Goal: Task Accomplishment & Management: Complete application form

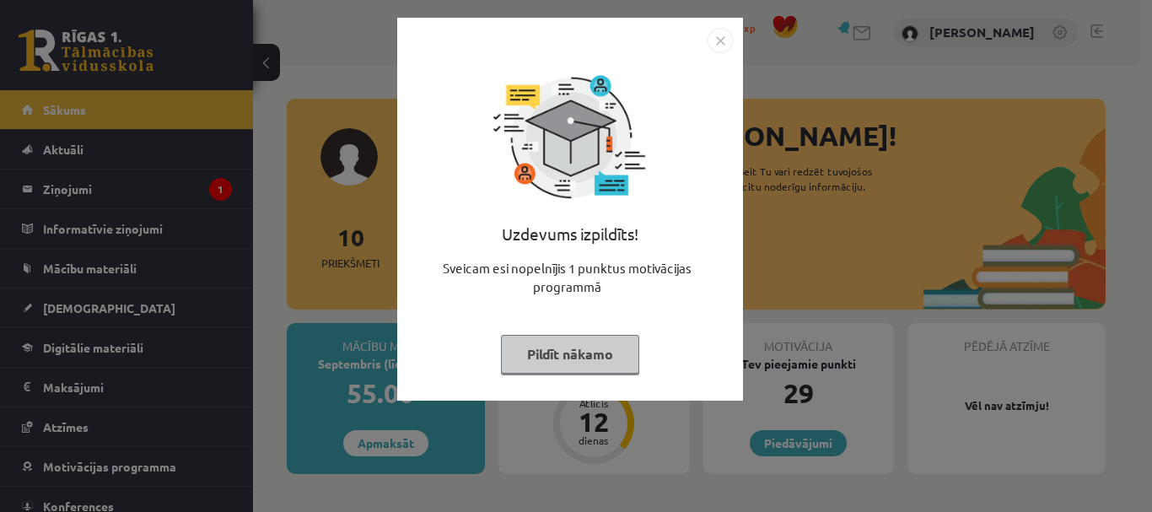
drag, startPoint x: 0, startPoint y: 0, endPoint x: 302, endPoint y: 389, distance: 492.7
click at [302, 389] on div "Uzdevums izpildīts! Sveicam esi nopelnījis 1 punktus motivācijas programmā Pild…" at bounding box center [576, 256] width 1152 height 512
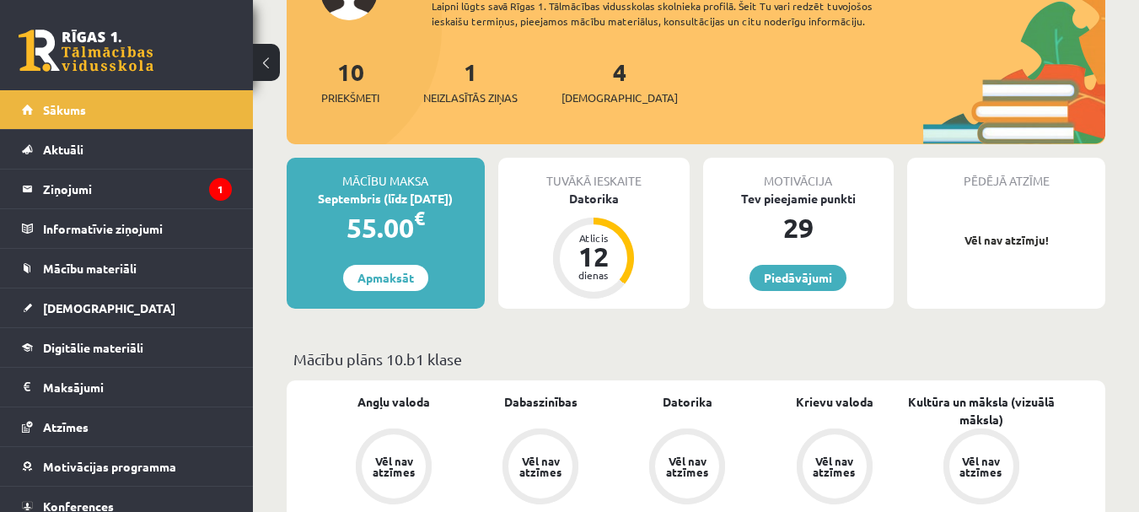
scroll to position [169, 0]
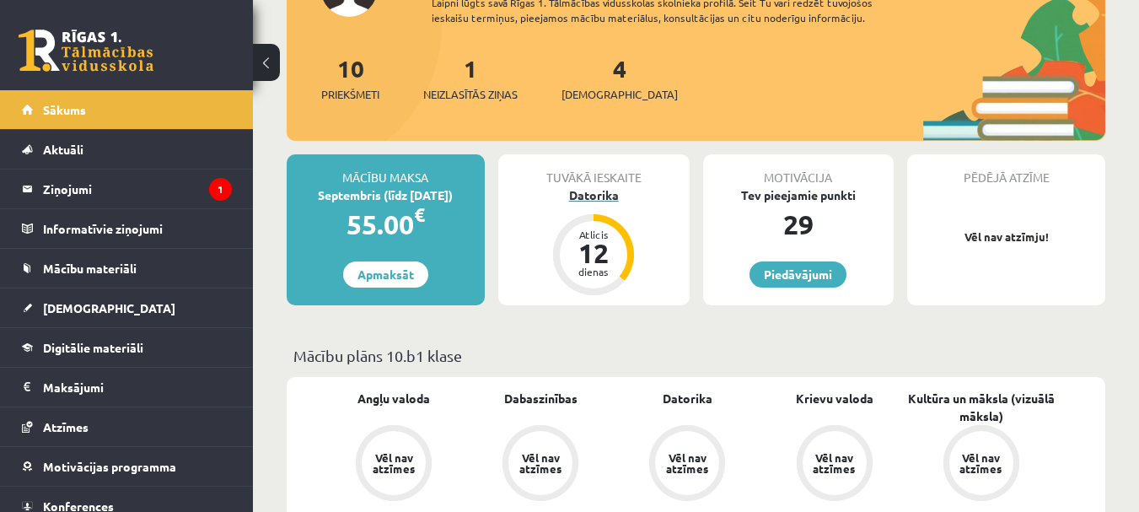
click at [599, 242] on div "12" at bounding box center [593, 252] width 51 height 27
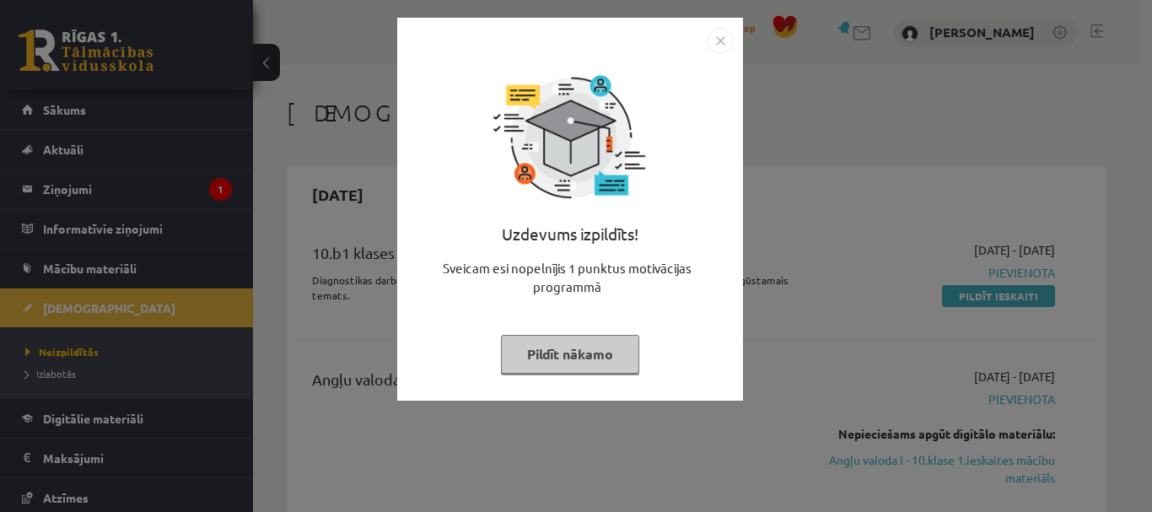
click at [561, 351] on button "Pildīt nākamo" at bounding box center [570, 354] width 138 height 39
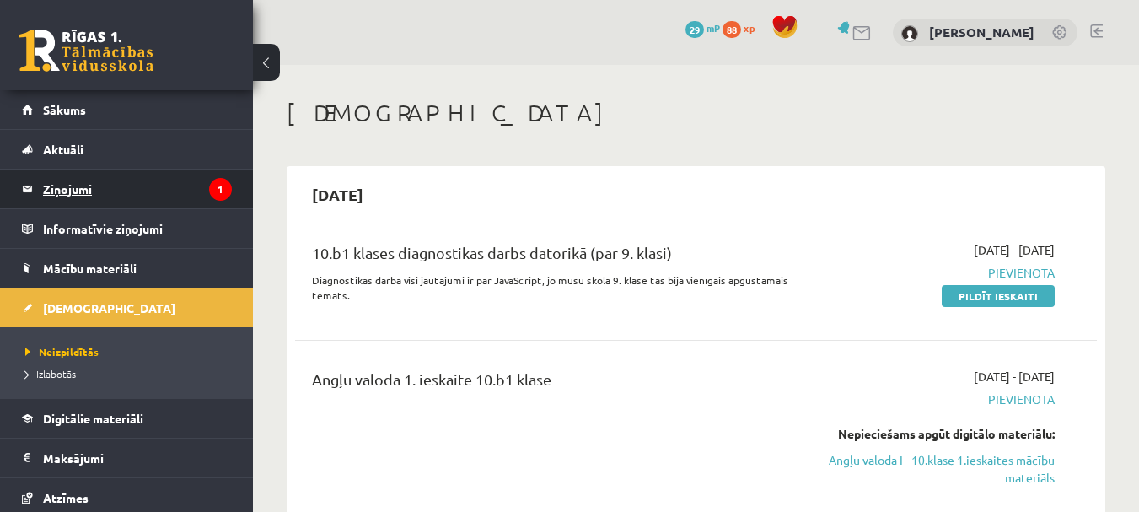
click at [87, 199] on legend "Ziņojumi 1" at bounding box center [137, 188] width 189 height 39
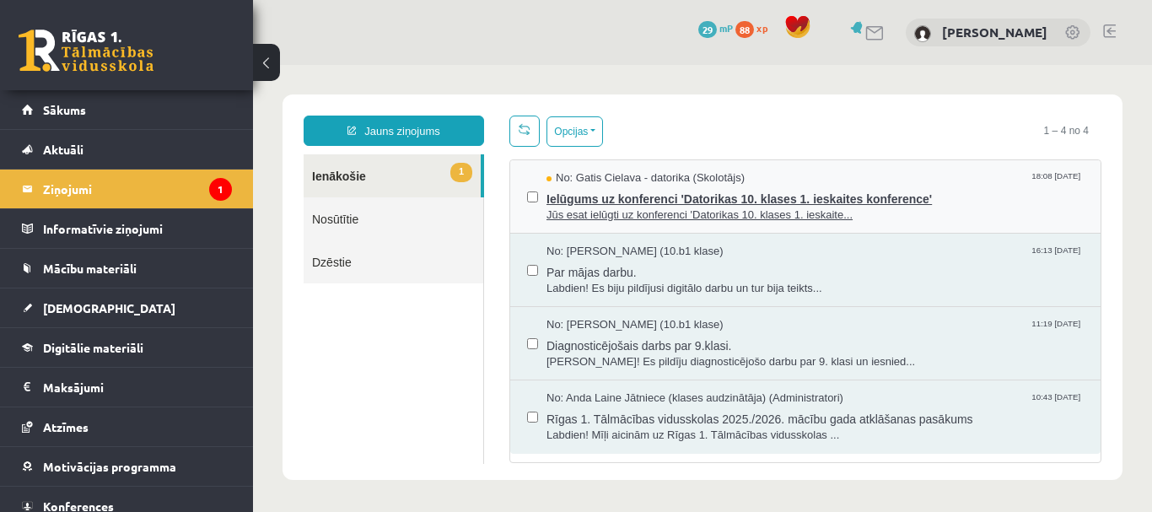
click at [546, 202] on span "Ielūgums uz konferenci 'Datorikas 10. klases 1. ieskaites konference'" at bounding box center [814, 196] width 537 height 21
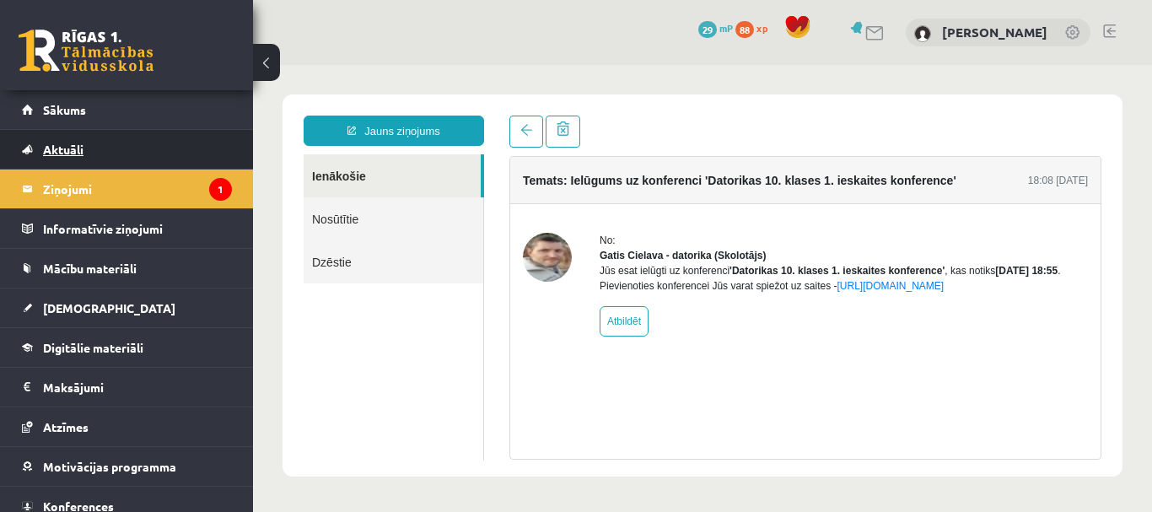
click at [169, 147] on link "Aktuāli" at bounding box center [127, 149] width 210 height 39
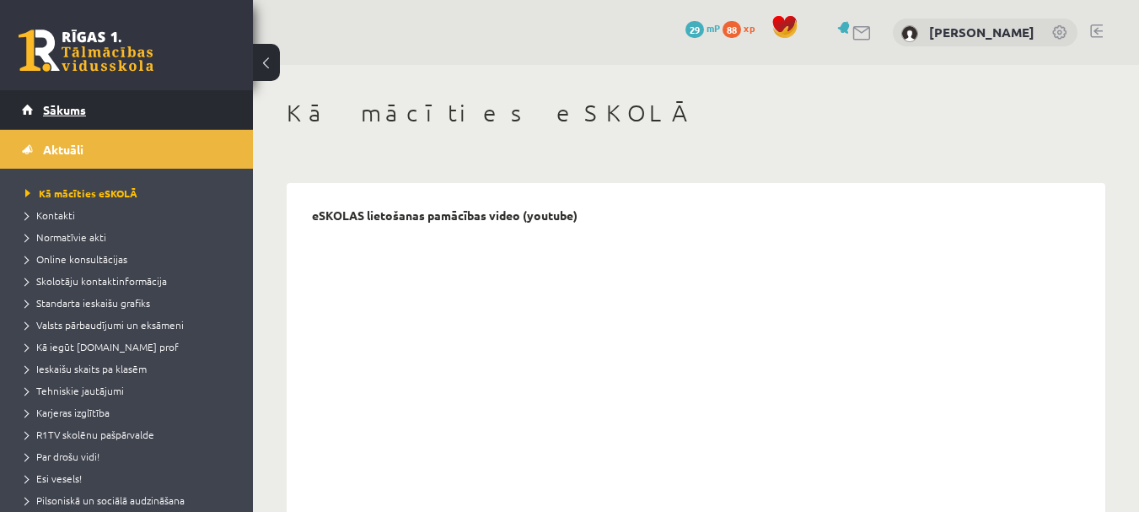
click at [121, 108] on link "Sākums" at bounding box center [127, 109] width 210 height 39
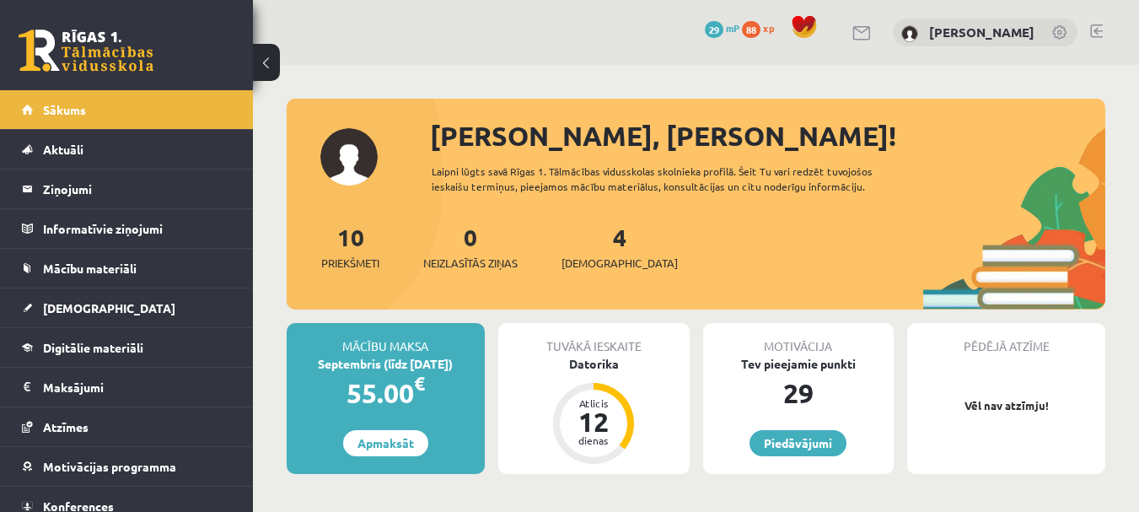
scroll to position [253, 0]
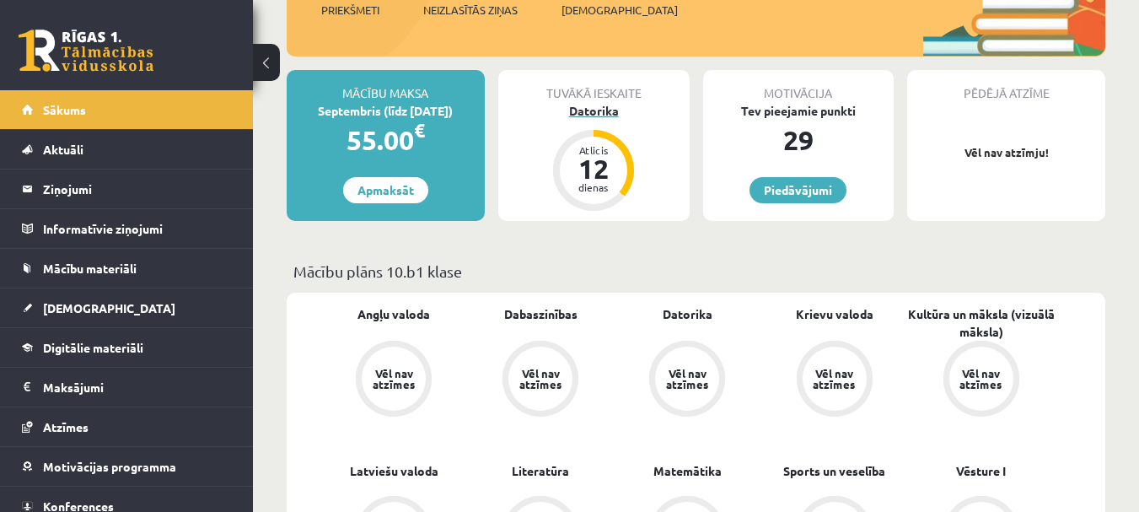
click at [606, 118] on div "Datorika" at bounding box center [593, 111] width 191 height 18
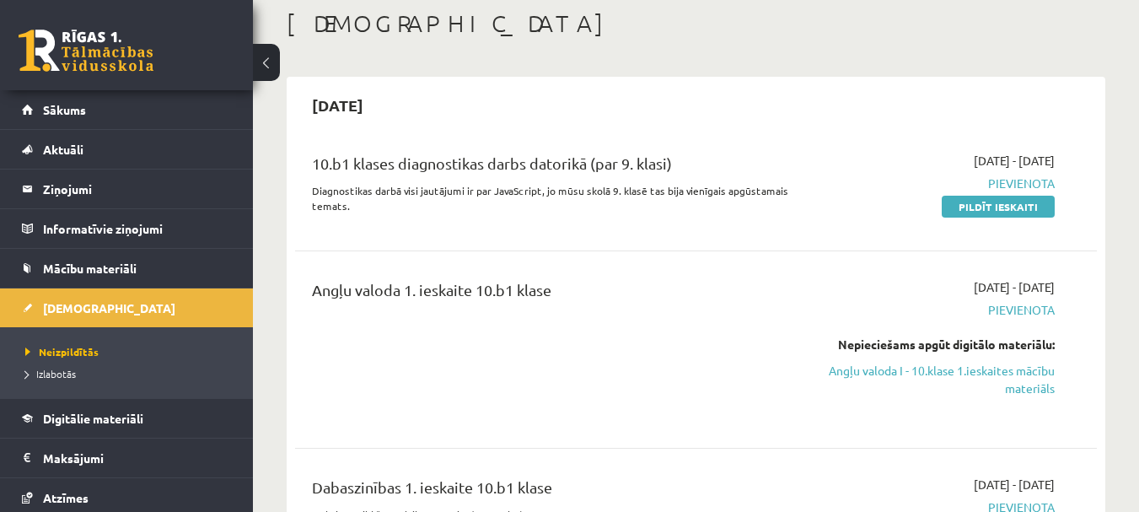
scroll to position [84, 0]
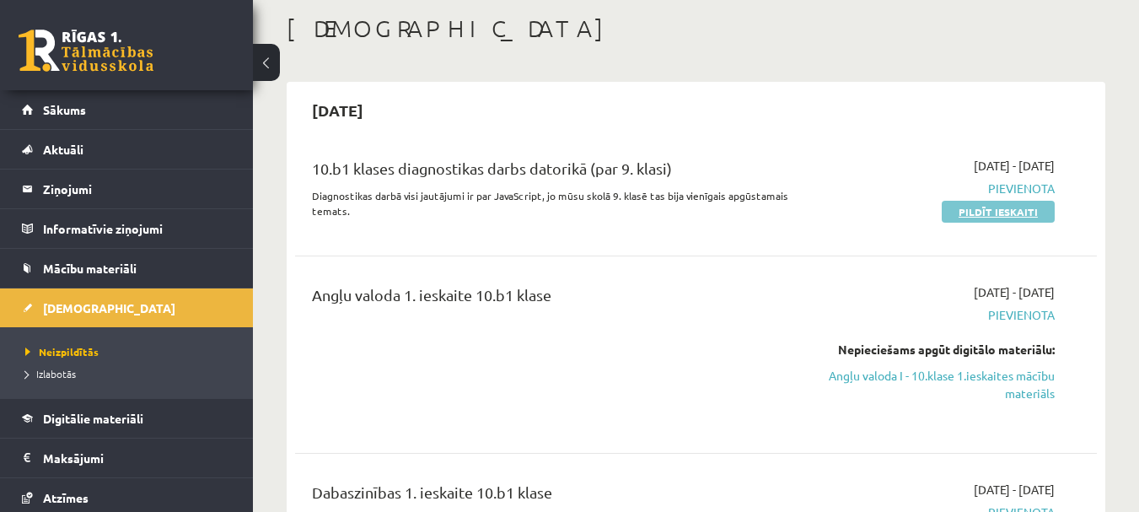
click at [1011, 212] on link "Pildīt ieskaiti" at bounding box center [998, 212] width 113 height 22
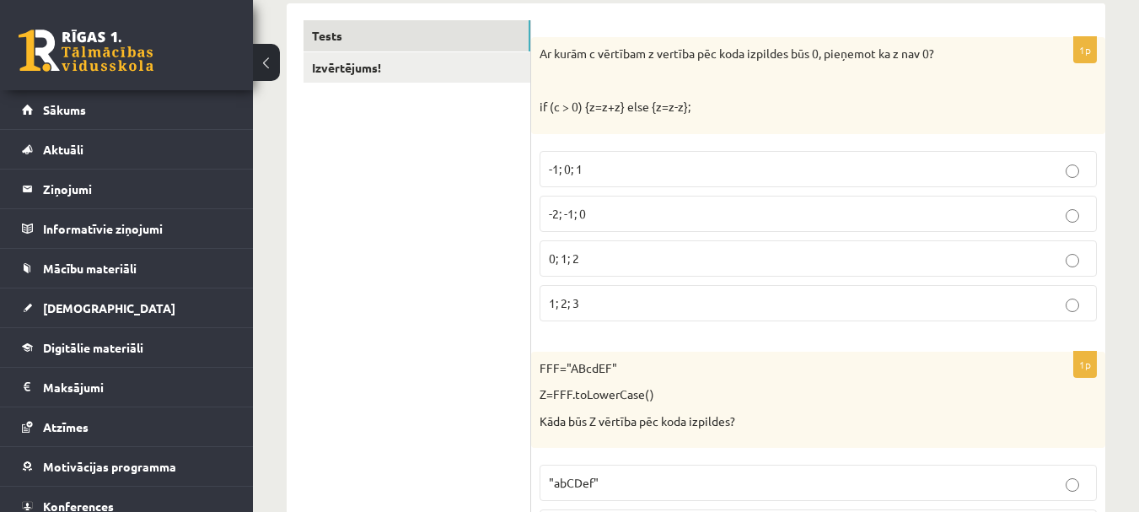
scroll to position [337, 0]
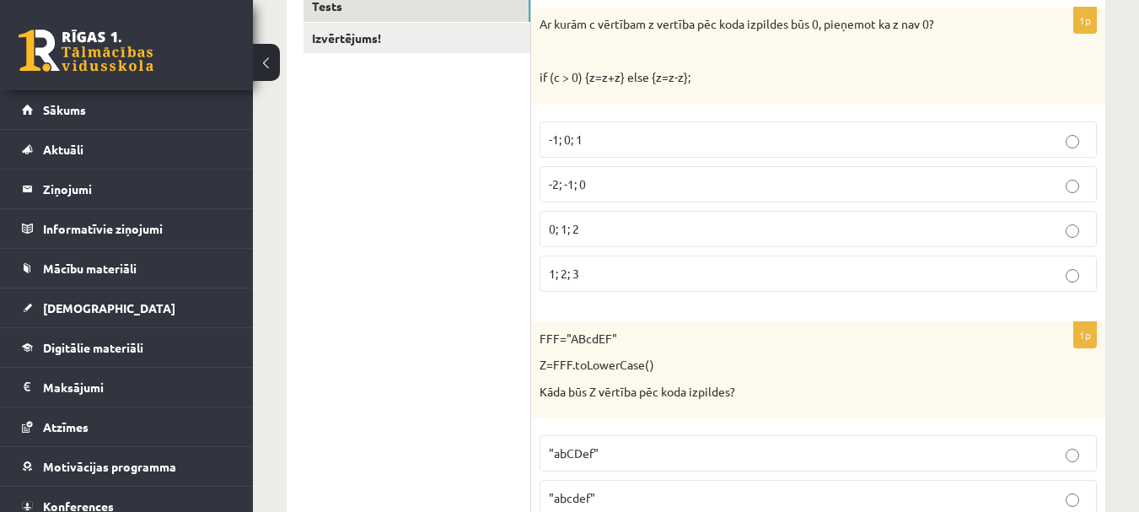
click at [827, 98] on div "Ar kurām c vērtībam z vertība pēc koda izpildes būs 0, pieņemot ka z nav 0? if …" at bounding box center [818, 56] width 574 height 97
click at [691, 138] on p "-1; 0; 1" at bounding box center [818, 140] width 539 height 18
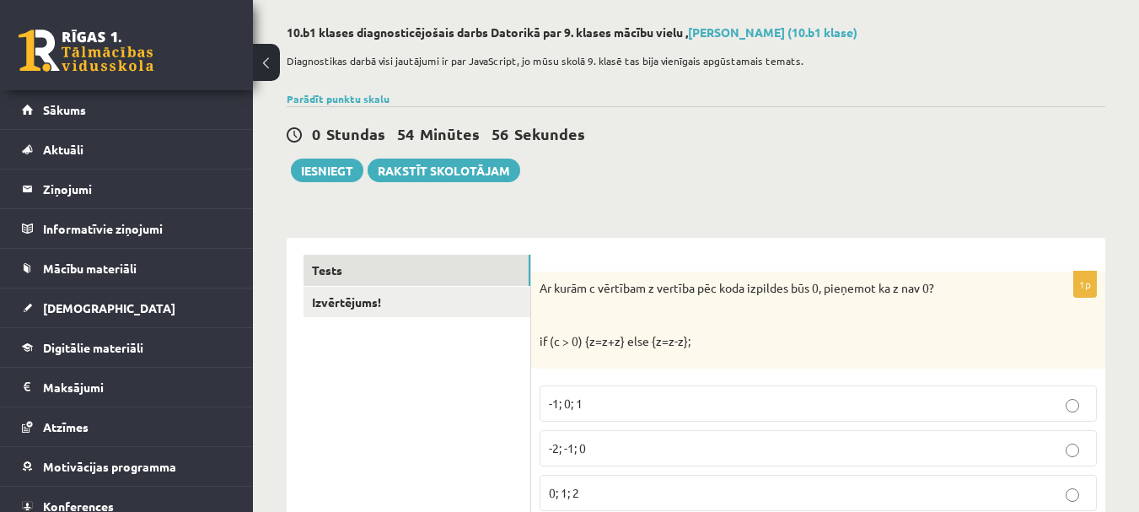
scroll to position [169, 0]
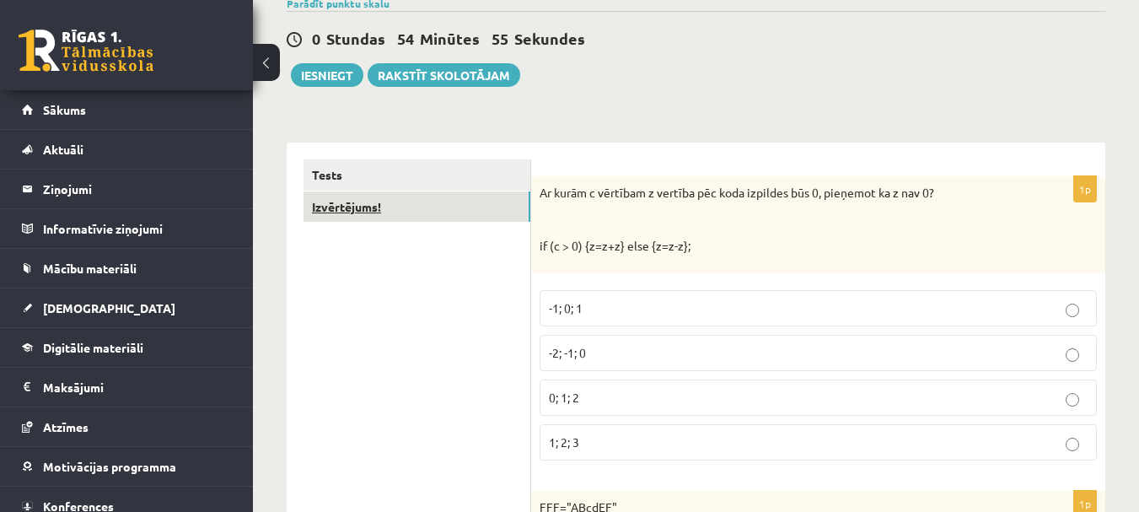
click at [404, 219] on link "Izvērtējums!" at bounding box center [417, 206] width 227 height 31
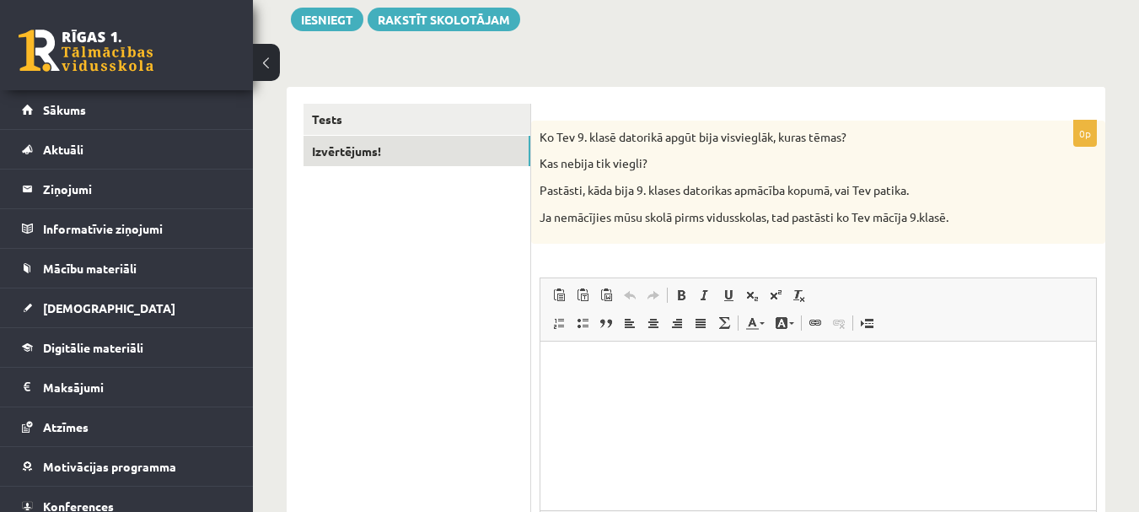
scroll to position [0, 0]
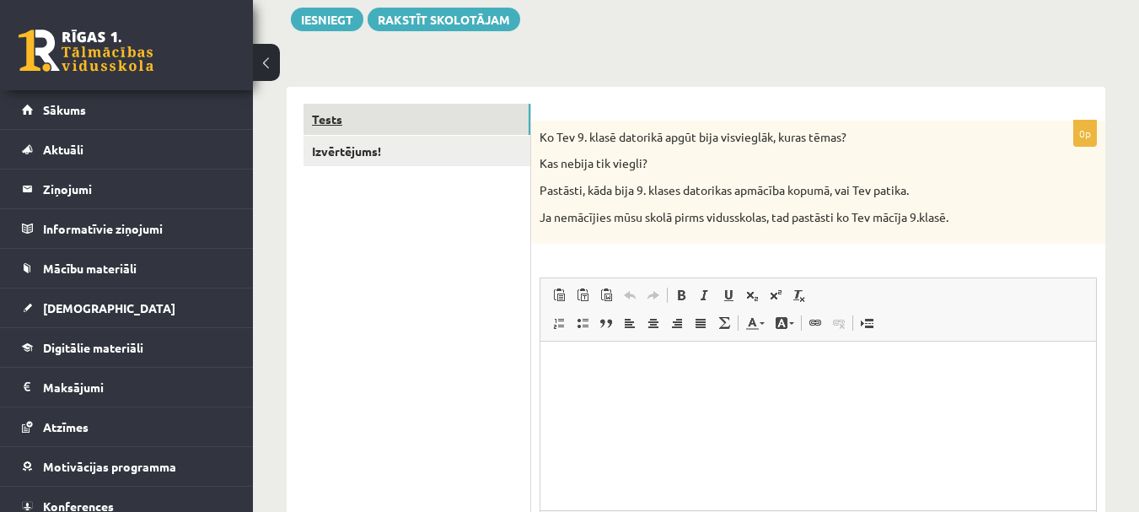
click at [431, 113] on link "Tests" at bounding box center [417, 119] width 227 height 31
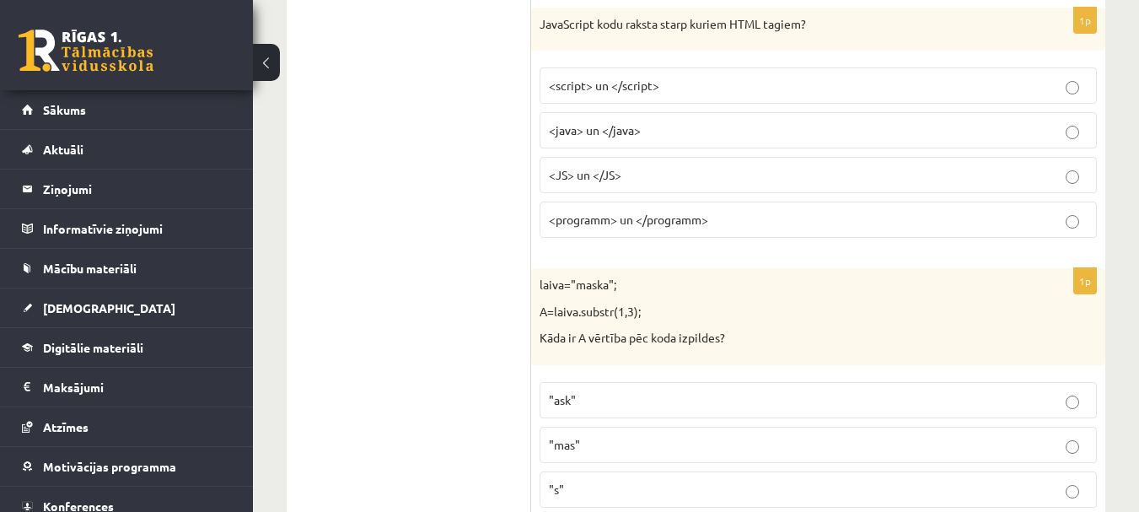
scroll to position [3259, 0]
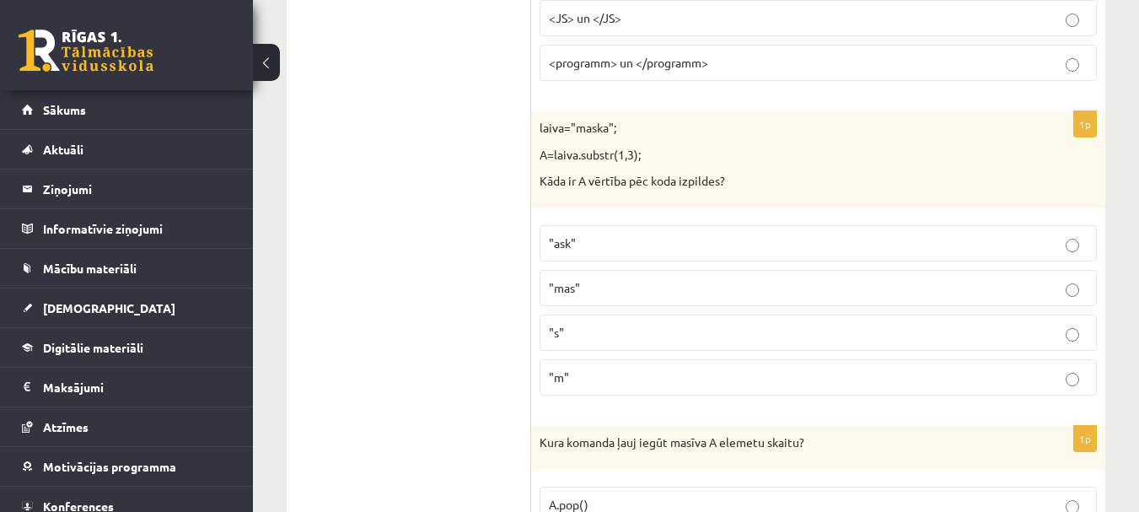
drag, startPoint x: 442, startPoint y: 204, endPoint x: 433, endPoint y: 97, distance: 107.4
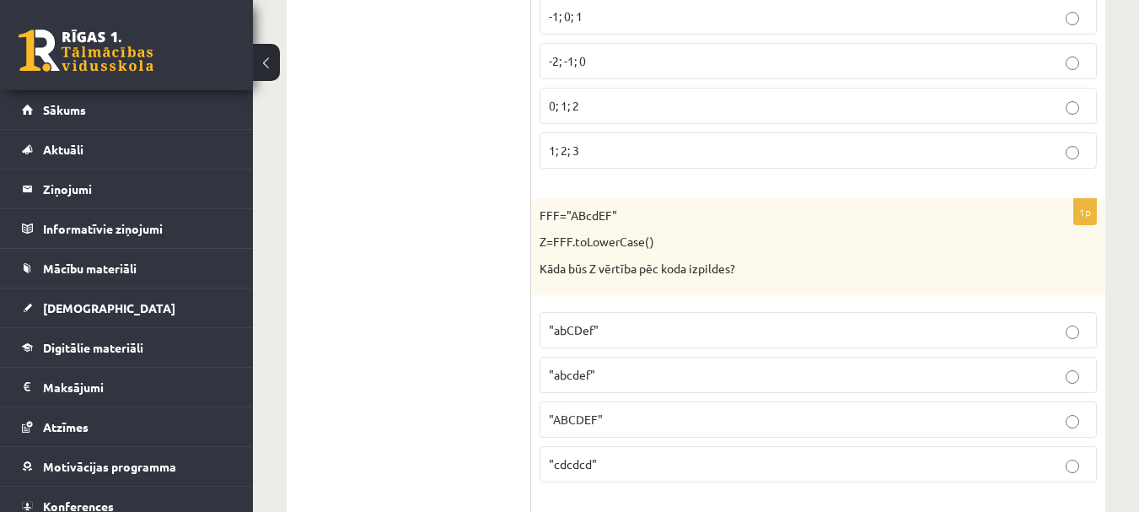
scroll to position [545, 0]
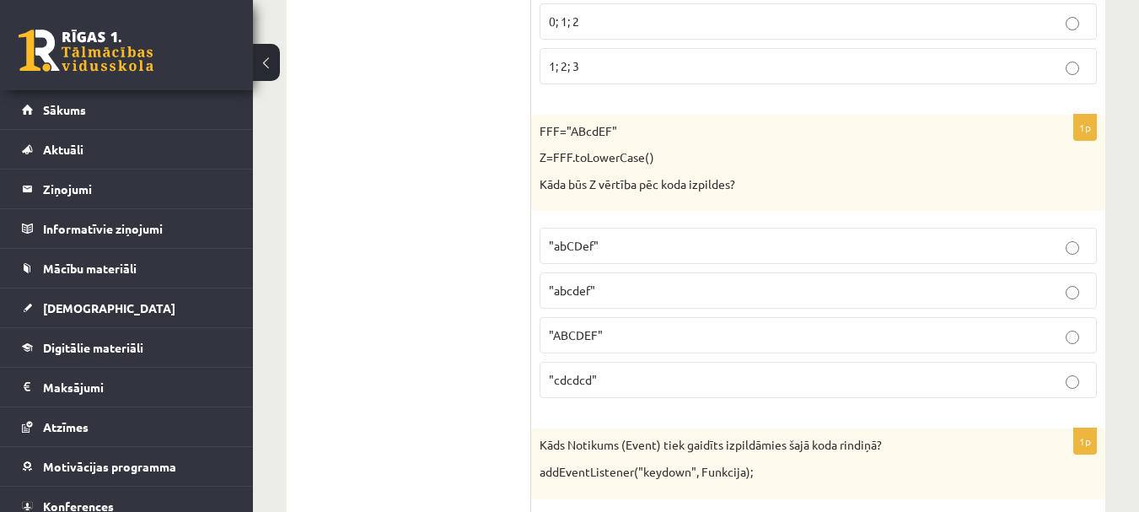
click at [583, 298] on p ""abcdef"" at bounding box center [818, 291] width 539 height 18
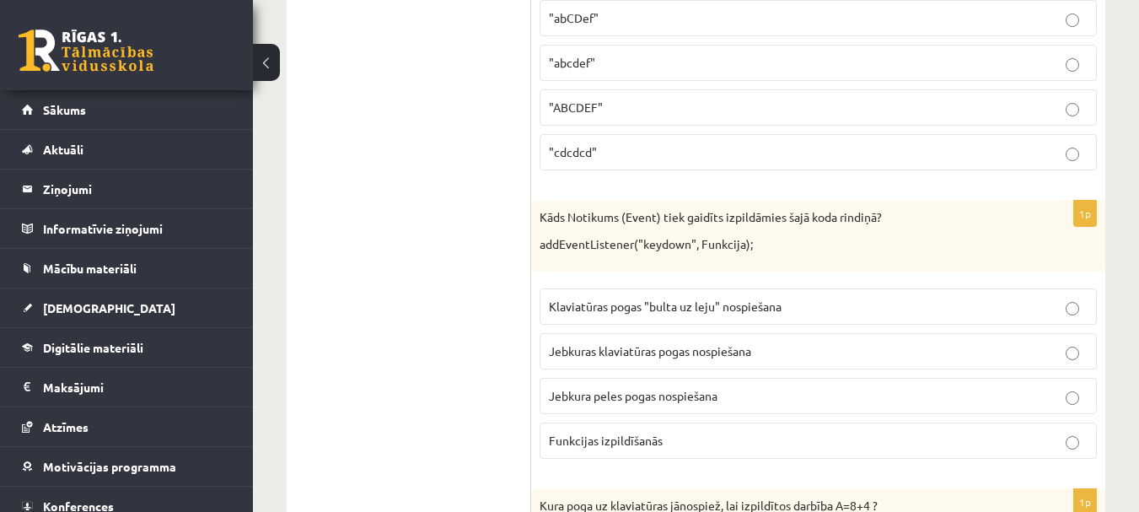
scroll to position [798, 0]
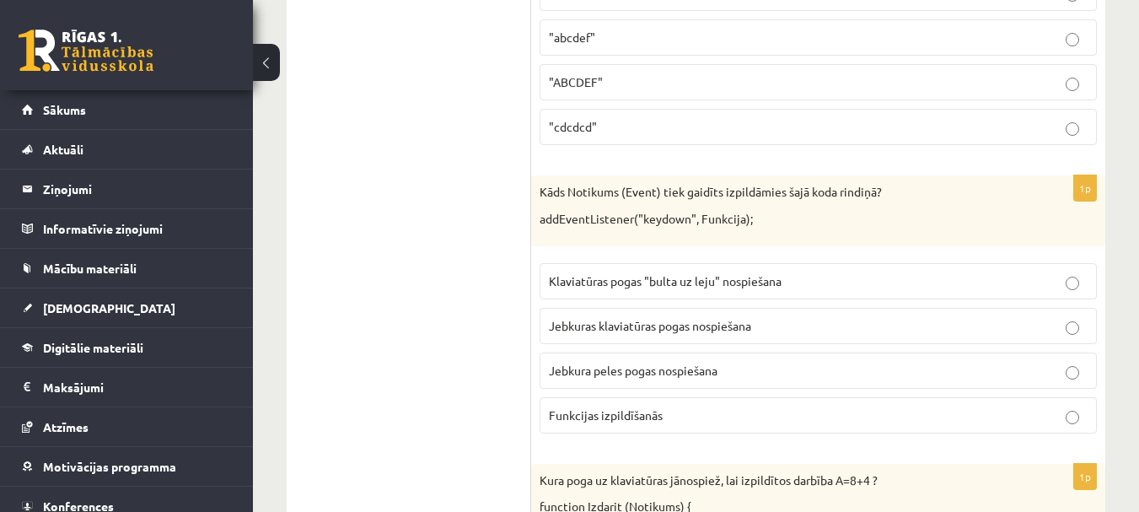
click at [586, 325] on span "Jebkuras klaviatūras pogas nospiešana" at bounding box center [650, 325] width 202 height 15
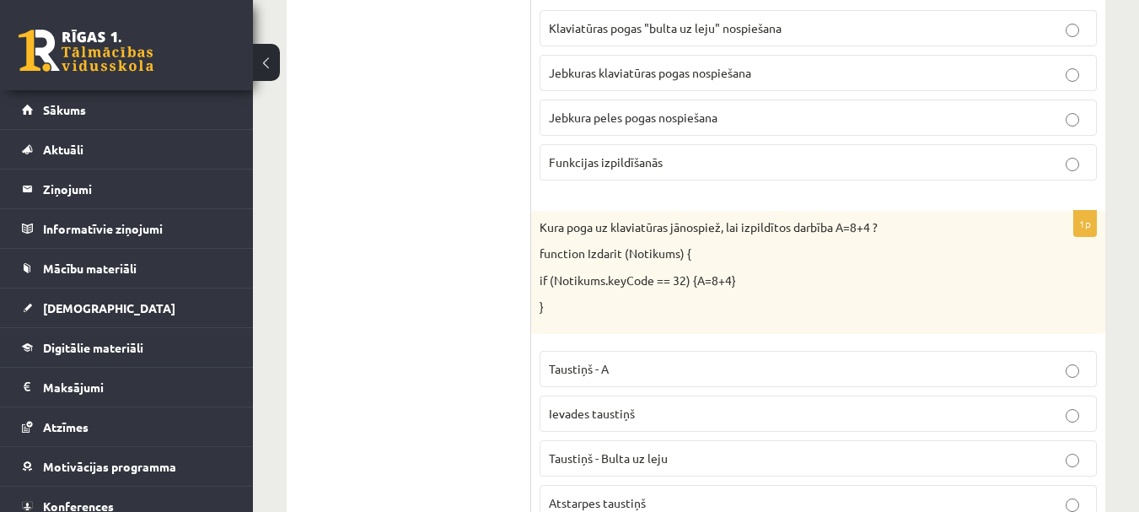
scroll to position [1135, 0]
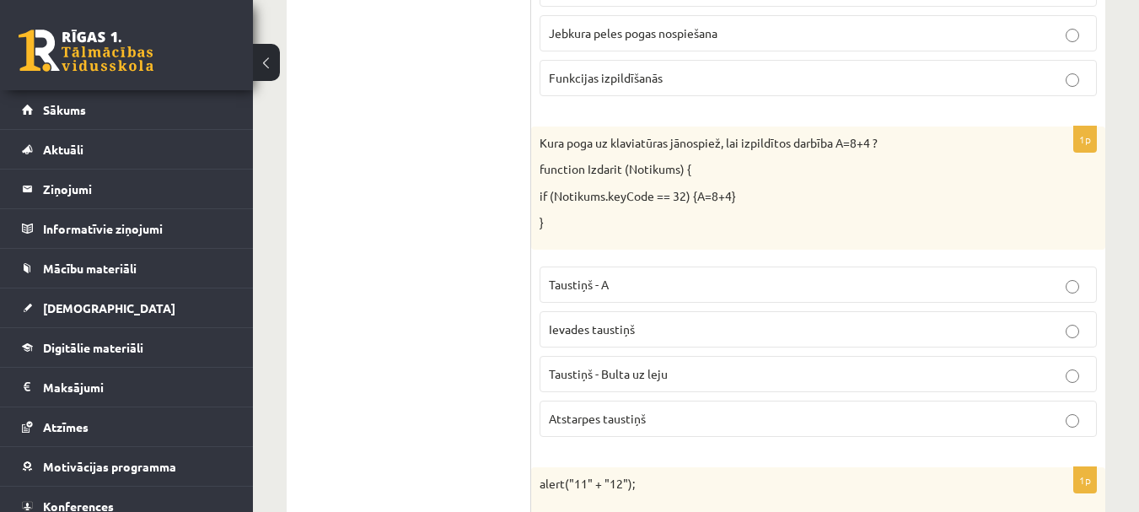
click at [588, 414] on span "Atstarpes taustiņš" at bounding box center [597, 418] width 97 height 15
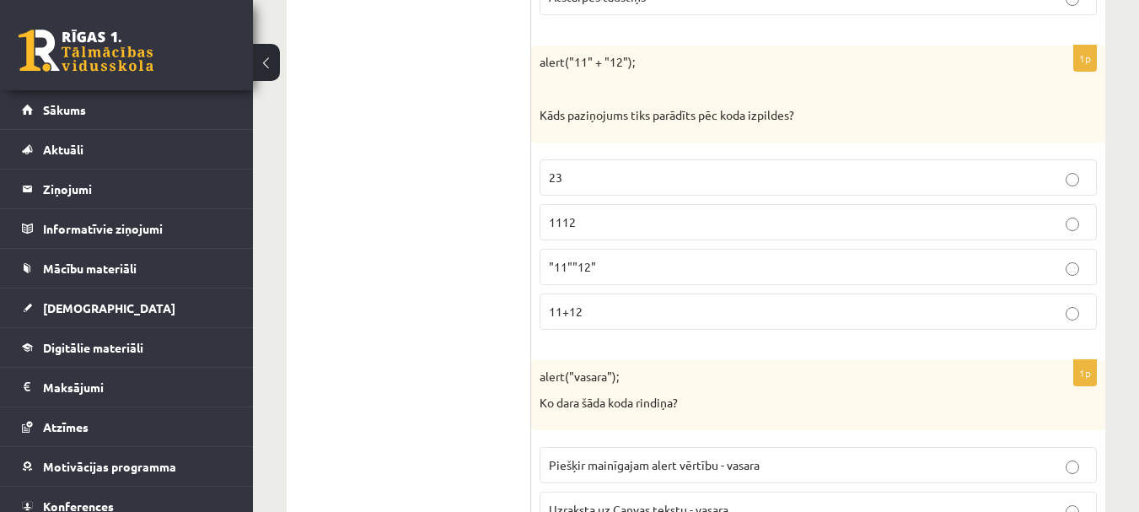
scroll to position [1641, 0]
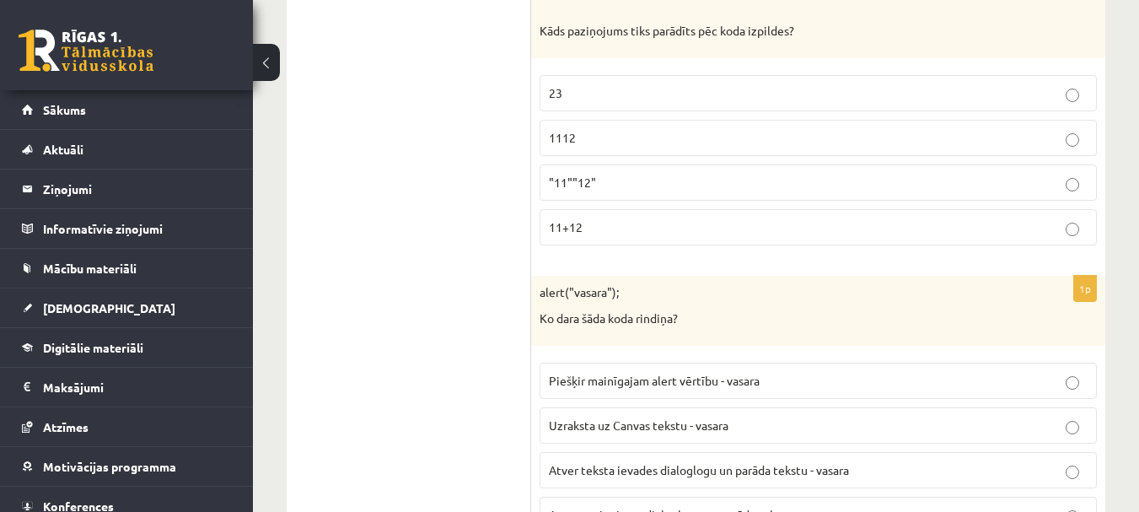
click at [598, 147] on p "1112" at bounding box center [818, 138] width 539 height 18
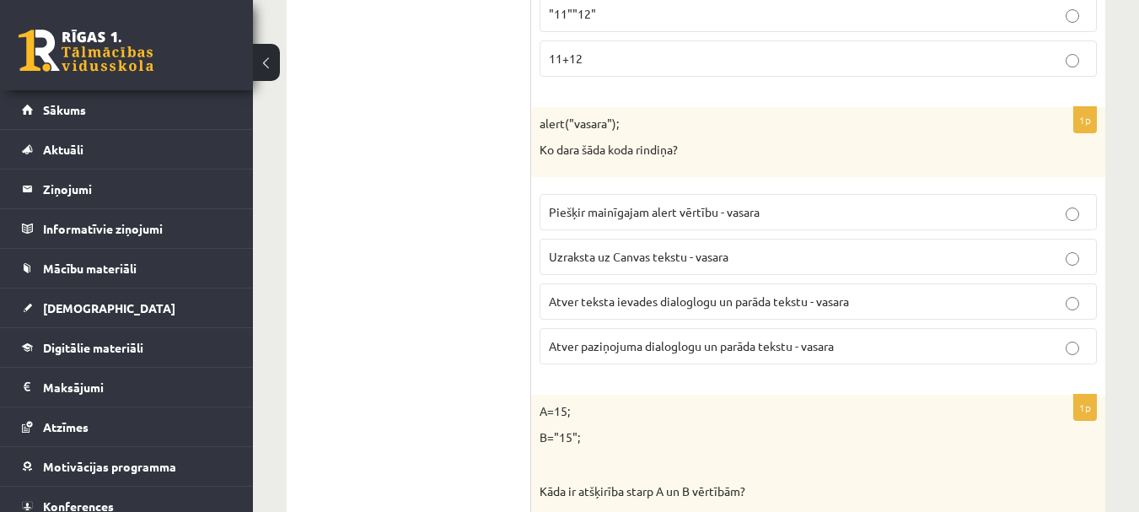
scroll to position [1894, 0]
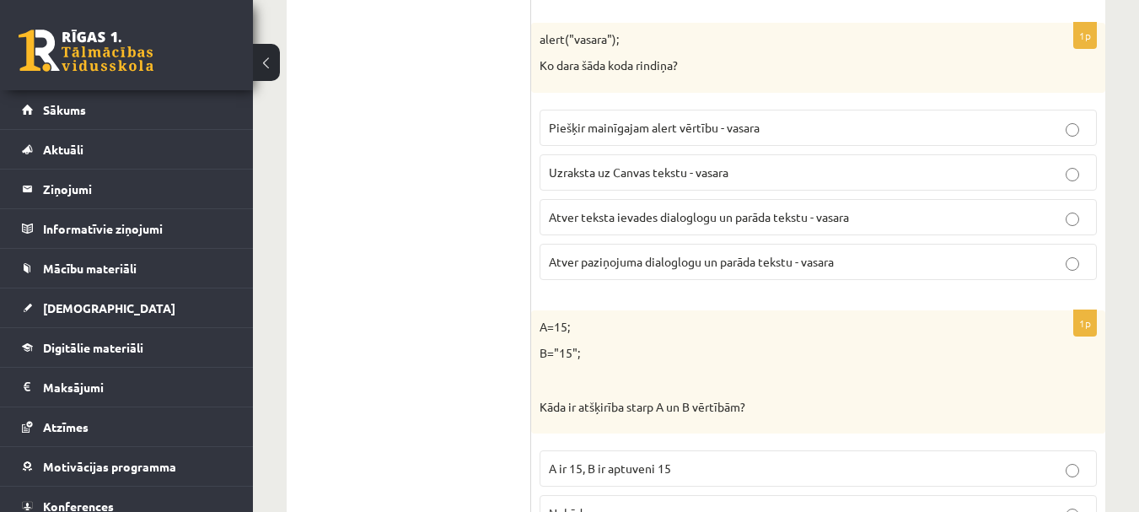
click at [679, 265] on span "Atver paziņojuma dialoglogu un parāda tekstu - vasara" at bounding box center [691, 261] width 285 height 15
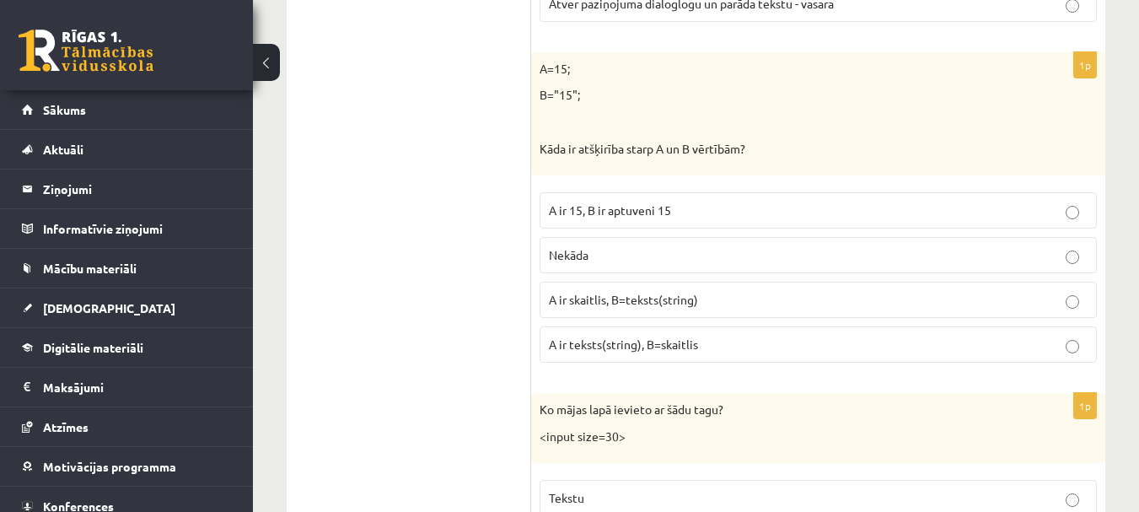
scroll to position [2231, 0]
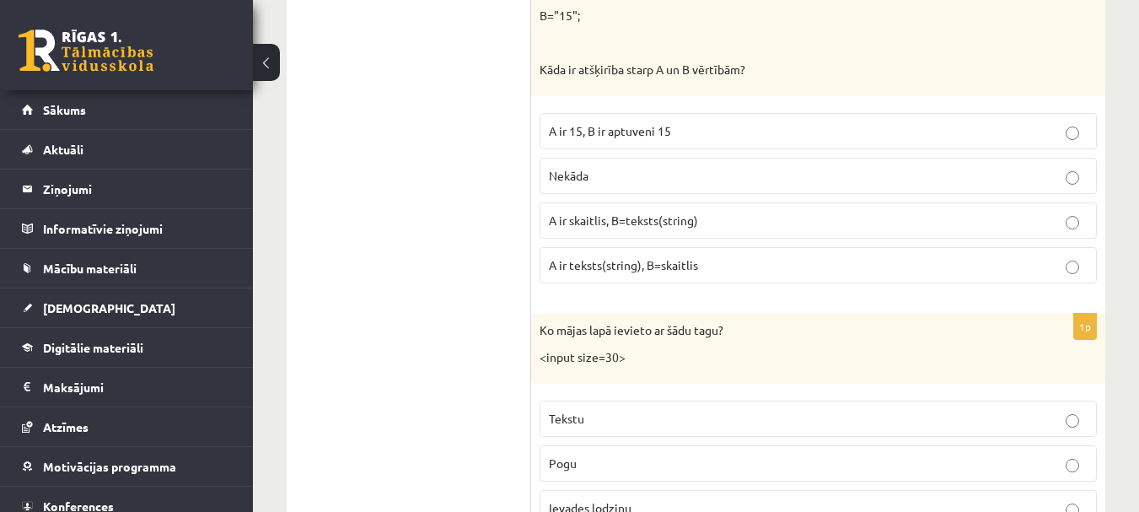
click at [632, 223] on span "A ir skaitlis, B=teksts(string)" at bounding box center [623, 219] width 149 height 15
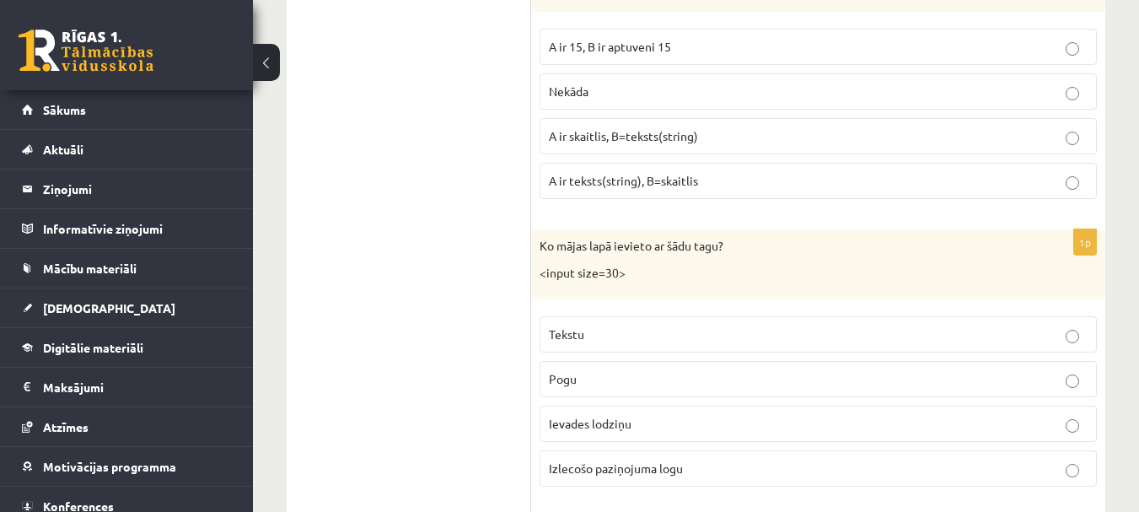
scroll to position [2399, 0]
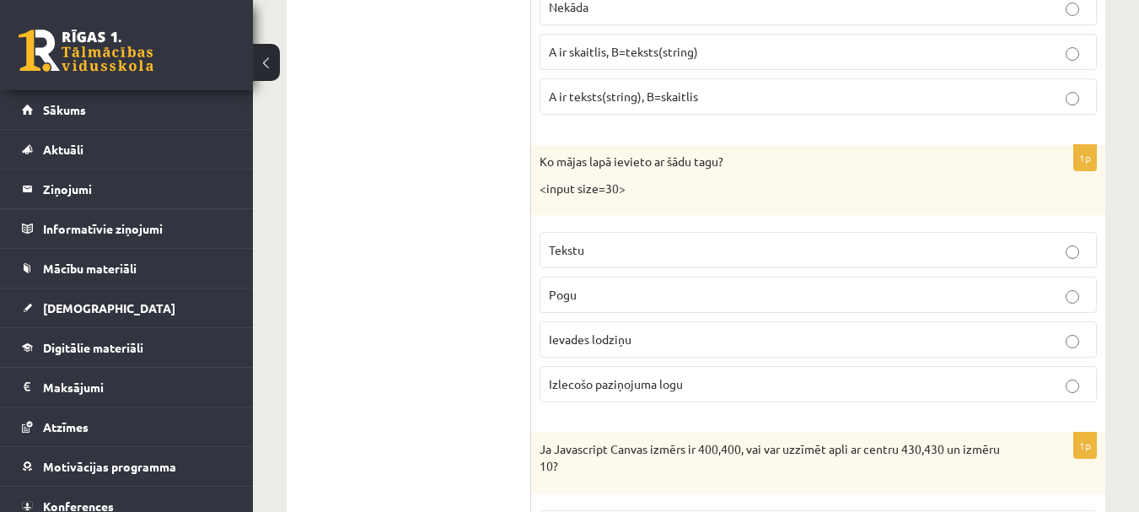
click at [638, 343] on p "Ievades lodziņu" at bounding box center [818, 339] width 539 height 18
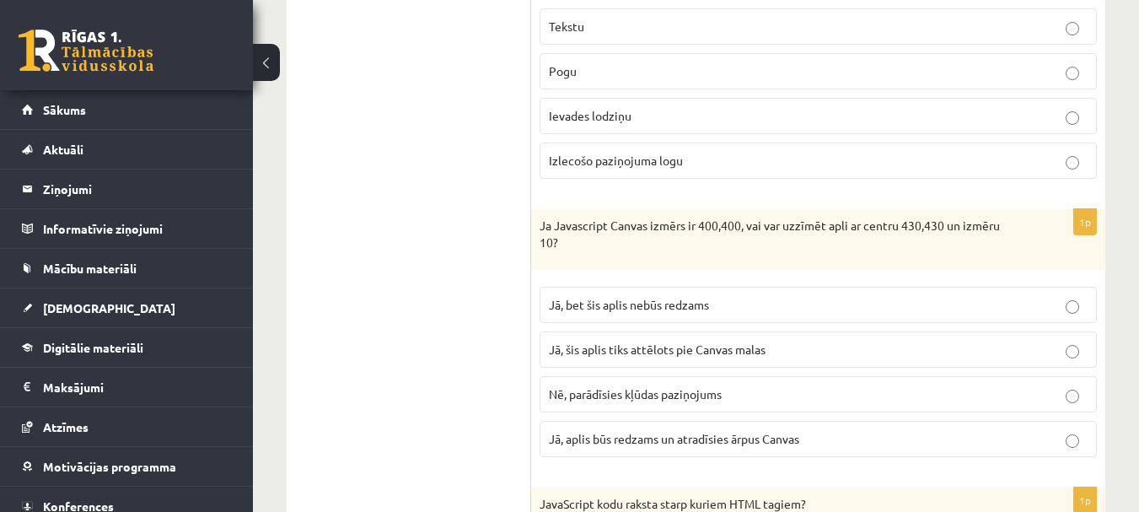
scroll to position [2652, 0]
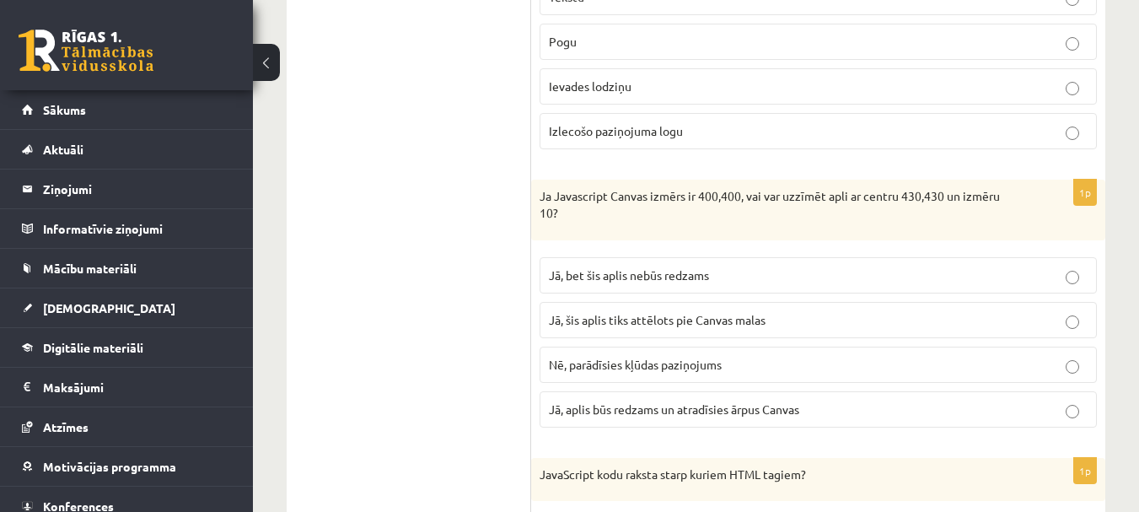
click at [626, 282] on span "Jā, bet šis aplis nebūs redzams" at bounding box center [629, 274] width 160 height 15
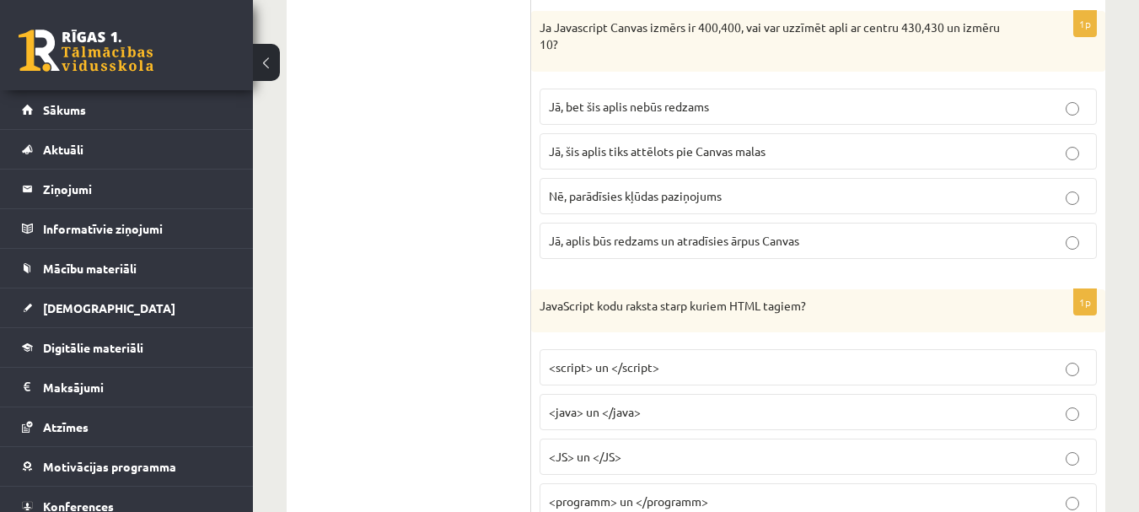
scroll to position [2905, 0]
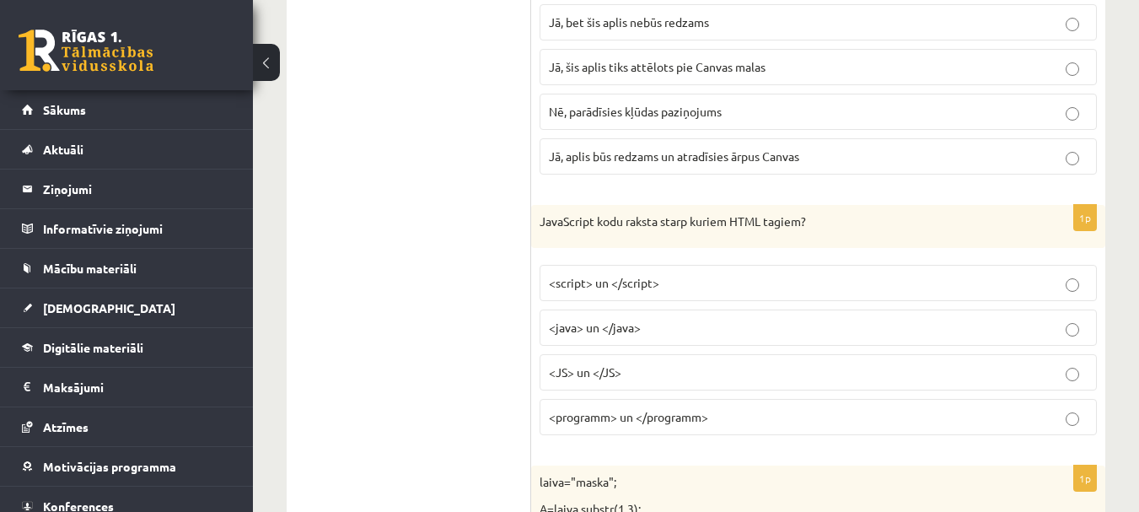
click at [663, 284] on p "<script> un </script>" at bounding box center [818, 283] width 539 height 18
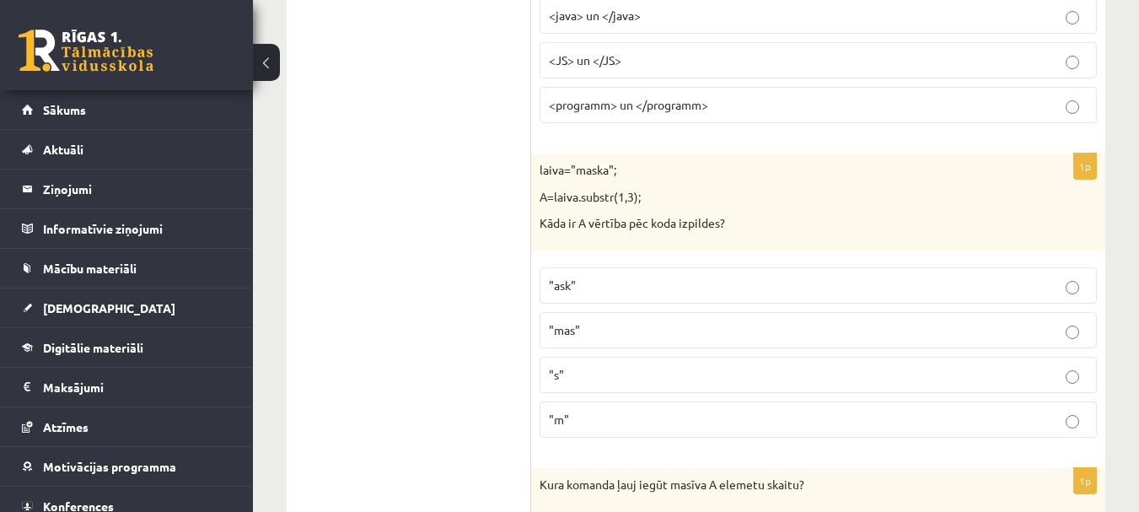
scroll to position [3242, 0]
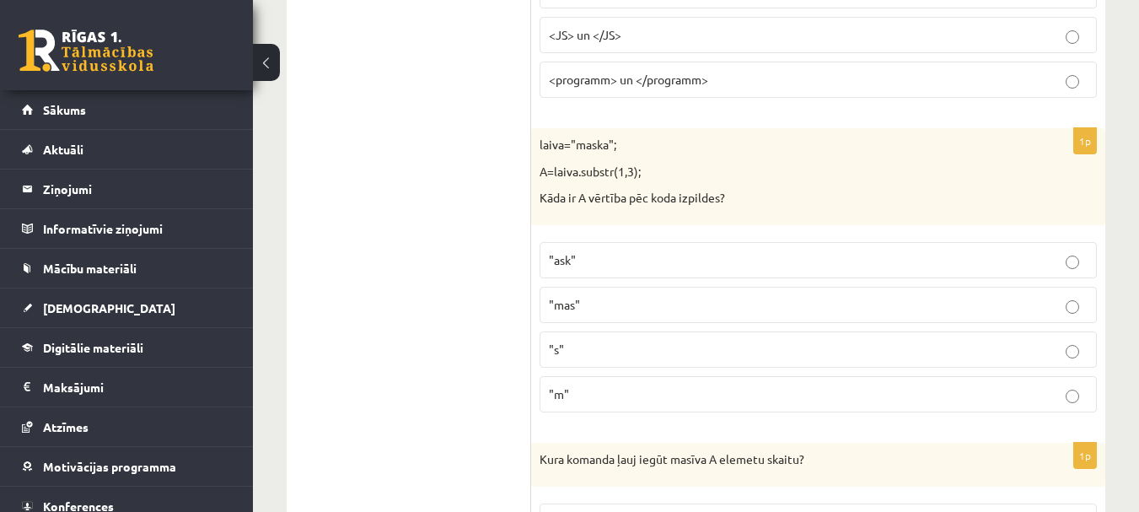
click at [631, 269] on p ""ask"" at bounding box center [818, 260] width 539 height 18
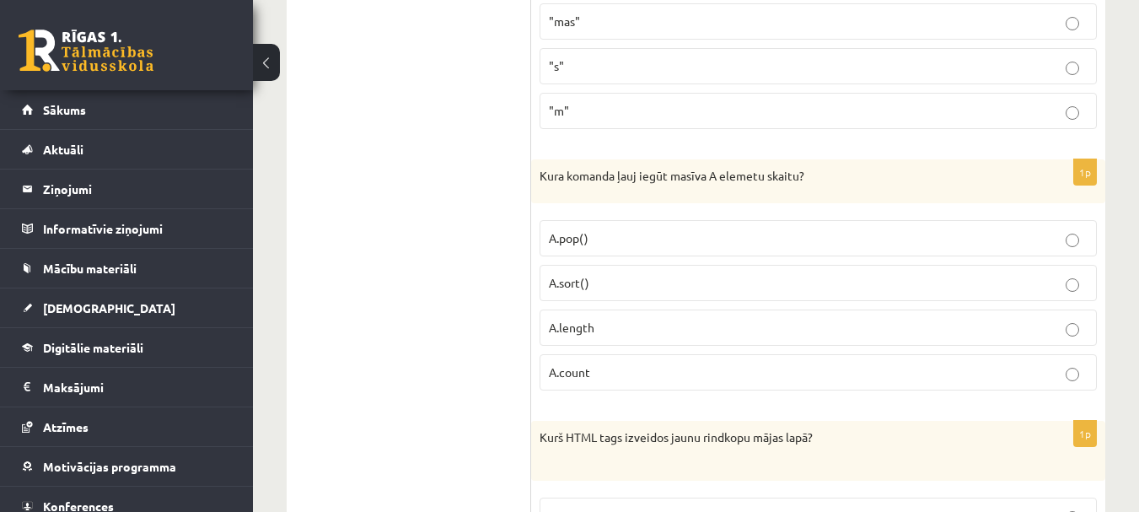
scroll to position [3580, 0]
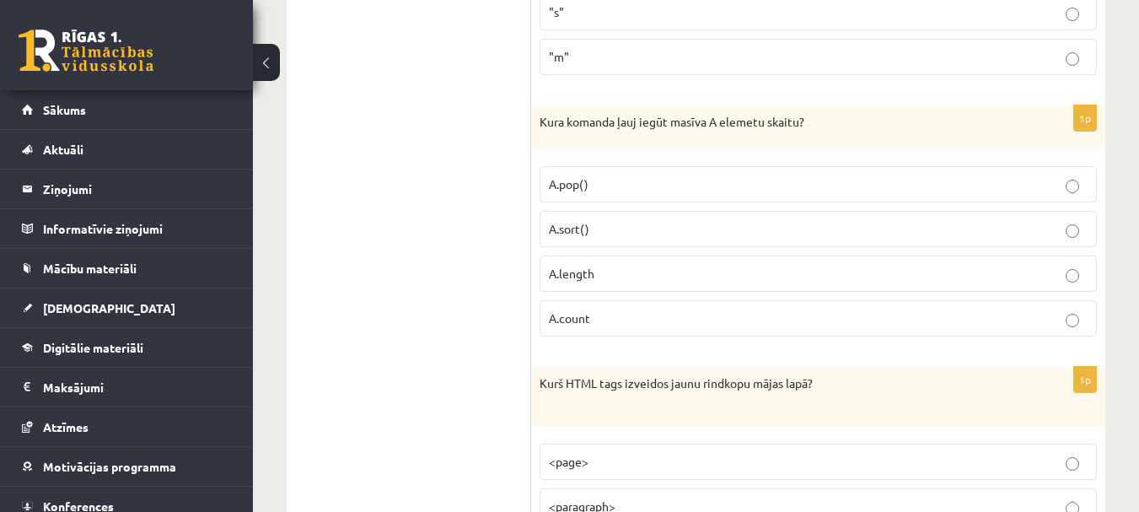
click at [626, 274] on p "A.length" at bounding box center [818, 274] width 539 height 18
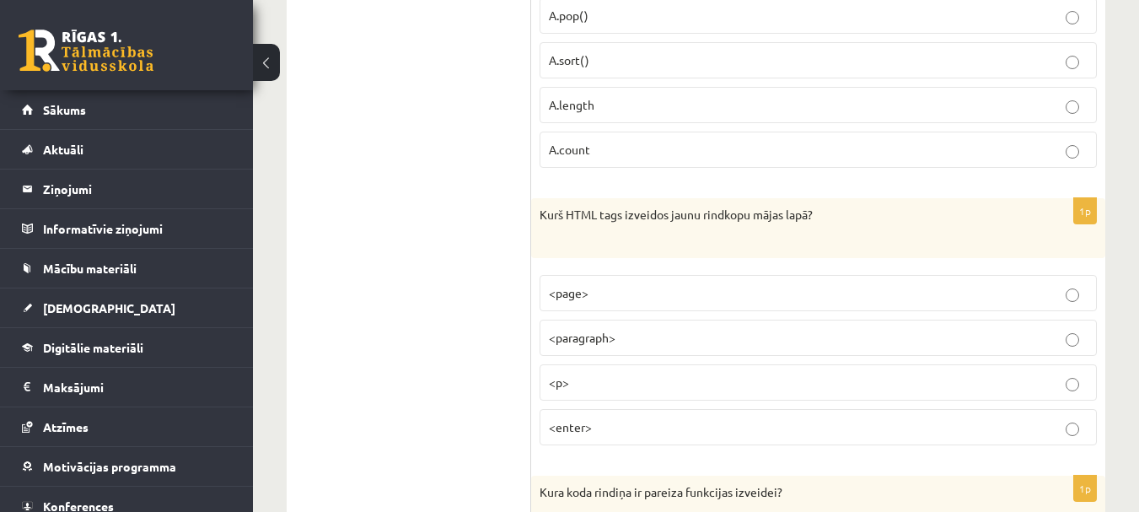
scroll to position [3833, 0]
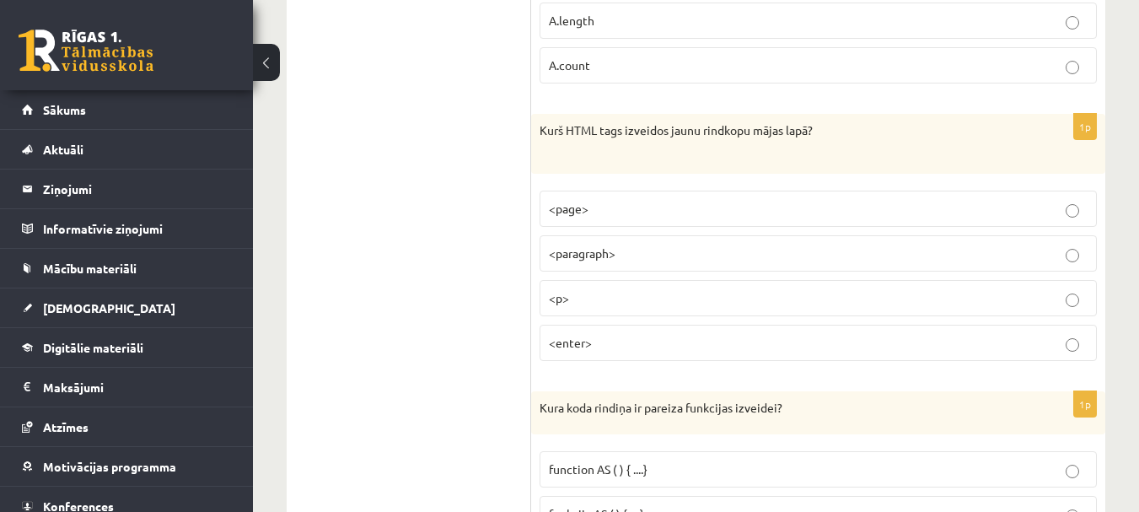
click at [611, 293] on p "<p>" at bounding box center [818, 298] width 539 height 18
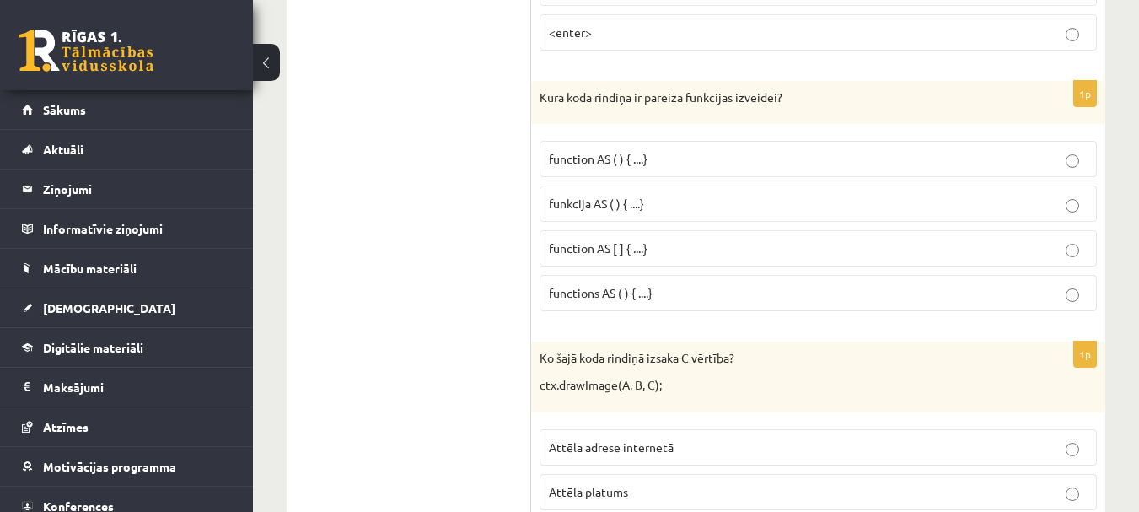
scroll to position [4170, 0]
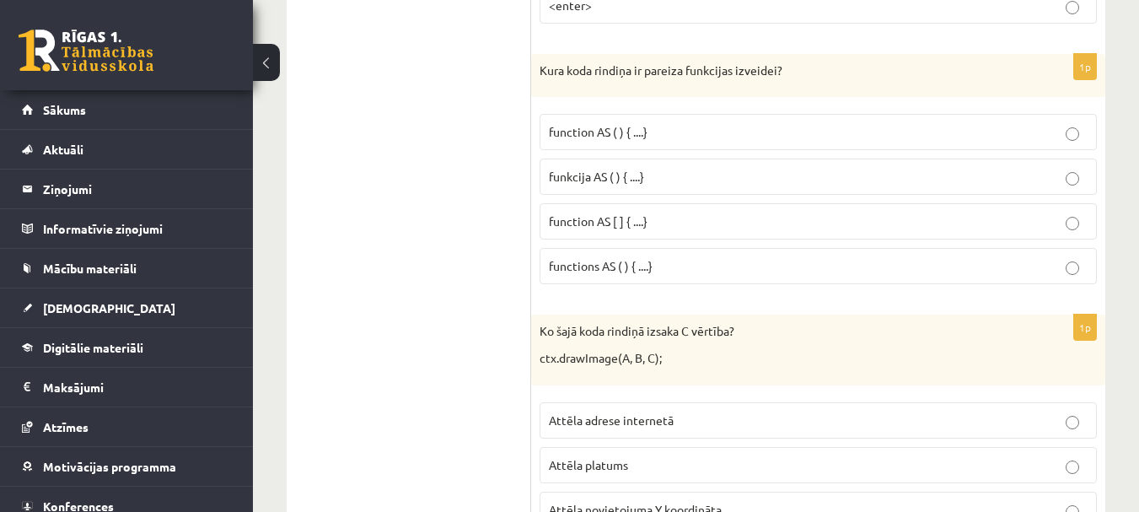
click at [656, 182] on p "funkcija AS ( ) { ....}" at bounding box center [818, 177] width 539 height 18
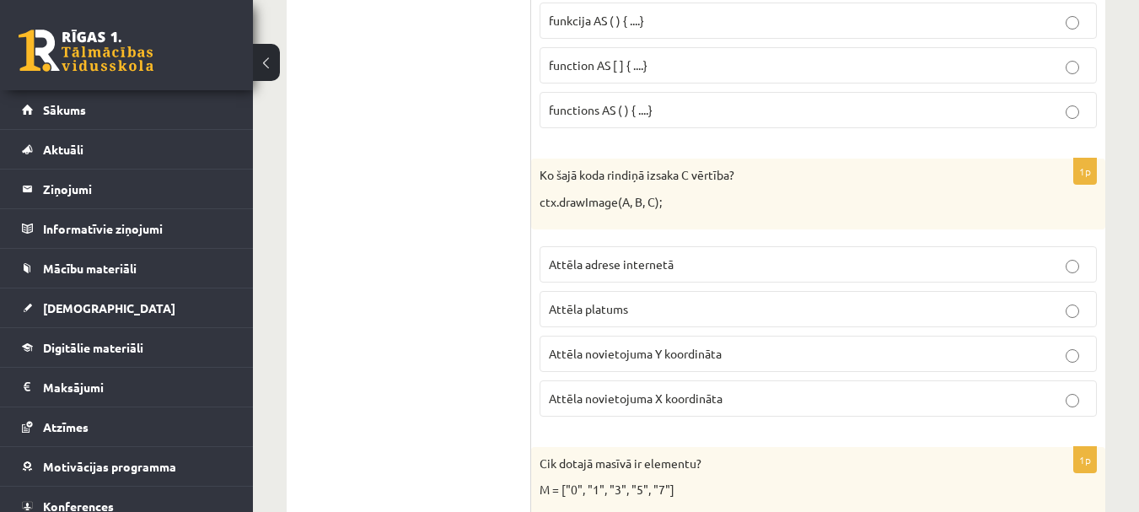
scroll to position [4338, 0]
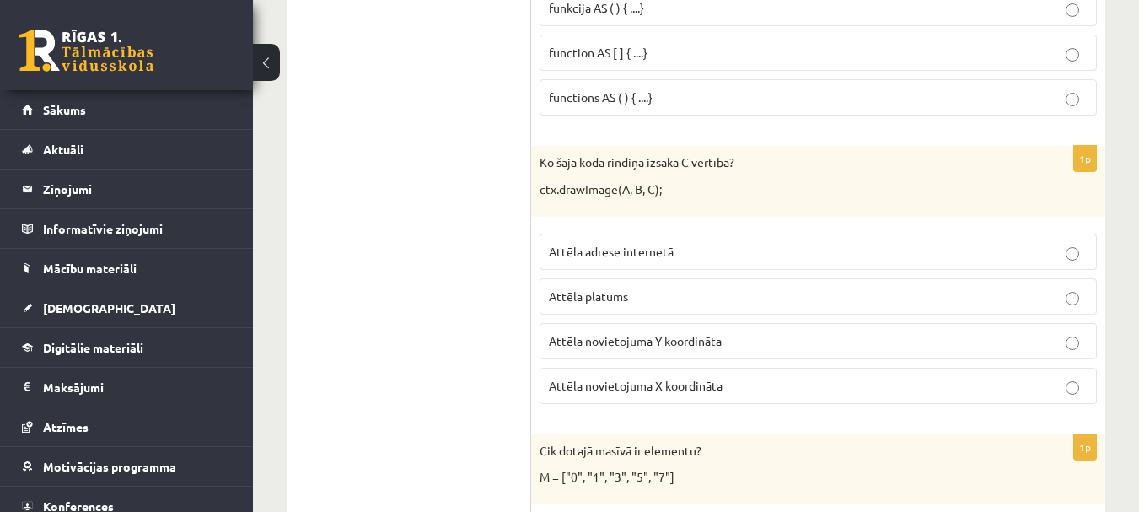
click at [657, 336] on span "Attēla novietojuma Y koordināta" at bounding box center [635, 340] width 173 height 15
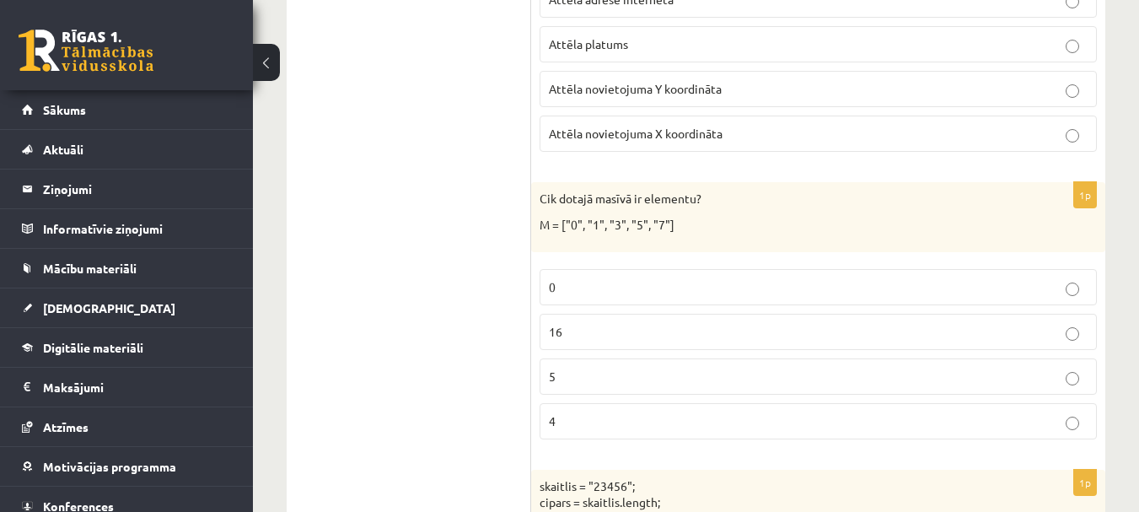
scroll to position [4591, 0]
click at [637, 364] on label "5" at bounding box center [818, 375] width 557 height 36
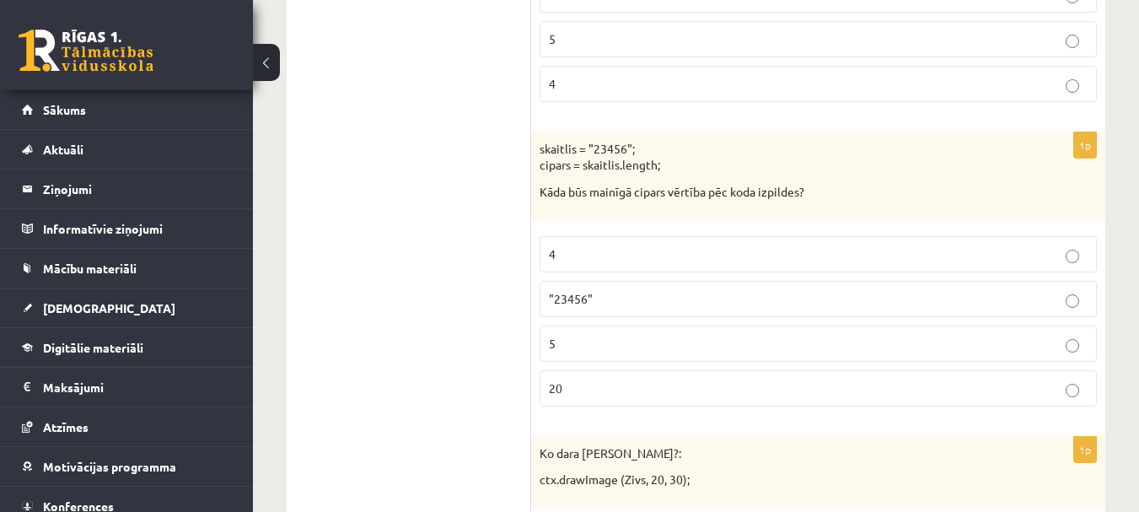
scroll to position [4929, 0]
click at [598, 341] on p "5" at bounding box center [818, 343] width 539 height 18
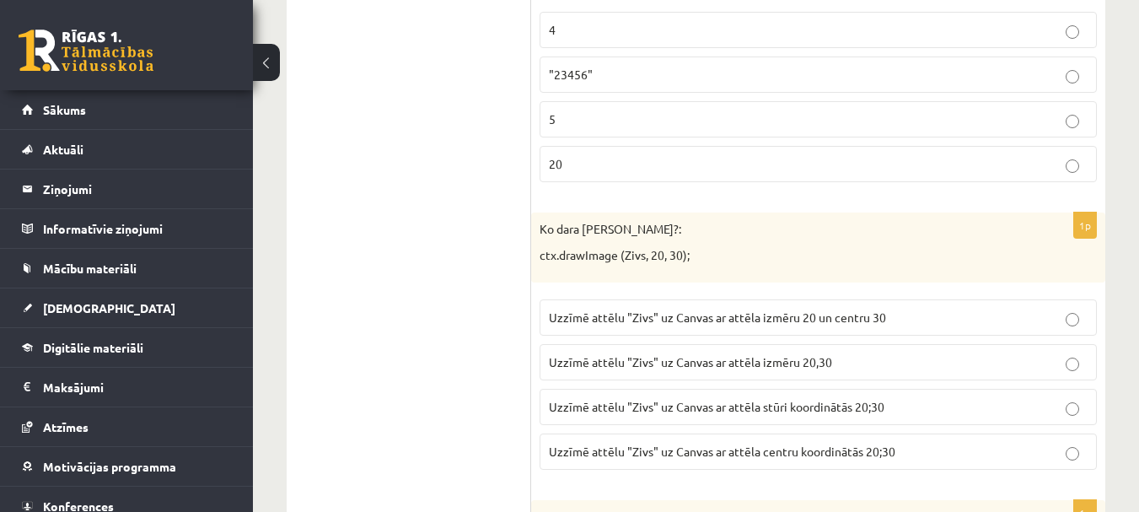
scroll to position [5181, 0]
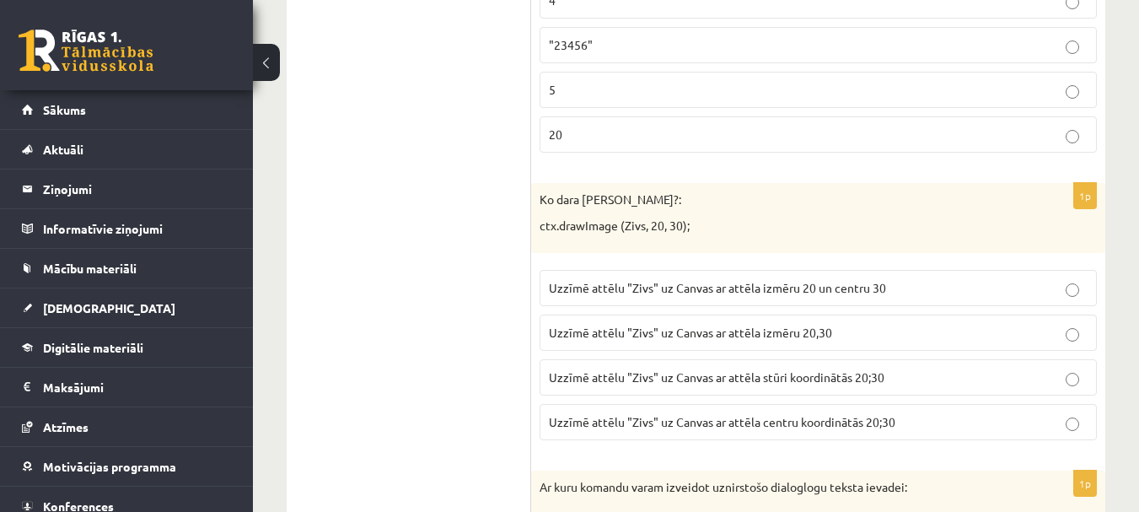
click at [690, 338] on span "Uzzīmē attēlu "Zivs" uz Canvas ar attēla izmēru 20,30" at bounding box center [690, 332] width 283 height 15
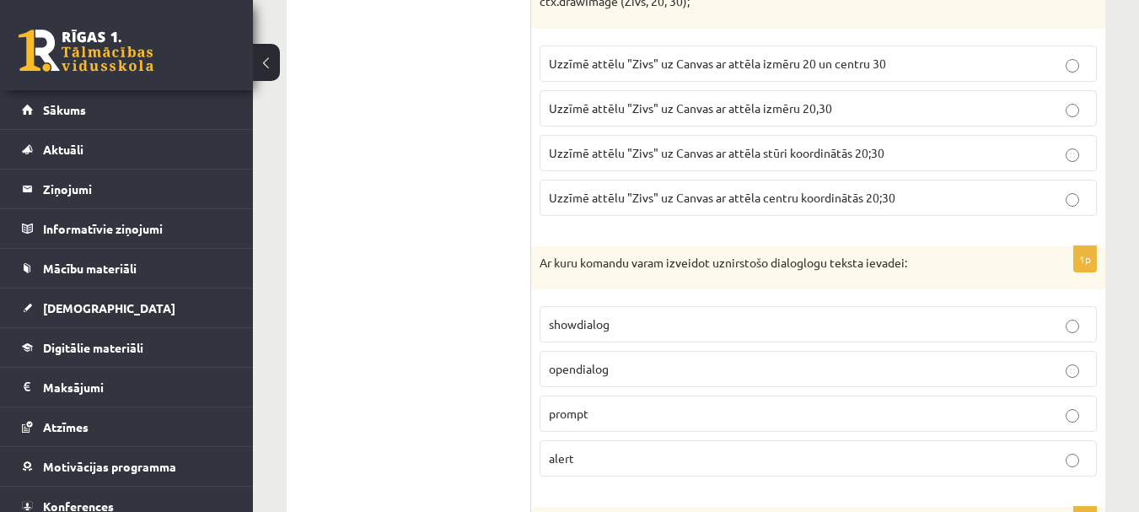
scroll to position [5434, 0]
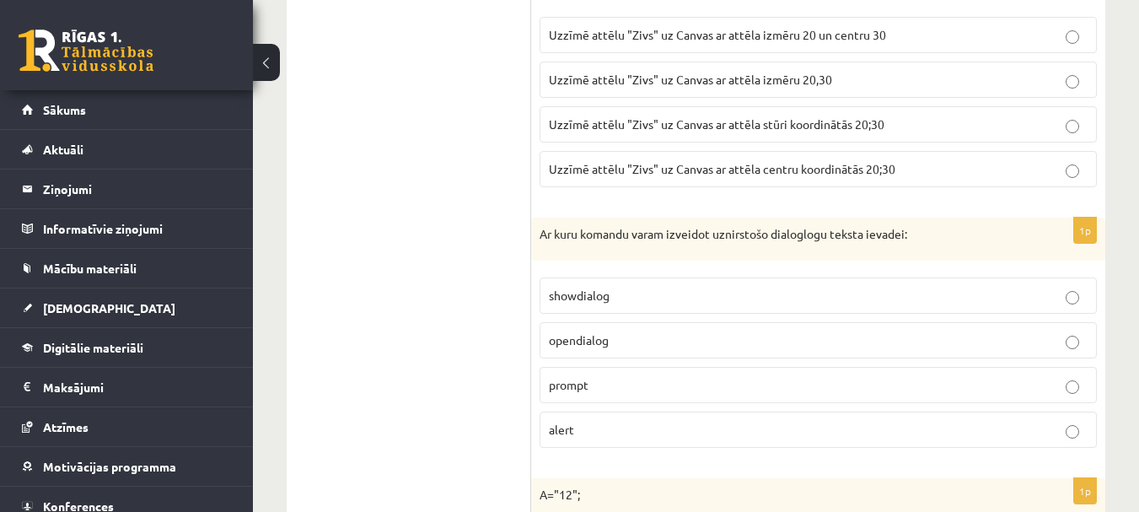
click at [626, 374] on label "prompt" at bounding box center [818, 385] width 557 height 36
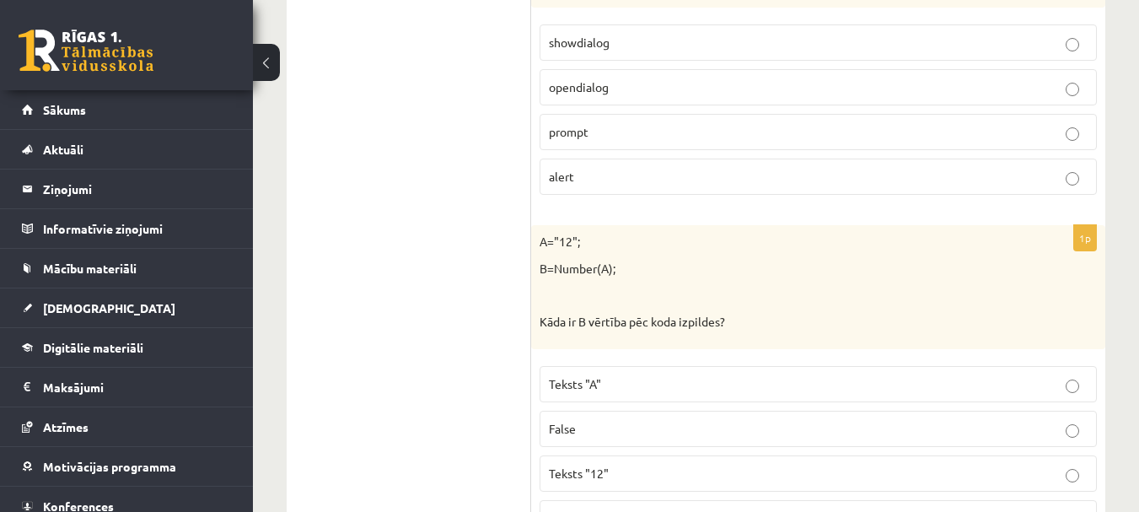
scroll to position [5772, 0]
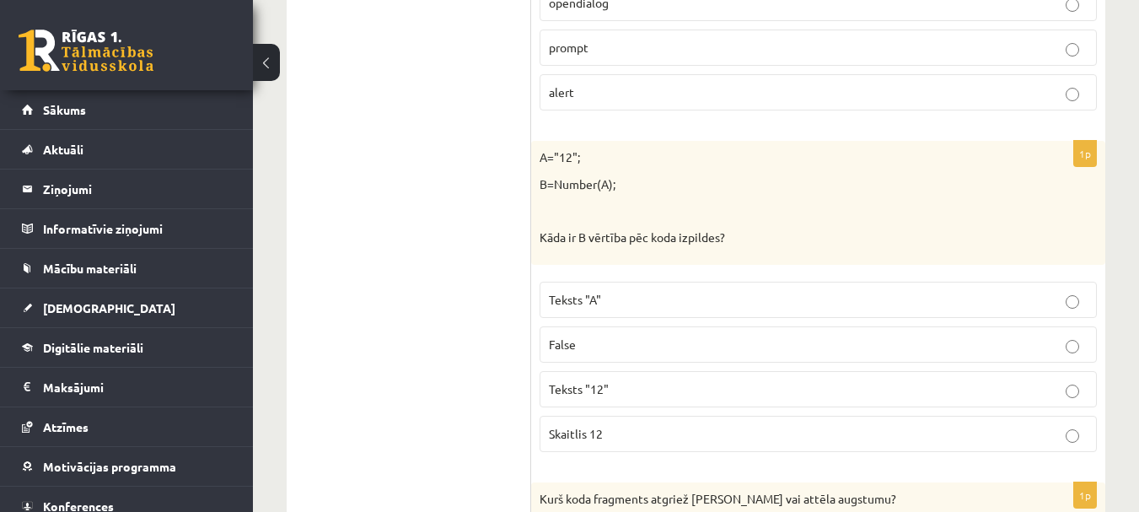
click at [623, 434] on p "Skaitlis 12" at bounding box center [818, 434] width 539 height 18
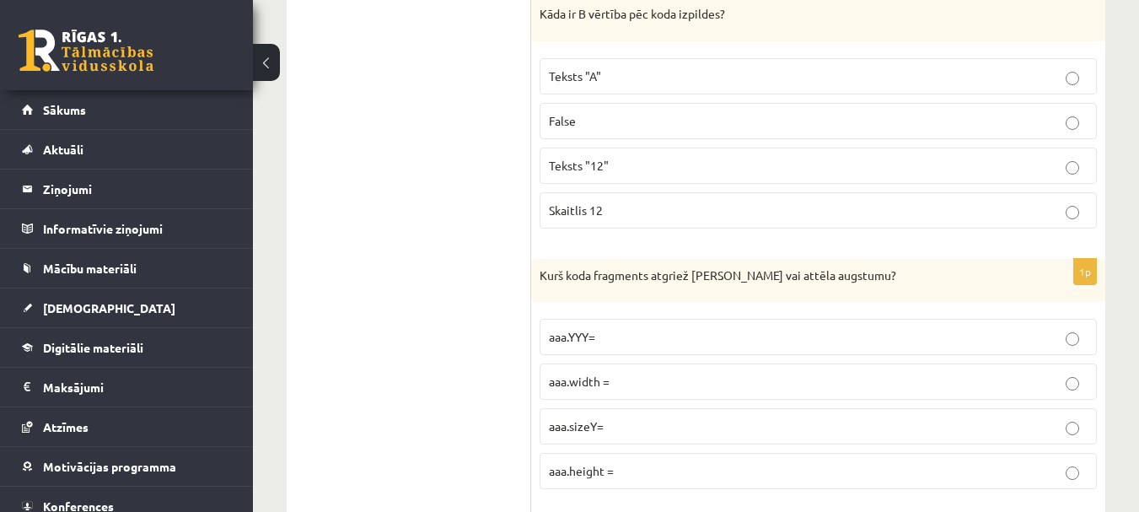
scroll to position [6025, 0]
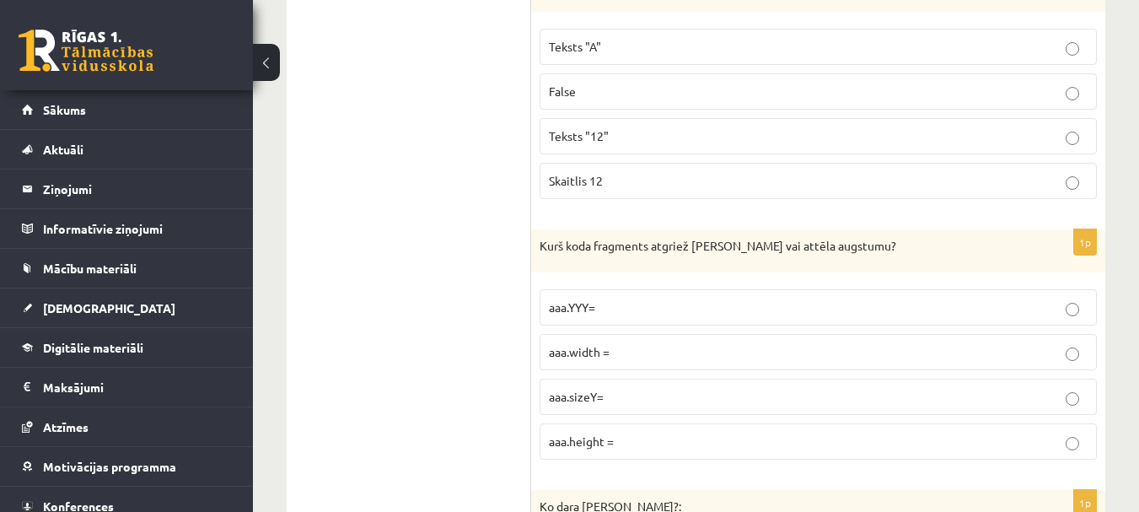
click at [637, 364] on label "aaa.width =" at bounding box center [818, 352] width 557 height 36
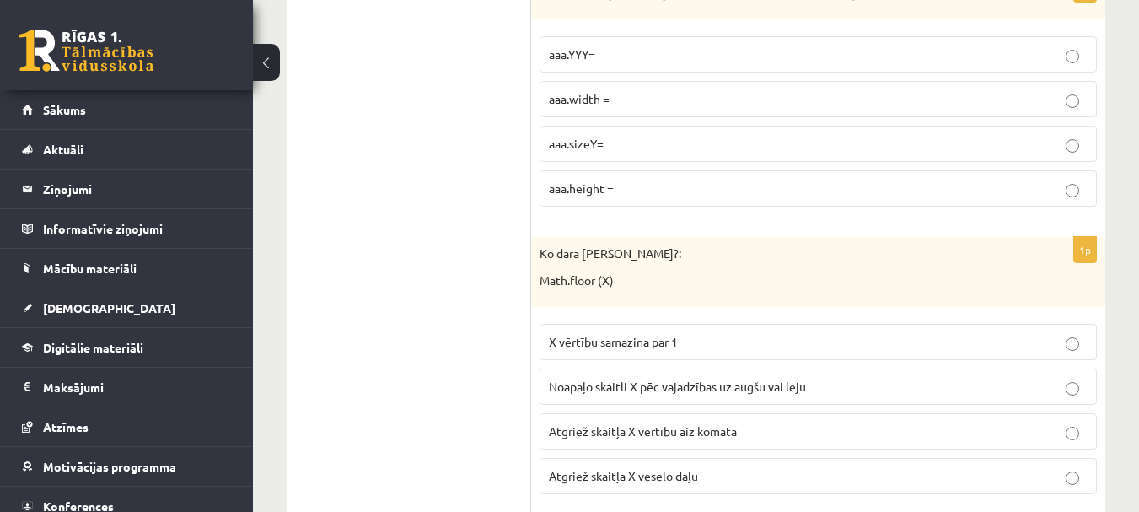
scroll to position [6362, 0]
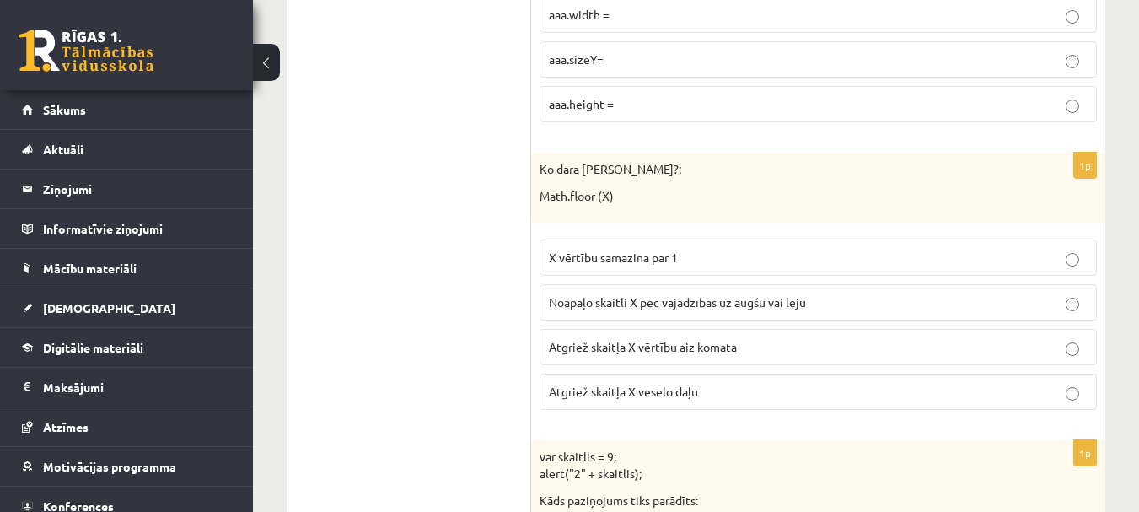
click at [658, 390] on span "Atgriež skaitļa X veselo daļu" at bounding box center [623, 391] width 149 height 15
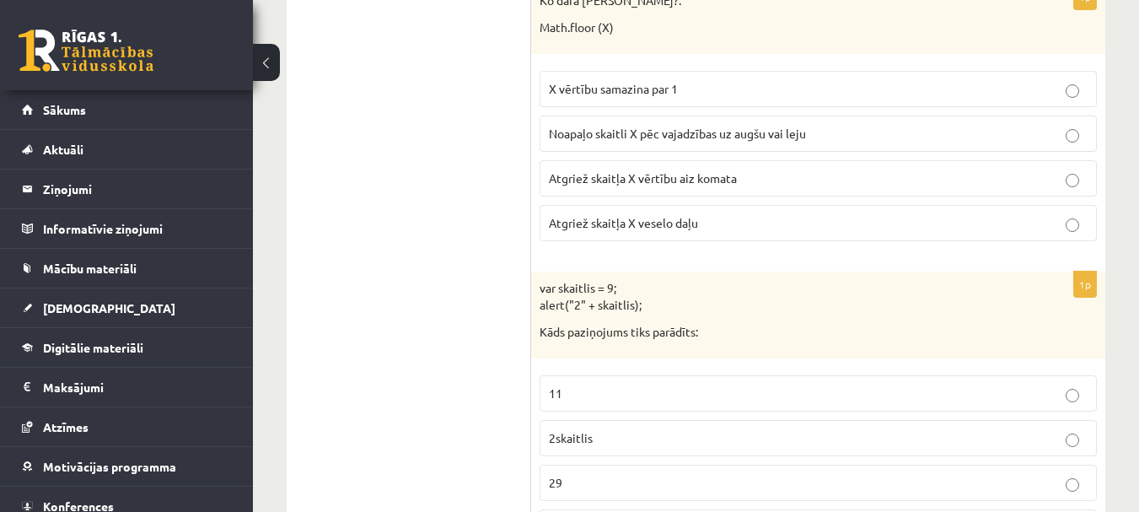
scroll to position [6615, 0]
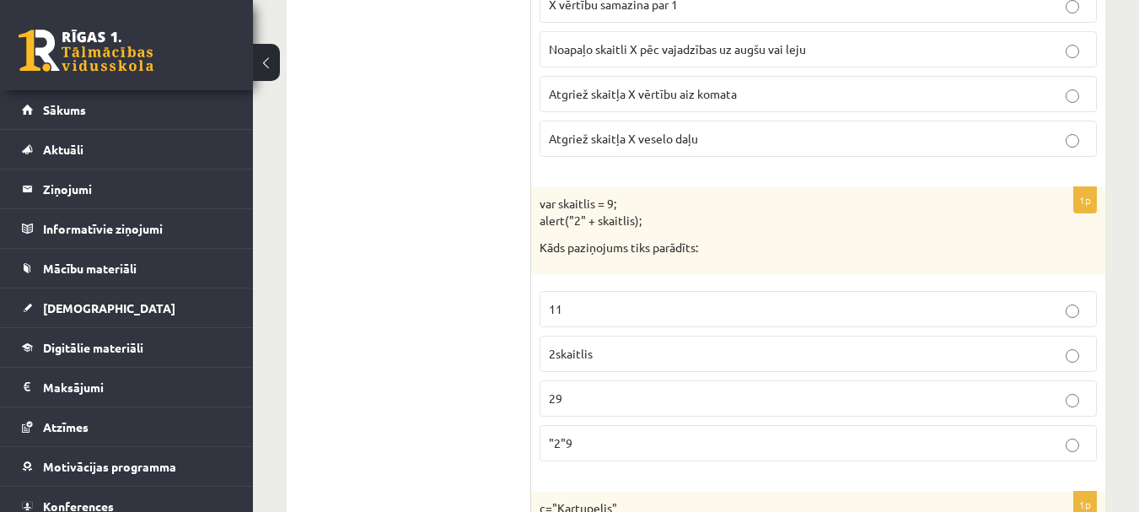
click at [643, 399] on p "29" at bounding box center [818, 398] width 539 height 18
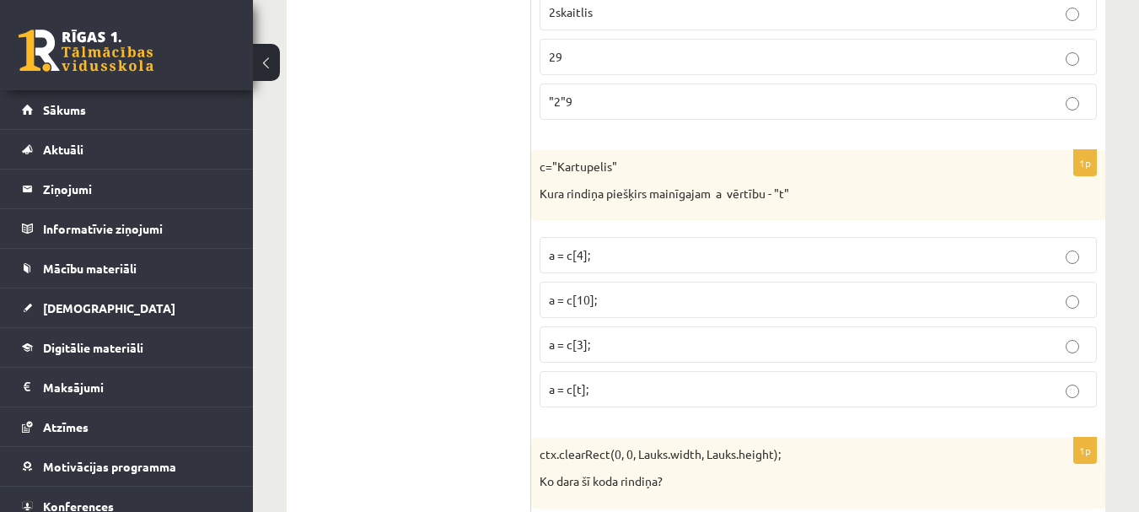
scroll to position [6984, 0]
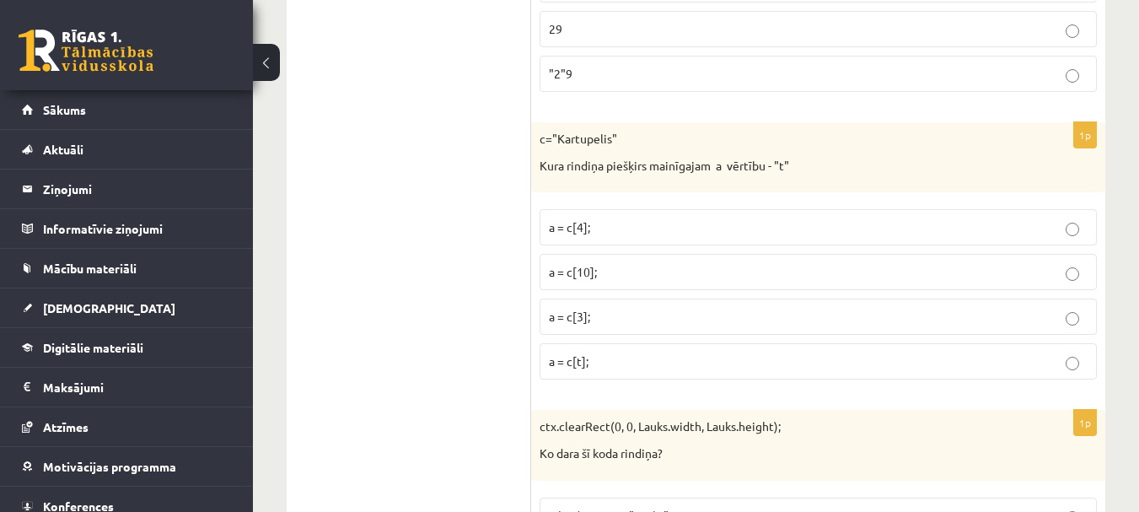
click at [663, 318] on p "a = c[3];" at bounding box center [818, 317] width 539 height 18
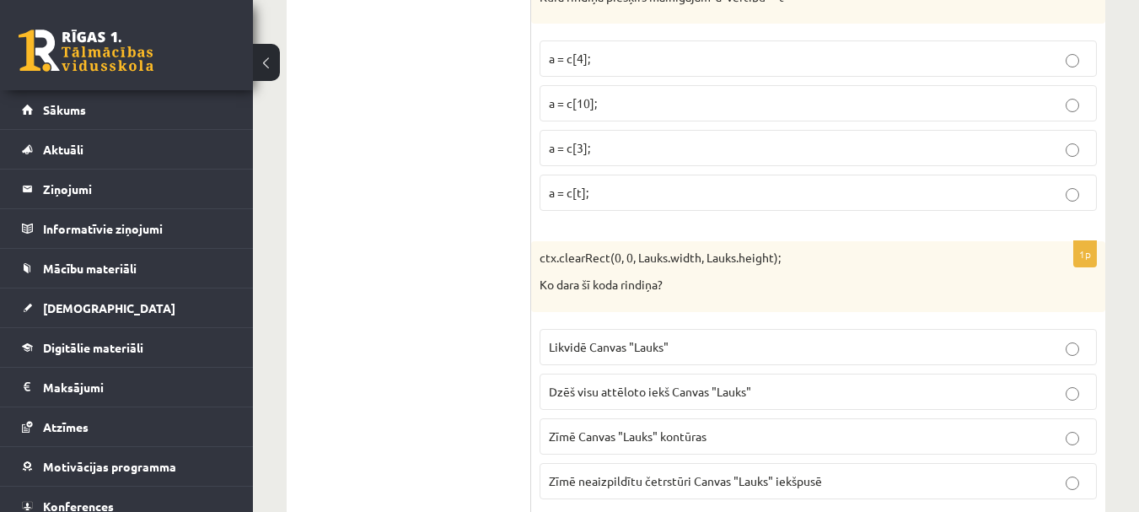
scroll to position [7237, 0]
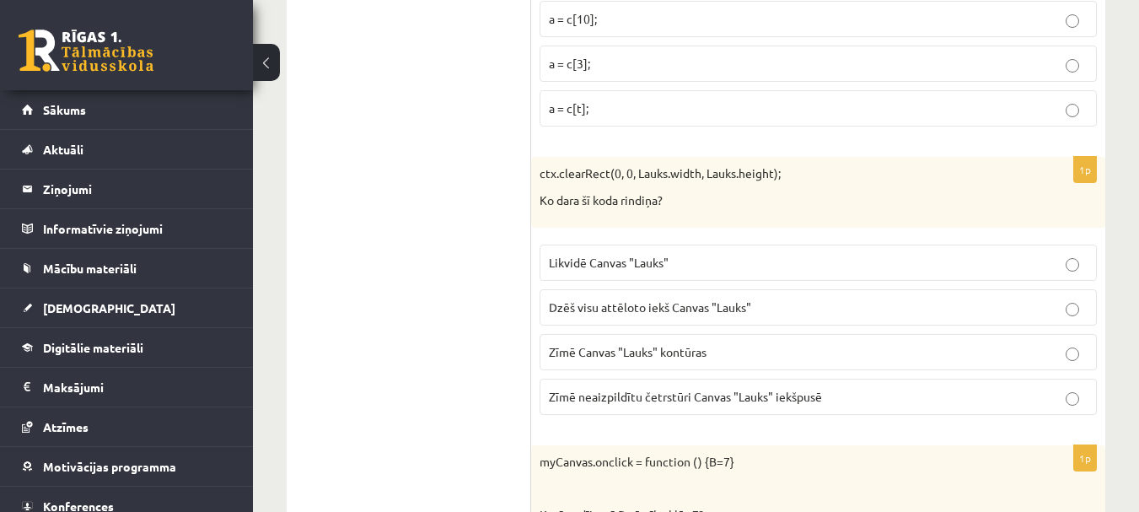
click at [691, 296] on label "Dzēš visu attēloto iekš Canvas "Lauks"" at bounding box center [818, 307] width 557 height 36
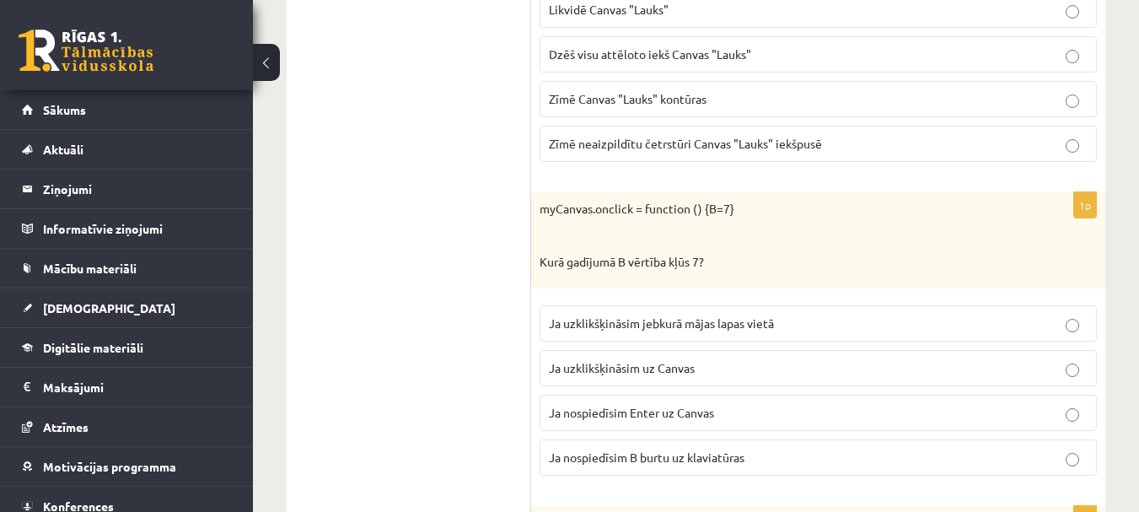
scroll to position [7574, 0]
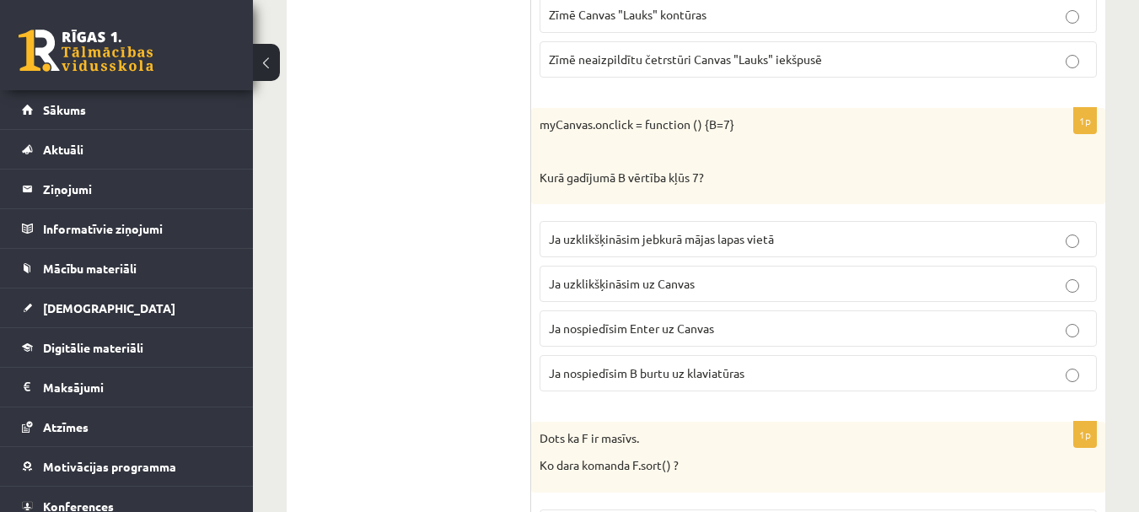
click at [680, 286] on span "Ja uzklikšķināsim uz Canvas" at bounding box center [622, 283] width 146 height 15
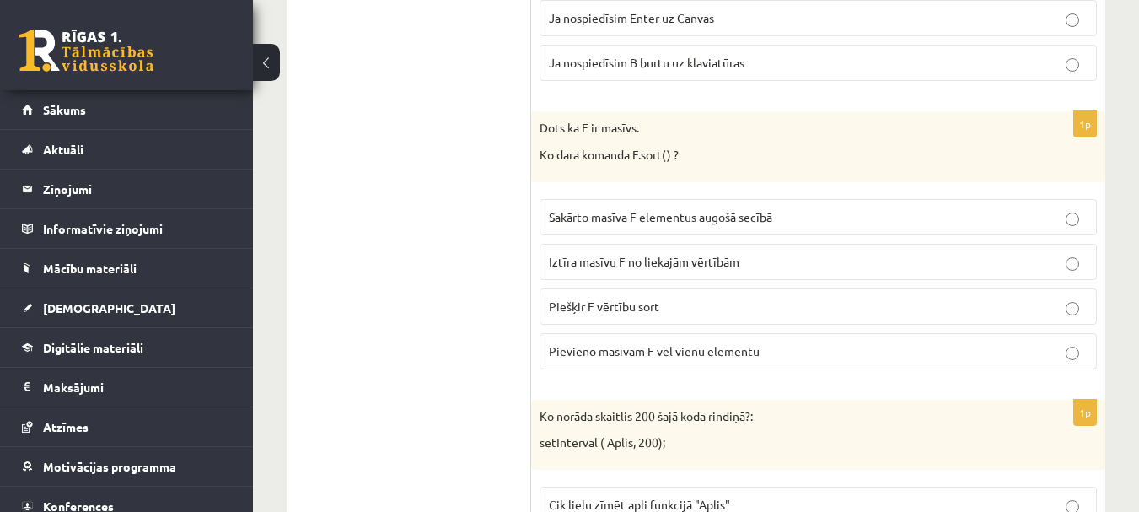
scroll to position [7911, 0]
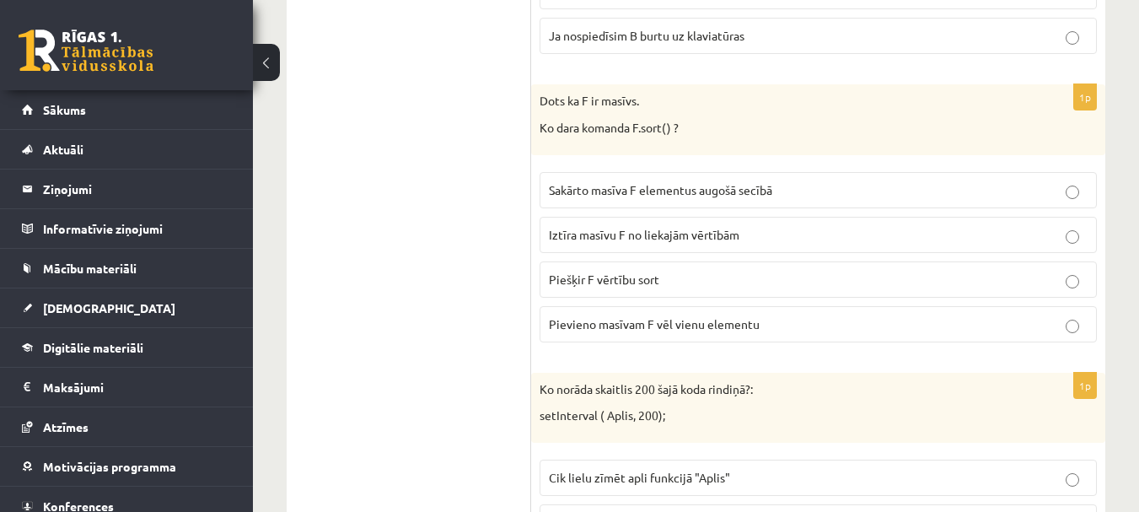
click at [682, 198] on p "Sakārto masīva F elementus augošā secībā" at bounding box center [818, 190] width 539 height 18
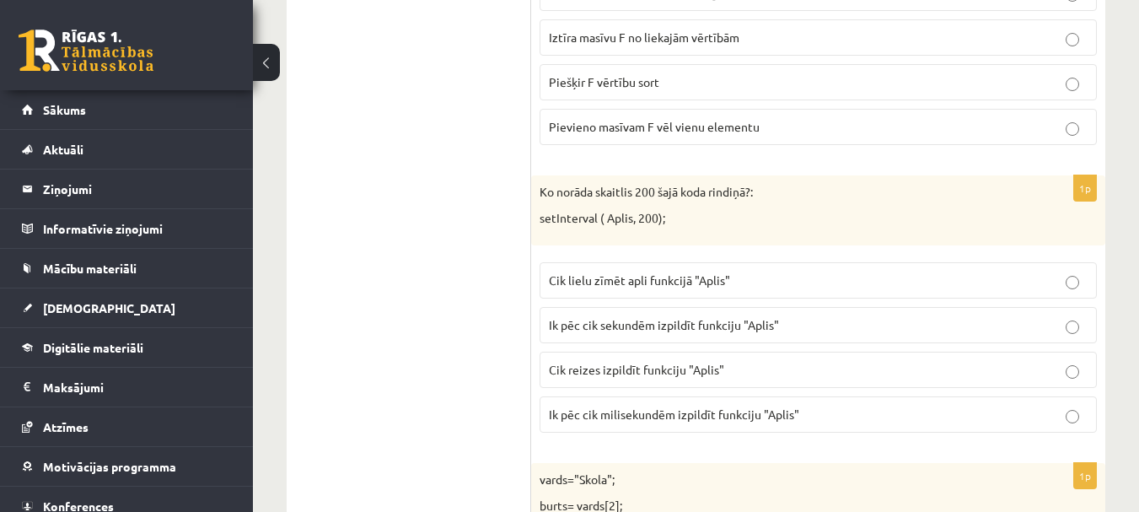
scroll to position [8164, 0]
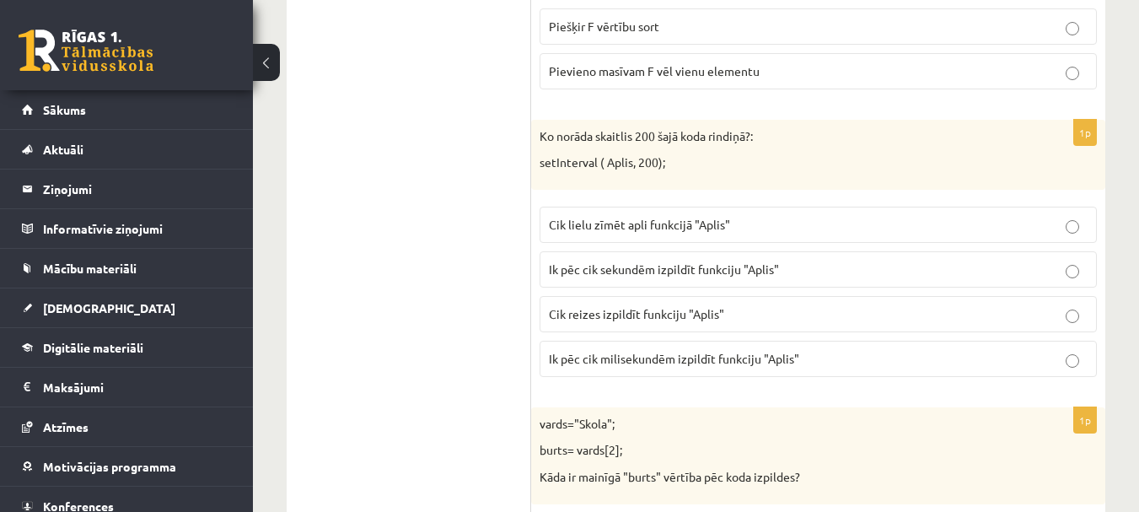
click at [701, 270] on span "Ik pēc cik sekundēm izpildīt funkciju "Aplis"" at bounding box center [664, 268] width 230 height 15
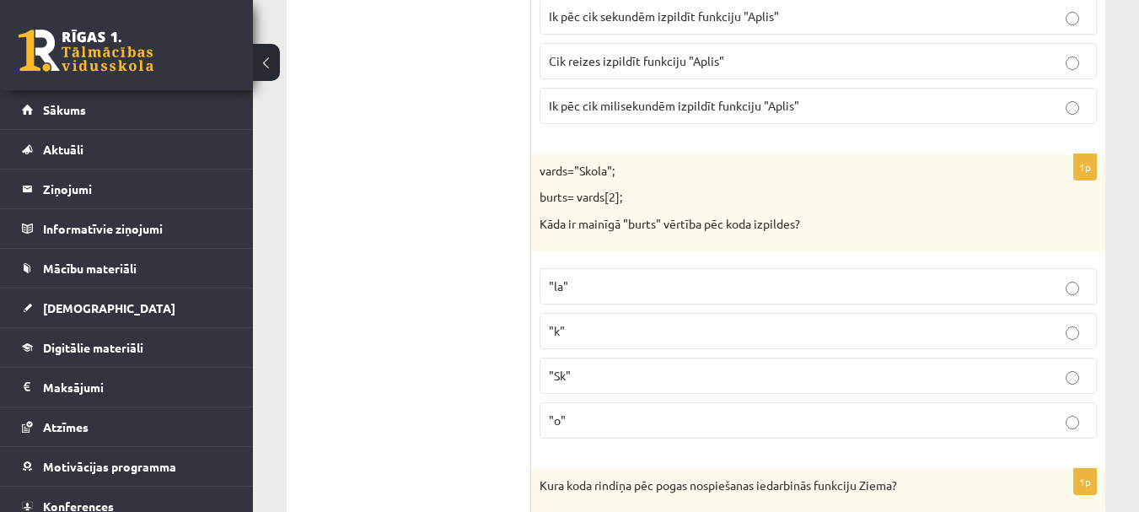
scroll to position [8501, 0]
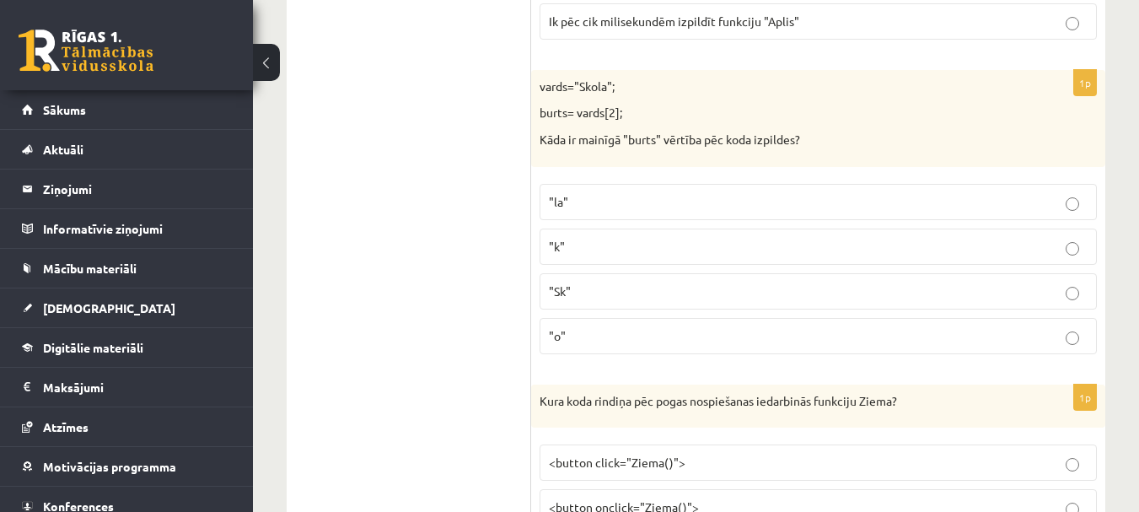
click at [693, 314] on fieldset ""la" "k" "Sk" "o"" at bounding box center [818, 267] width 557 height 184
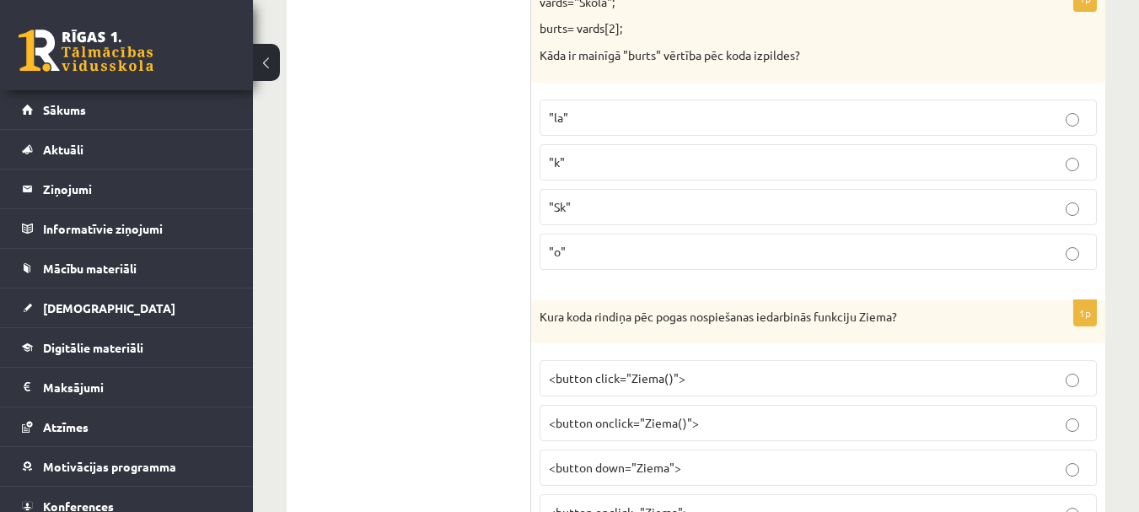
click at [691, 252] on p ""o"" at bounding box center [818, 252] width 539 height 18
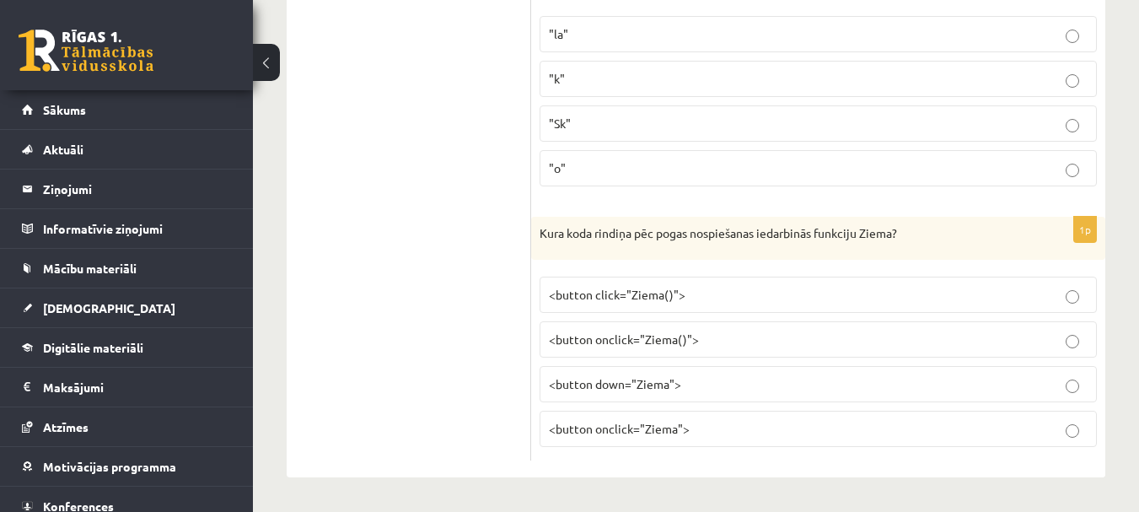
click at [697, 343] on p "<button onclick="Ziema()">" at bounding box center [818, 339] width 539 height 18
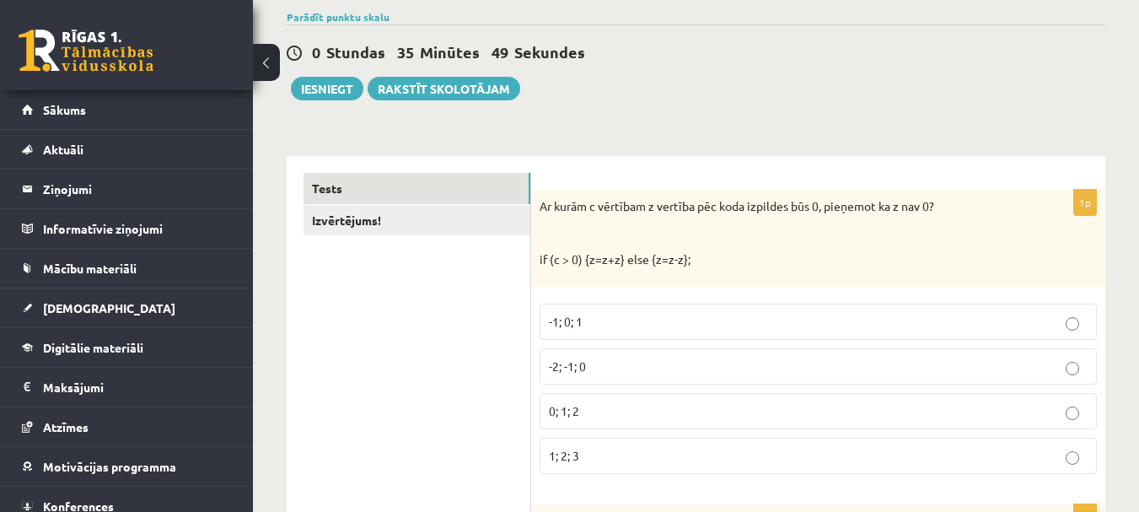
scroll to position [0, 0]
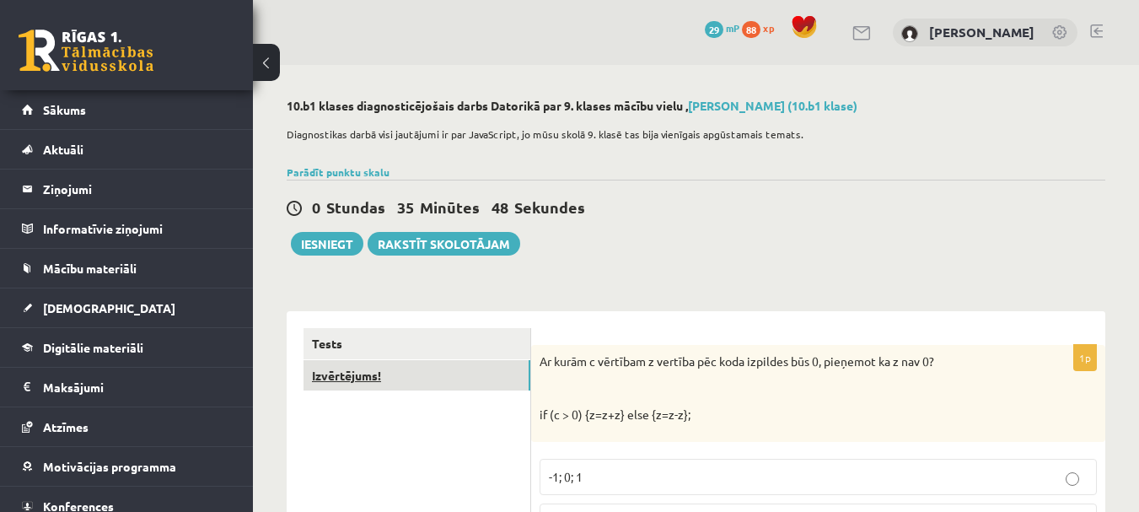
click at [423, 384] on link "Izvērtējums!" at bounding box center [417, 375] width 227 height 31
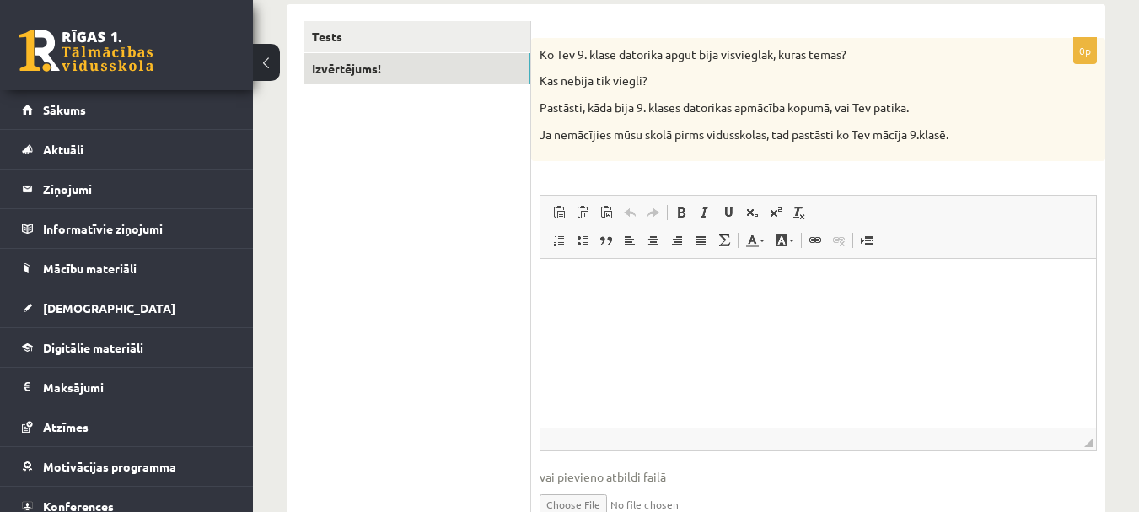
scroll to position [337, 0]
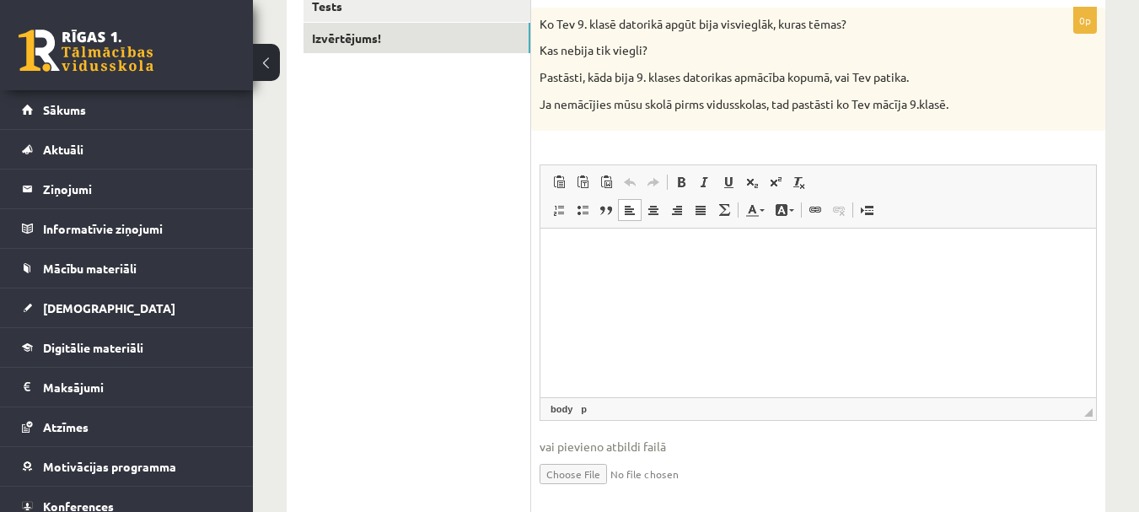
click at [737, 277] on html at bounding box center [818, 253] width 556 height 51
click at [395, 186] on ul "Tests Izvērtējums!" at bounding box center [418, 253] width 228 height 524
click at [513, 142] on ul "Tests Izvērtējums!" at bounding box center [418, 253] width 228 height 524
click at [502, 142] on ul "Tests Izvērtējums!" at bounding box center [418, 253] width 228 height 524
drag, startPoint x: 697, startPoint y: 316, endPoint x: 769, endPoint y: 426, distance: 130.9
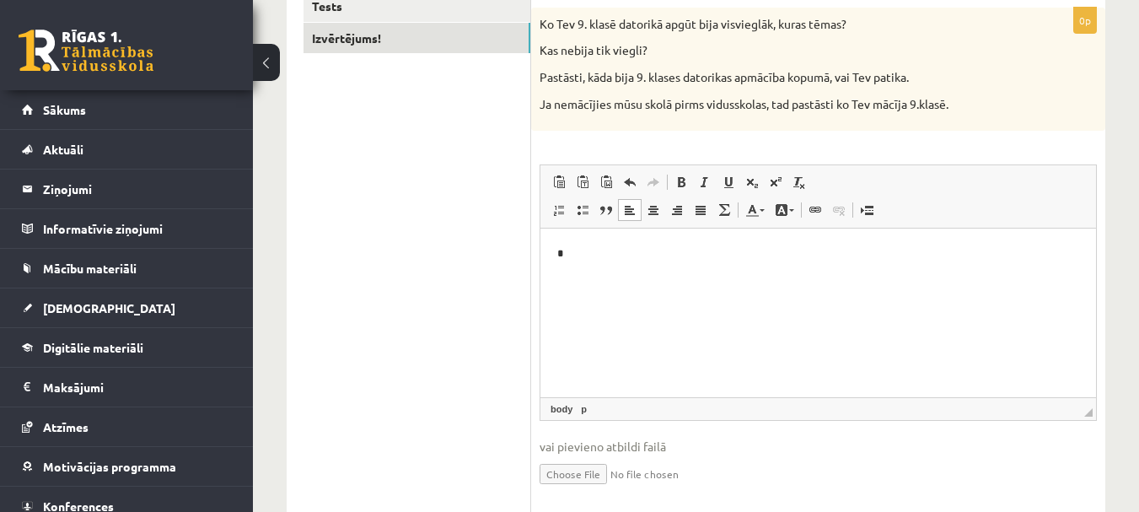
click at [769, 280] on html "*" at bounding box center [818, 253] width 556 height 51
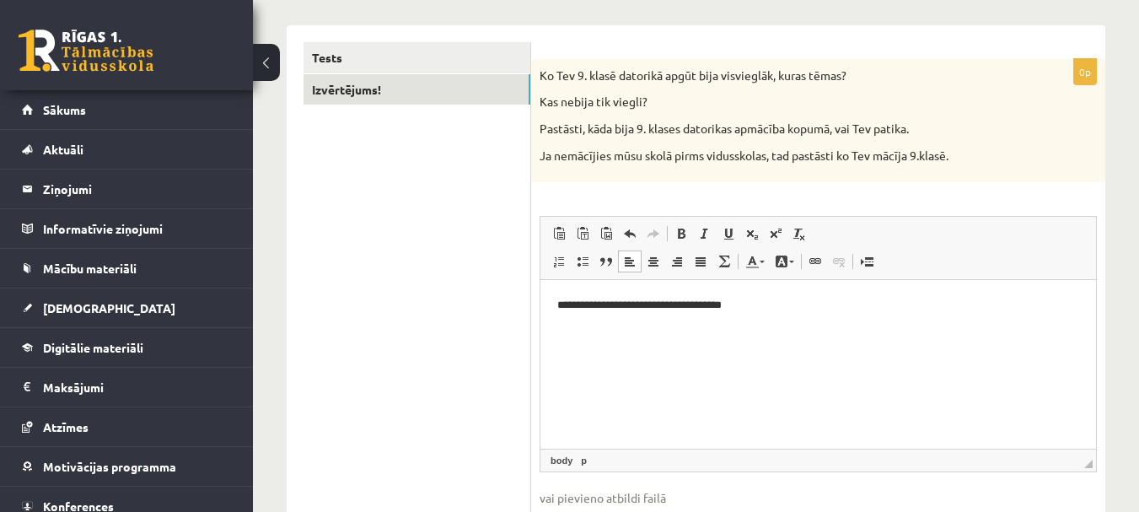
scroll to position [140, 0]
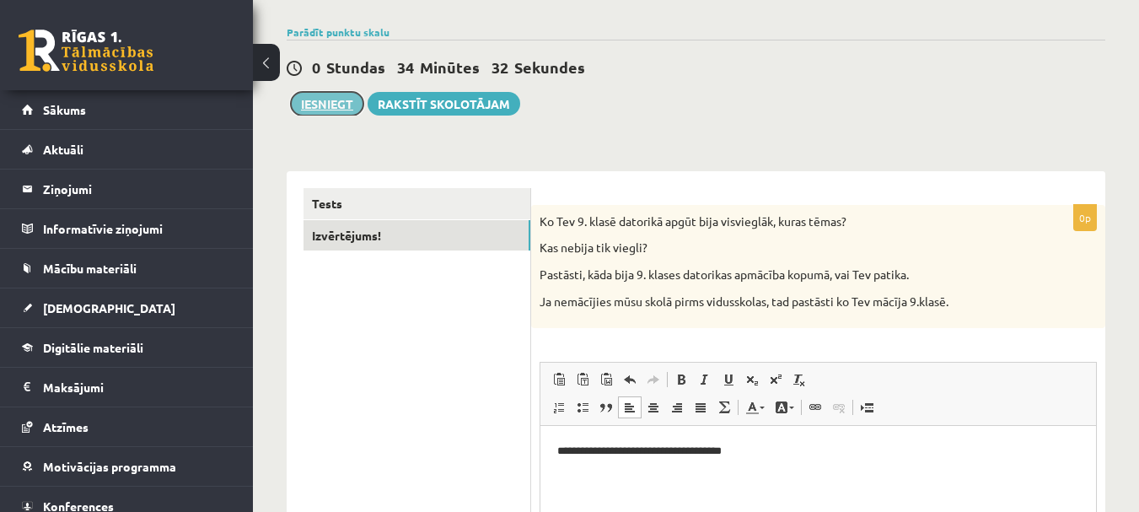
click at [320, 110] on button "Iesniegt" at bounding box center [327, 104] width 73 height 24
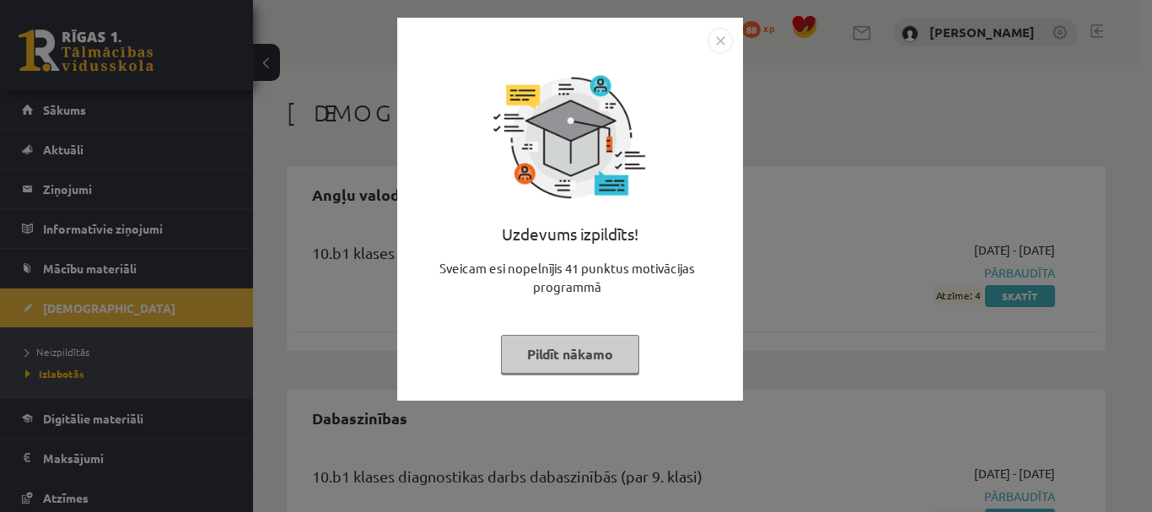
click at [567, 343] on button "Pildīt nākamo" at bounding box center [570, 354] width 138 height 39
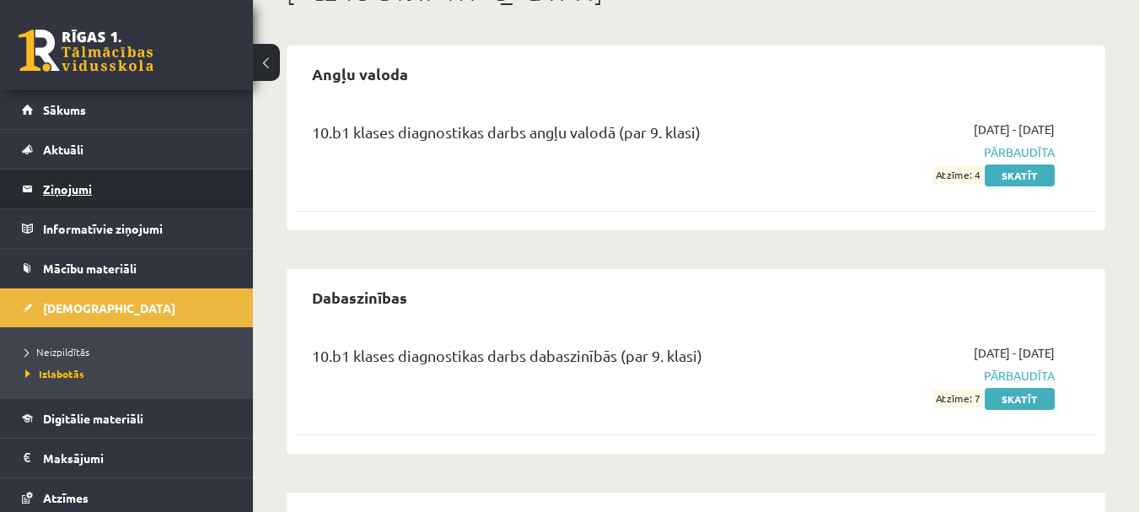
scroll to position [75, 0]
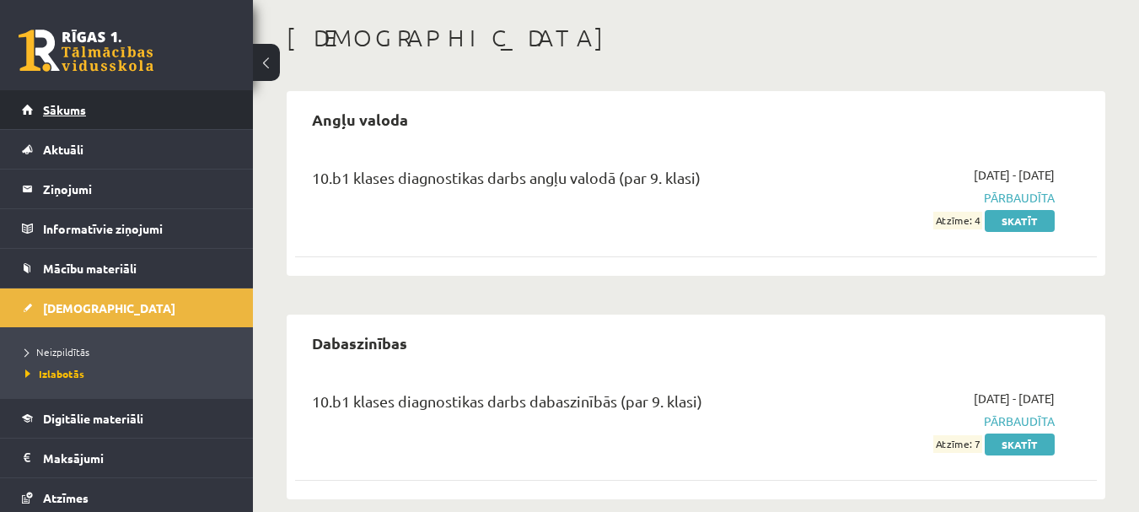
click at [176, 116] on link "Sākums" at bounding box center [127, 109] width 210 height 39
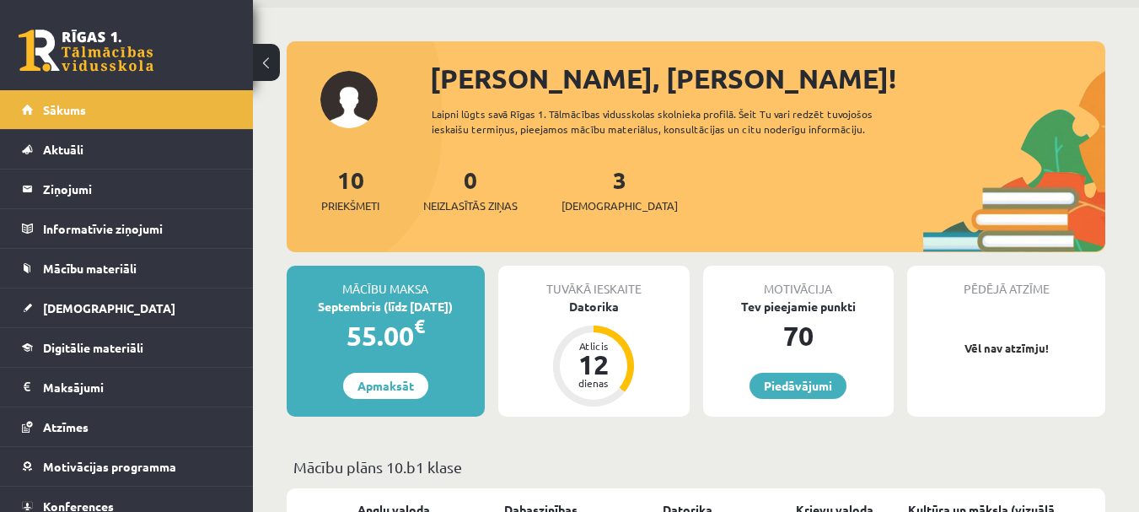
scroll to position [84, 0]
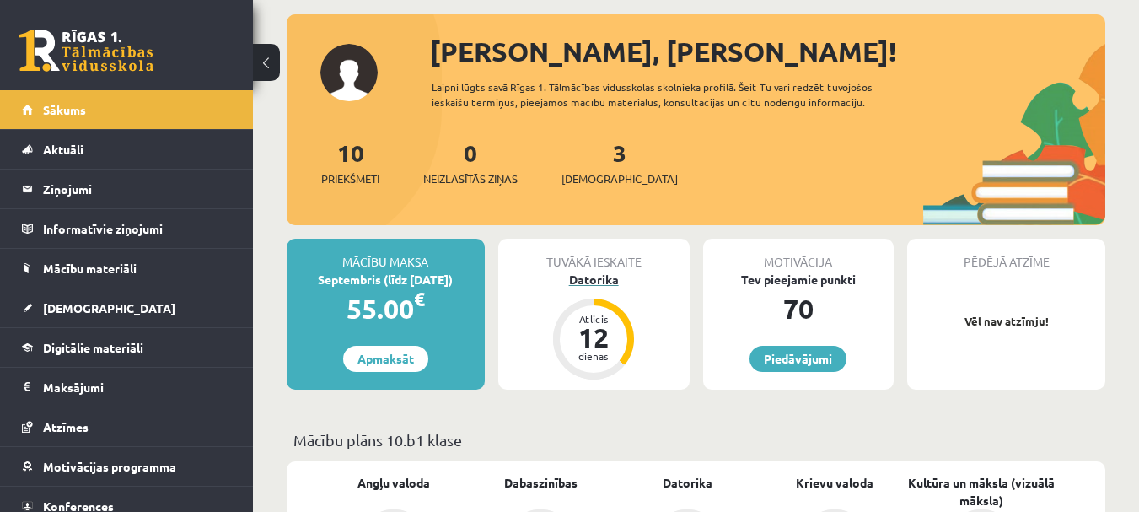
click at [596, 279] on div "Datorika" at bounding box center [593, 280] width 191 height 18
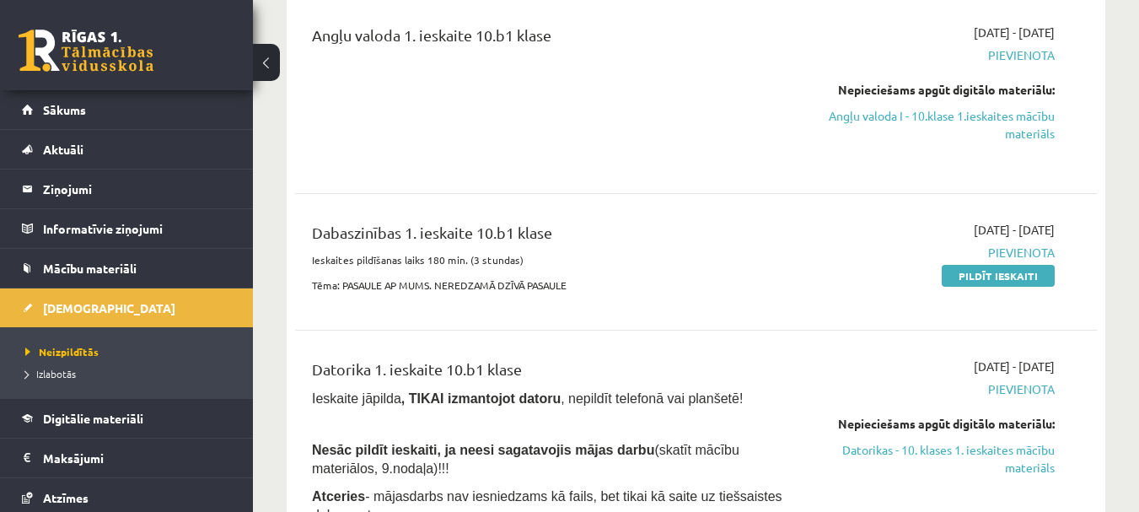
scroll to position [253, 0]
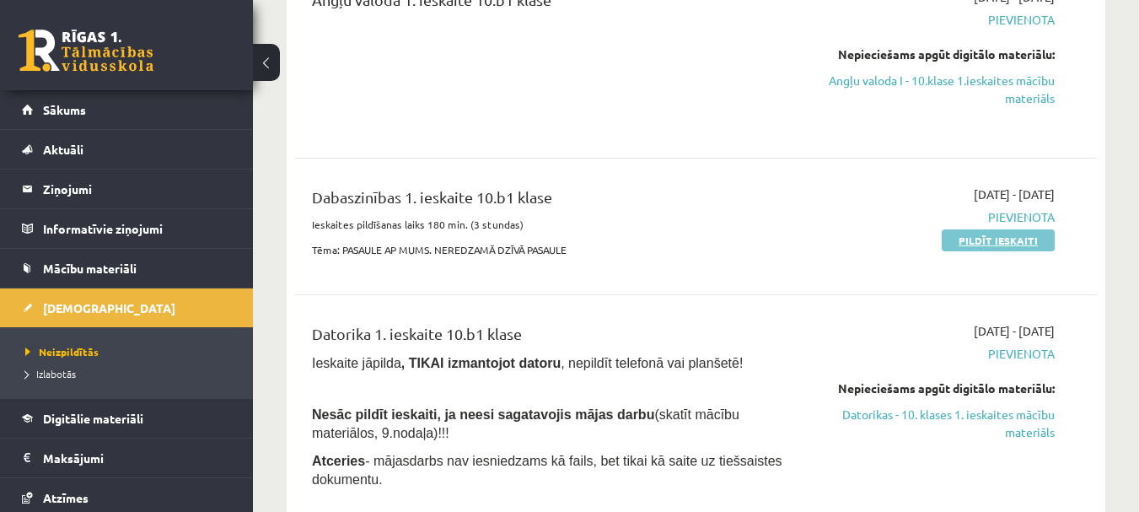
click at [991, 233] on link "Pildīt ieskaiti" at bounding box center [998, 240] width 113 height 22
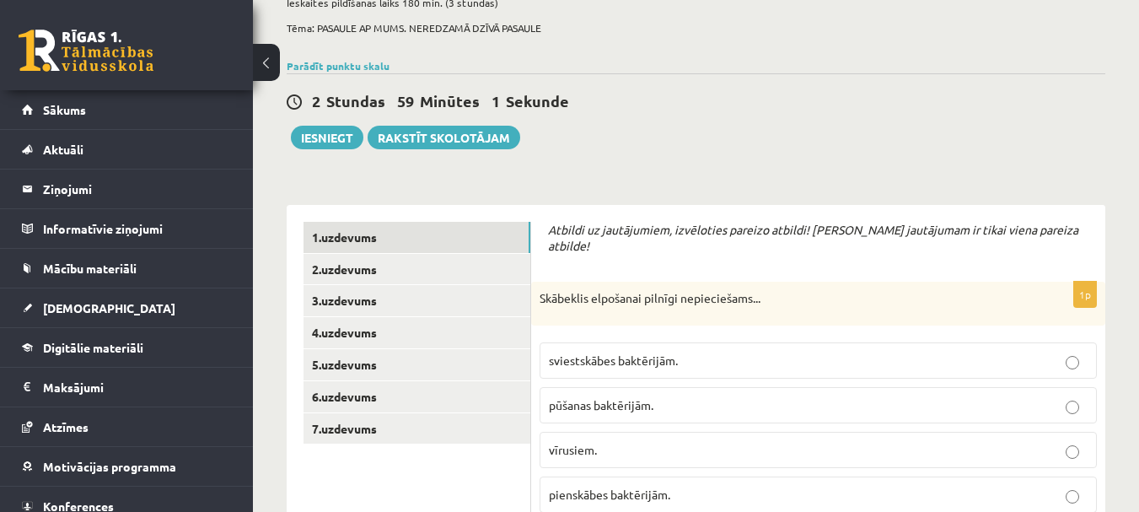
scroll to position [216, 0]
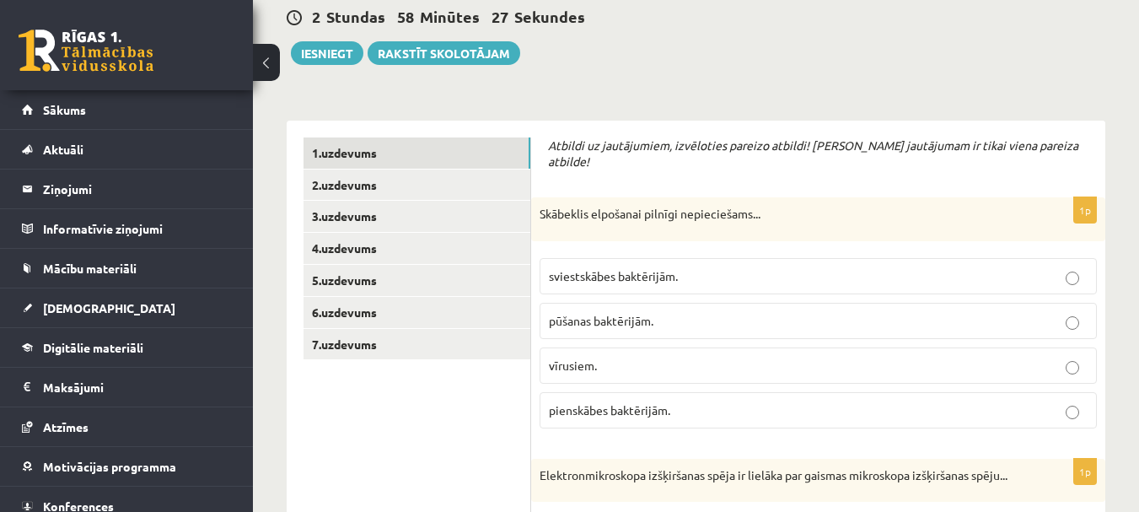
click at [635, 268] on span "sviestskābes baktērijām." at bounding box center [613, 275] width 129 height 15
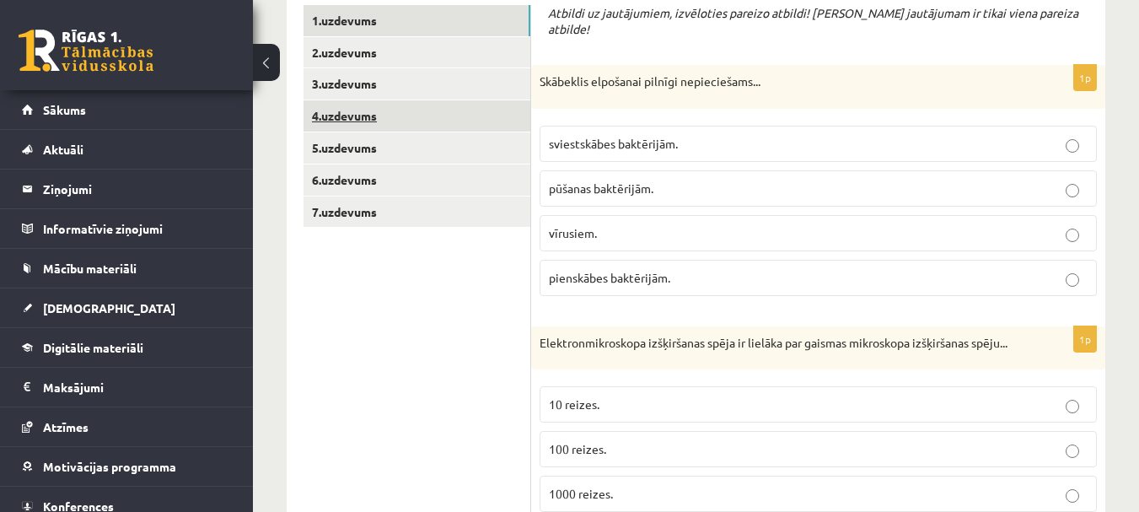
scroll to position [300, 0]
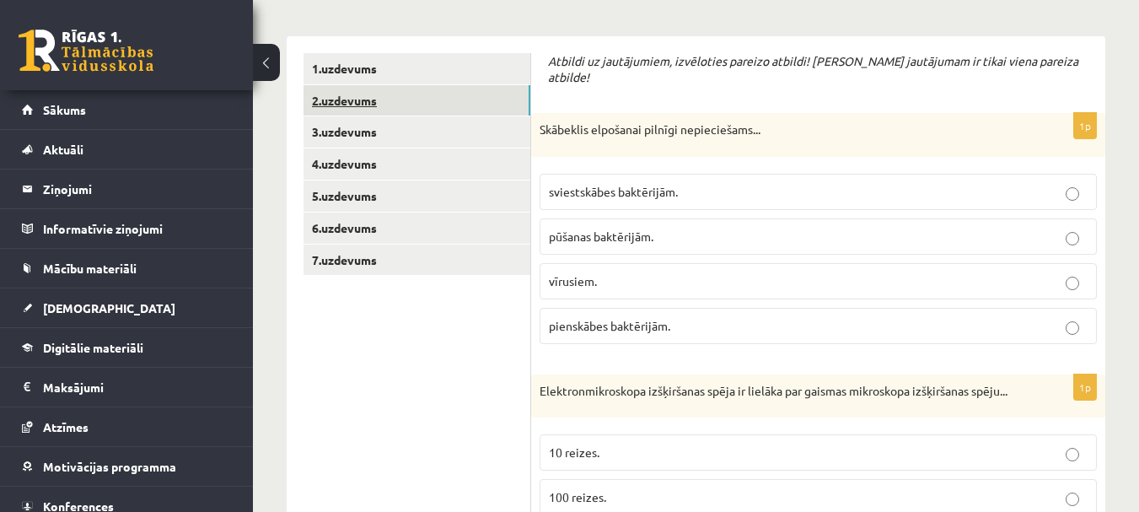
click at [368, 109] on link "2.uzdevums" at bounding box center [417, 100] width 227 height 31
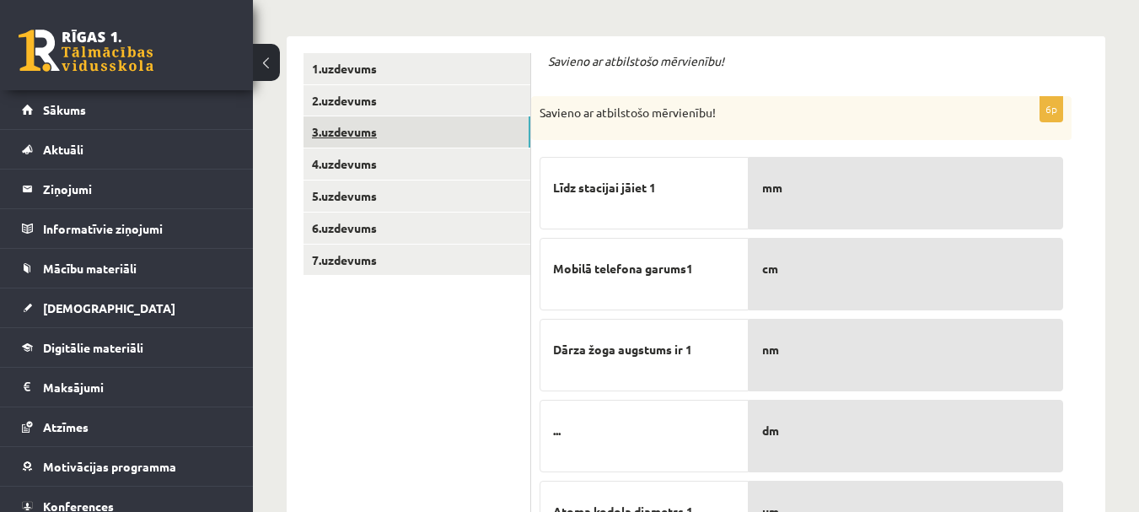
click at [363, 133] on link "3.uzdevums" at bounding box center [417, 131] width 227 height 31
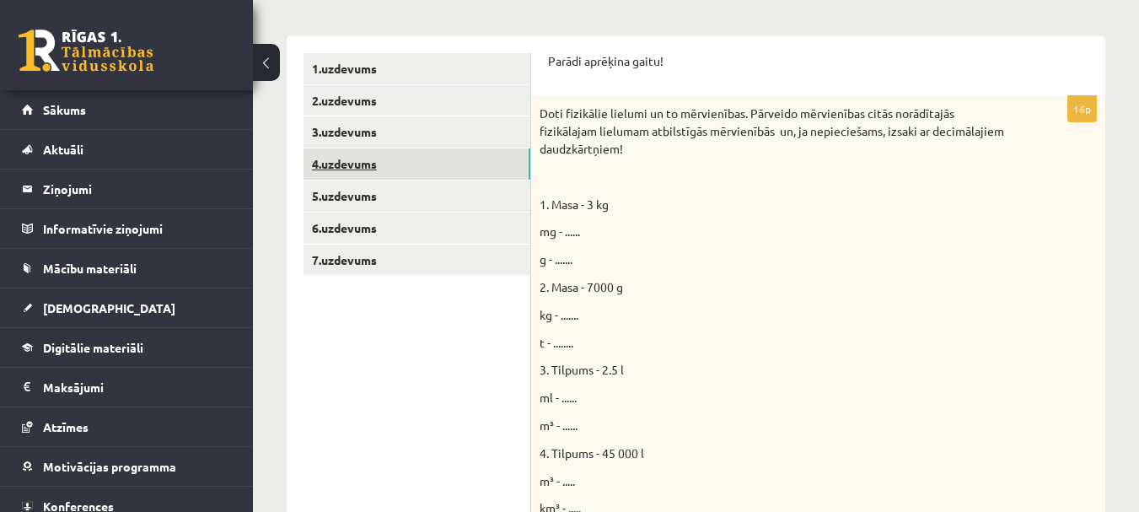
click at [358, 157] on link "4.uzdevums" at bounding box center [417, 163] width 227 height 31
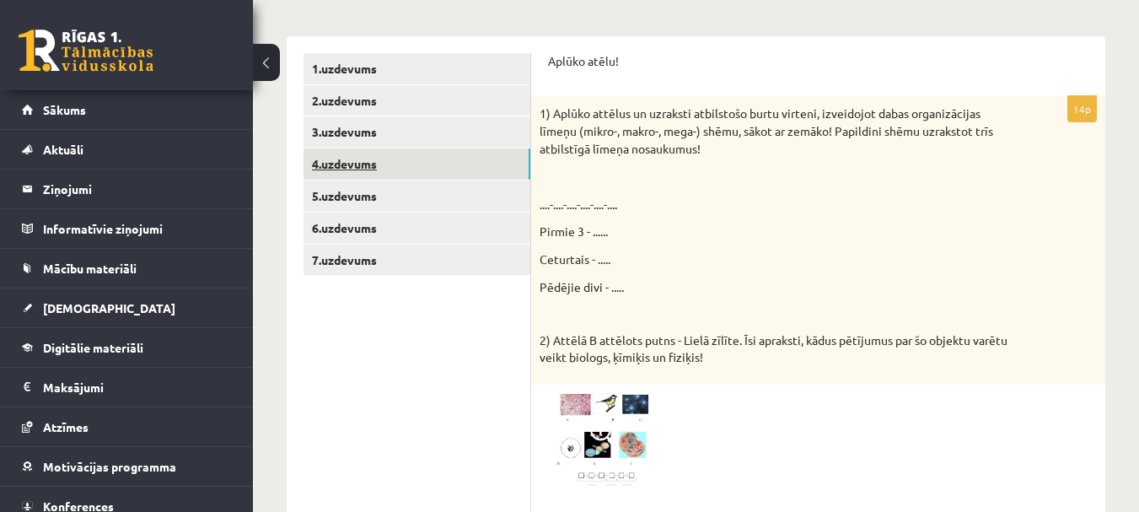
click at [353, 176] on link "4.uzdevums" at bounding box center [417, 163] width 227 height 31
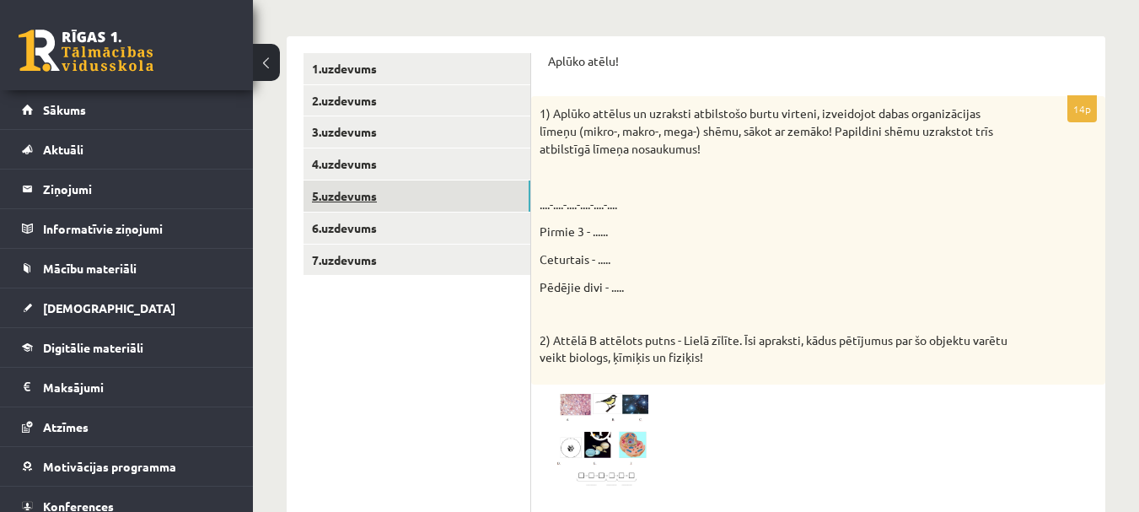
click at [347, 193] on link "5.uzdevums" at bounding box center [417, 195] width 227 height 31
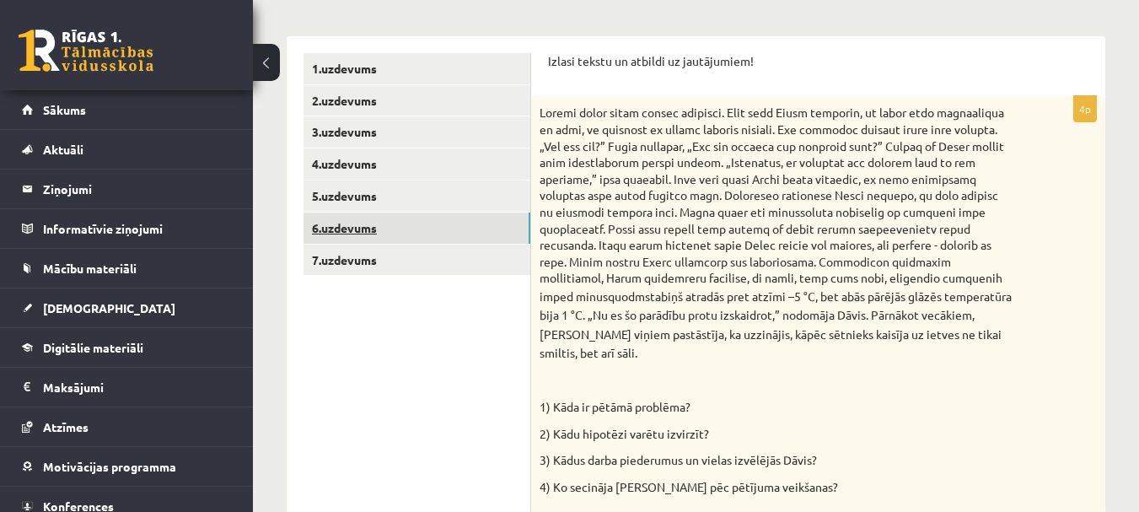
click at [354, 222] on link "6.uzdevums" at bounding box center [417, 227] width 227 height 31
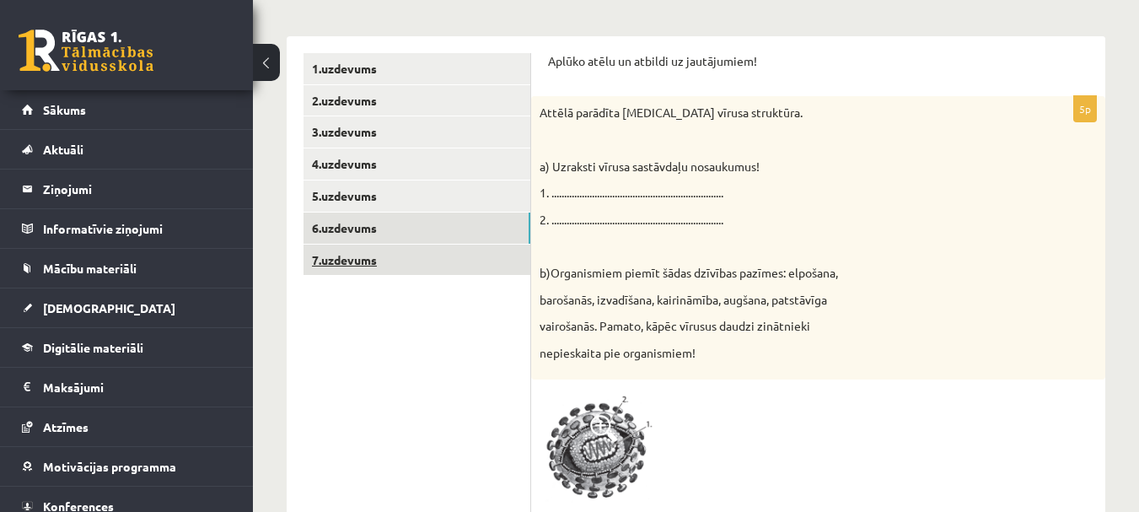
click at [345, 252] on link "7.uzdevums" at bounding box center [417, 259] width 227 height 31
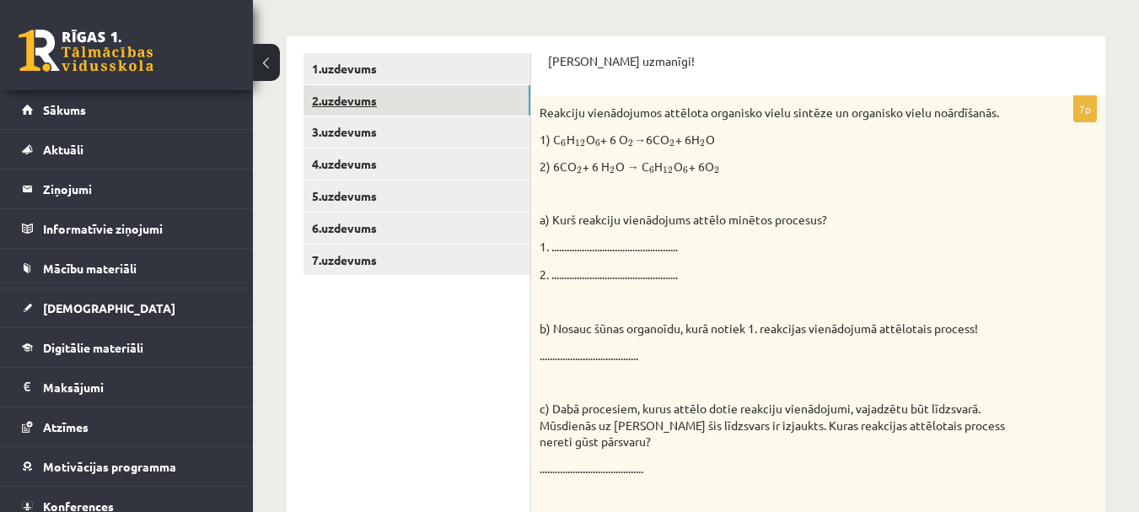
click at [362, 109] on link "2.uzdevums" at bounding box center [417, 100] width 227 height 31
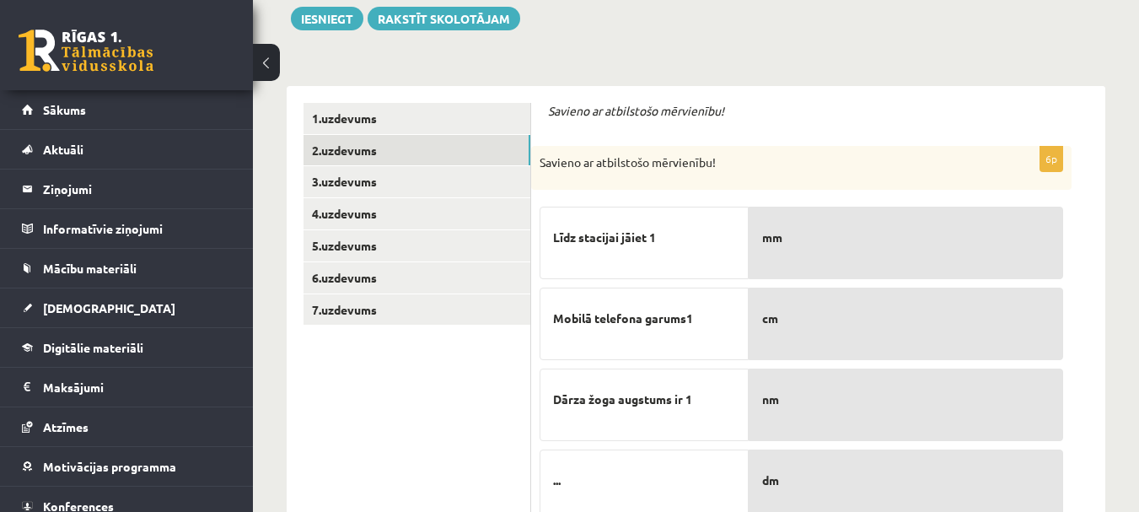
scroll to position [227, 0]
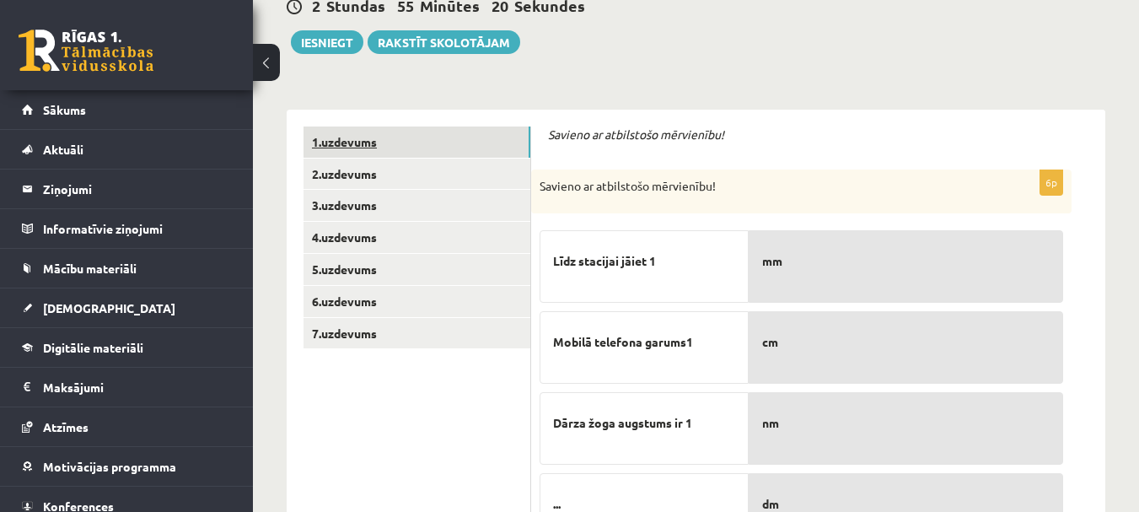
click at [350, 130] on link "1.uzdevums" at bounding box center [417, 141] width 227 height 31
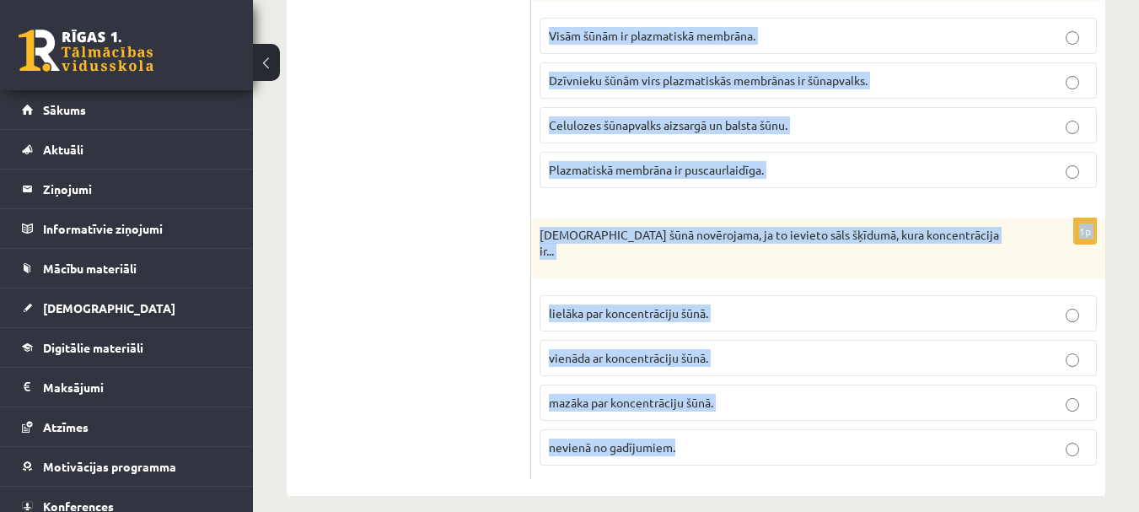
scroll to position [5191, 0]
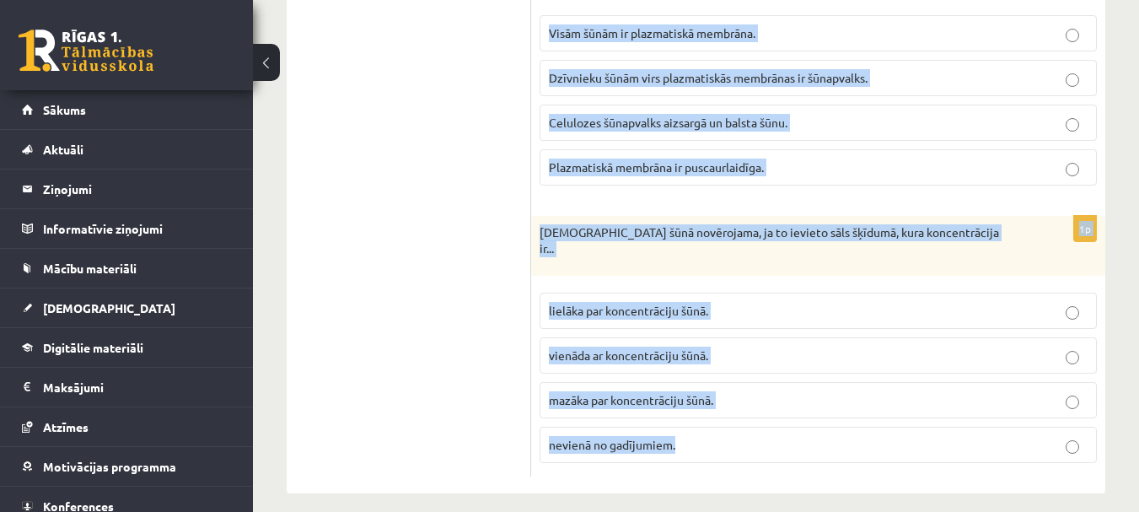
drag, startPoint x: 534, startPoint y: 182, endPoint x: 894, endPoint y: 541, distance: 509.1
copy form "Skābeklis elpošanai pilnīgi nepieciešams... sviestskābes baktērijām. pūšanas ba…"
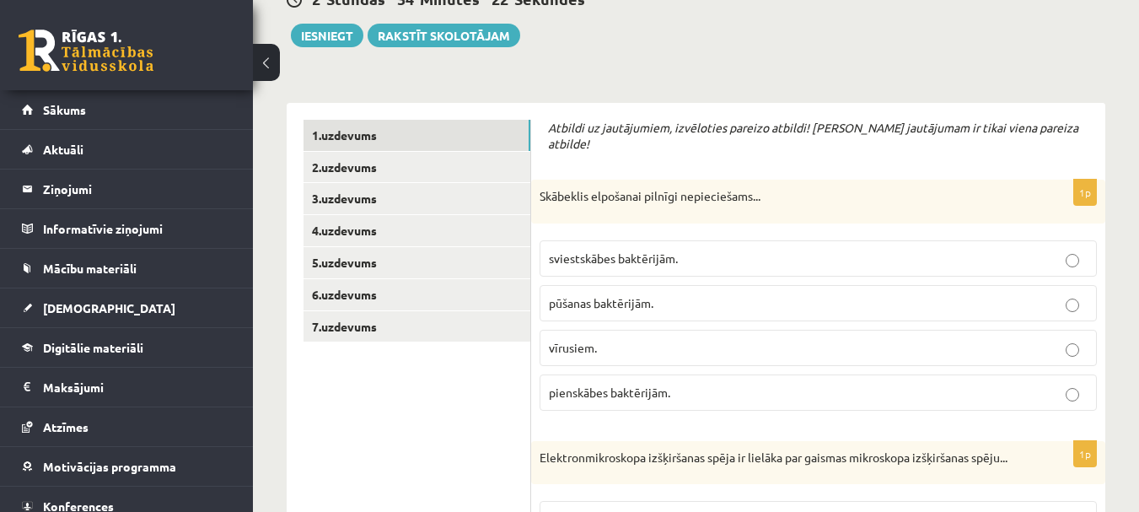
scroll to position [337, 0]
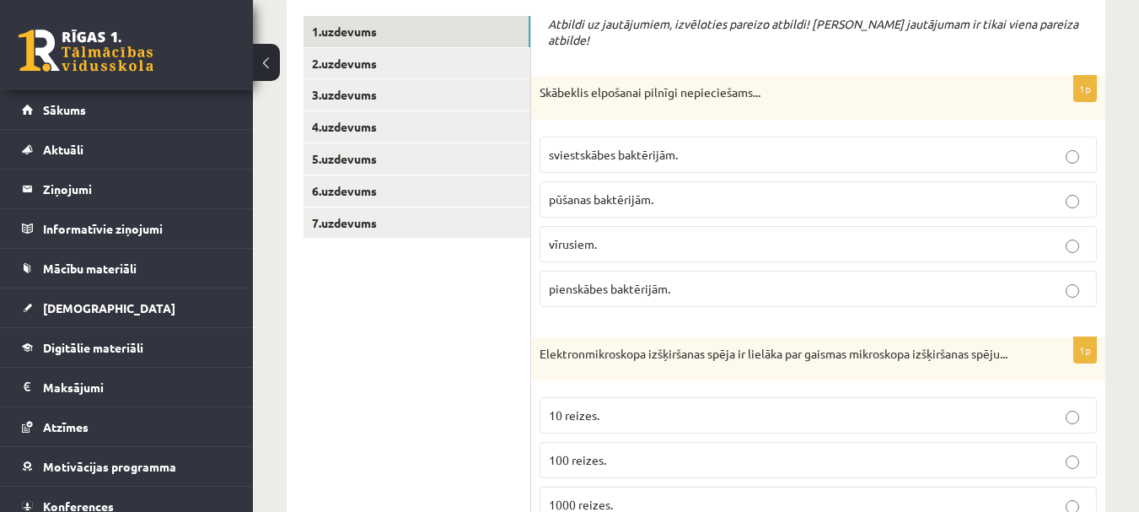
click at [683, 191] on p "pūšanas baktērijām." at bounding box center [818, 200] width 539 height 18
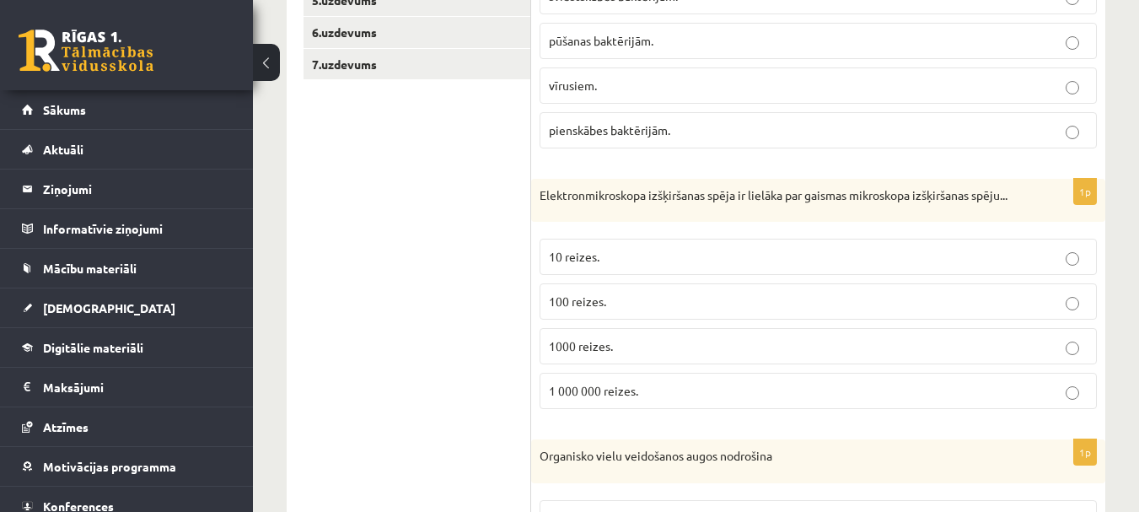
scroll to position [506, 0]
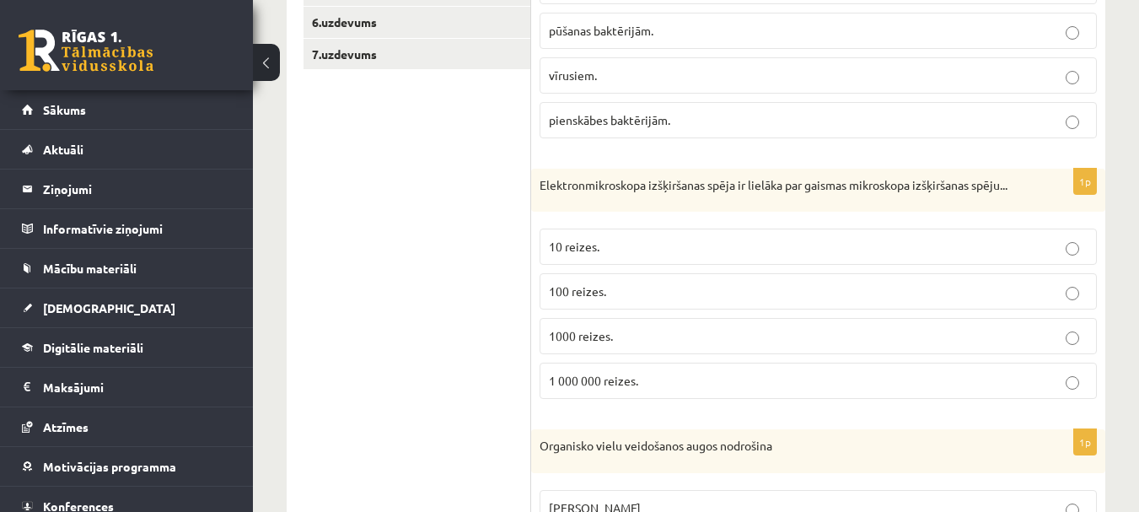
click at [599, 336] on span "1000 reizes." at bounding box center [581, 335] width 64 height 15
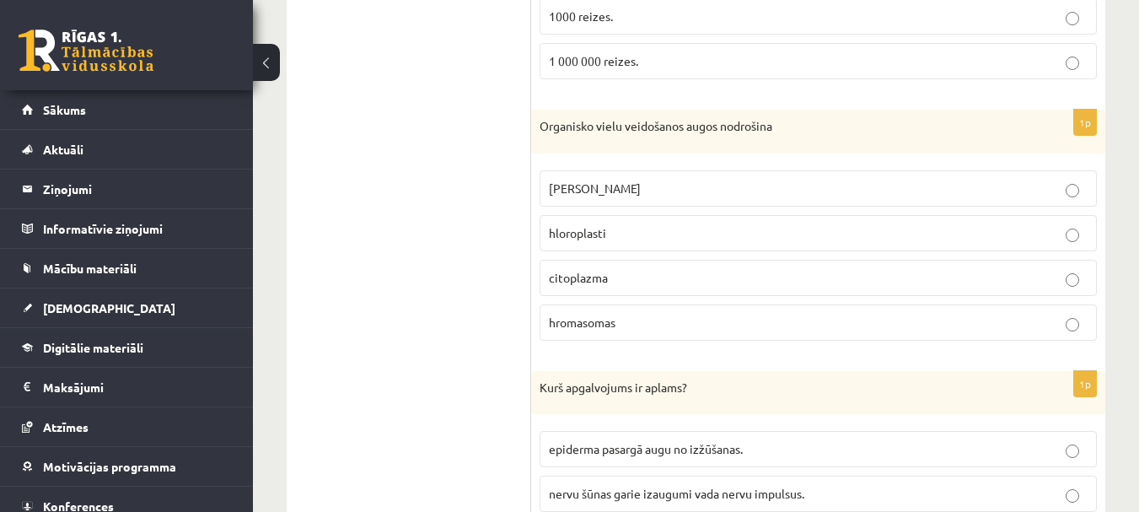
scroll to position [843, 0]
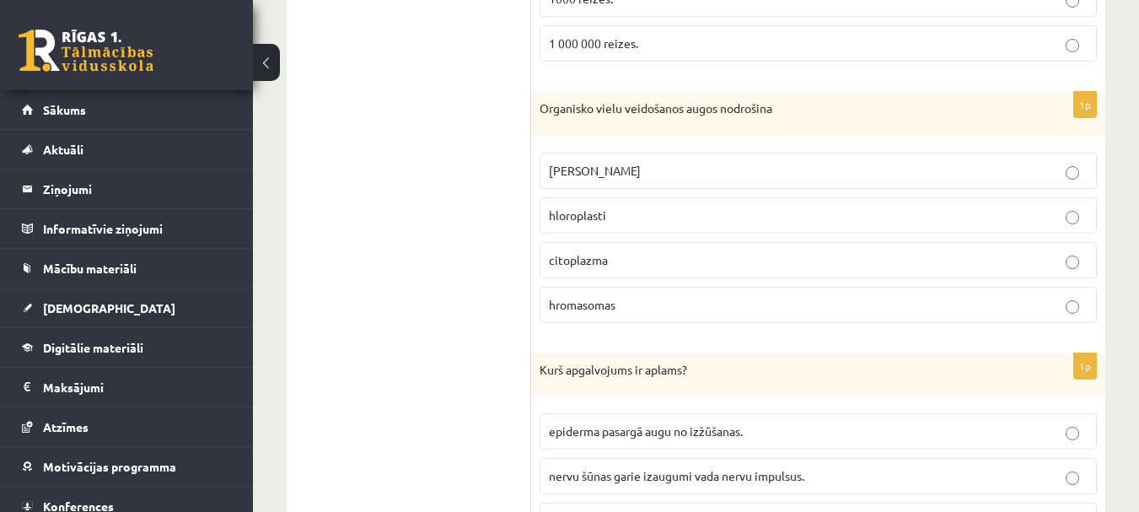
click at [617, 213] on p "hloroplasti" at bounding box center [818, 216] width 539 height 18
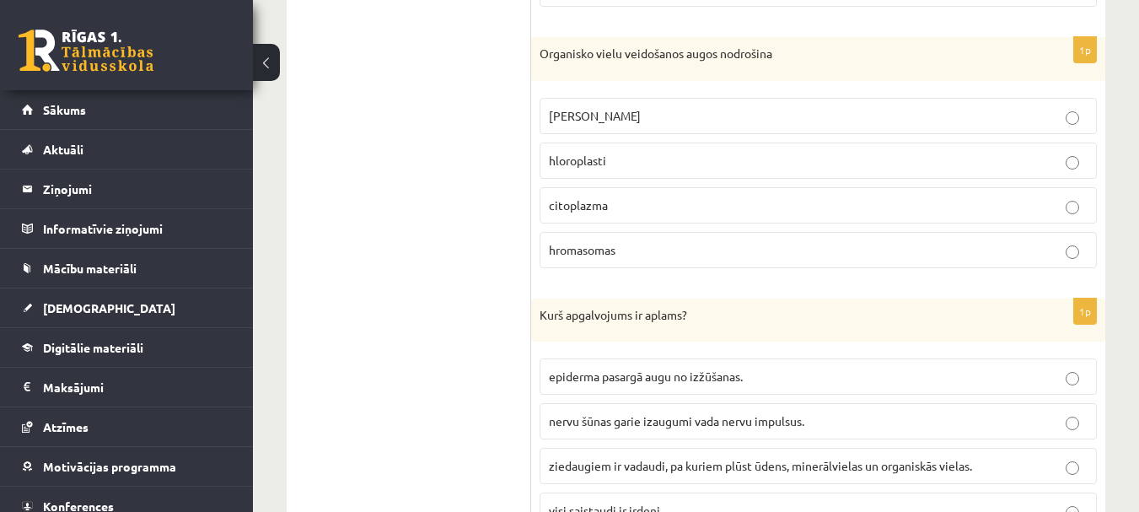
scroll to position [927, 0]
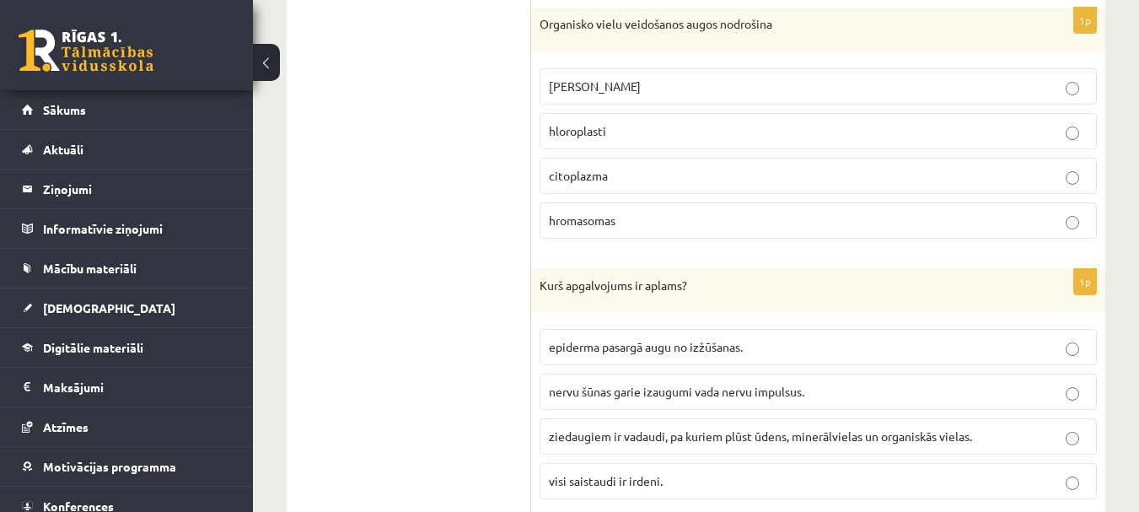
click at [659, 489] on p "visi saistaudi ir irdeni." at bounding box center [818, 481] width 539 height 18
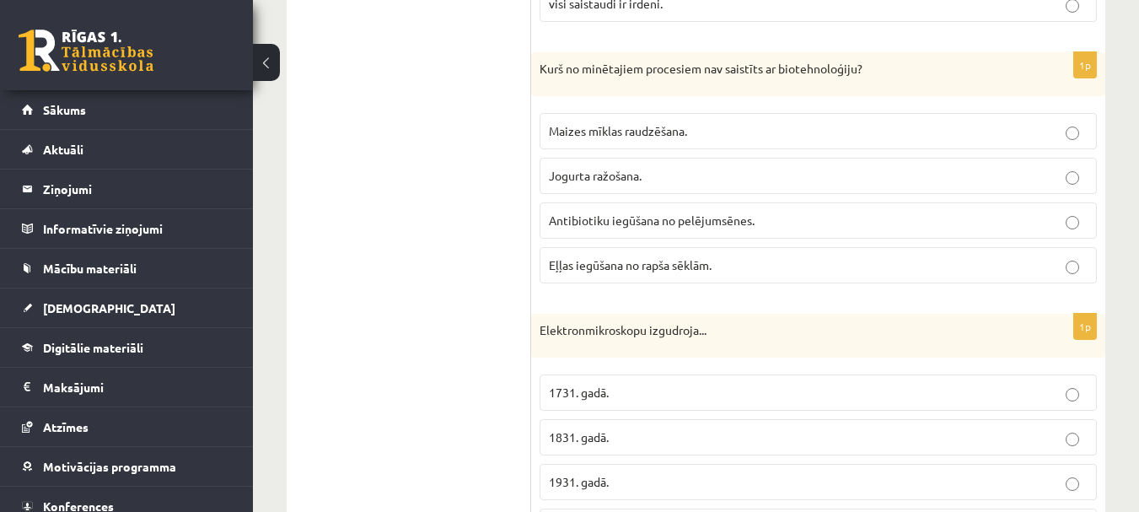
scroll to position [1433, 0]
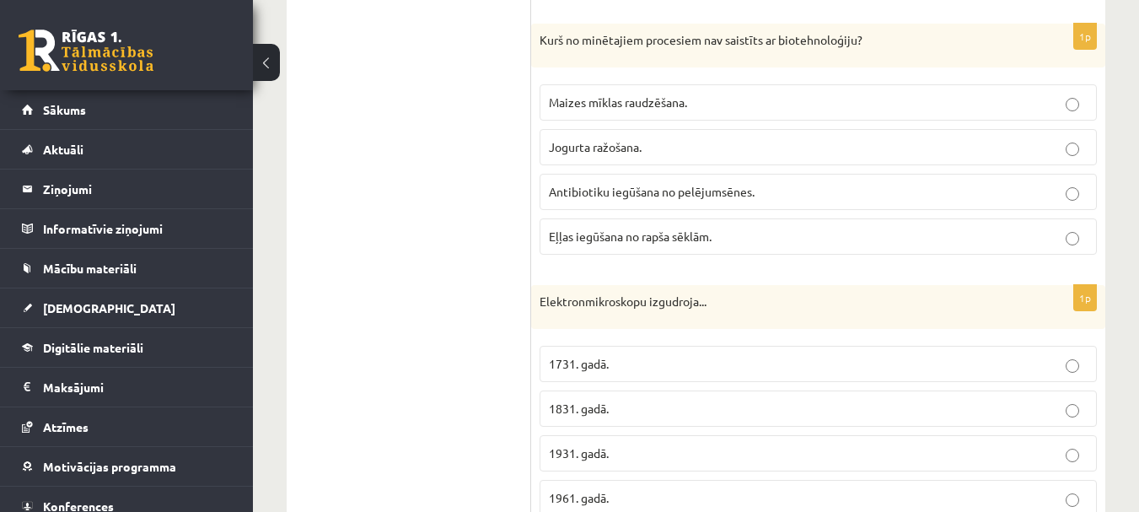
click at [618, 237] on span "Eļļas iegūšana no rapša sēklām." at bounding box center [630, 235] width 163 height 15
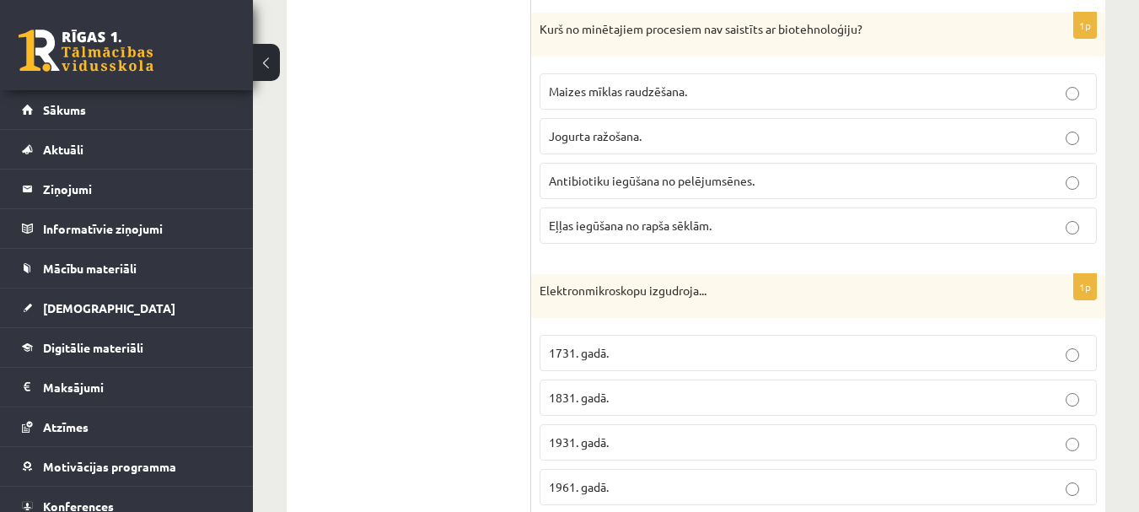
scroll to position [1518, 0]
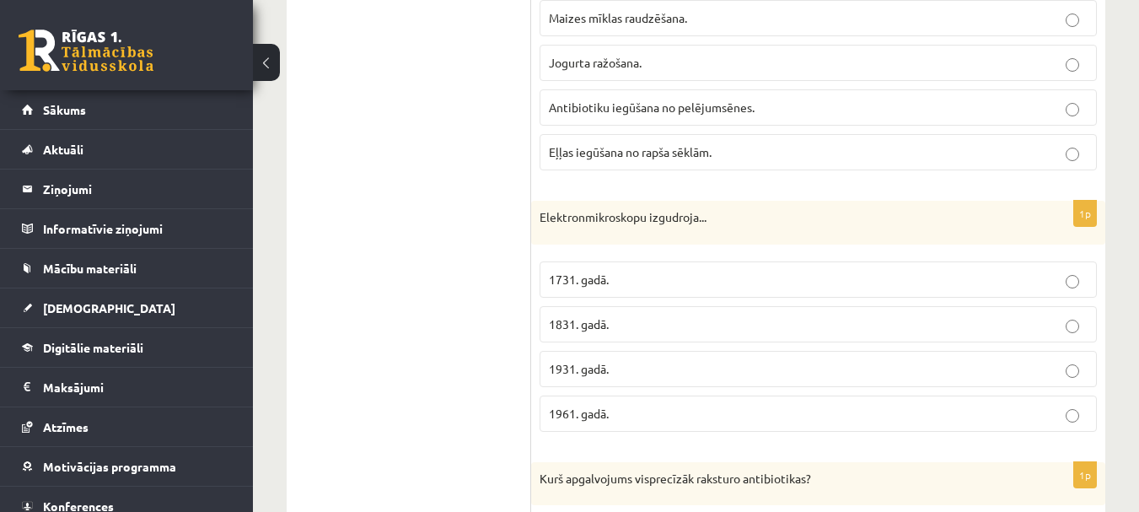
click at [629, 382] on label "1931. gadā." at bounding box center [818, 369] width 557 height 36
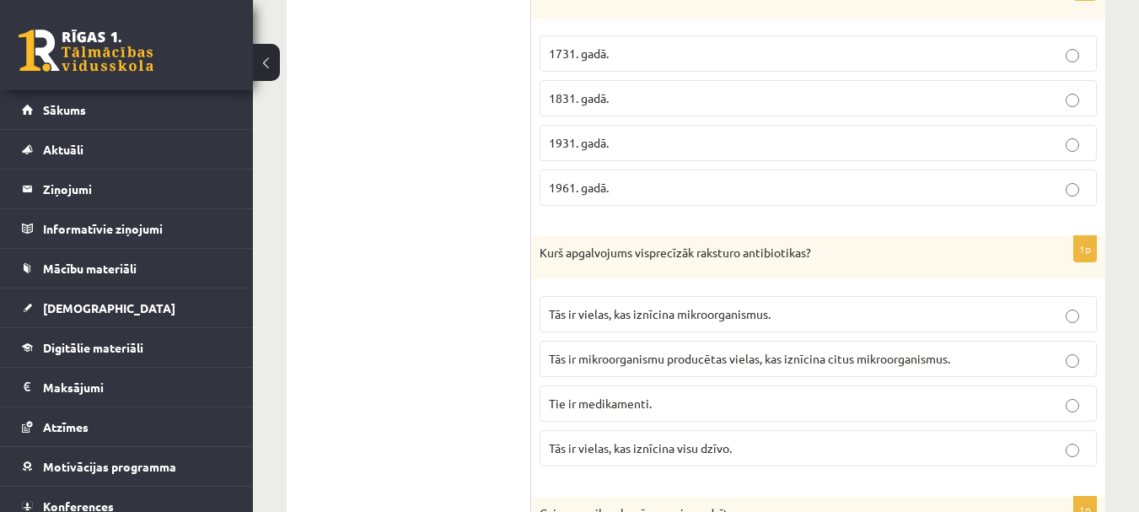
scroll to position [1770, 0]
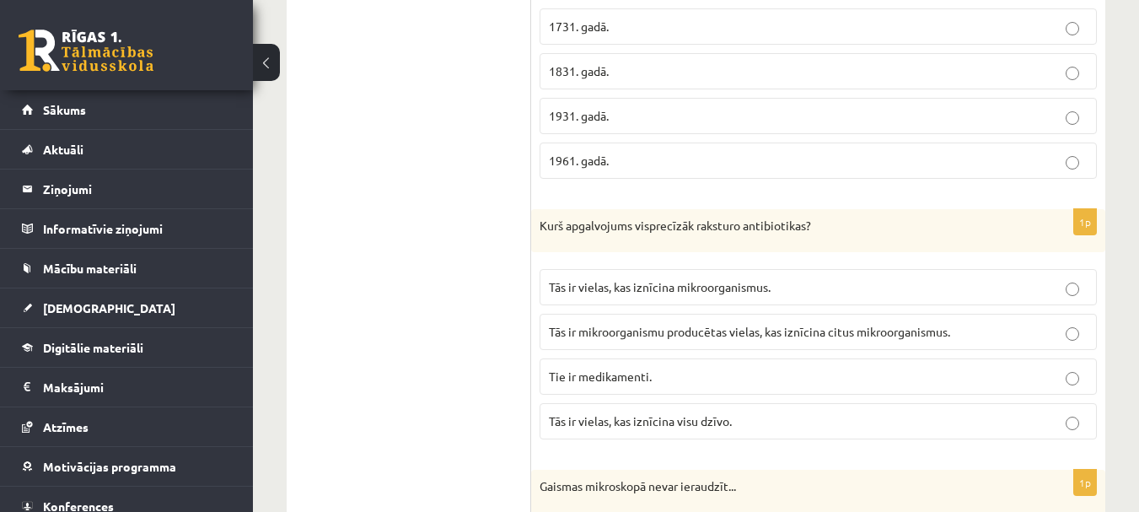
click at [599, 336] on span "Tās ir mikroorganismu producētas vielas, kas iznīcina citus mikroorganismus." at bounding box center [749, 331] width 401 height 15
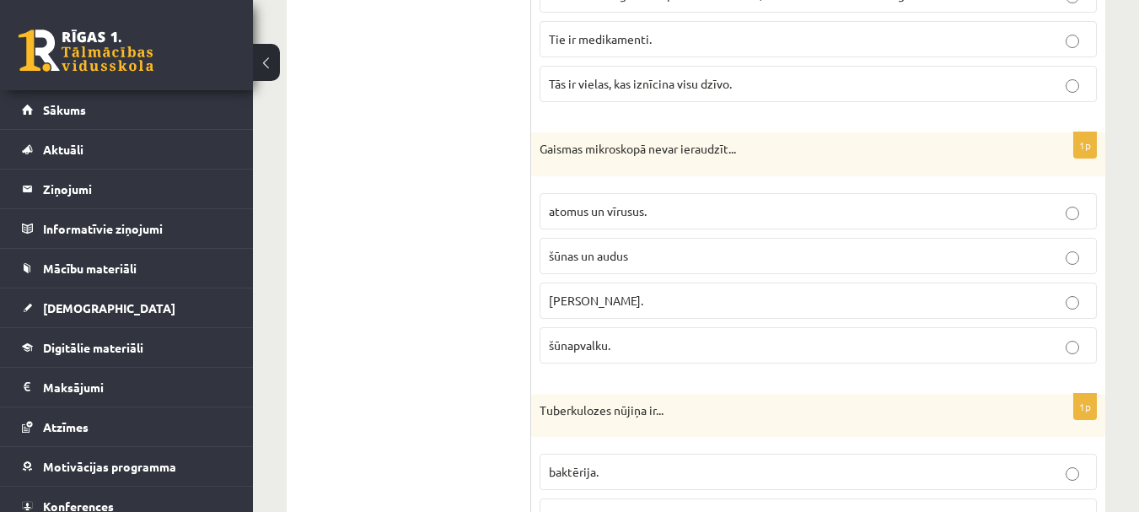
click at [615, 199] on label "atomus un vīrusus." at bounding box center [818, 211] width 557 height 36
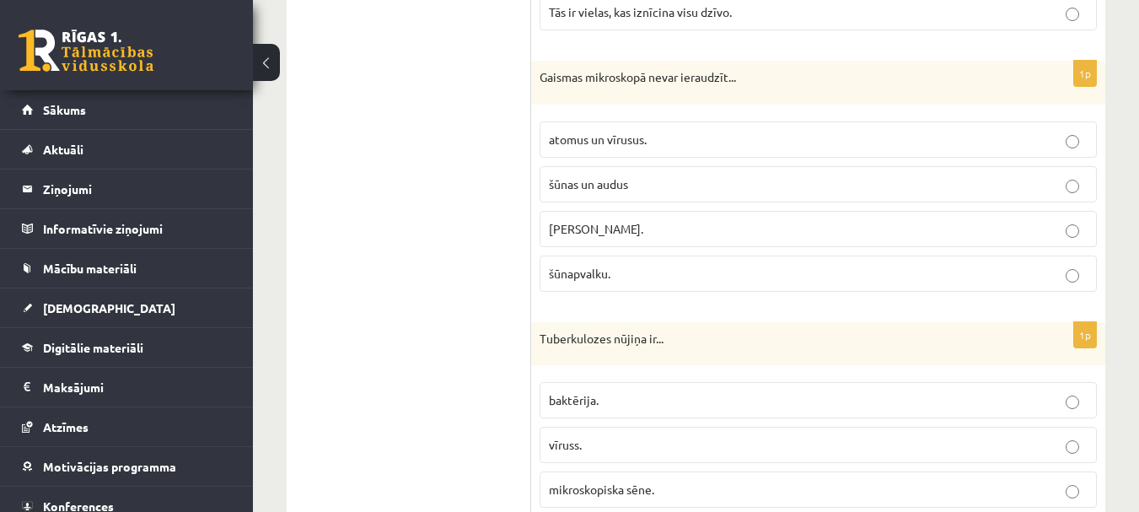
scroll to position [2276, 0]
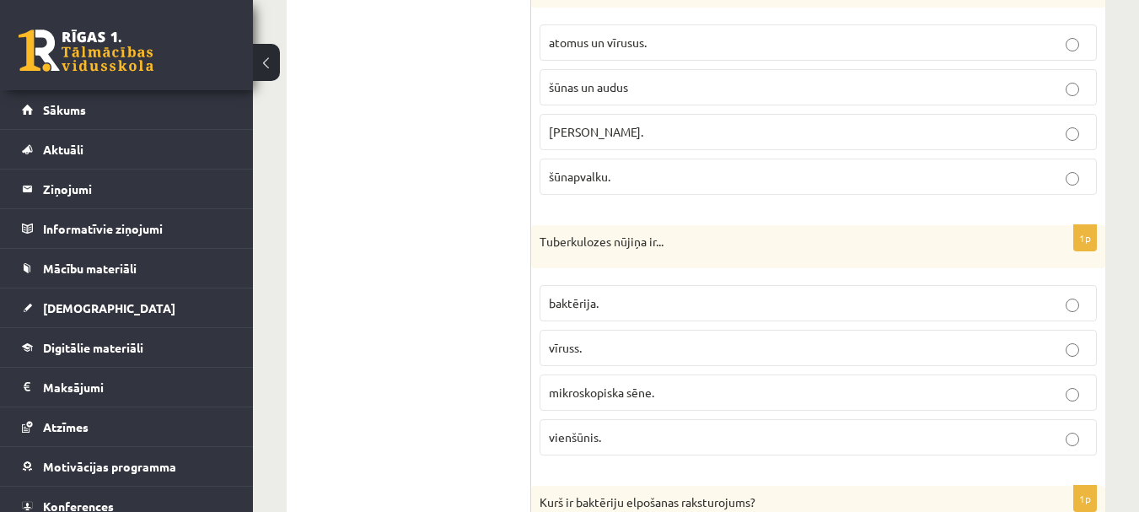
click at [644, 303] on p "baktērija." at bounding box center [818, 303] width 539 height 18
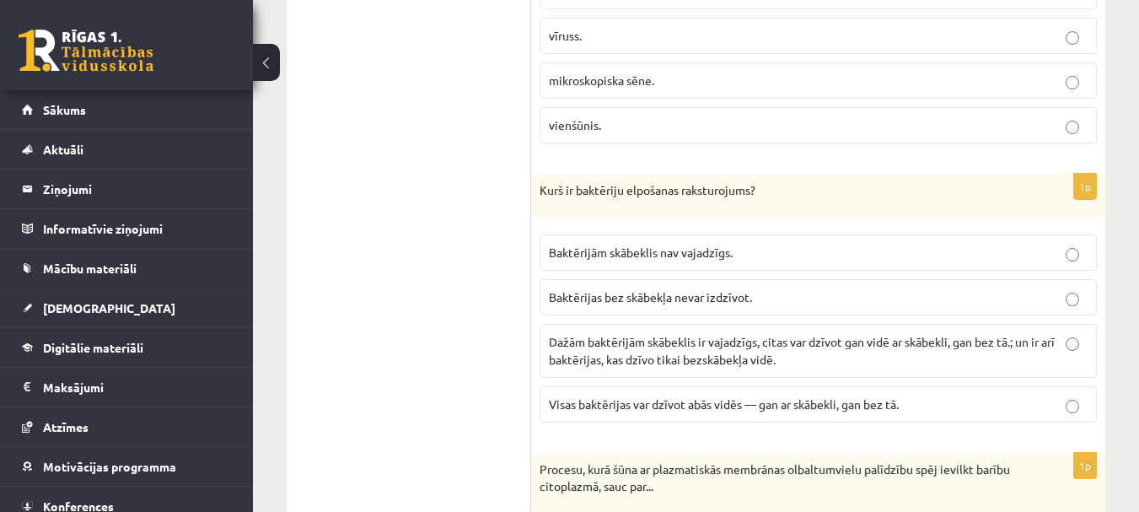
scroll to position [2614, 0]
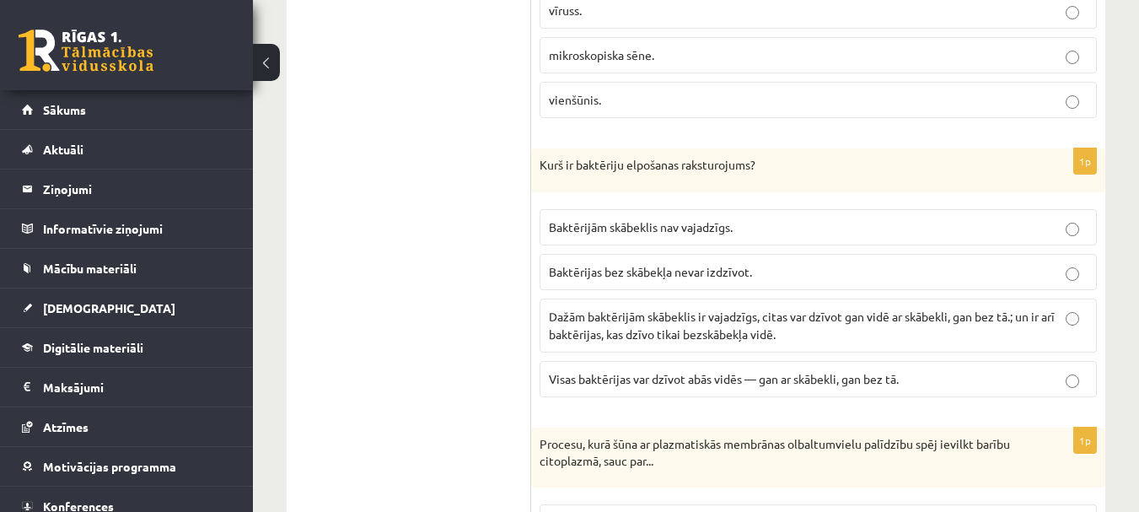
click at [622, 319] on span "Dažām baktērijām skābeklis ir vajadzīgs, citas var dzīvot gan vidē ar skābekli,…" at bounding box center [802, 325] width 506 height 33
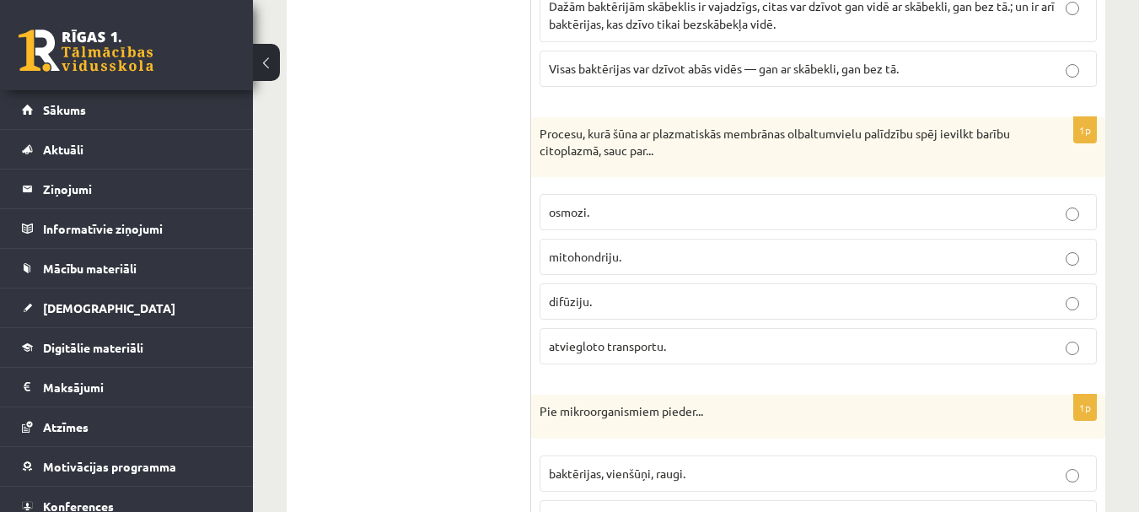
scroll to position [2951, 0]
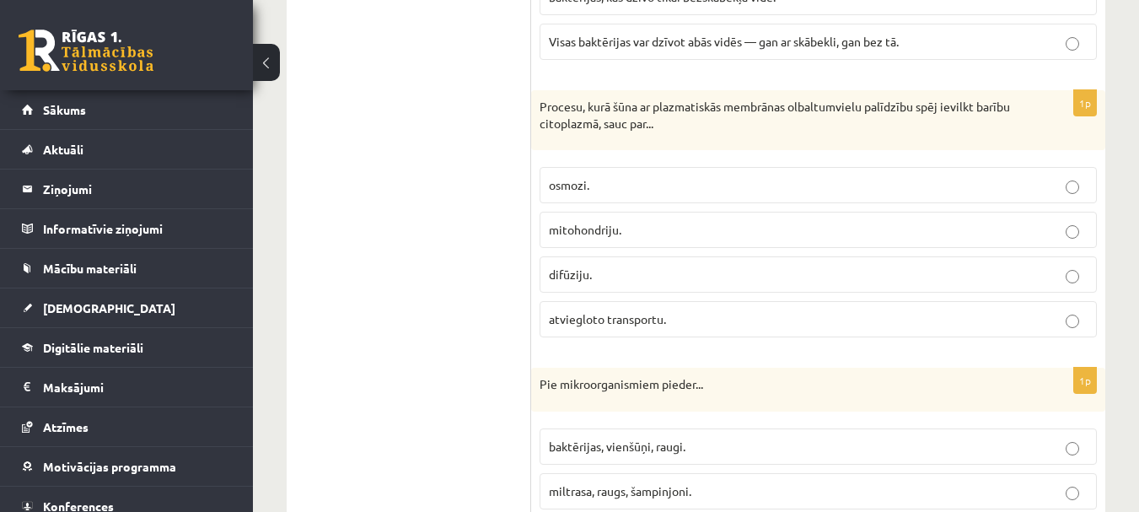
click at [594, 307] on label "atviegloto transportu." at bounding box center [818, 319] width 557 height 36
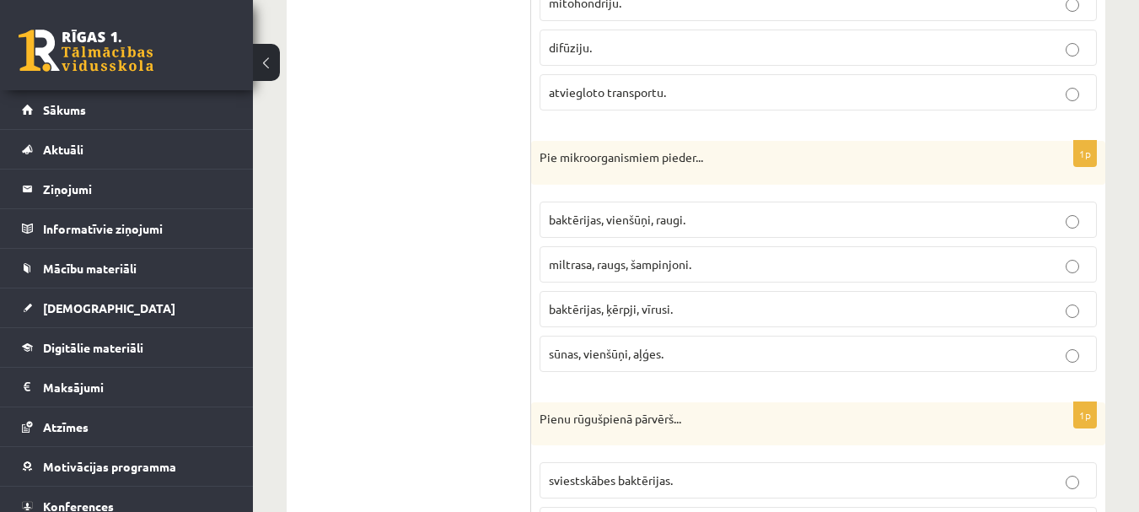
scroll to position [3204, 0]
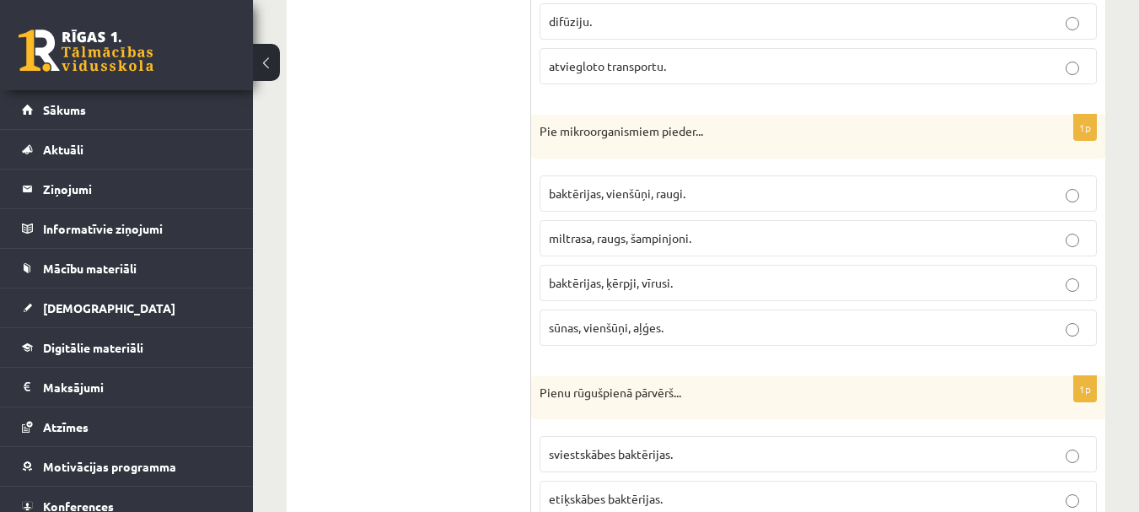
click at [629, 175] on fieldset "baktērijas, vienšūņi, raugi. miltrasa, raugs, šampinjoni. baktērijas, ķērpji, v…" at bounding box center [818, 259] width 557 height 184
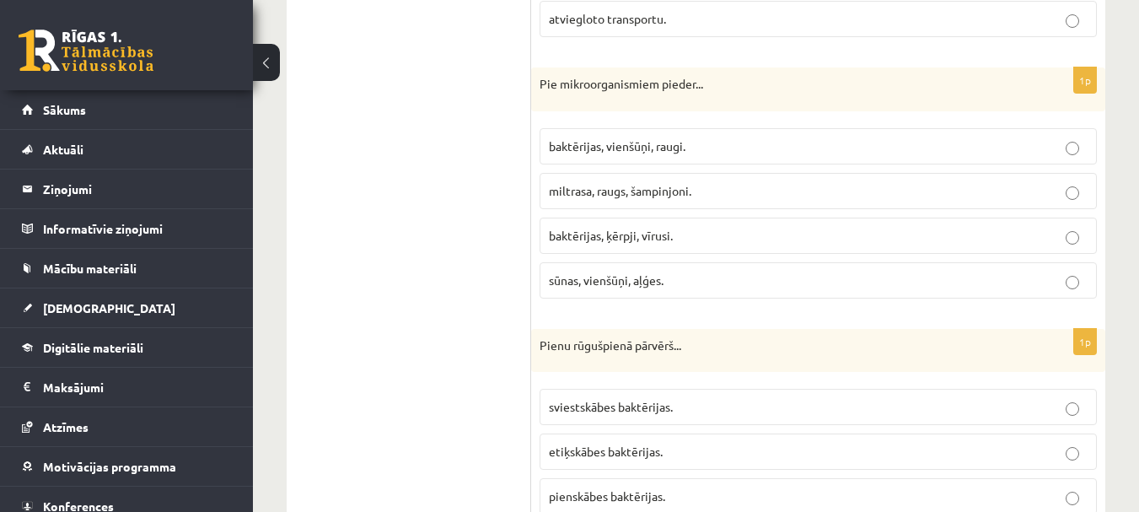
scroll to position [3288, 0]
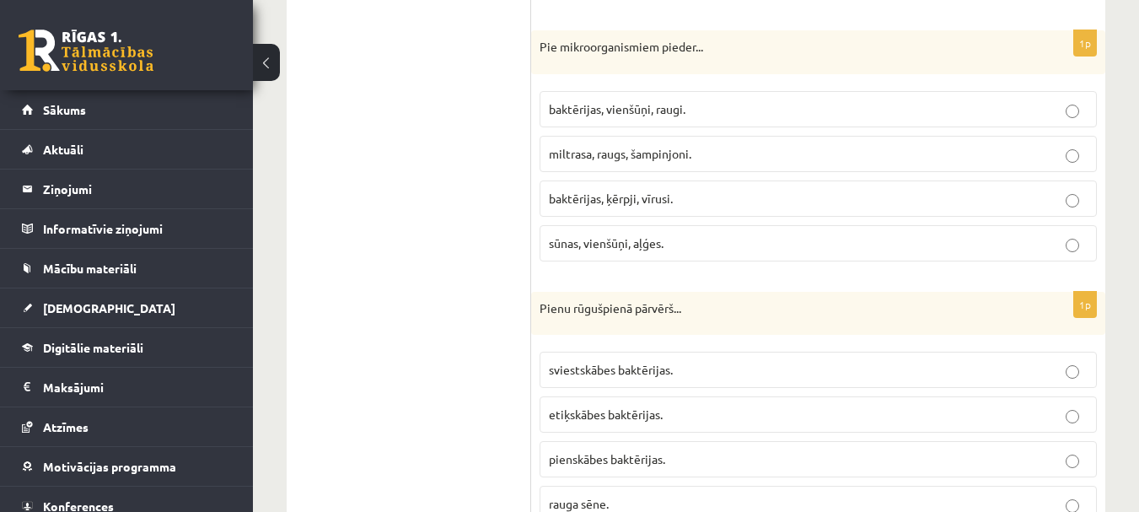
click at [635, 119] on label "baktērijas, vienšūņi, raugi." at bounding box center [818, 109] width 557 height 36
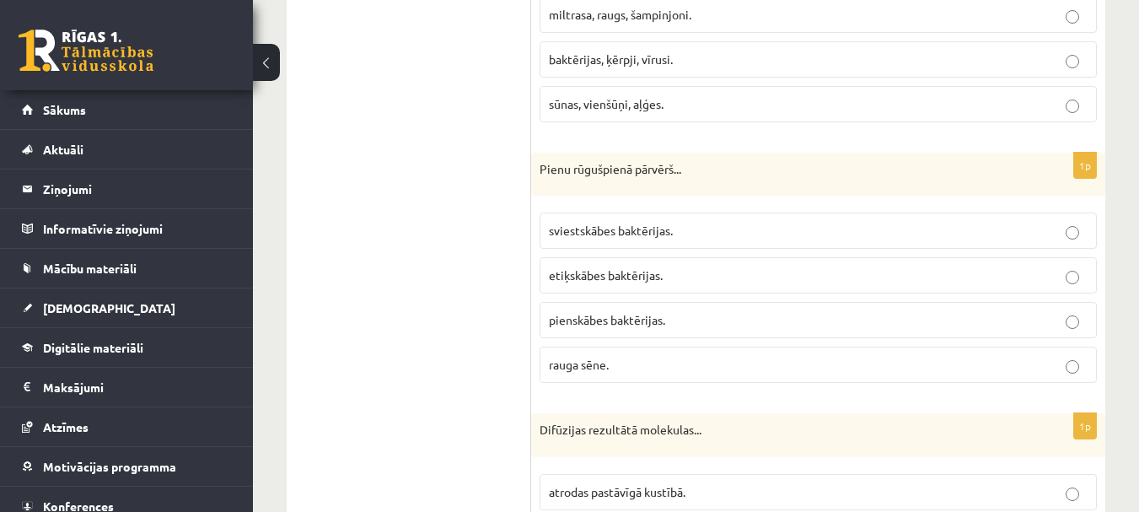
scroll to position [3457, 0]
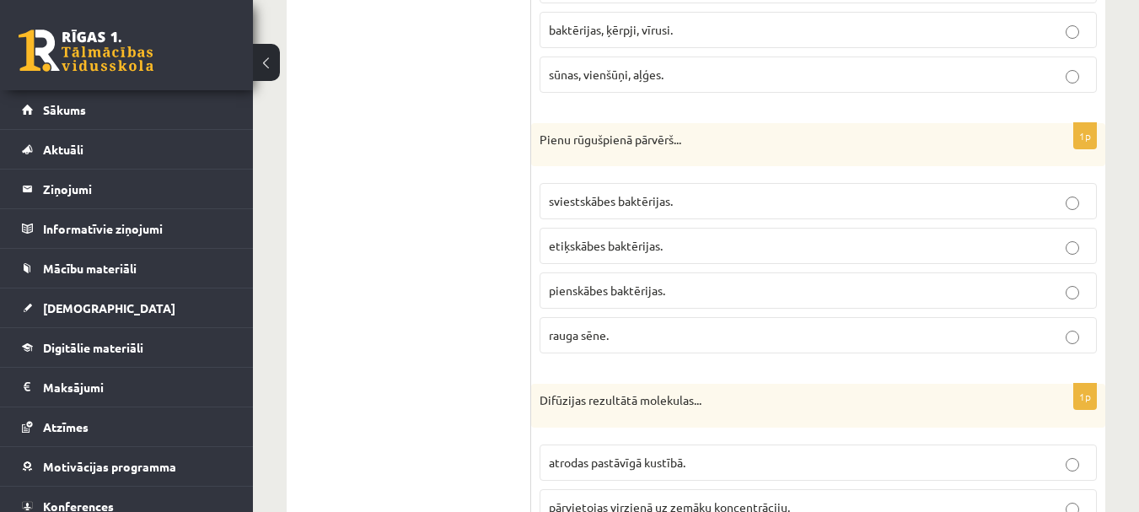
click at [578, 286] on span "pienskābes baktērijas." at bounding box center [607, 289] width 116 height 15
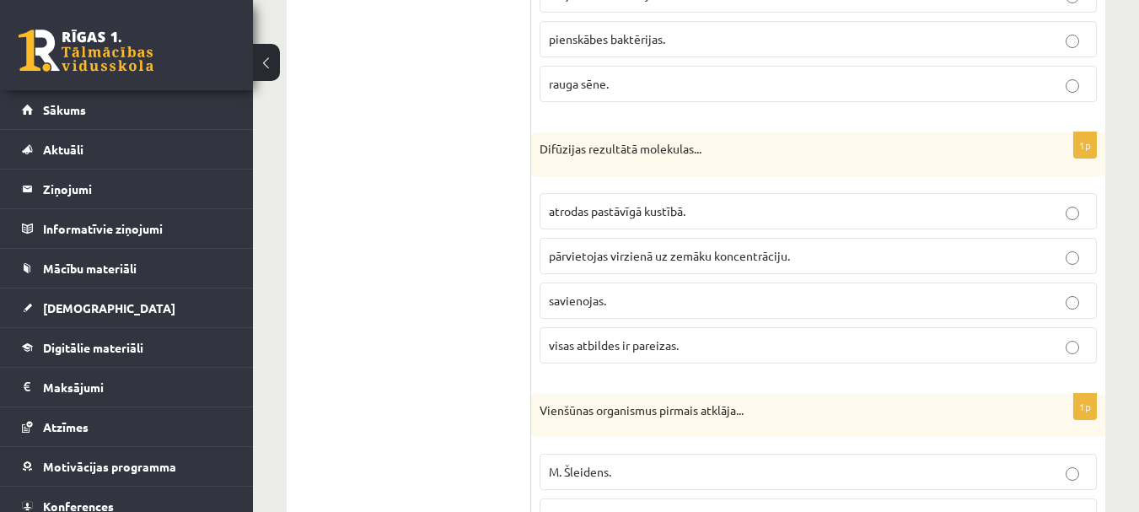
scroll to position [3709, 0]
click at [607, 250] on span "pārvietojas virzienā uz zemāku koncentrāciju." at bounding box center [669, 253] width 241 height 15
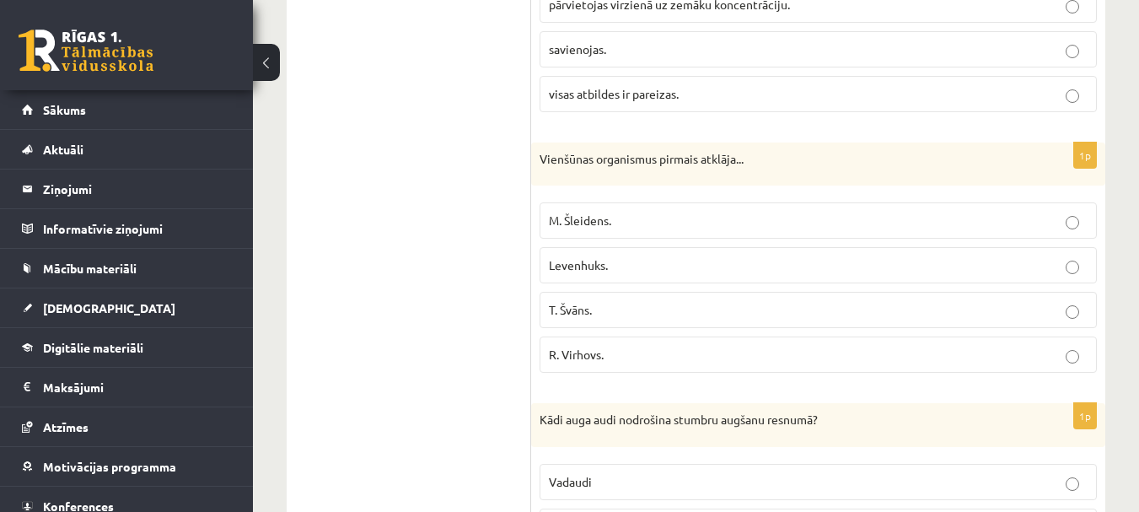
scroll to position [3962, 0]
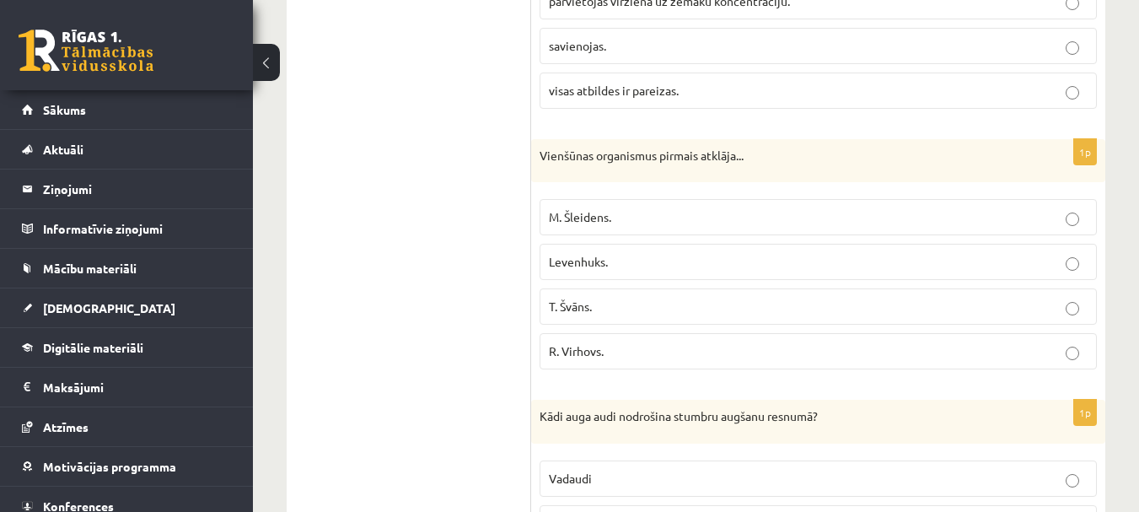
click at [604, 272] on label "Levenhuks." at bounding box center [818, 262] width 557 height 36
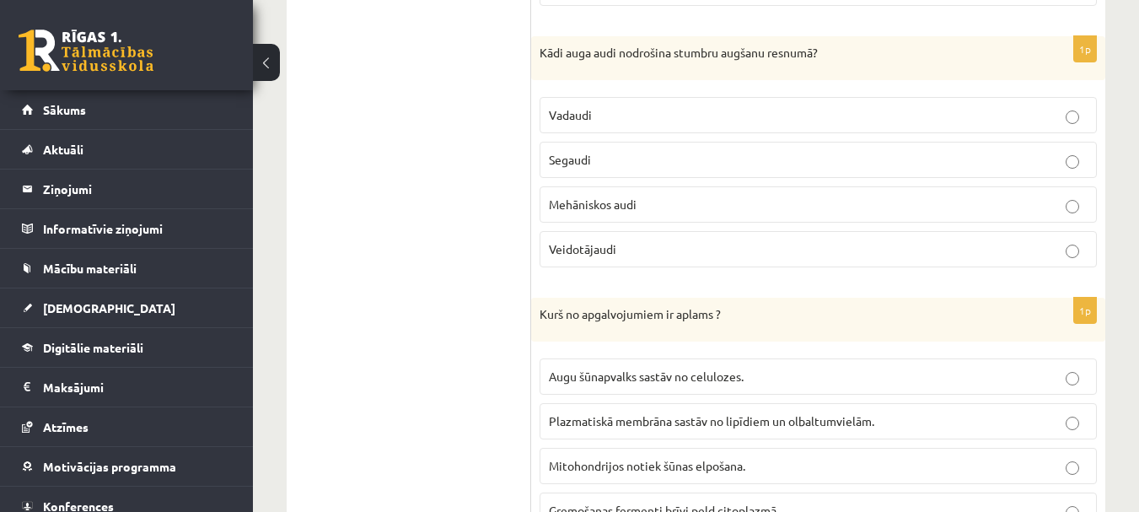
scroll to position [4300, 0]
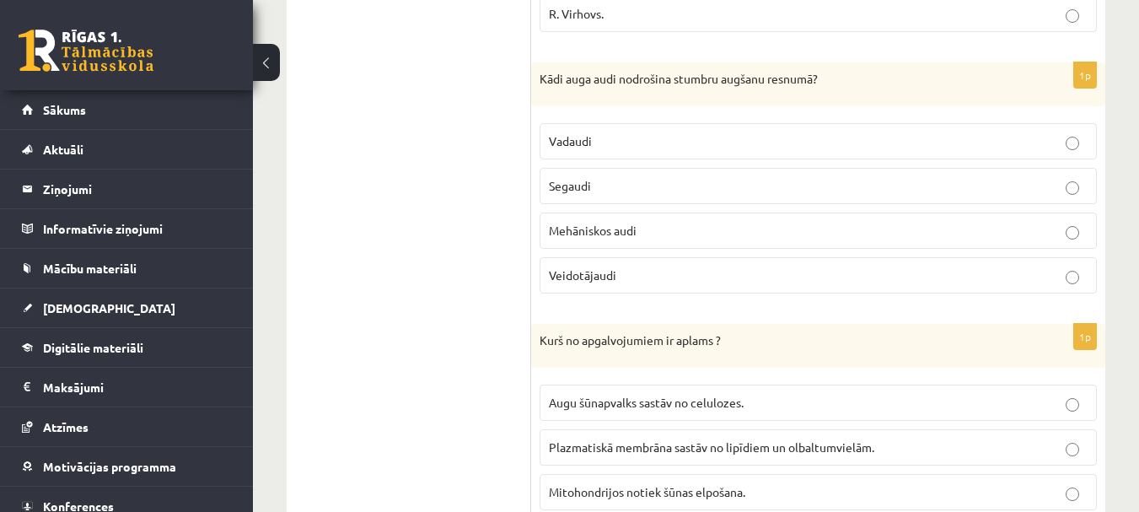
click at [637, 262] on label "Veidotājaudi" at bounding box center [818, 275] width 557 height 36
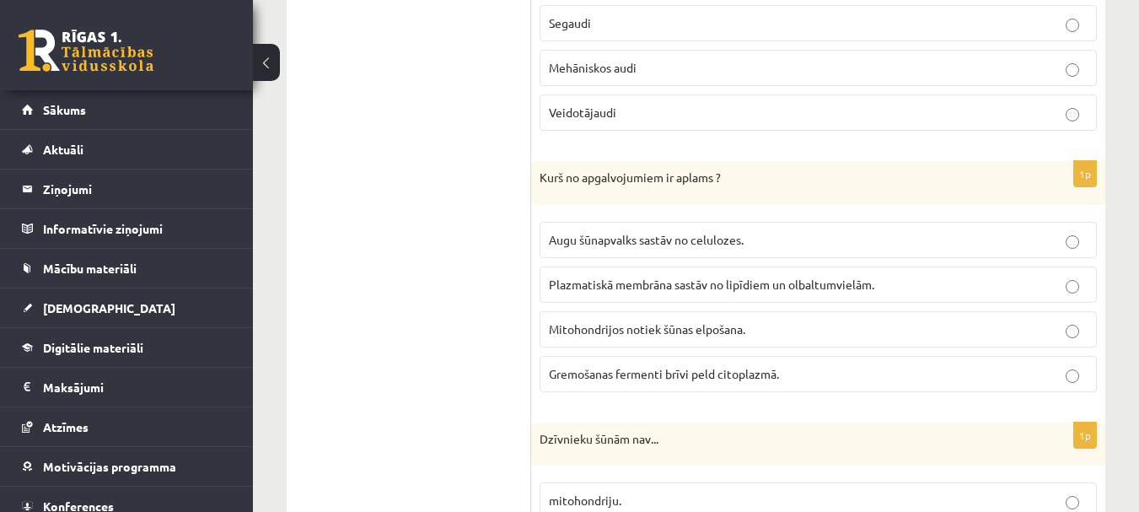
scroll to position [4468, 0]
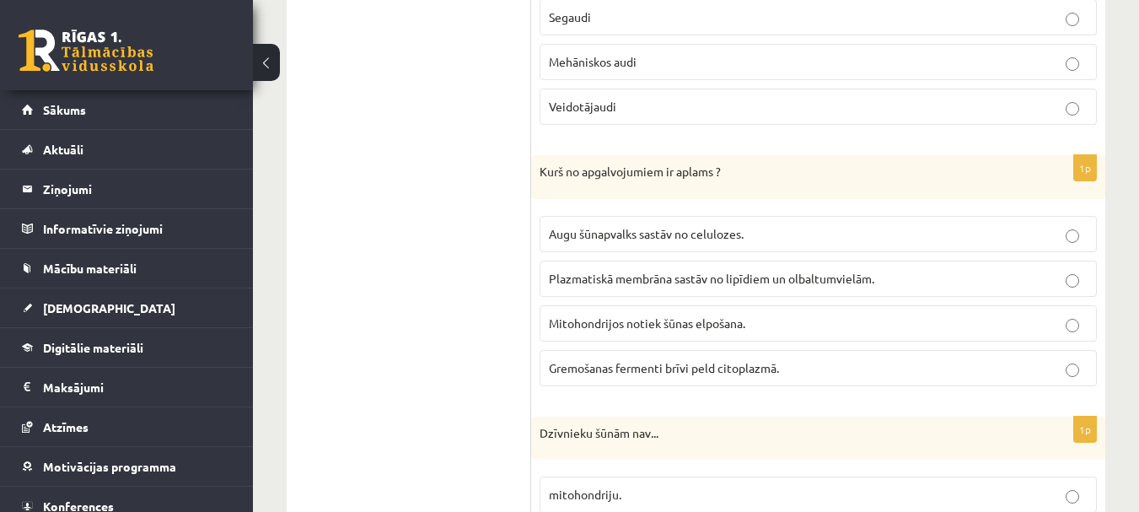
click at [637, 357] on label "Gremošanas fermenti brīvi peld citoplazmā." at bounding box center [818, 368] width 557 height 36
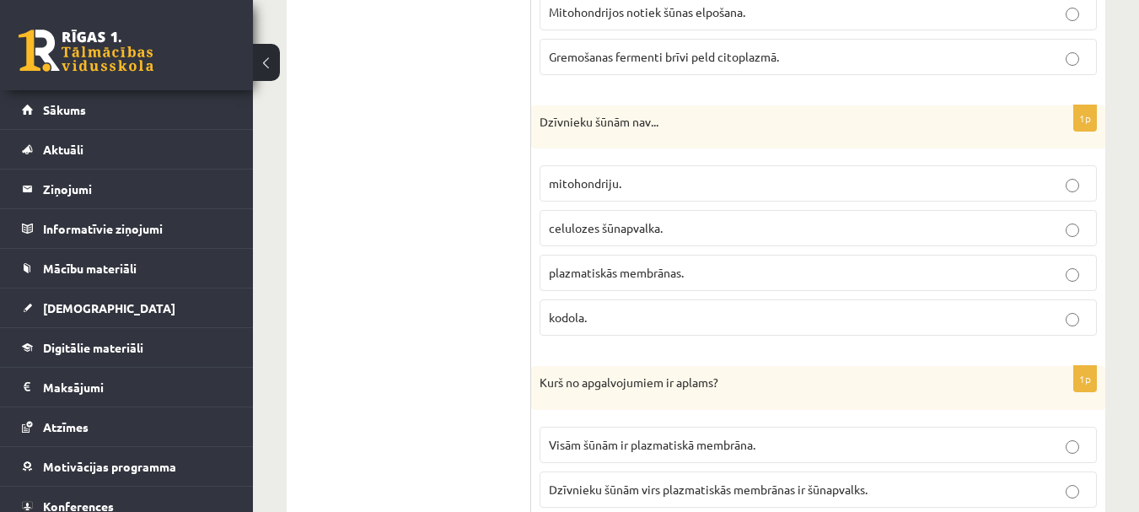
scroll to position [4805, 0]
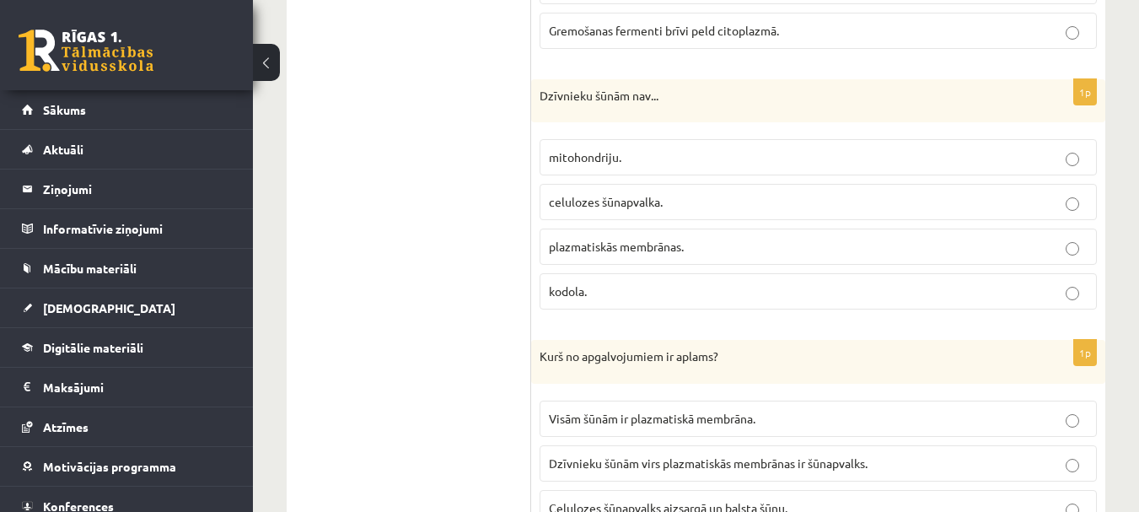
click at [626, 188] on label "celulozes šūnapvalka." at bounding box center [818, 202] width 557 height 36
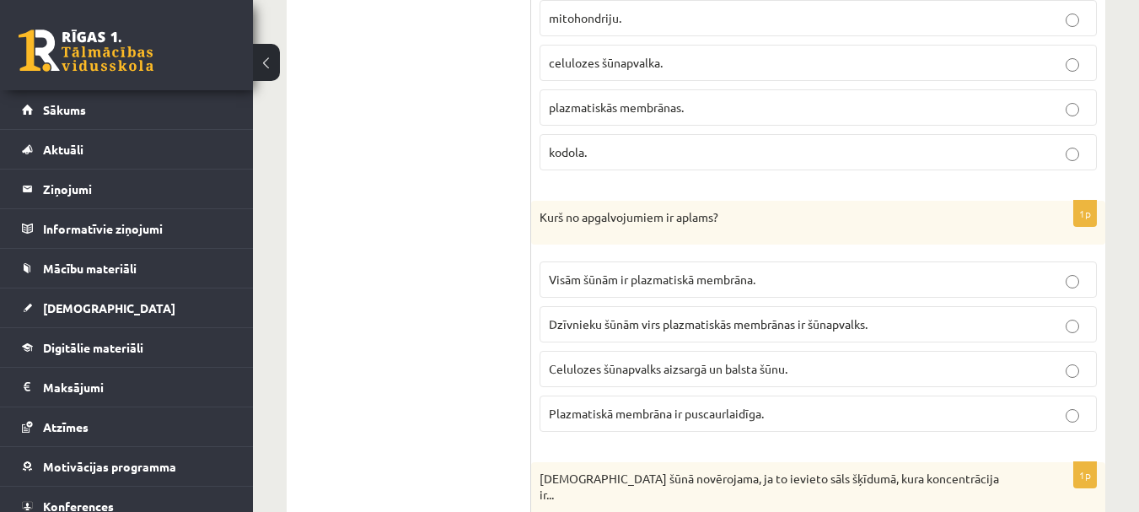
scroll to position [4974, 0]
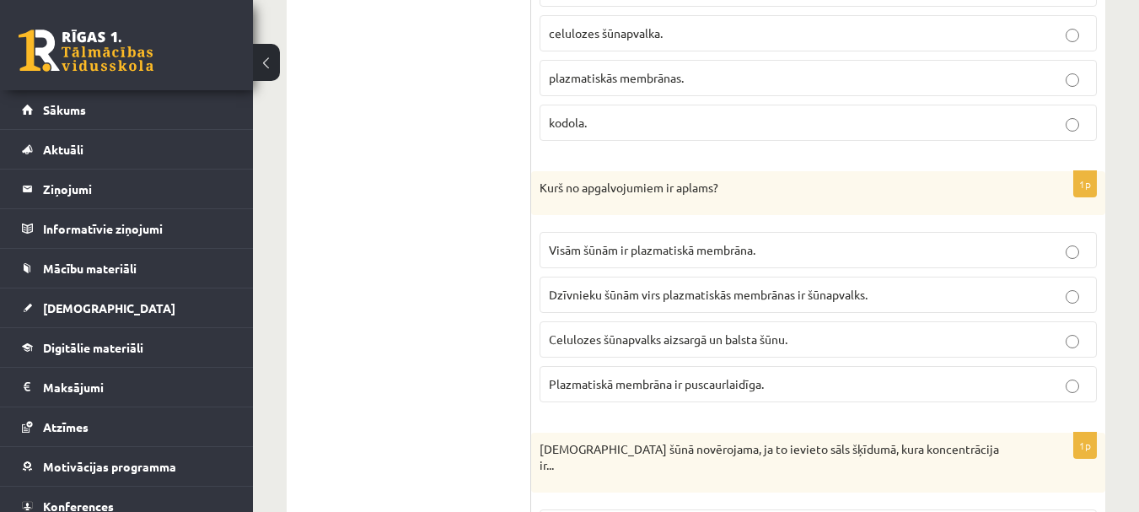
click at [620, 283] on label "Dzīvnieku šūnām virs plazmatiskās membrānas ir šūnapvalks." at bounding box center [818, 295] width 557 height 36
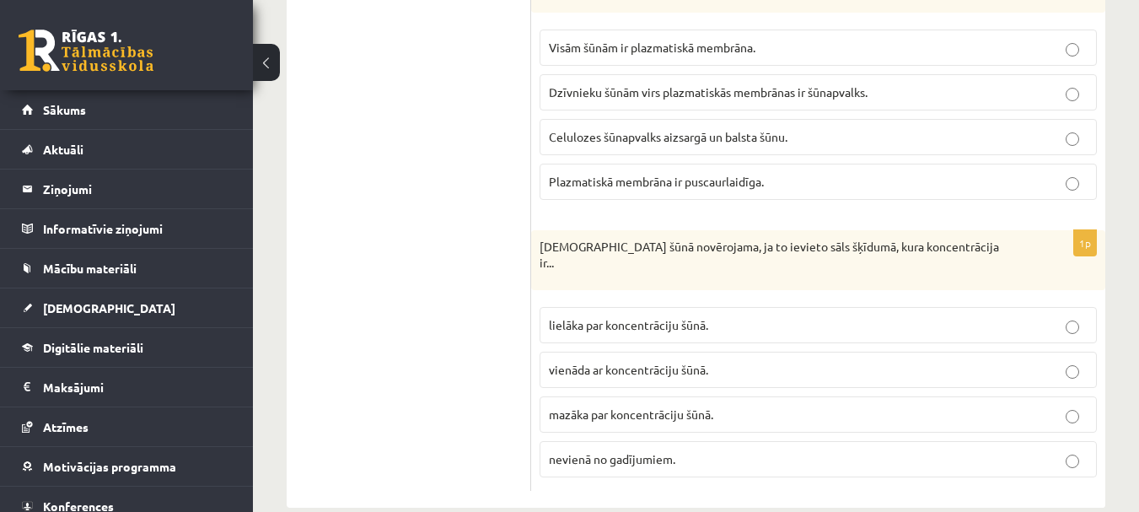
scroll to position [5191, 0]
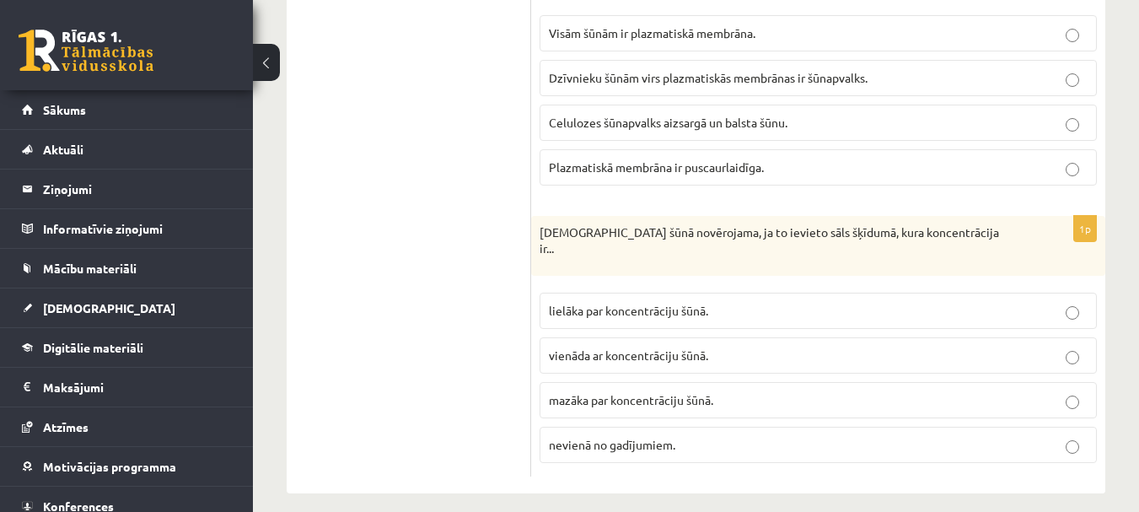
click at [629, 382] on label "mazāka par koncentrāciju šūnā." at bounding box center [818, 400] width 557 height 36
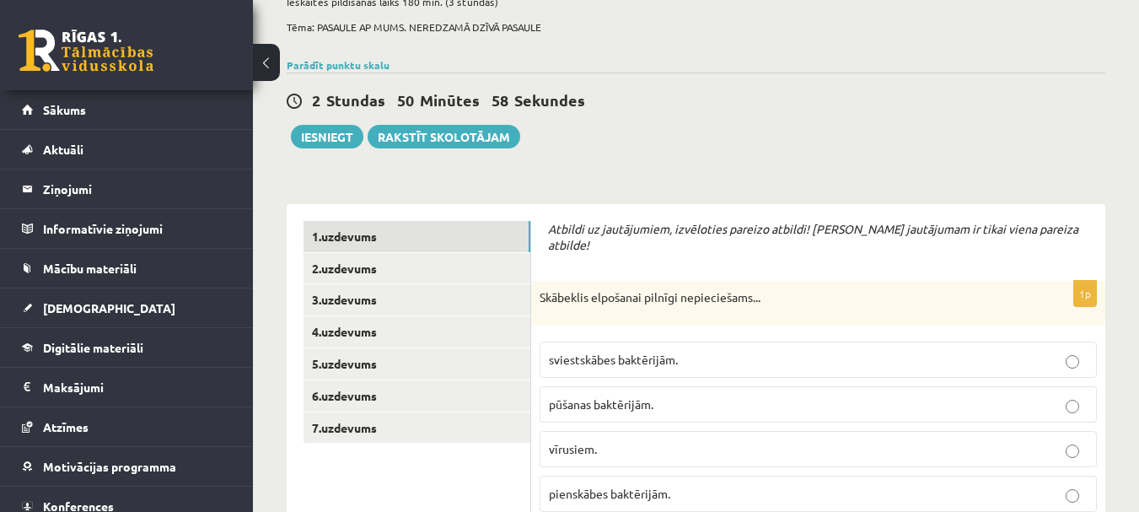
scroll to position [0, 0]
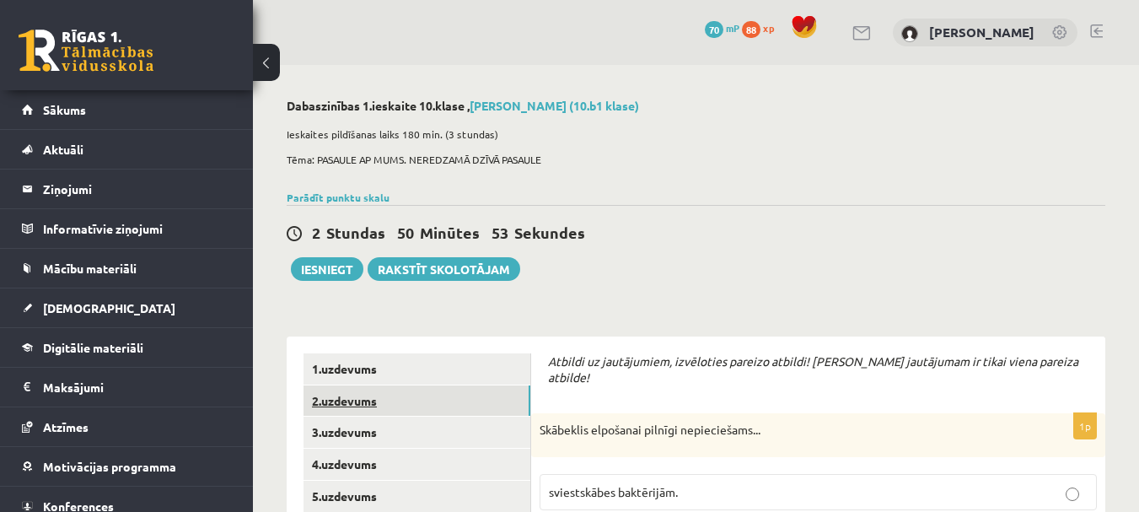
click at [382, 398] on link "2.uzdevums" at bounding box center [417, 400] width 227 height 31
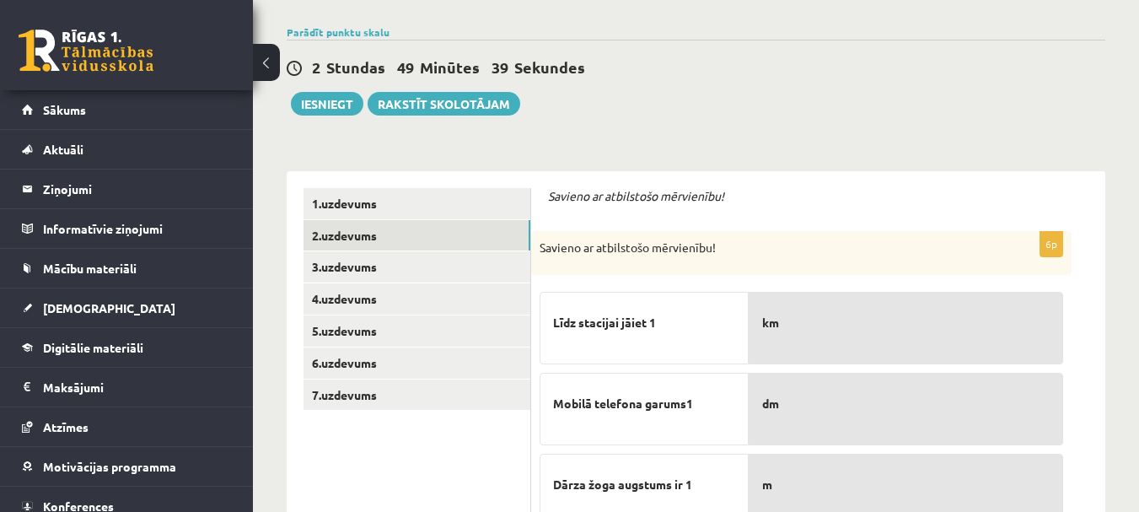
scroll to position [169, 0]
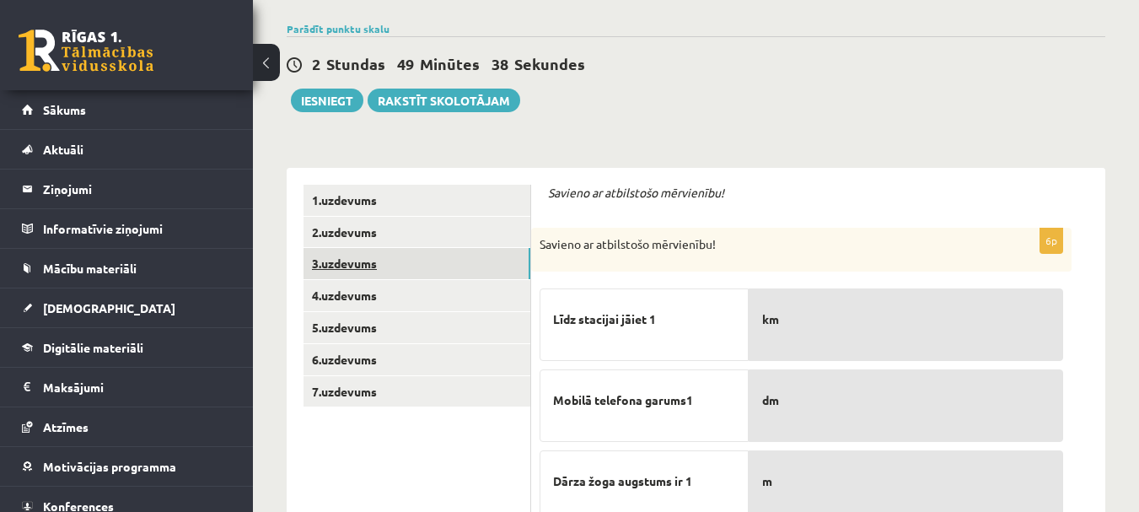
click at [416, 255] on link "3.uzdevums" at bounding box center [417, 263] width 227 height 31
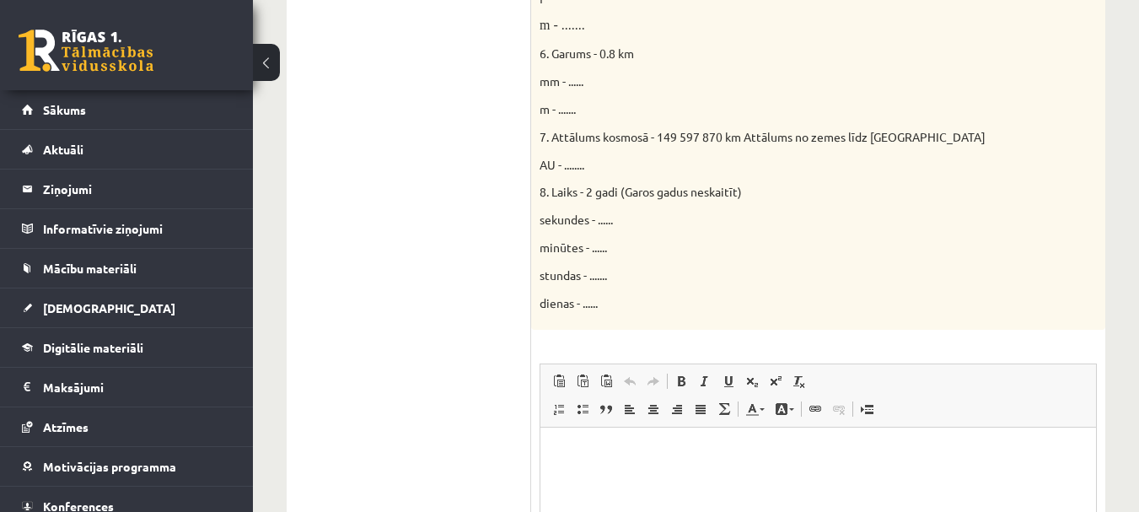
scroll to position [980, 0]
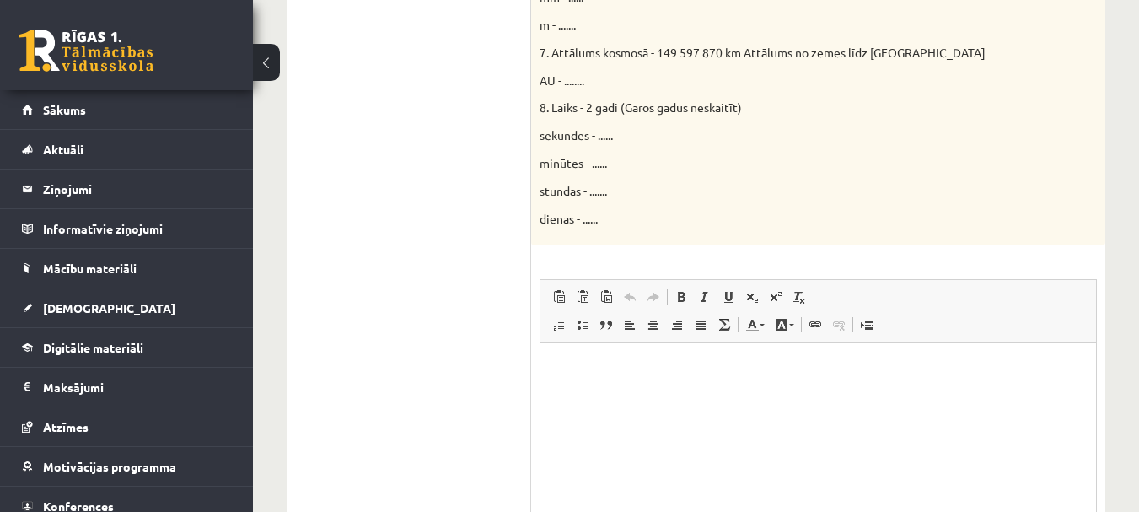
click at [610, 127] on span "sekundes - ......" at bounding box center [576, 134] width 73 height 15
click at [604, 136] on span "sekundes - ......" at bounding box center [576, 134] width 73 height 15
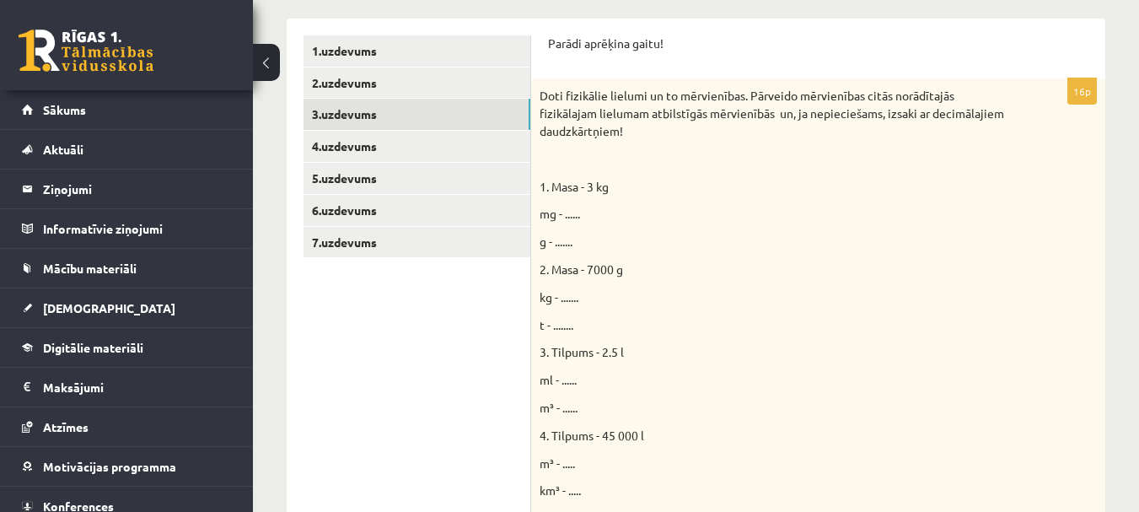
scroll to position [306, 0]
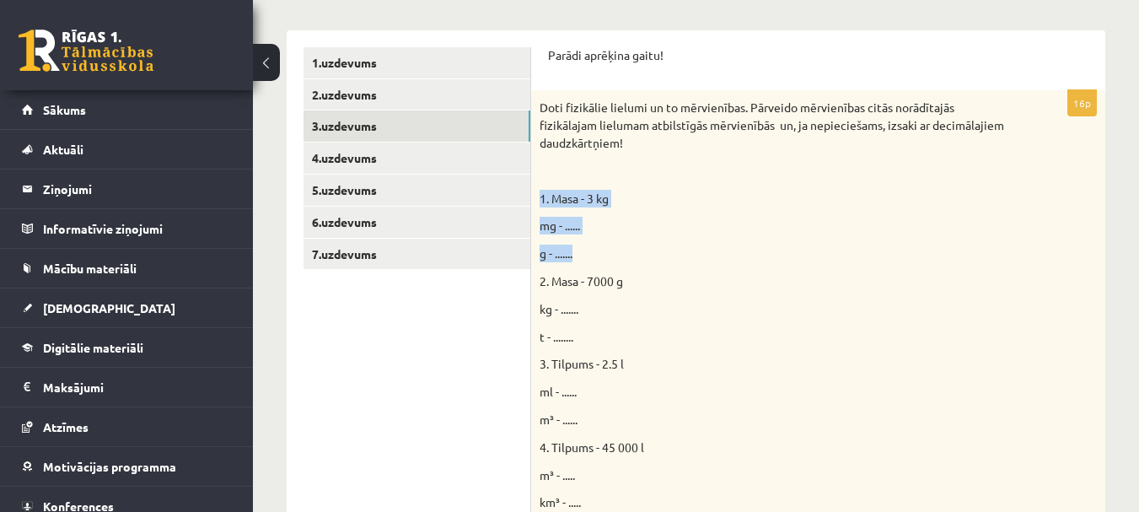
drag, startPoint x: 535, startPoint y: 196, endPoint x: 584, endPoint y: 246, distance: 70.9
click at [584, 246] on div "Doti fizikālie lielumi un to mērvienības. Pārveido mērvienības citās norādītajā…" at bounding box center [818, 505] width 574 height 830
copy div "1. Masa - 3 kg mg - ...... g - ......."
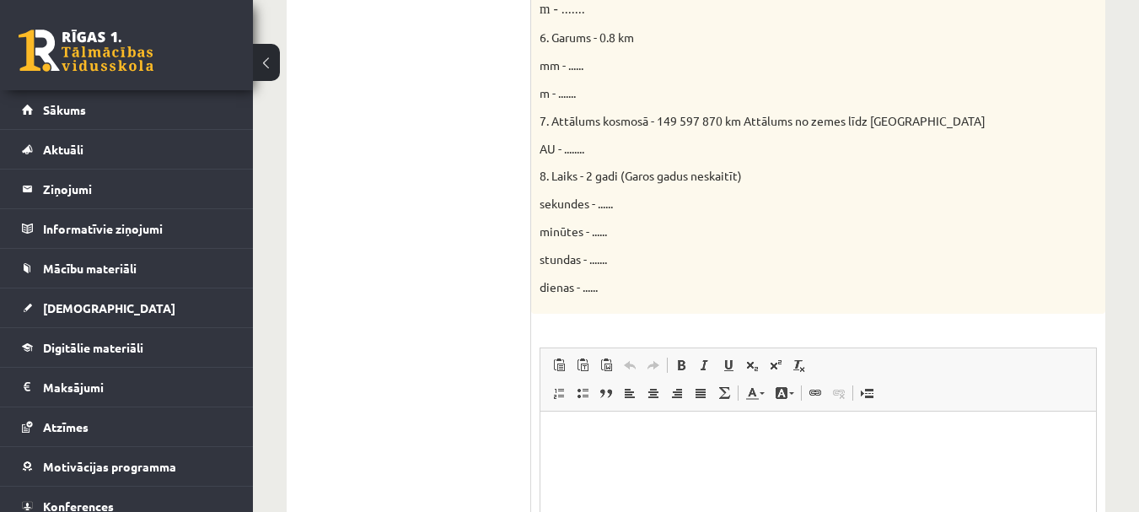
scroll to position [1149, 0]
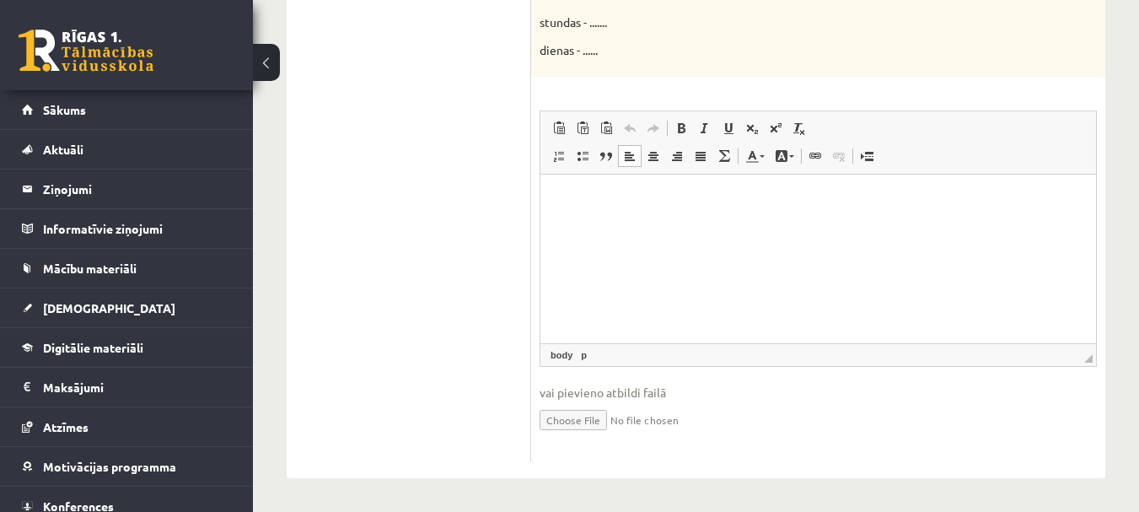
click at [637, 210] on html at bounding box center [818, 200] width 556 height 51
drag, startPoint x: 582, startPoint y: 226, endPoint x: 612, endPoint y: 228, distance: 30.5
click at [612, 228] on p "**********" at bounding box center [818, 229] width 522 height 18
drag, startPoint x: 572, startPoint y: 258, endPoint x: 604, endPoint y: 261, distance: 32.2
click at [604, 261] on p "**********" at bounding box center [818, 257] width 522 height 18
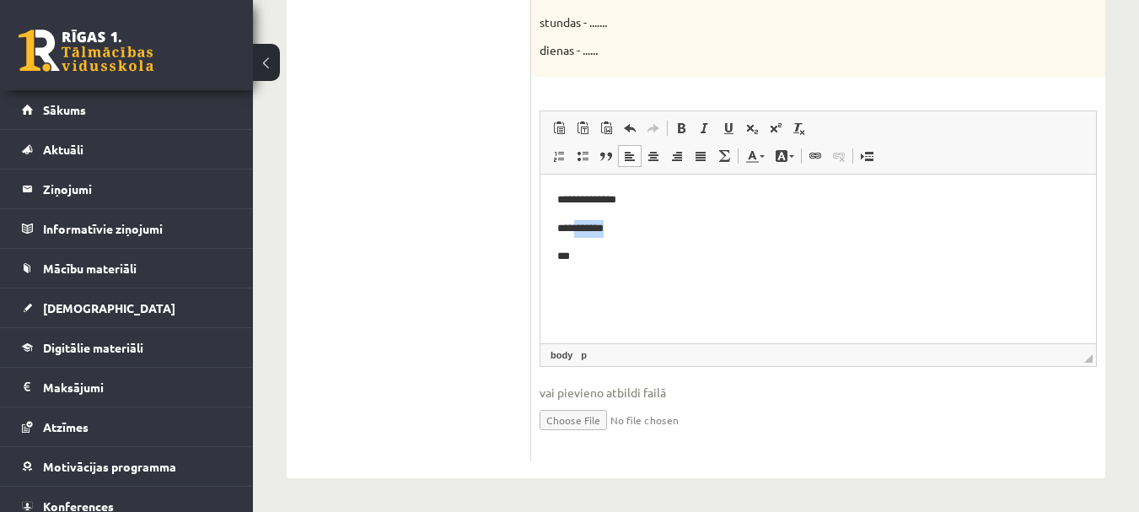
drag, startPoint x: 580, startPoint y: 226, endPoint x: 616, endPoint y: 220, distance: 36.7
click at [616, 220] on p "**********" at bounding box center [818, 229] width 522 height 18
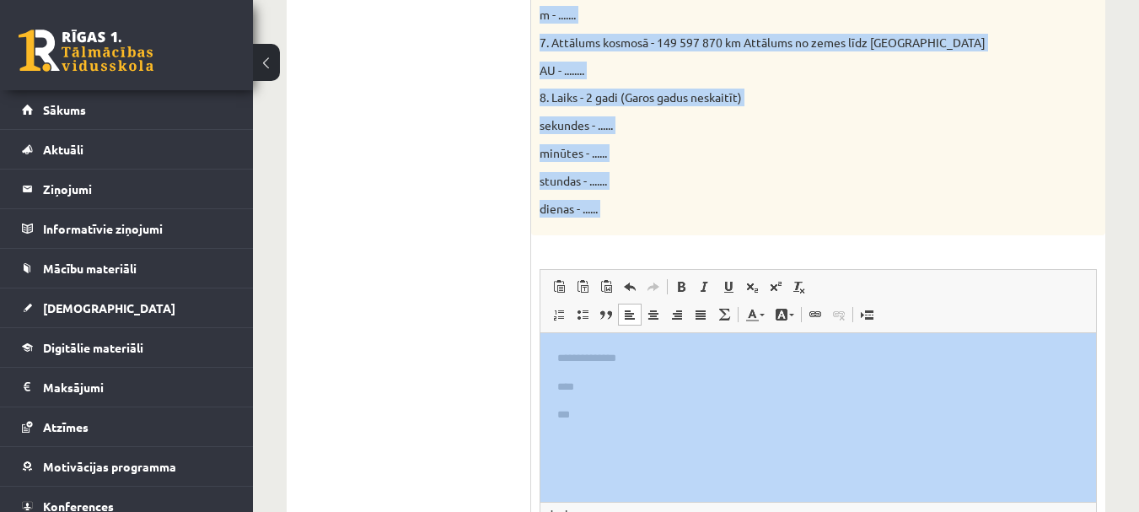
scroll to position [1065, 0]
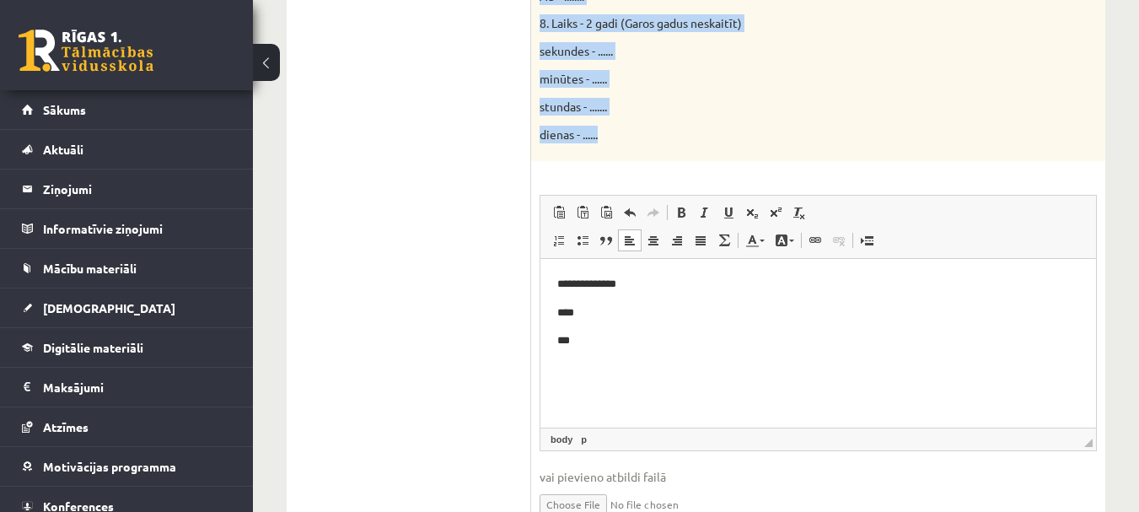
drag, startPoint x: 538, startPoint y: 196, endPoint x: 619, endPoint y: 144, distance: 95.9
copy div "2. Masa - 7000 g kg - ....... t - ........ 3. Tilpums - 2.5 l ml - ...... m³ - …"
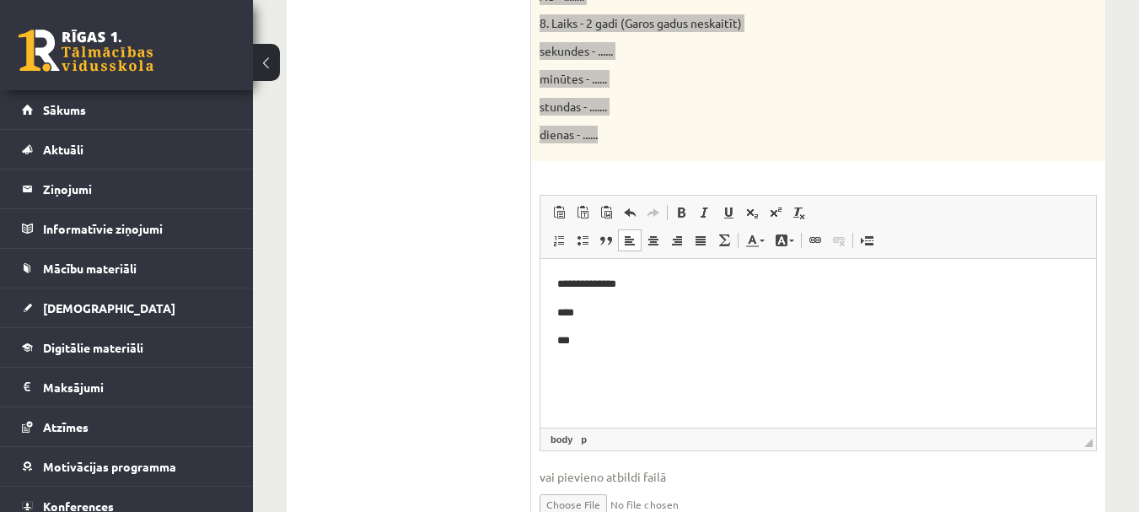
click at [575, 367] on html "**********" at bounding box center [818, 313] width 556 height 108
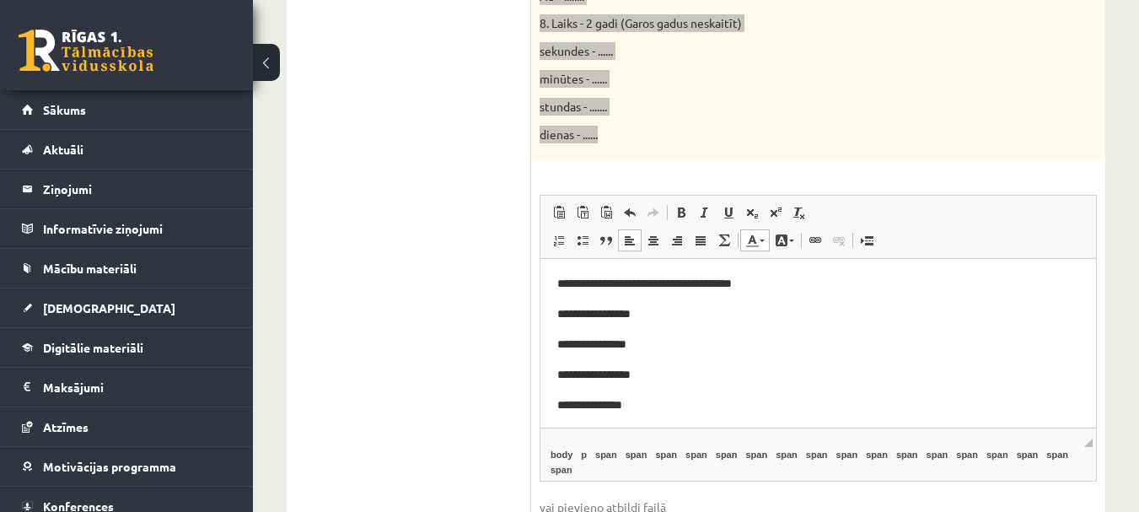
scroll to position [634, 0]
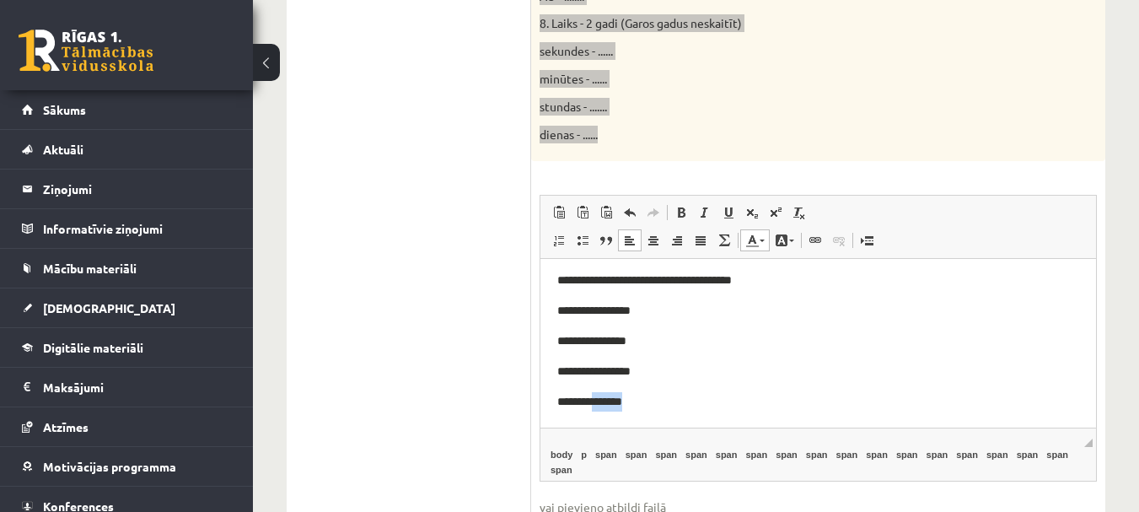
drag, startPoint x: 605, startPoint y: 402, endPoint x: 643, endPoint y: 400, distance: 38.0
click at [643, 400] on p "**********" at bounding box center [818, 401] width 522 height 19
drag, startPoint x: 606, startPoint y: 371, endPoint x: 657, endPoint y: 371, distance: 50.6
click at [657, 371] on p "**********" at bounding box center [818, 371] width 522 height 19
drag, startPoint x: 607, startPoint y: 345, endPoint x: 650, endPoint y: 341, distance: 43.2
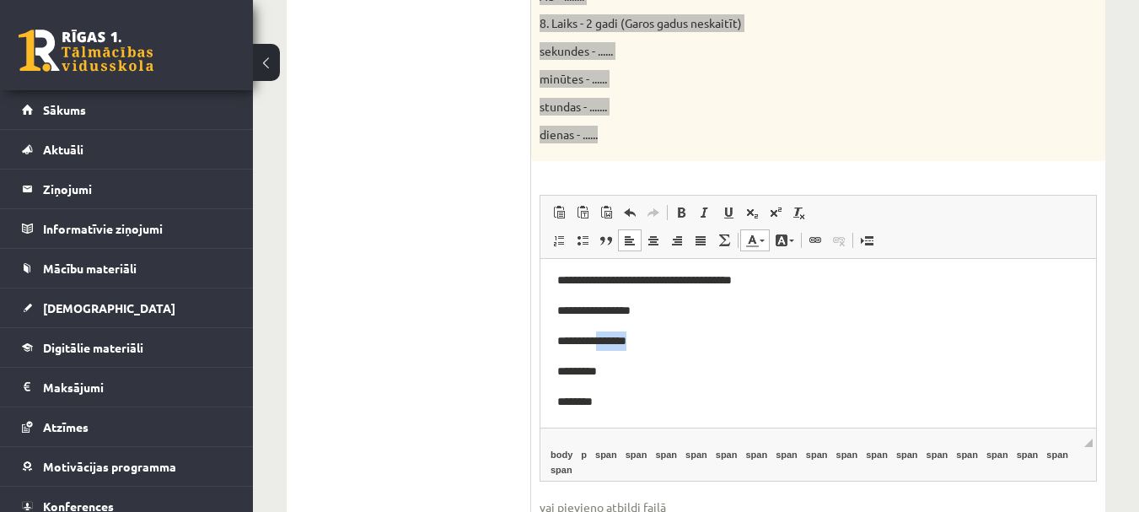
click at [650, 341] on p "**********" at bounding box center [818, 340] width 522 height 19
drag, startPoint x: 618, startPoint y: 314, endPoint x: 637, endPoint y: 314, distance: 19.4
click at [631, 314] on span "**********" at bounding box center [593, 310] width 73 height 12
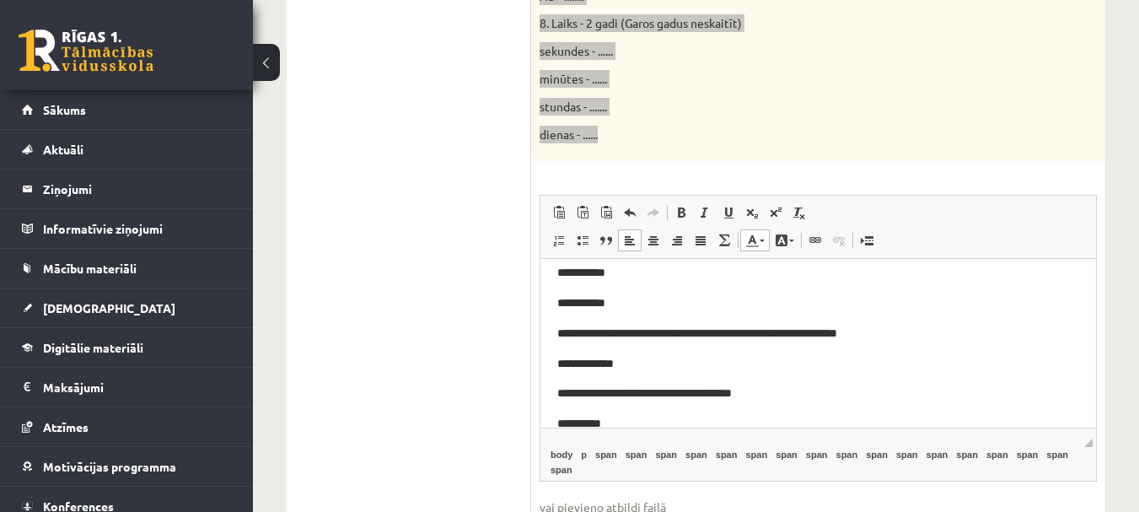
scroll to position [550, 0]
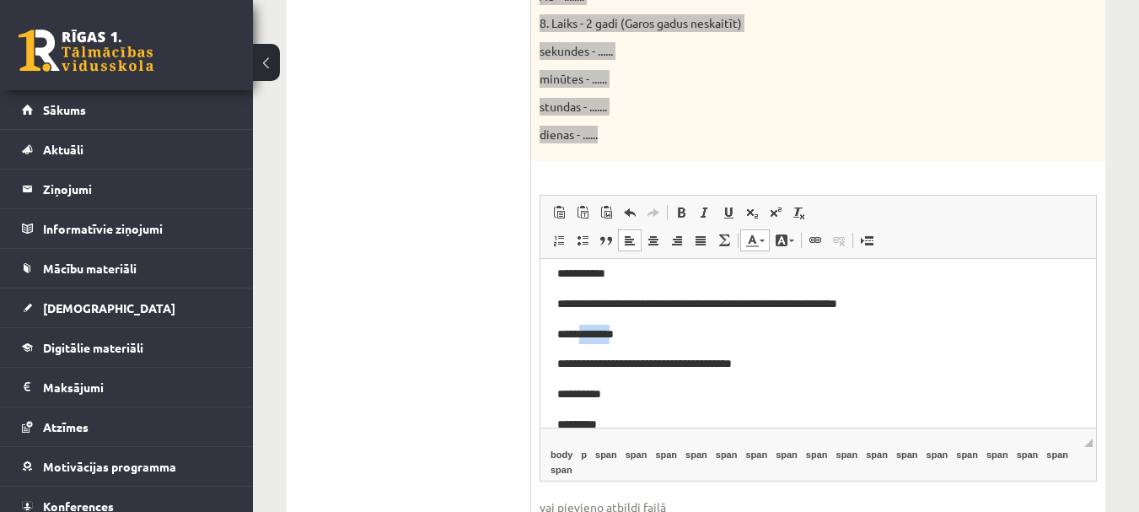
drag, startPoint x: 583, startPoint y: 336, endPoint x: 609, endPoint y: 336, distance: 25.3
click at [609, 336] on span "**********" at bounding box center [585, 334] width 56 height 12
click at [607, 336] on p "******" at bounding box center [818, 334] width 522 height 19
drag, startPoint x: 576, startPoint y: 276, endPoint x: 599, endPoint y: 277, distance: 22.8
click at [599, 277] on span "**********" at bounding box center [581, 273] width 48 height 12
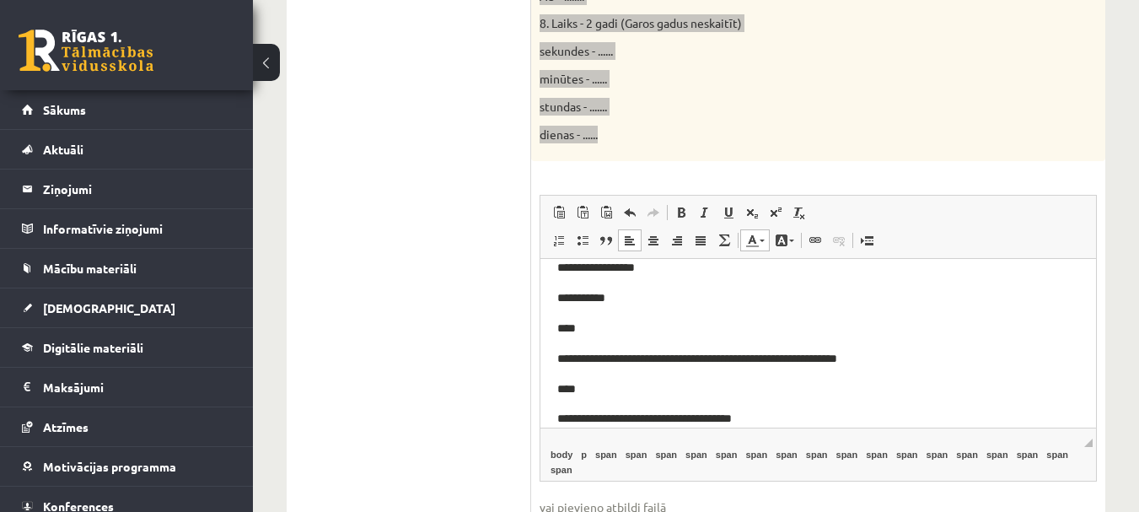
scroll to position [465, 0]
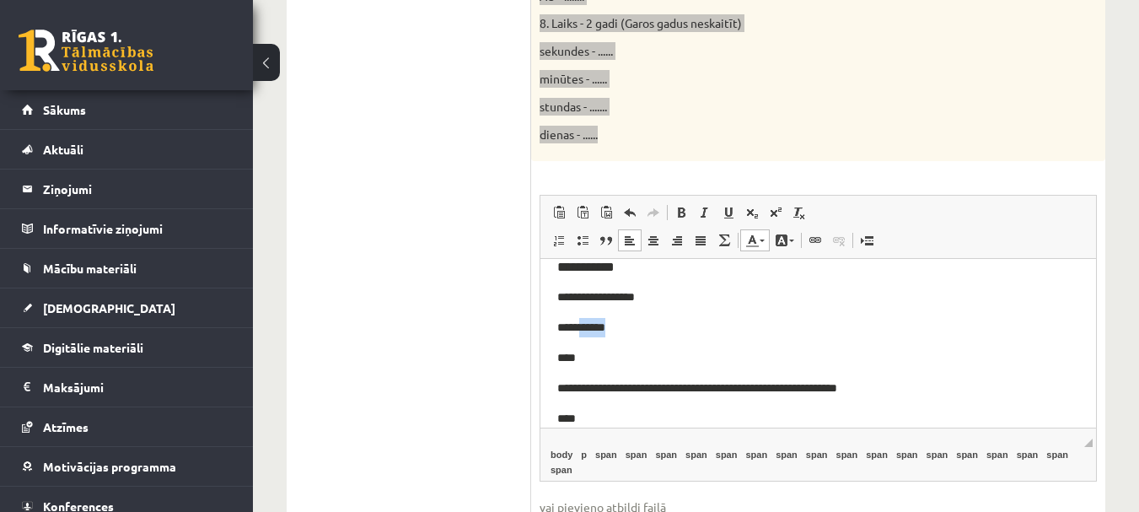
drag, startPoint x: 587, startPoint y: 331, endPoint x: 609, endPoint y: 331, distance: 21.9
click at [609, 331] on p "**********" at bounding box center [818, 327] width 522 height 19
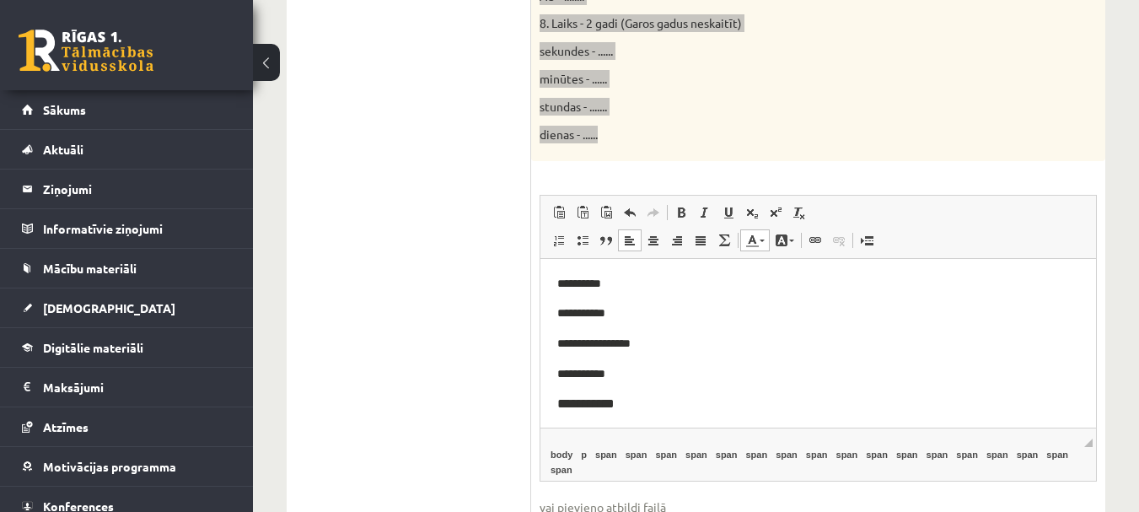
scroll to position [297, 0]
drag, startPoint x: 594, startPoint y: 407, endPoint x: 617, endPoint y: 405, distance: 22.9
click at [617, 405] on p "**********" at bounding box center [818, 405] width 522 height 19
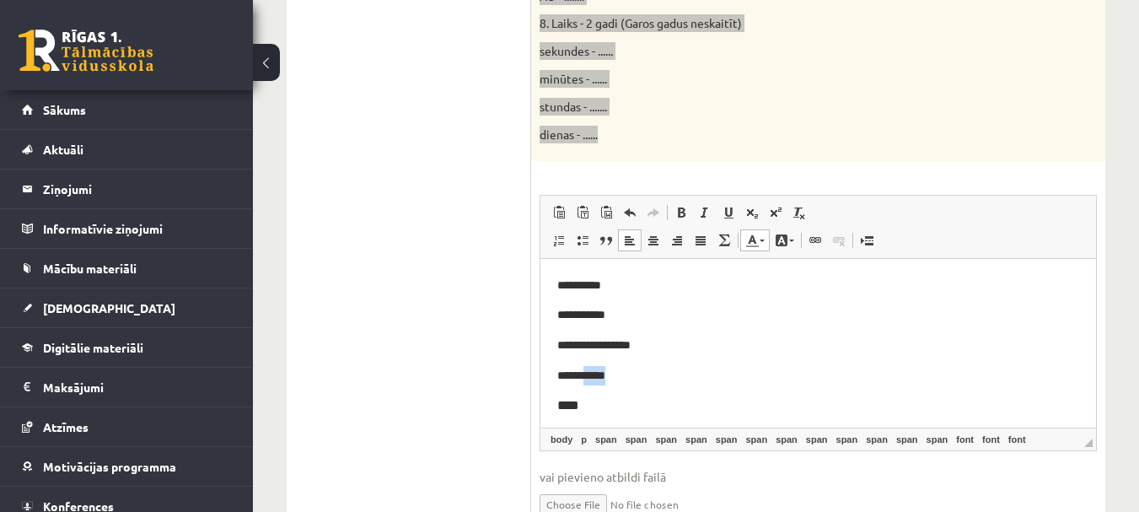
drag, startPoint x: 587, startPoint y: 373, endPoint x: 611, endPoint y: 374, distance: 24.5
click at [611, 374] on p "**********" at bounding box center [818, 375] width 522 height 19
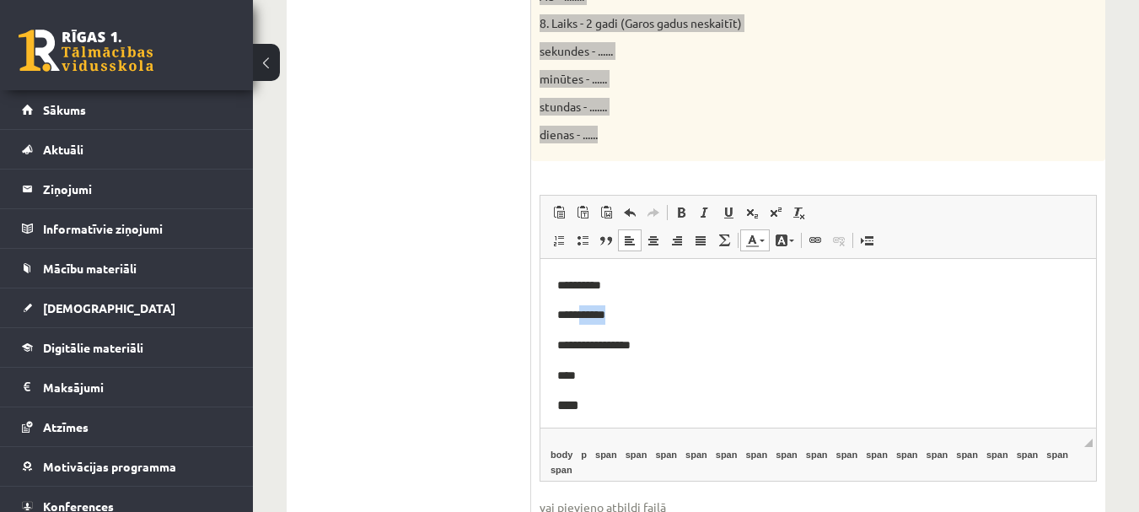
drag, startPoint x: 585, startPoint y: 315, endPoint x: 632, endPoint y: 313, distance: 47.3
click at [632, 313] on p "**********" at bounding box center [818, 314] width 522 height 19
drag, startPoint x: 579, startPoint y: 368, endPoint x: 628, endPoint y: 356, distance: 50.5
click at [627, 356] on body "**********" at bounding box center [818, 447] width 522 height 768
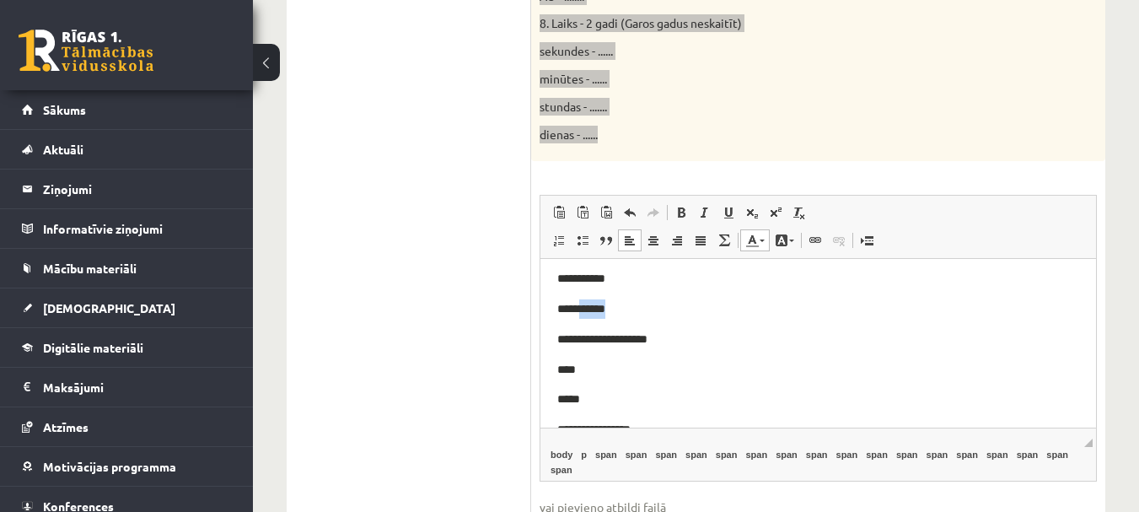
drag, startPoint x: 580, startPoint y: 309, endPoint x: 634, endPoint y: 300, distance: 54.6
click at [634, 300] on p "**********" at bounding box center [818, 308] width 522 height 19
drag, startPoint x: 578, startPoint y: 363, endPoint x: 622, endPoint y: 357, distance: 44.2
click at [622, 357] on p "**********" at bounding box center [818, 362] width 522 height 19
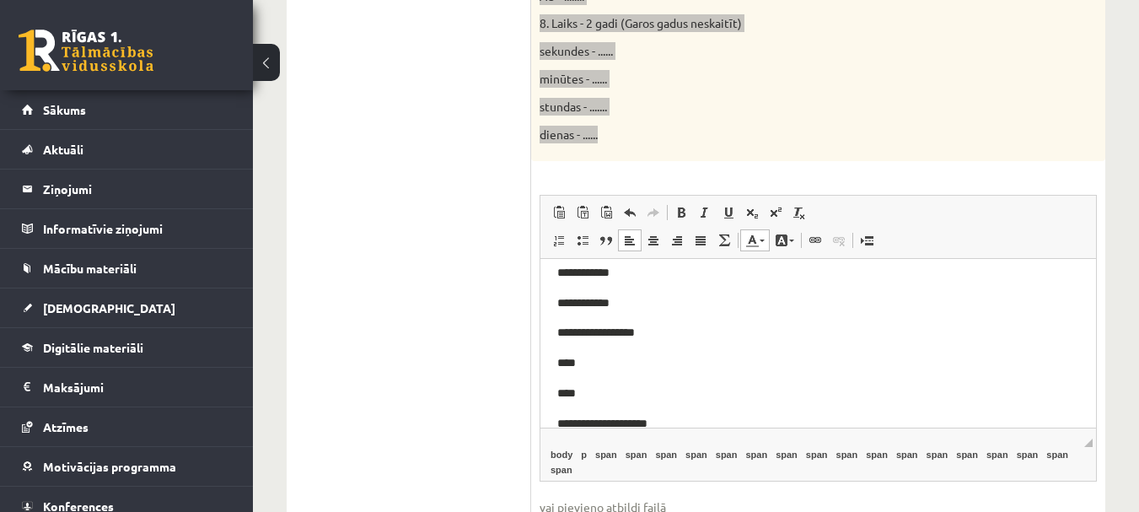
scroll to position [44, 0]
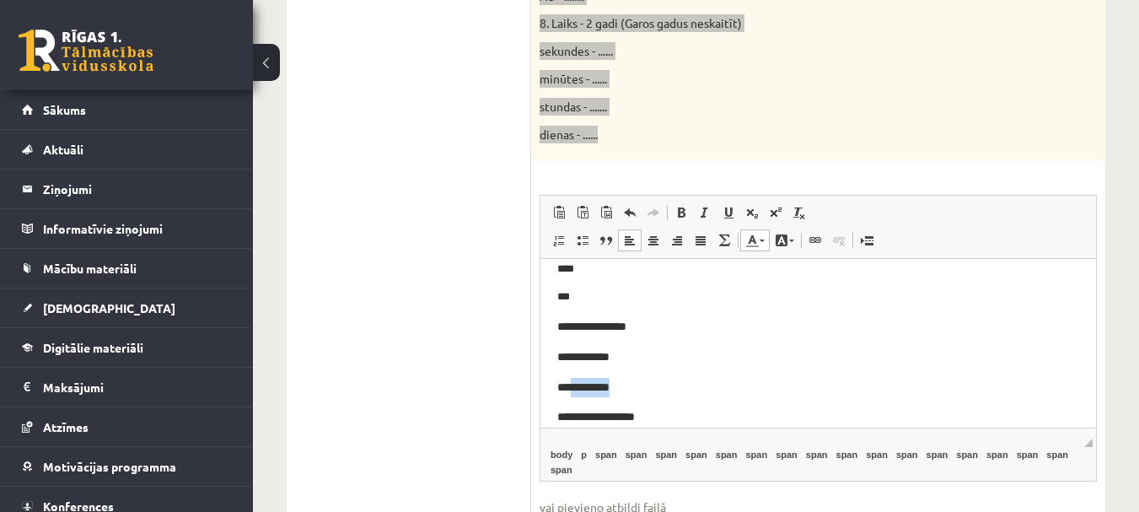
drag, startPoint x: 569, startPoint y: 387, endPoint x: 599, endPoint y: 380, distance: 31.1
click at [599, 380] on p "**********" at bounding box center [818, 387] width 522 height 19
drag, startPoint x: 579, startPoint y: 355, endPoint x: 620, endPoint y: 360, distance: 41.6
click at [620, 360] on p "****" at bounding box center [818, 356] width 522 height 19
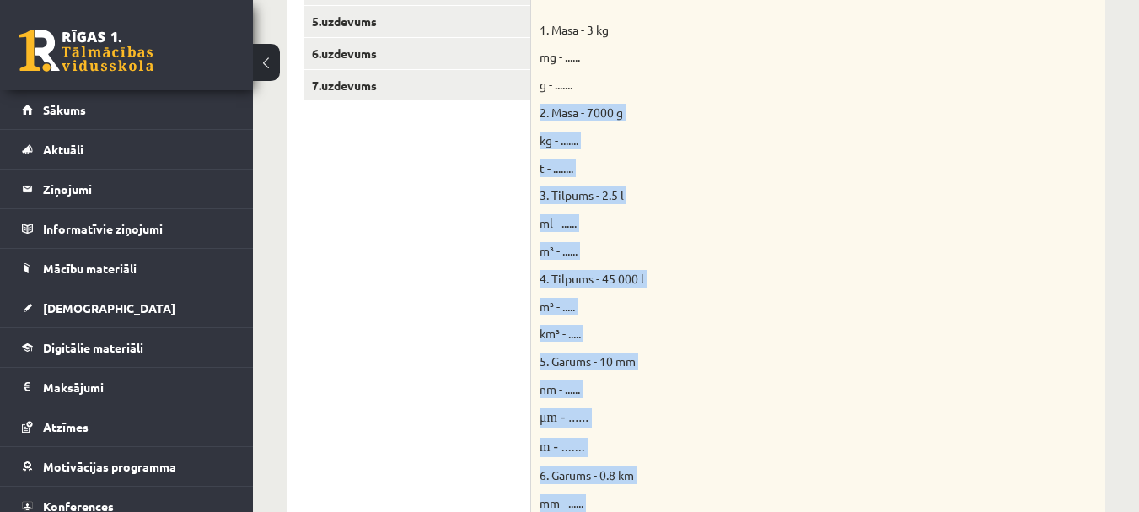
click at [768, 150] on div "Doti fizikālie lielumi un to mērvienības. Pārveido mērvienības citās norādītajā…" at bounding box center [818, 337] width 574 height 830
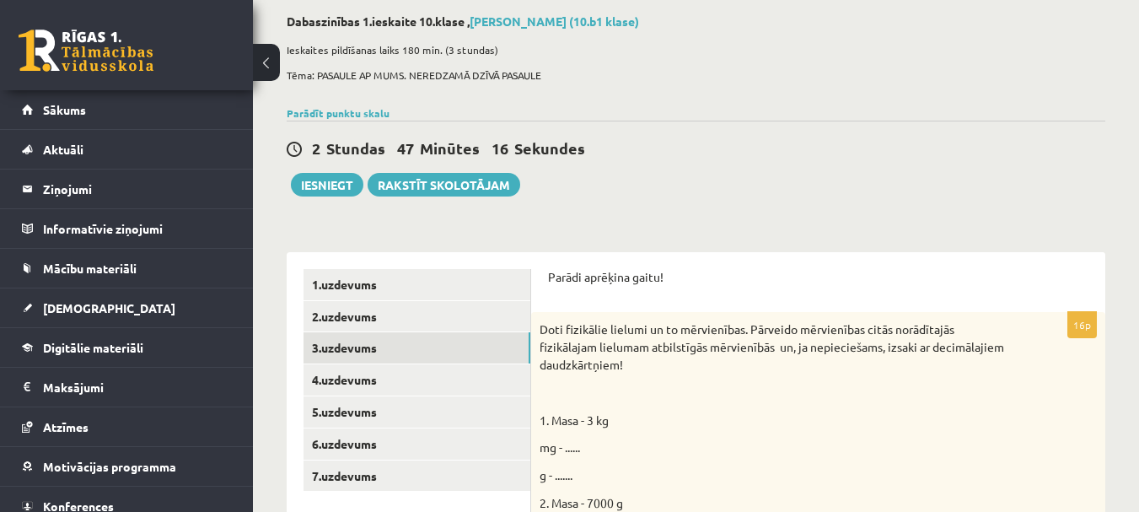
scroll to position [169, 0]
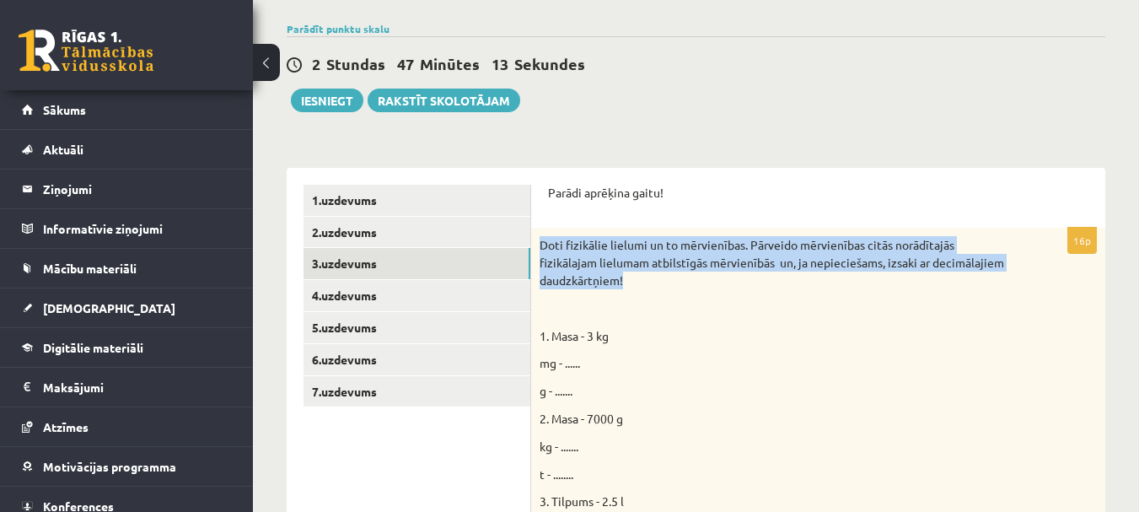
drag, startPoint x: 538, startPoint y: 240, endPoint x: 630, endPoint y: 285, distance: 102.2
copy span "Doti fizikālie lielumi un to mērvienības. Pārveido mērvienības citās norādītajā…"
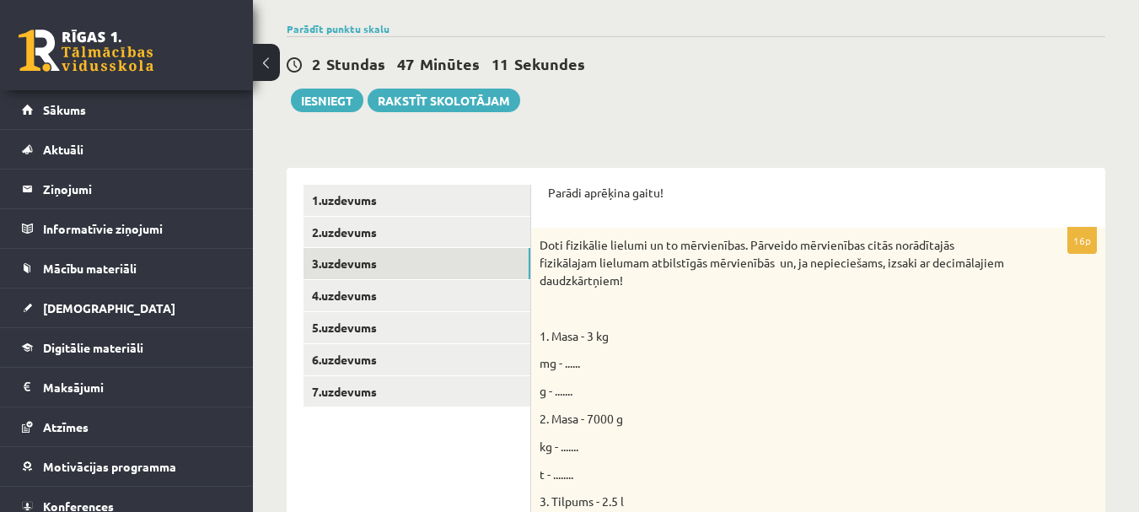
click at [663, 314] on p at bounding box center [776, 308] width 473 height 18
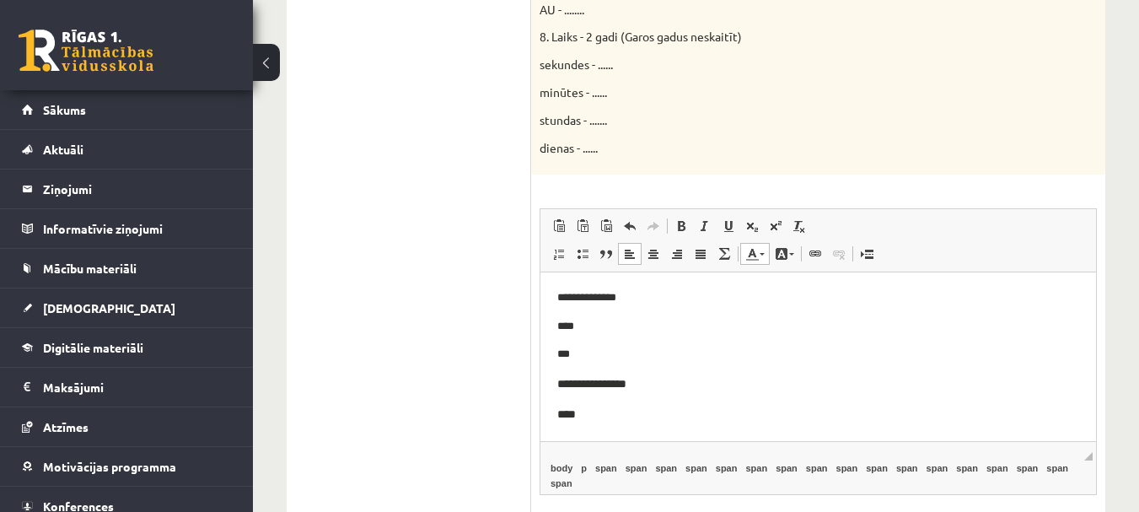
scroll to position [1179, 0]
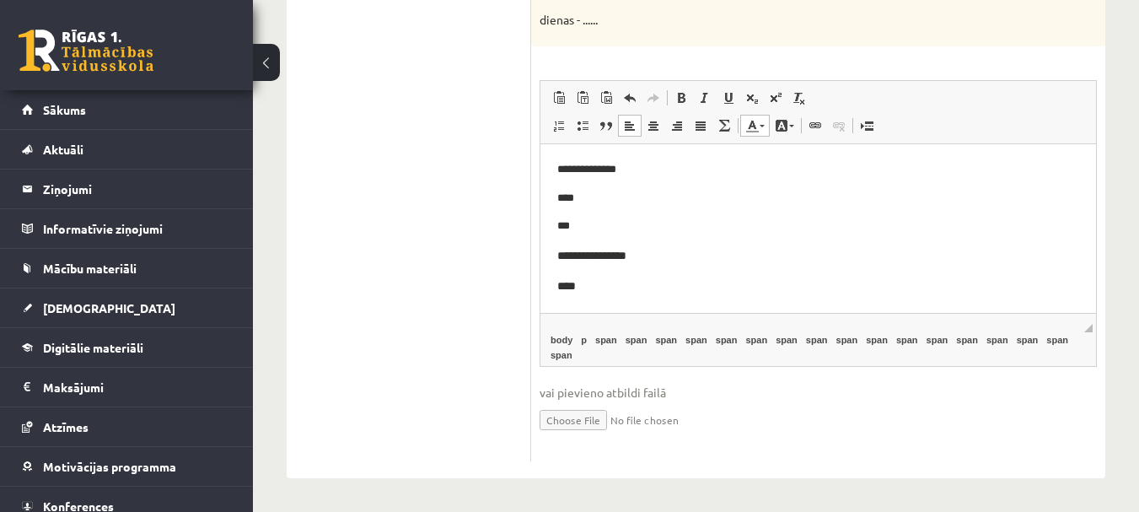
click at [584, 194] on p "****" at bounding box center [811, 199] width 509 height 18
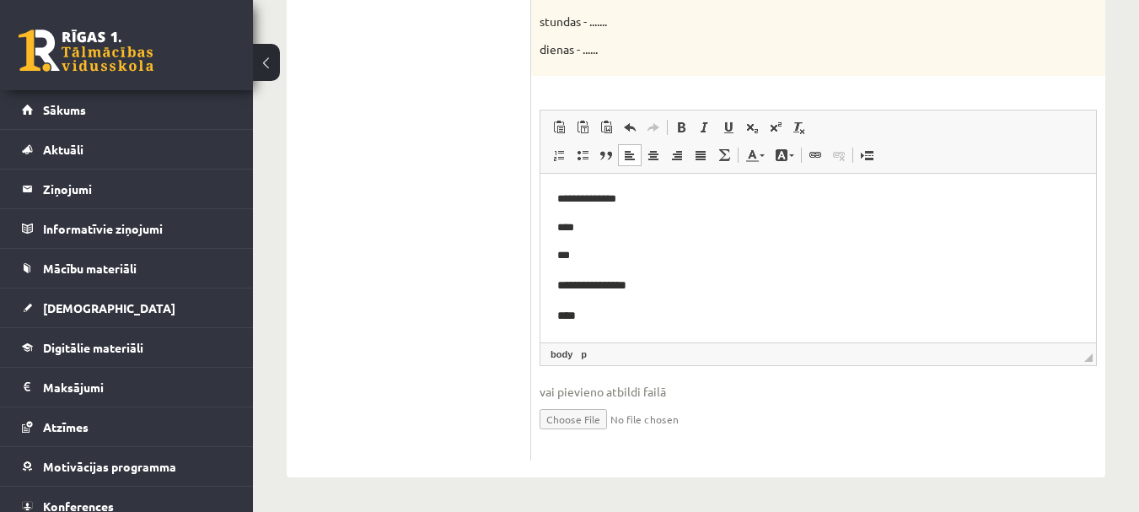
scroll to position [1149, 0]
click at [578, 263] on p "***" at bounding box center [811, 257] width 509 height 18
click at [589, 223] on p "****" at bounding box center [818, 232] width 522 height 19
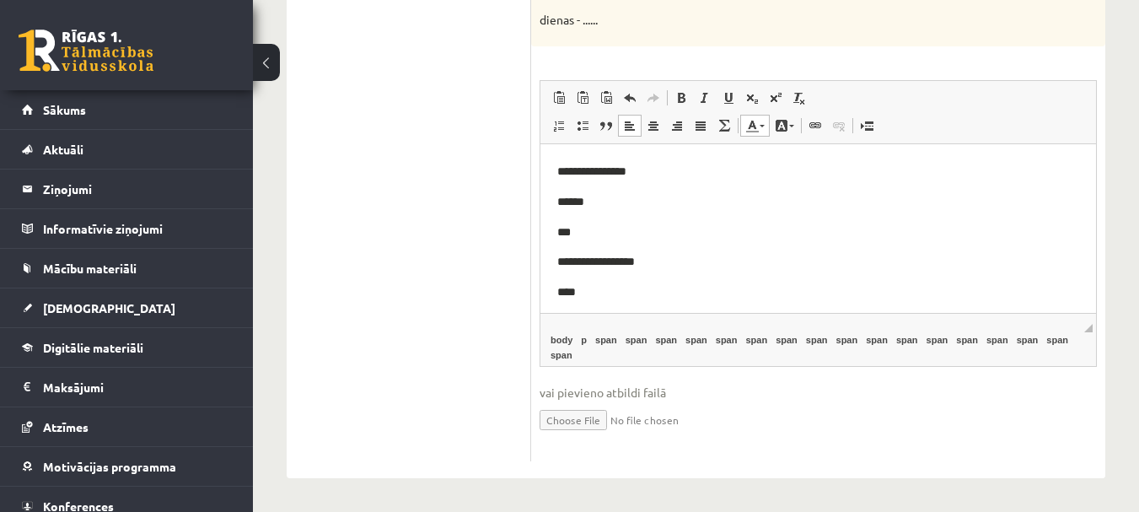
click at [569, 230] on p "***" at bounding box center [818, 232] width 522 height 19
click at [590, 282] on p "****" at bounding box center [818, 291] width 522 height 19
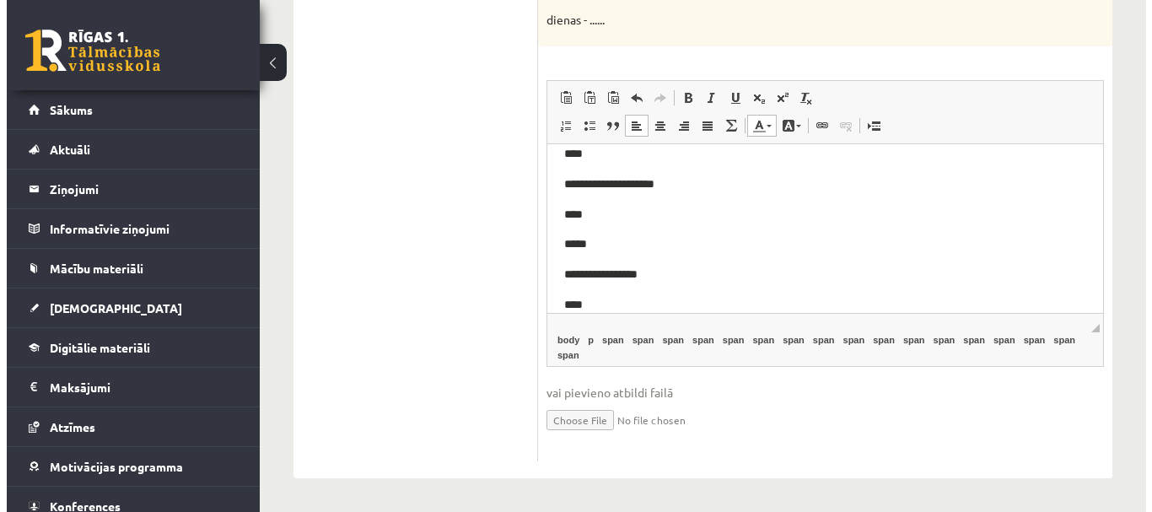
scroll to position [169, 0]
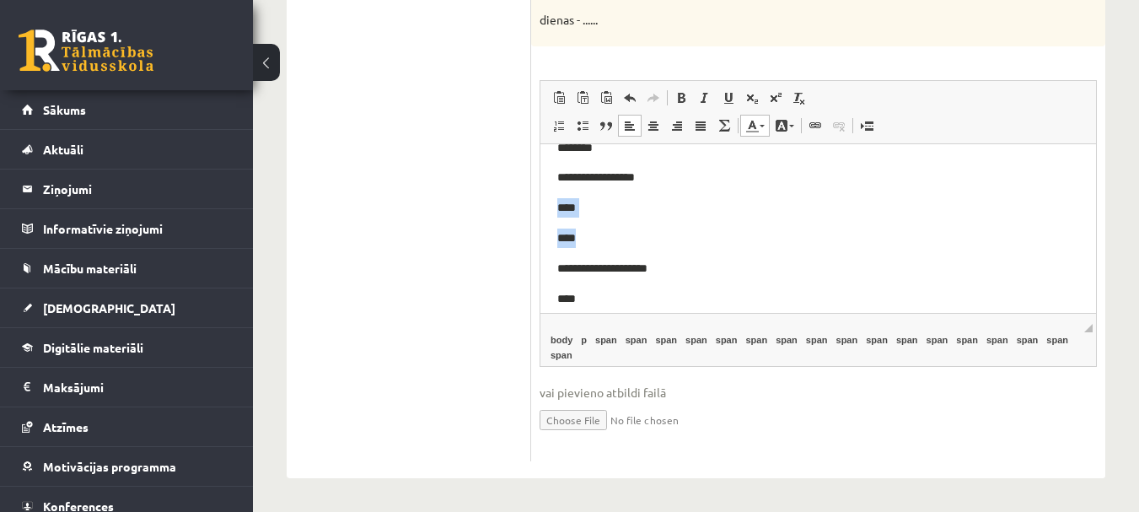
drag, startPoint x: 553, startPoint y: 207, endPoint x: 583, endPoint y: 235, distance: 40.6
click at [583, 235] on html "**********" at bounding box center [818, 377] width 556 height 802
copy body "**** ****"
click at [809, 136] on link "Вставить/Редактировать ссылку Комбинация клавиш Ctrl+K" at bounding box center [815, 126] width 24 height 22
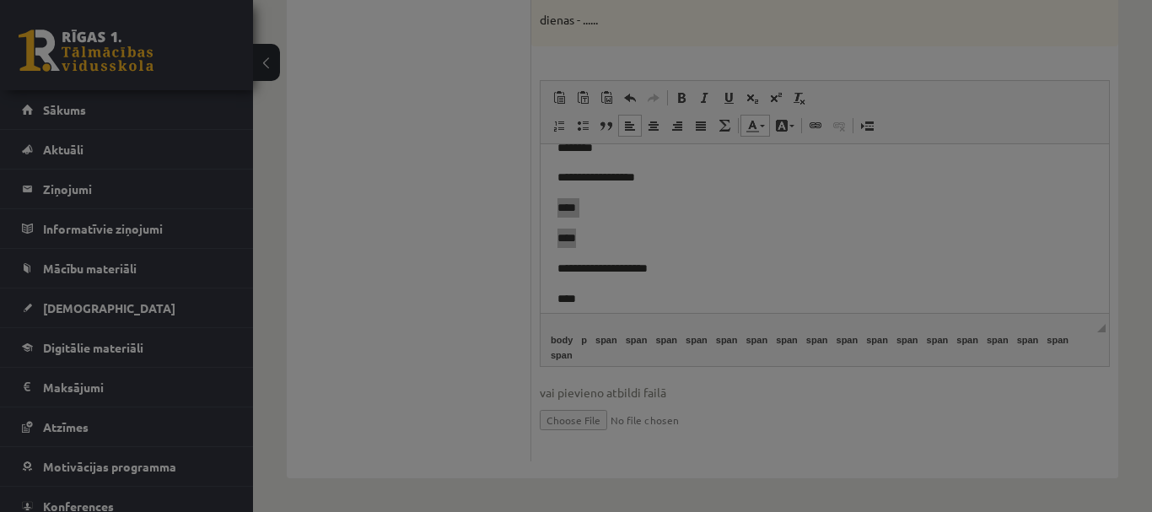
type input "********"
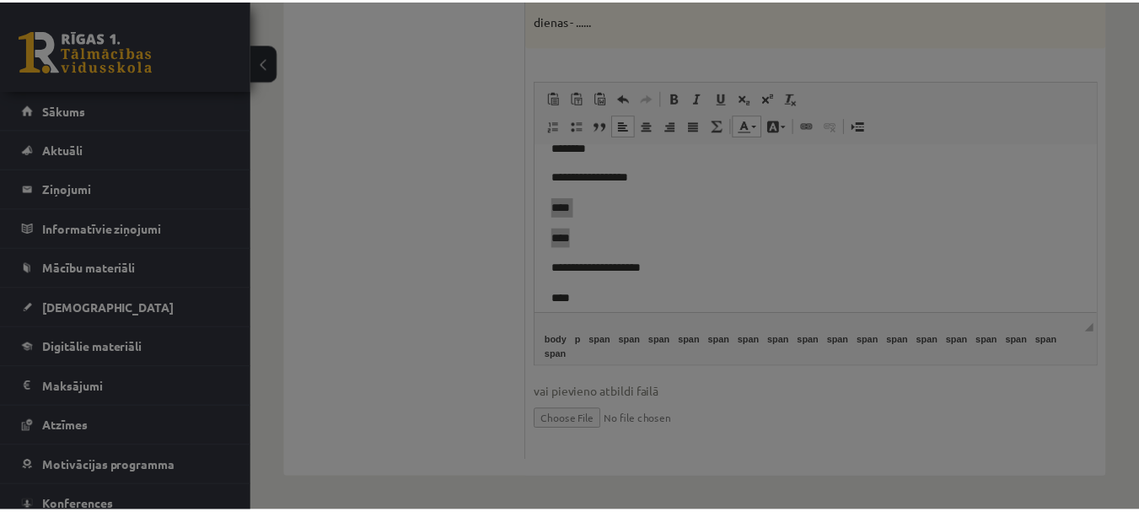
scroll to position [0, 0]
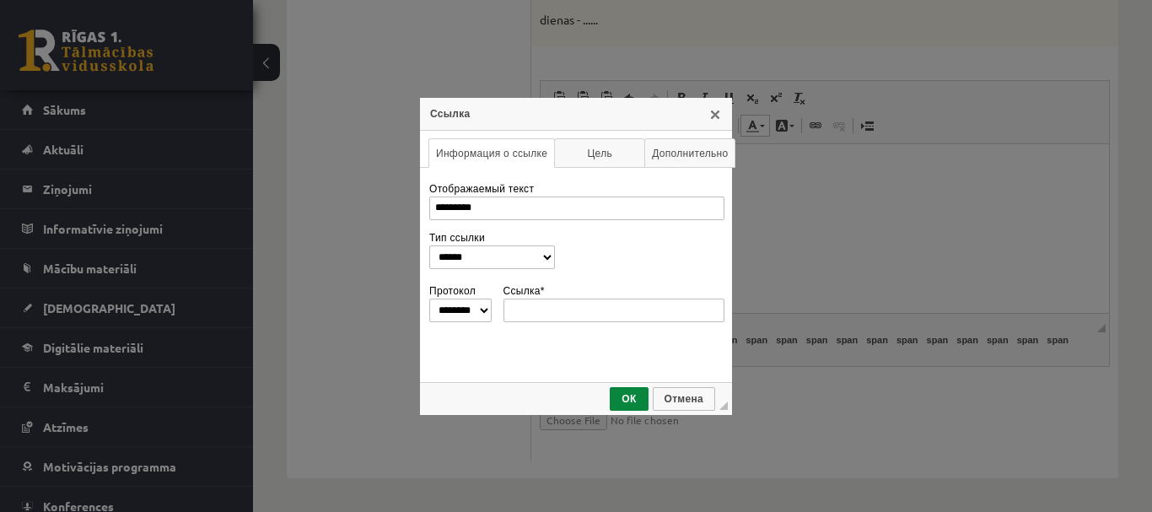
click at [800, 207] on div "**********" at bounding box center [576, 256] width 1152 height 512
click at [626, 395] on span "ОК" at bounding box center [628, 399] width 35 height 12
click at [684, 395] on span "Отмена" at bounding box center [683, 399] width 59 height 12
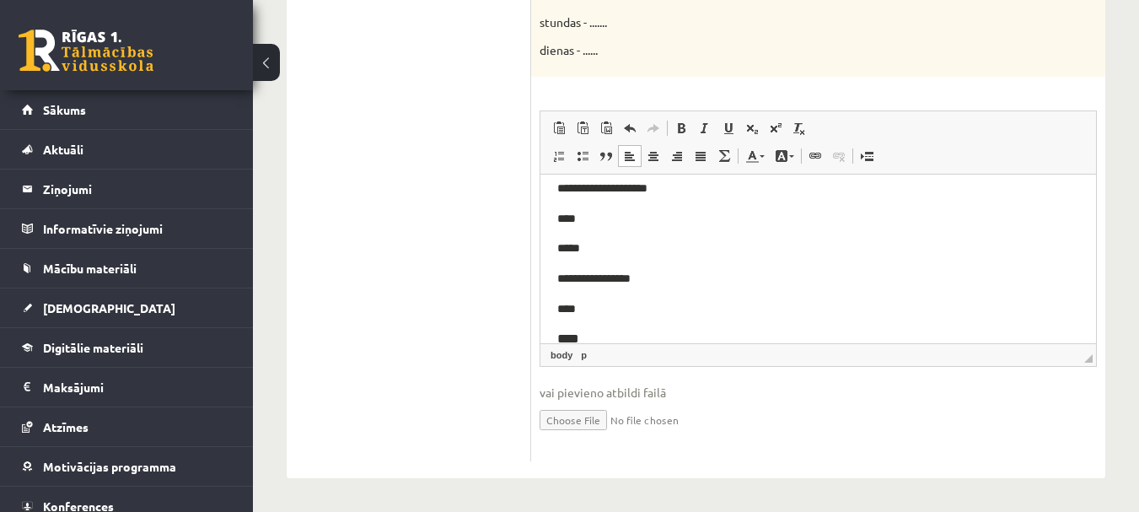
scroll to position [253, 0]
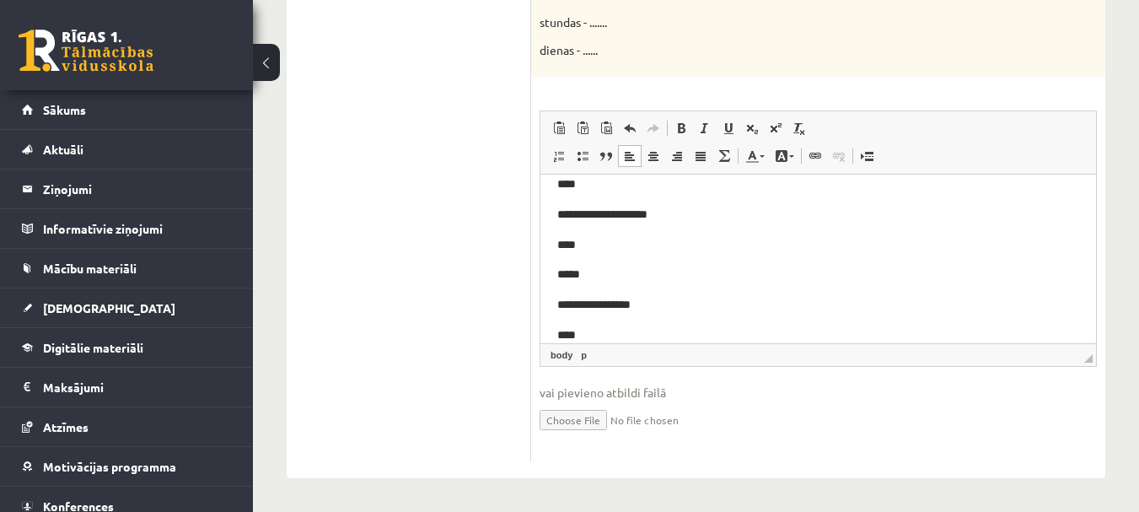
drag, startPoint x: 624, startPoint y: 241, endPoint x: 621, endPoint y: 273, distance: 32.1
click at [623, 242] on p "****" at bounding box center [818, 244] width 522 height 19
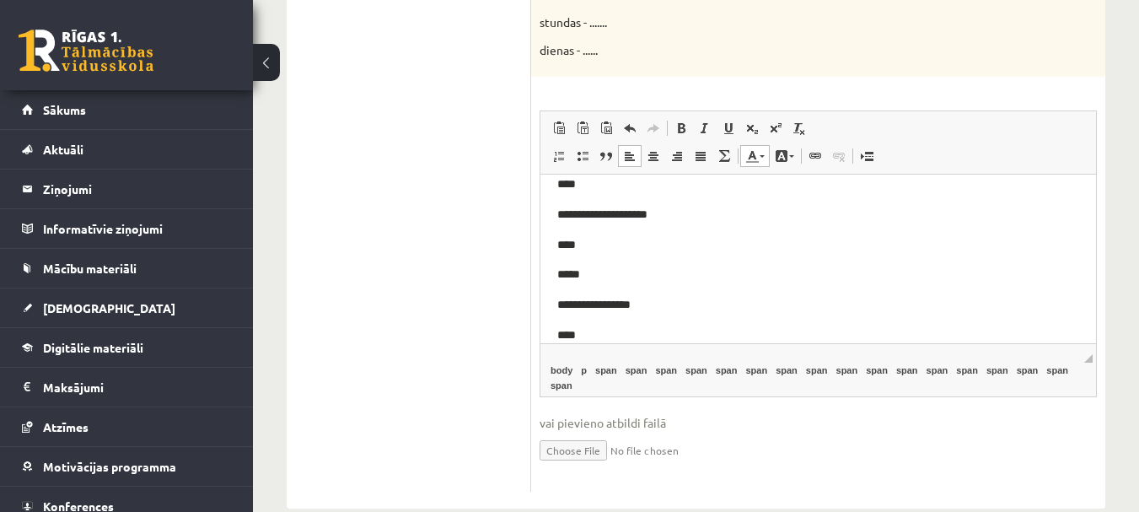
scroll to position [1179, 0]
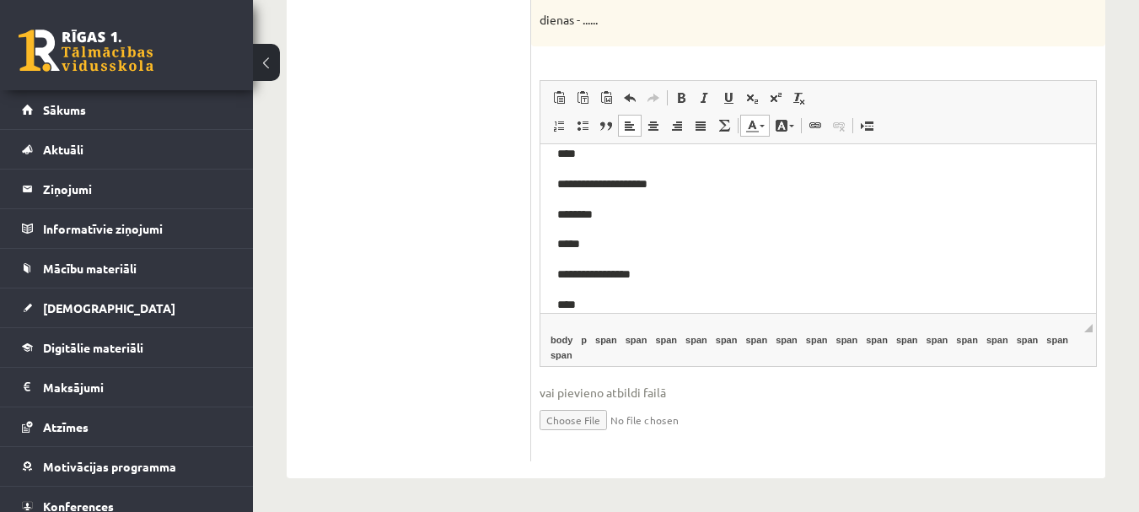
click at [591, 246] on p "*****" at bounding box center [818, 243] width 522 height 19
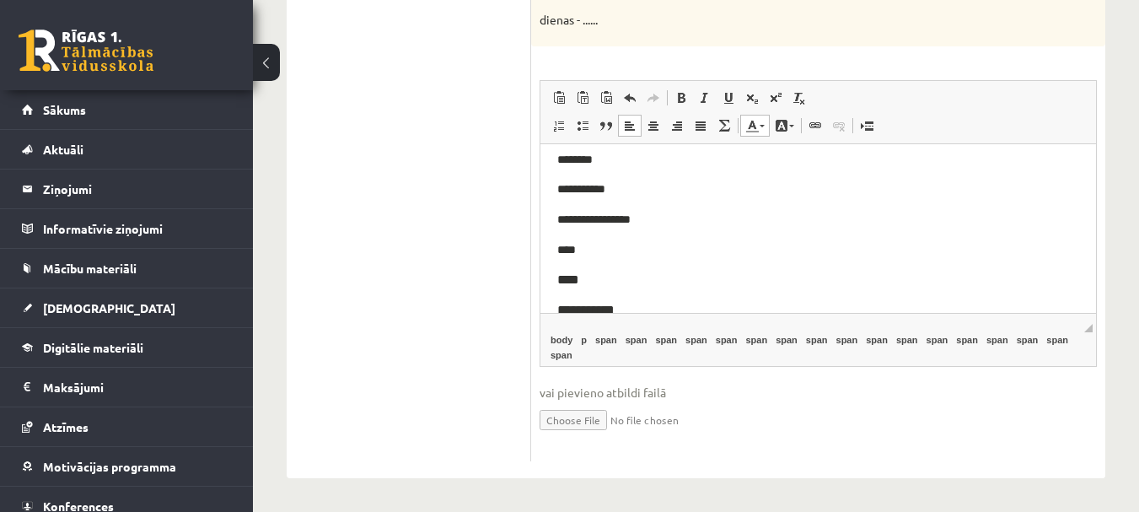
scroll to position [337, 0]
click at [595, 220] on p "****" at bounding box center [818, 220] width 522 height 19
drag, startPoint x: 577, startPoint y: 278, endPoint x: 624, endPoint y: 284, distance: 47.6
click at [624, 284] on p "**********" at bounding box center [818, 280] width 522 height 19
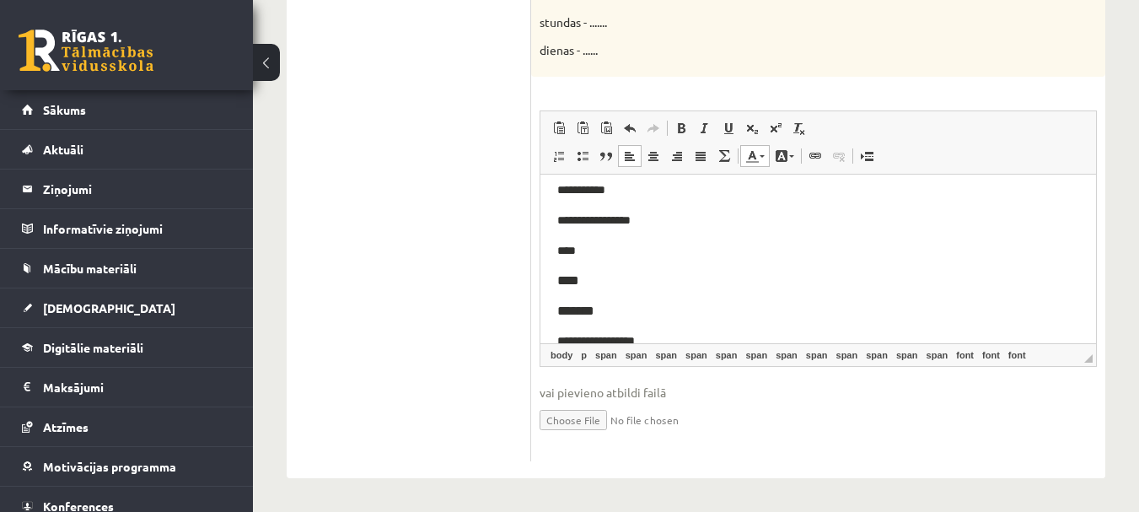
click at [590, 276] on p "****" at bounding box center [818, 280] width 522 height 19
click at [587, 241] on p "****" at bounding box center [818, 250] width 522 height 19
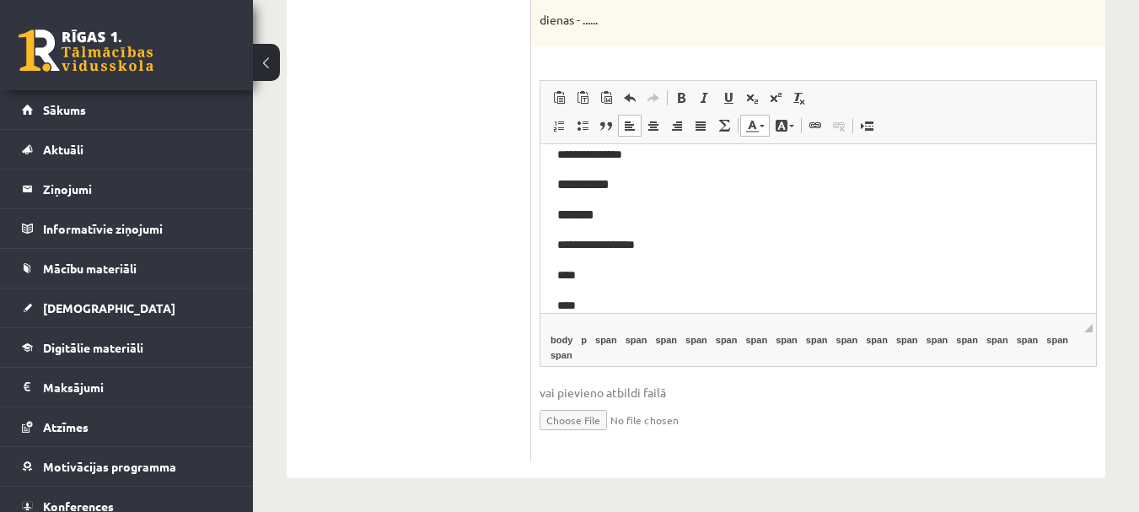
scroll to position [422, 0]
click at [592, 257] on p "****" at bounding box center [818, 256] width 522 height 19
click at [605, 253] on span "**********" at bounding box center [581, 256] width 48 height 12
click at [581, 292] on p "****" at bounding box center [818, 286] width 522 height 19
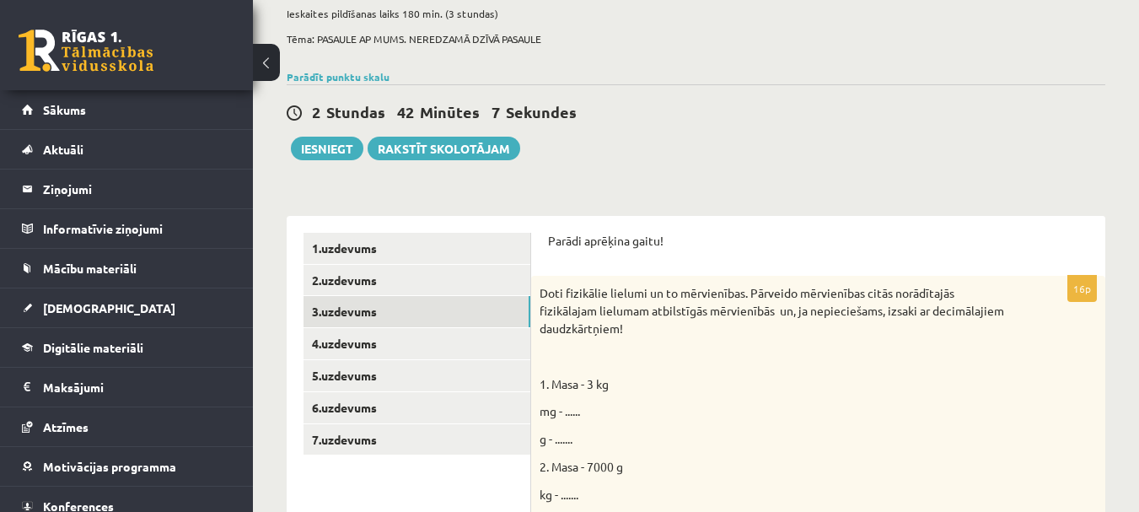
scroll to position [0, 0]
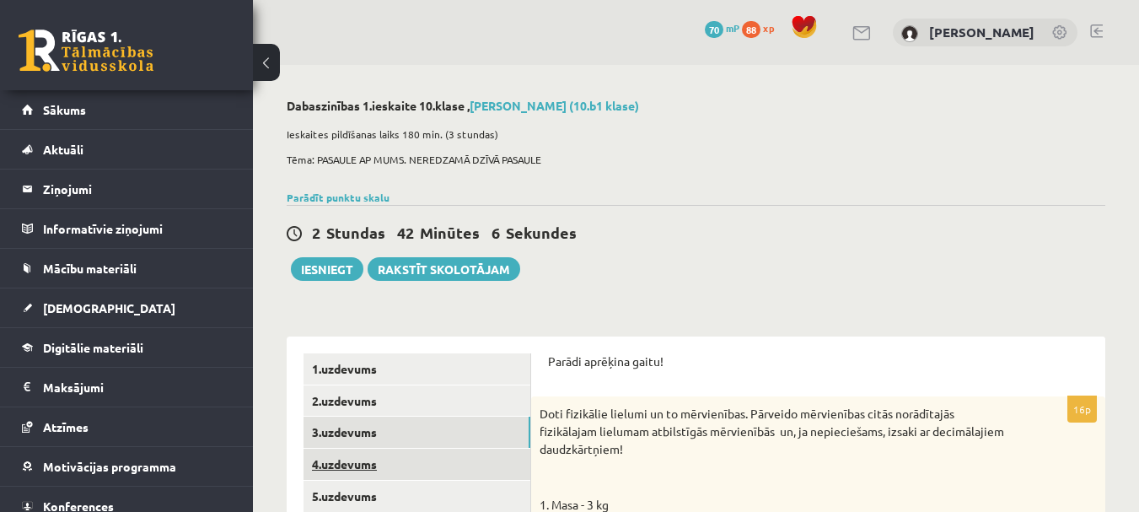
click at [369, 461] on link "4.uzdevums" at bounding box center [417, 464] width 227 height 31
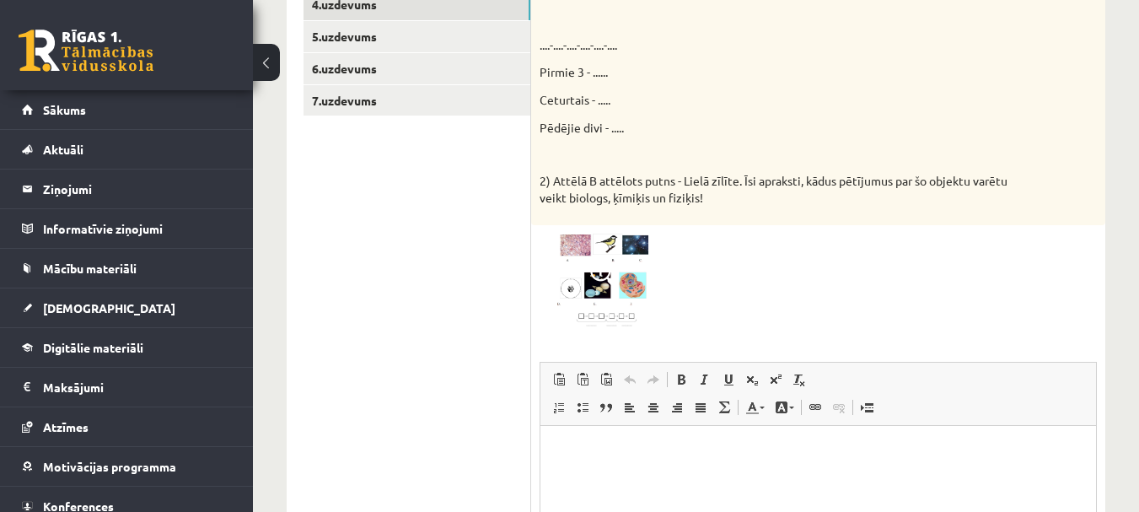
scroll to position [375, 0]
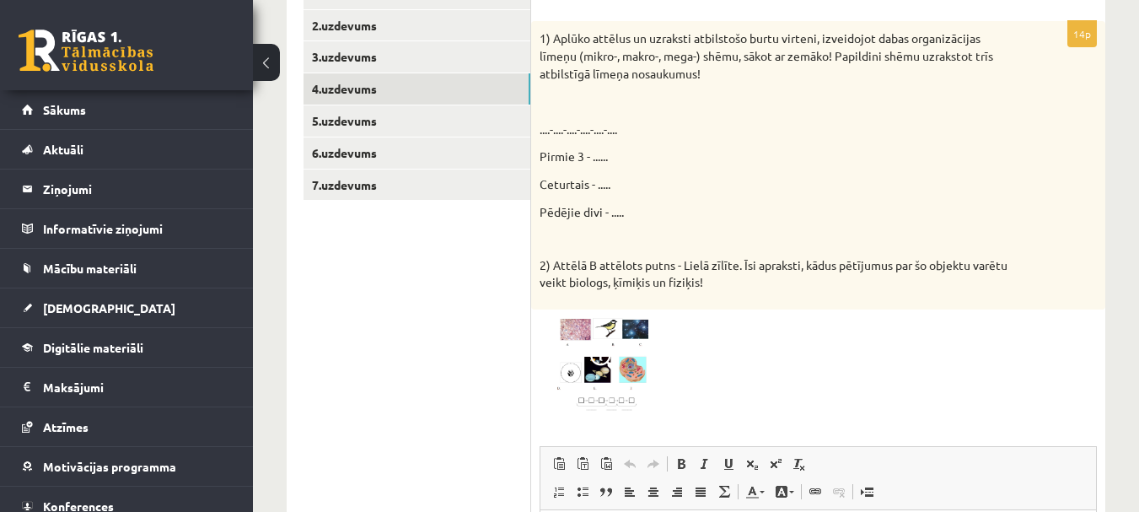
click at [624, 340] on img at bounding box center [603, 365] width 126 height 95
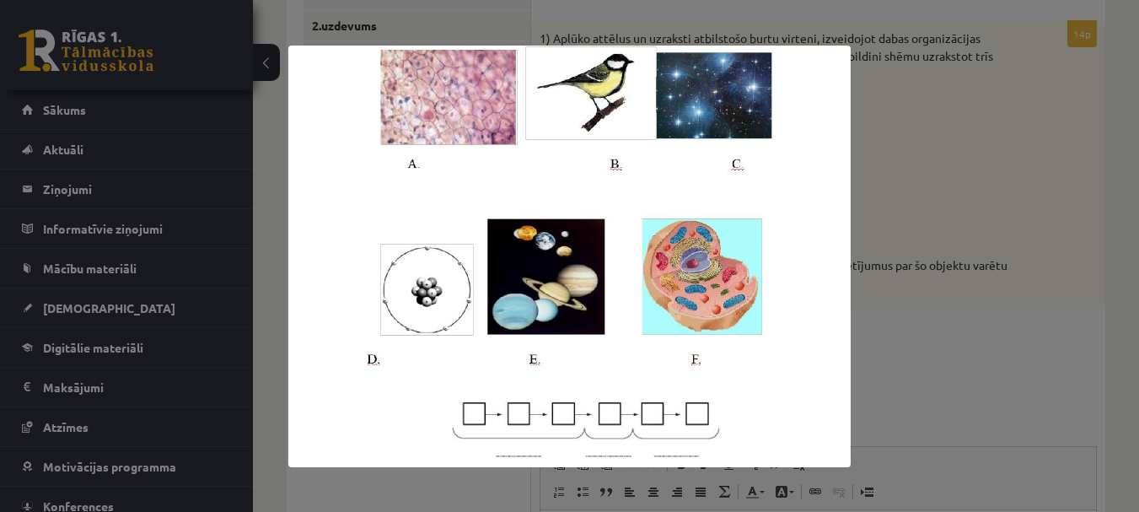
click at [912, 212] on div at bounding box center [569, 256] width 1139 height 512
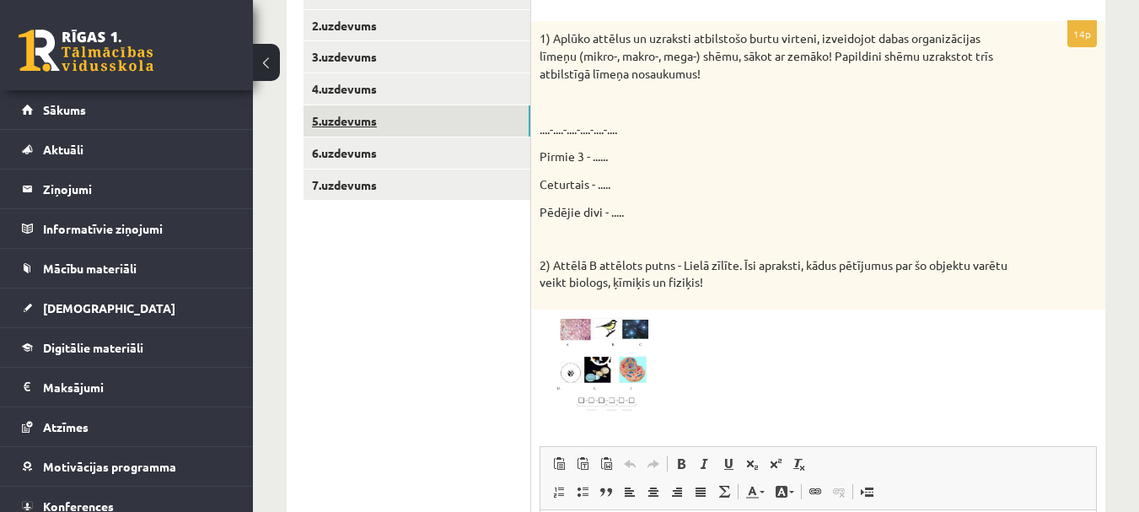
click at [395, 116] on link "5.uzdevums" at bounding box center [417, 120] width 227 height 31
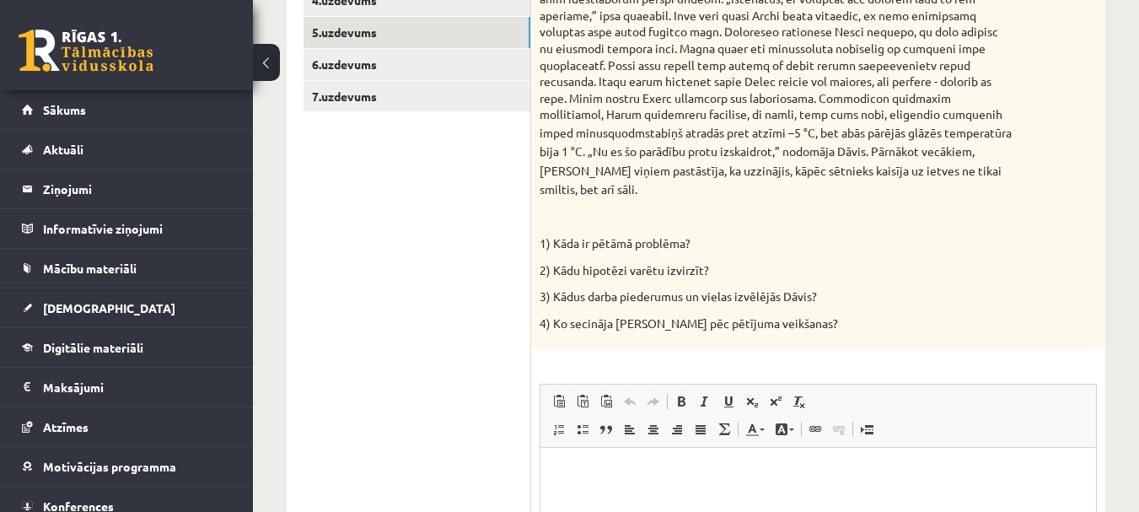
scroll to position [628, 0]
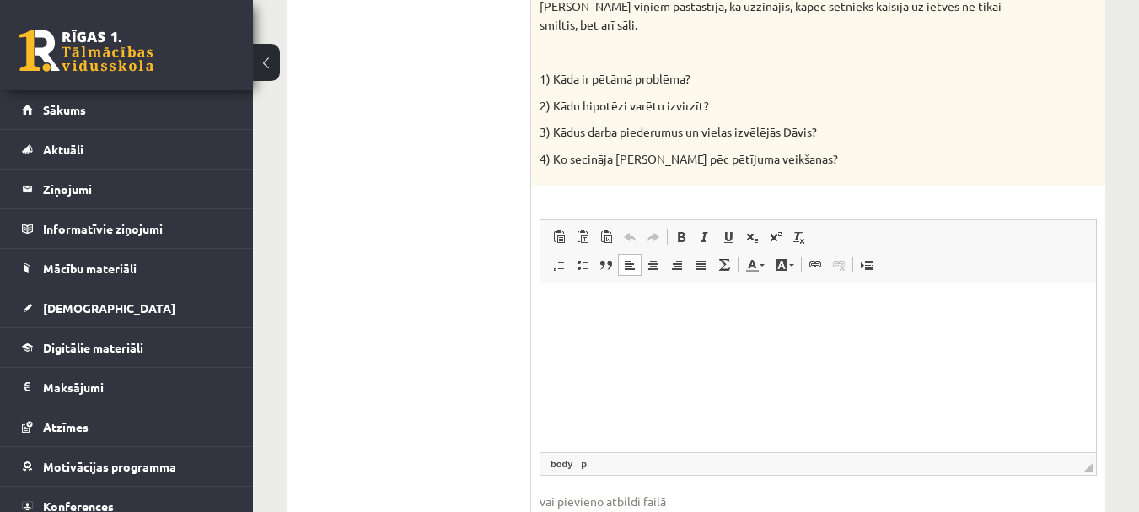
click at [884, 323] on html at bounding box center [818, 308] width 556 height 51
click at [501, 116] on ul "1.uzdevums 2.uzdevums 3.uzdevums 4.uzdevums 5.uzdevums 6.uzdevums 7.uzdevums" at bounding box center [418, 148] width 228 height 846
click at [511, 76] on ul "1.uzdevums 2.uzdevums 3.uzdevums 4.uzdevums 5.uzdevums 6.uzdevums 7.uzdevums" at bounding box center [418, 148] width 228 height 846
click at [578, 300] on p "*" at bounding box center [818, 309] width 522 height 18
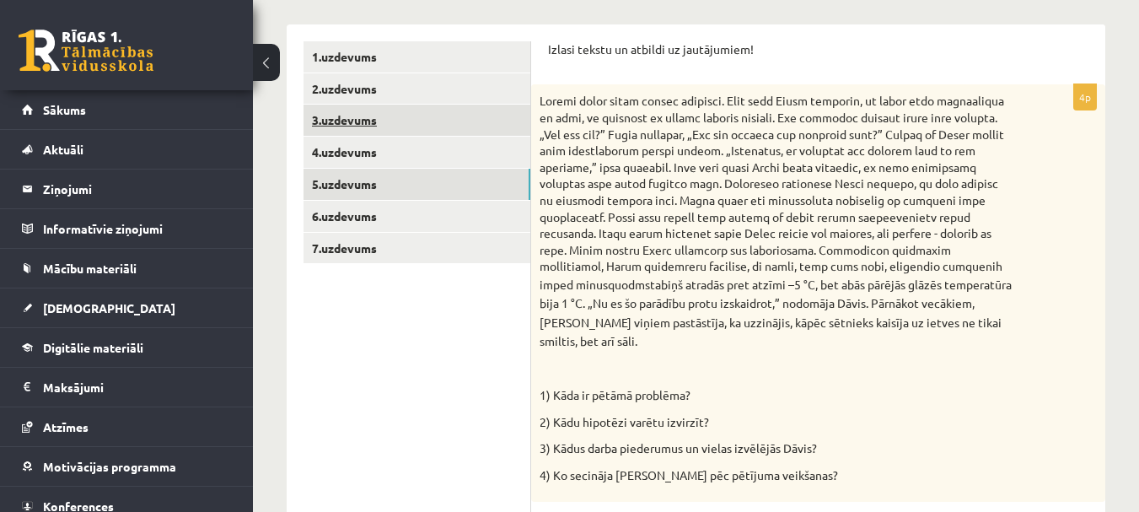
scroll to position [301, 0]
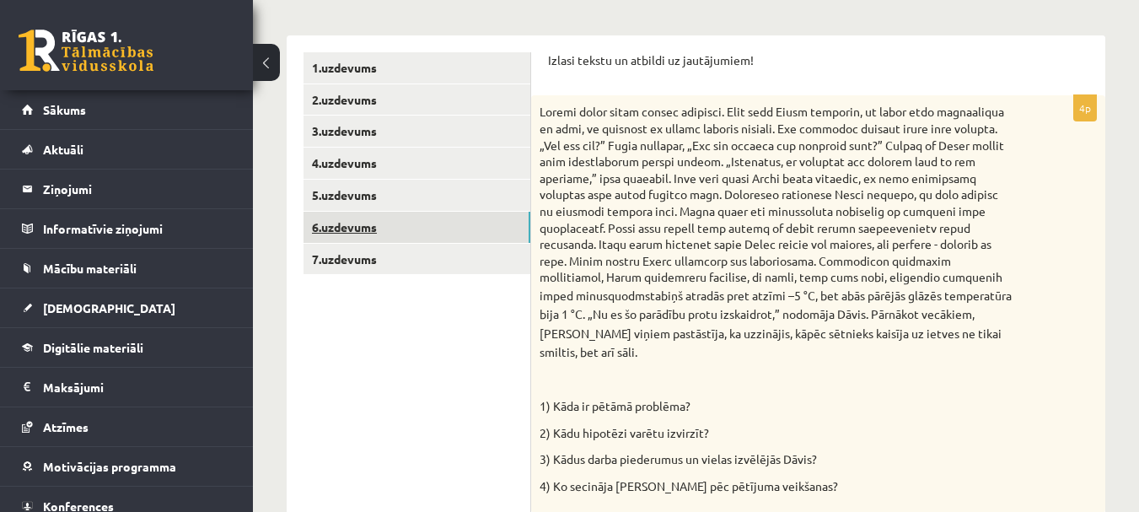
click at [412, 224] on link "6.uzdevums" at bounding box center [417, 227] width 227 height 31
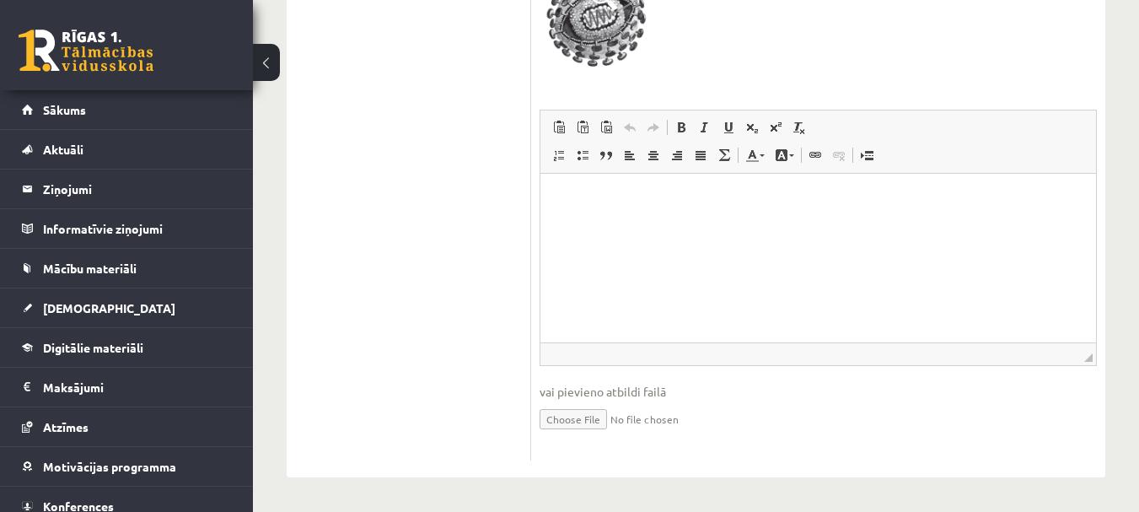
scroll to position [733, 0]
click at [604, 205] on p "Визуальный текстовый редактор, wiswyg-editor-user-answer-47024893389780" at bounding box center [818, 199] width 522 height 18
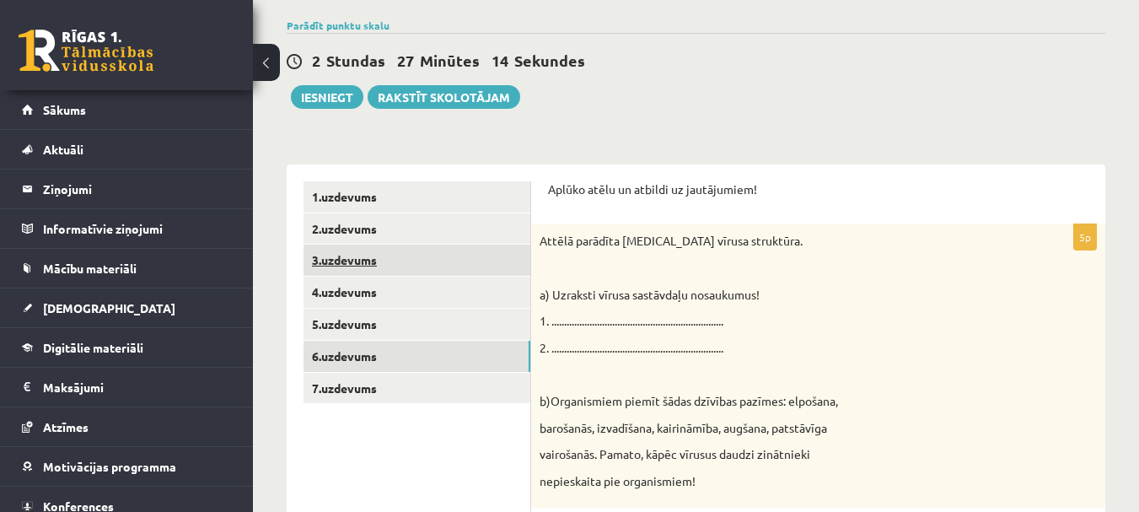
scroll to position [142, 0]
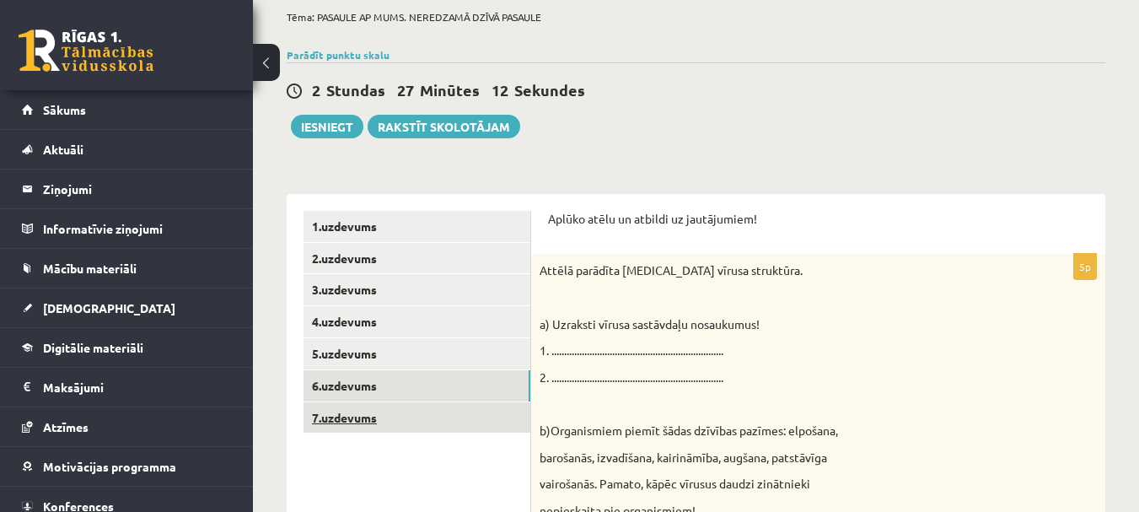
click at [436, 423] on link "7.uzdevums" at bounding box center [417, 417] width 227 height 31
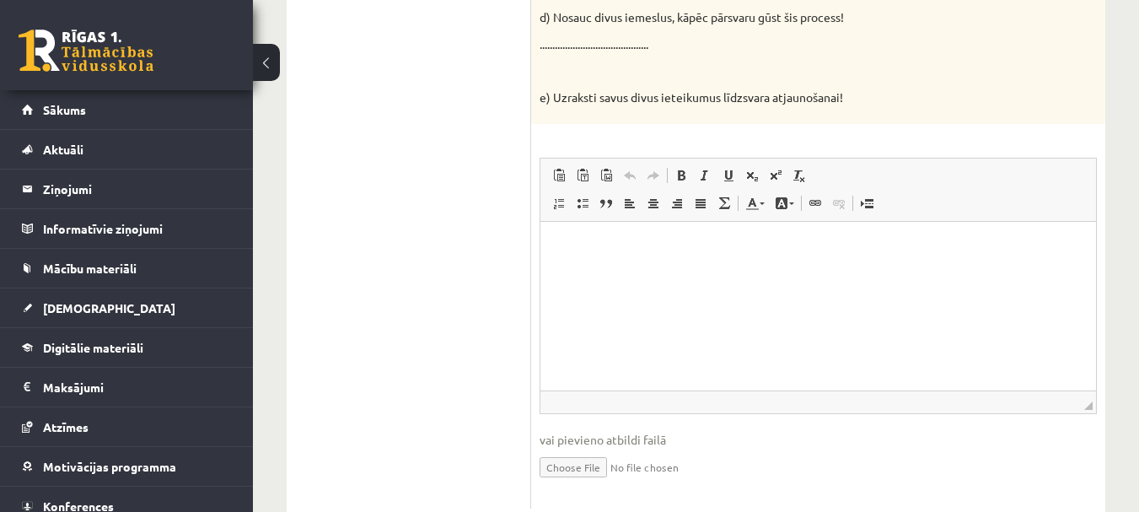
scroll to position [821, 0]
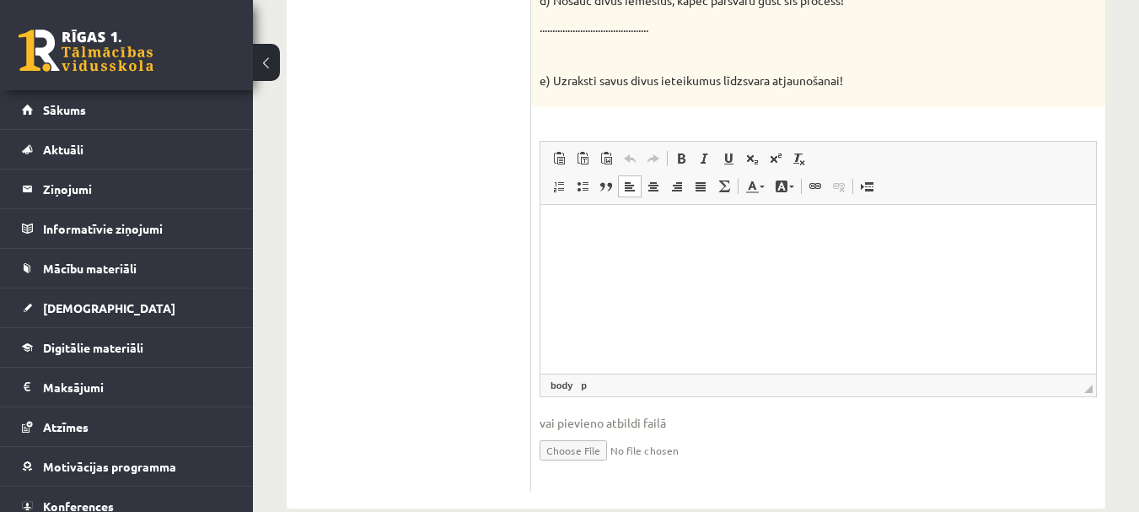
click at [561, 239] on html at bounding box center [818, 230] width 556 height 51
drag, startPoint x: 150, startPoint y: 512, endPoint x: 493, endPoint y: 62, distance: 566.1
click at [493, 62] on ul "1.uzdevums 2.uzdevums 3.uzdevums 4.uzdevums 5.uzdevums 6.uzdevums 7.uzdevums" at bounding box center [418, 12] width 228 height 960
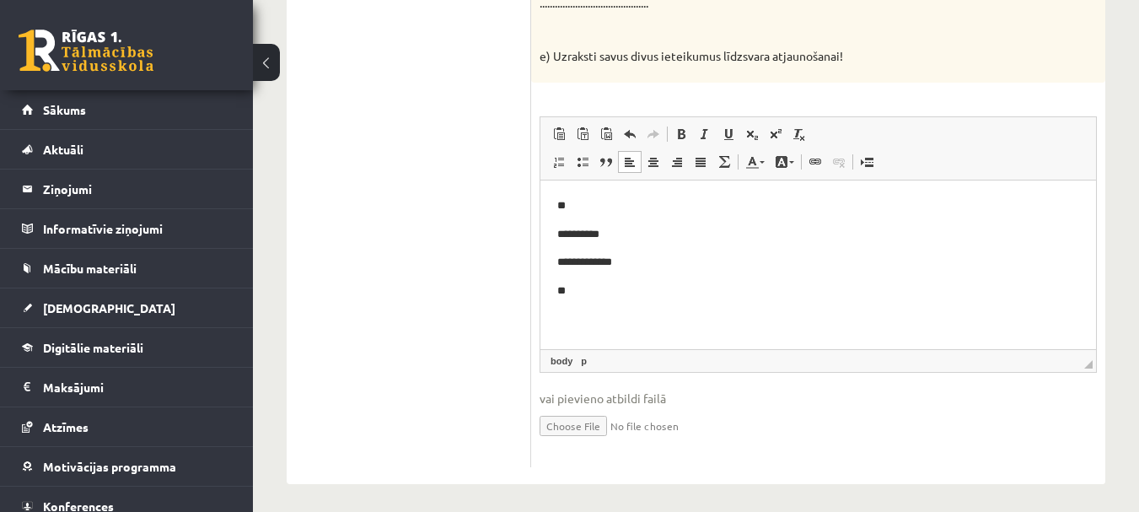
scroll to position [853, 0]
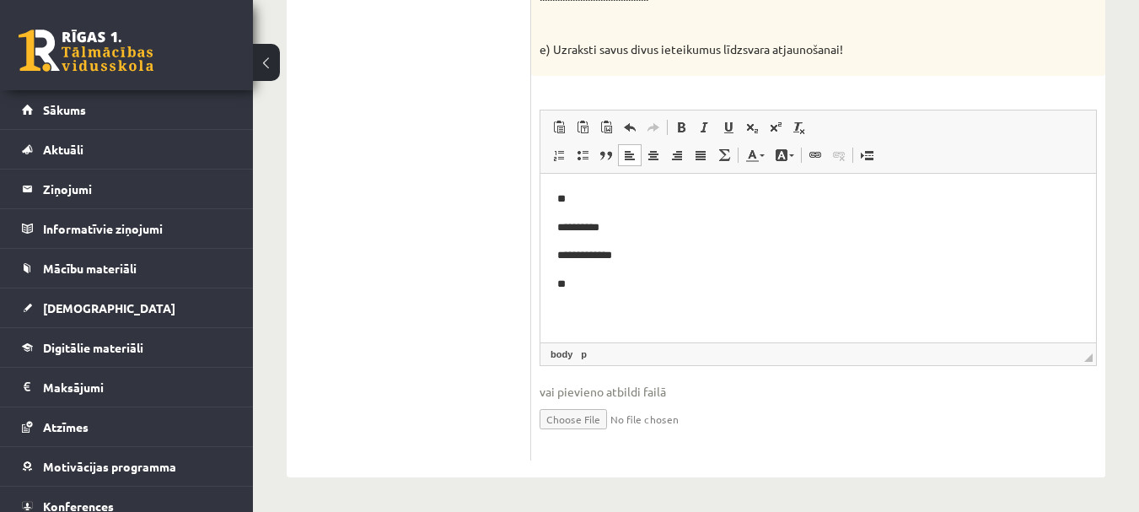
click at [583, 282] on p "**" at bounding box center [818, 285] width 522 height 18
drag, startPoint x: 569, startPoint y: 228, endPoint x: 636, endPoint y: 235, distance: 66.9
click at [636, 235] on p "**********" at bounding box center [811, 228] width 509 height 18
click at [570, 257] on p "**********" at bounding box center [811, 256] width 509 height 18
click at [609, 254] on p "**********" at bounding box center [811, 256] width 509 height 18
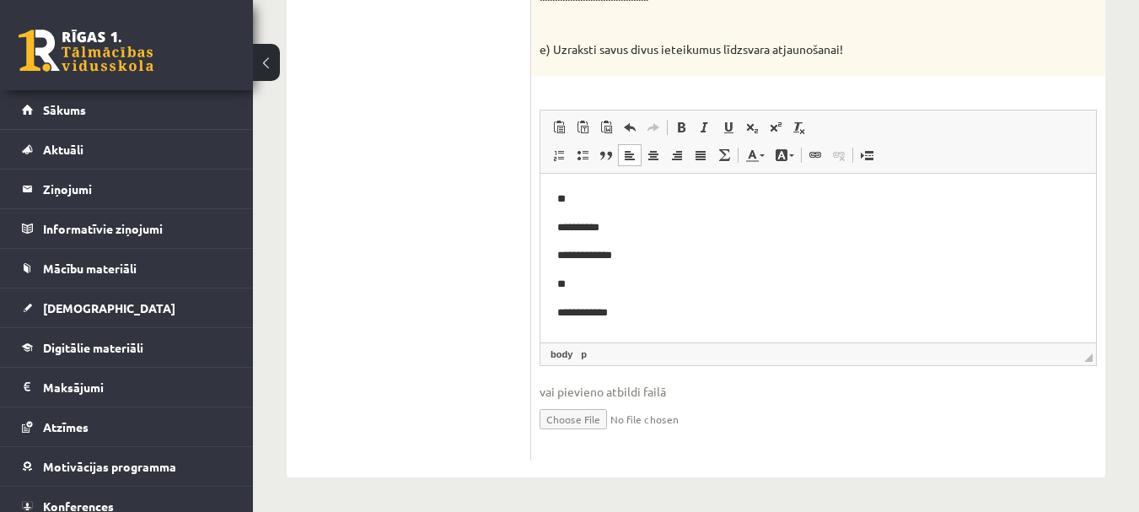
click at [630, 314] on p "**********" at bounding box center [811, 313] width 509 height 18
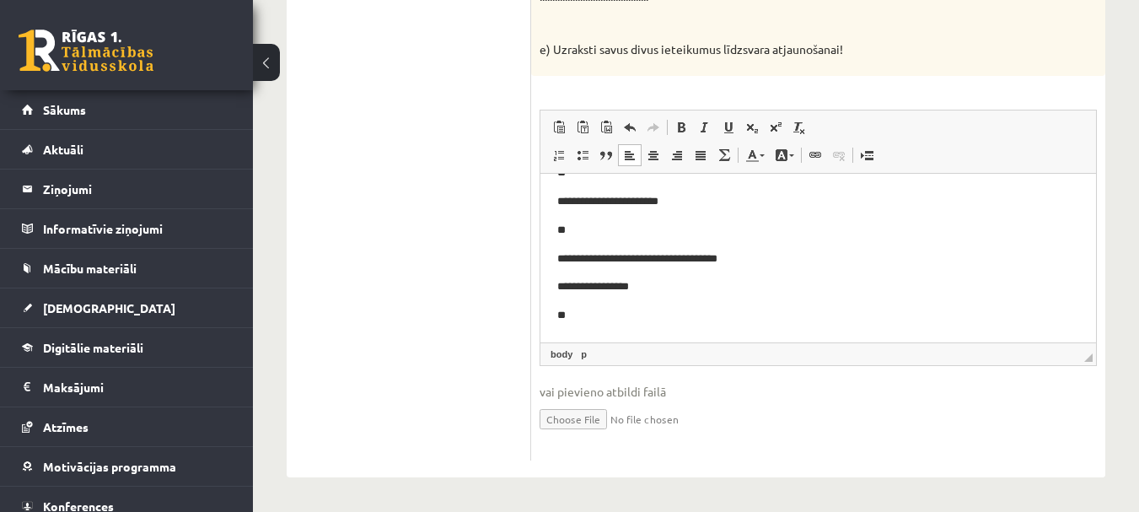
scroll to position [176, 0]
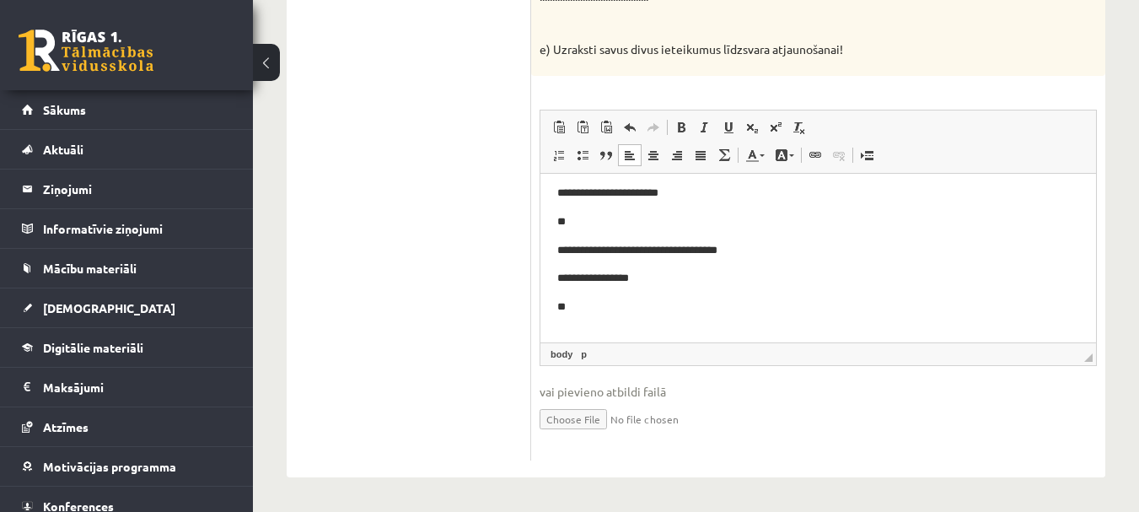
drag, startPoint x: 474, startPoint y: 251, endPoint x: 320, endPoint y: 70, distance: 237.5
click at [624, 309] on p "**" at bounding box center [811, 307] width 509 height 18
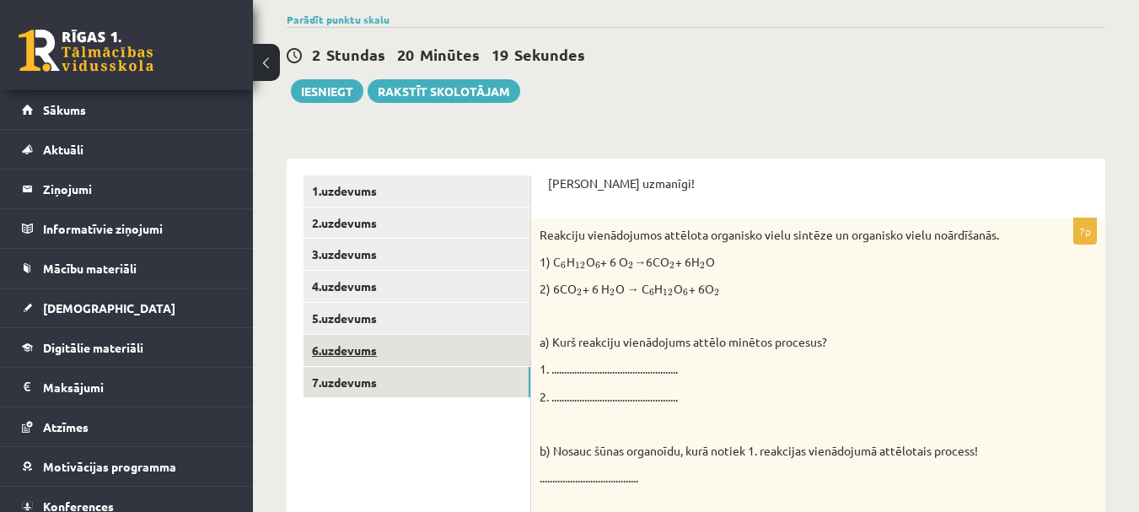
scroll to position [179, 0]
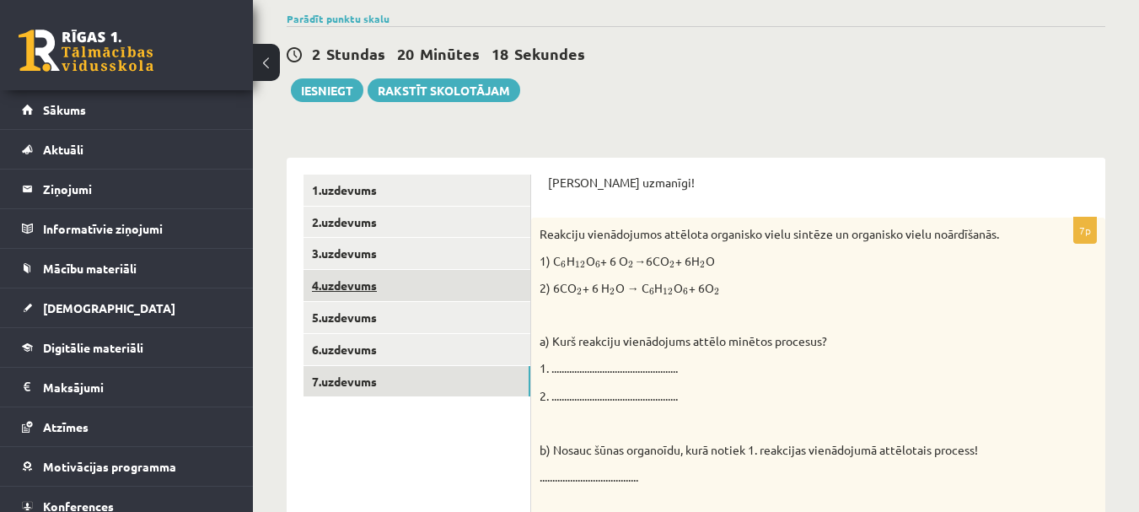
click at [351, 278] on link "4.uzdevums" at bounding box center [417, 285] width 227 height 31
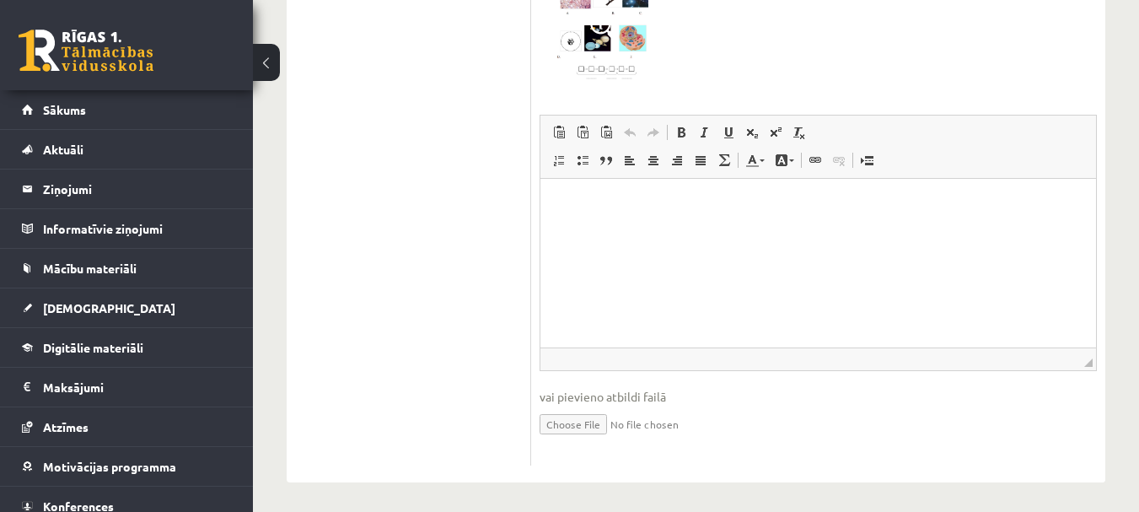
scroll to position [712, 0]
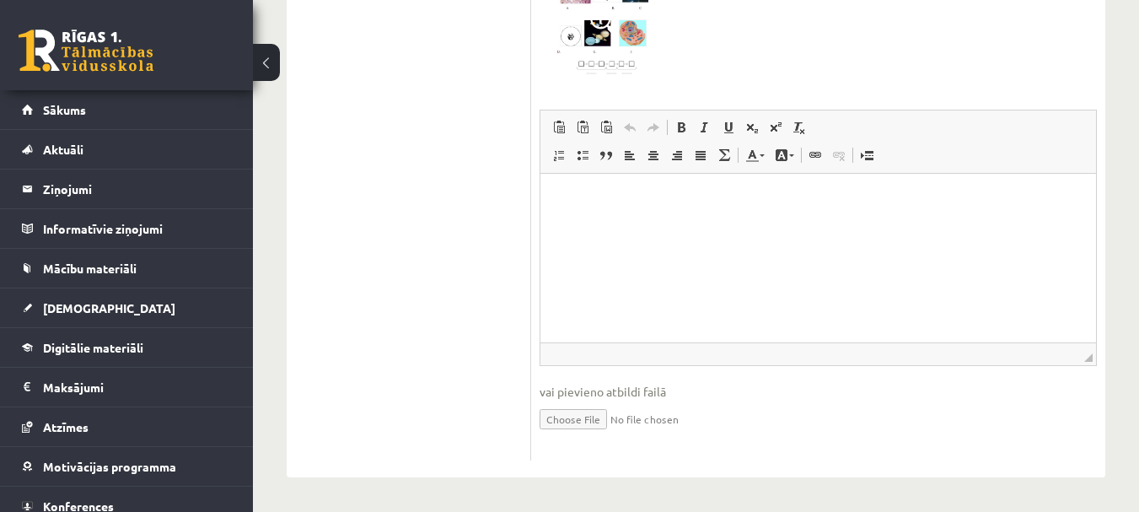
click at [587, 191] on p "Визуальный текстовый редактор, wiswyg-editor-user-answer-47024959900840" at bounding box center [818, 200] width 522 height 18
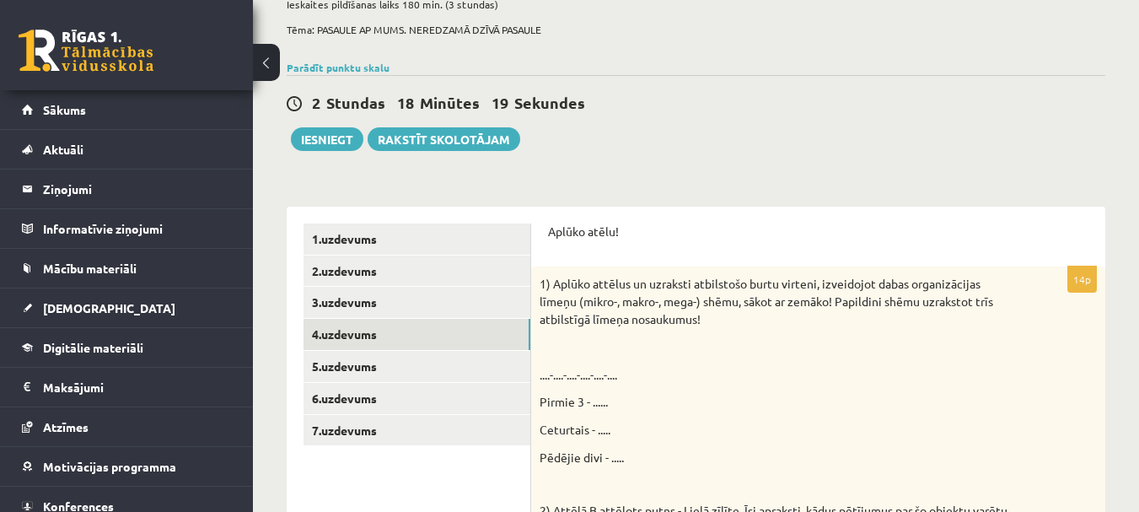
scroll to position [169, 0]
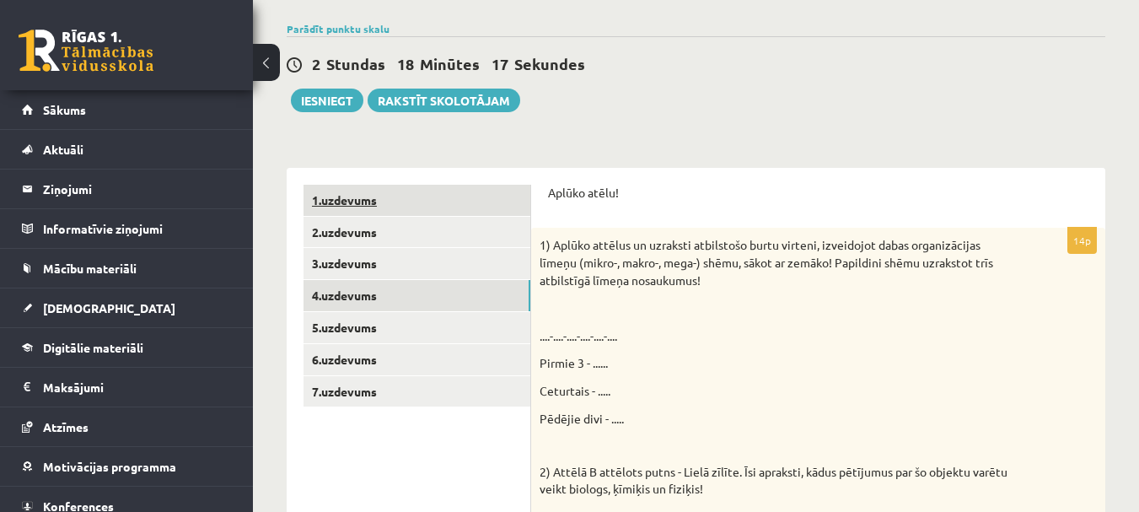
click at [398, 199] on link "1.uzdevums" at bounding box center [417, 200] width 227 height 31
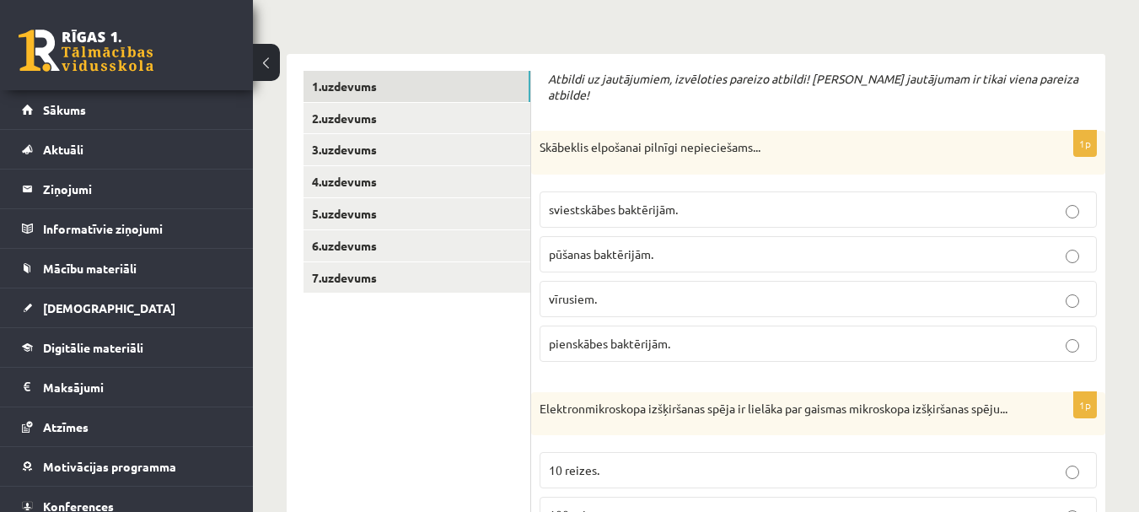
scroll to position [253, 0]
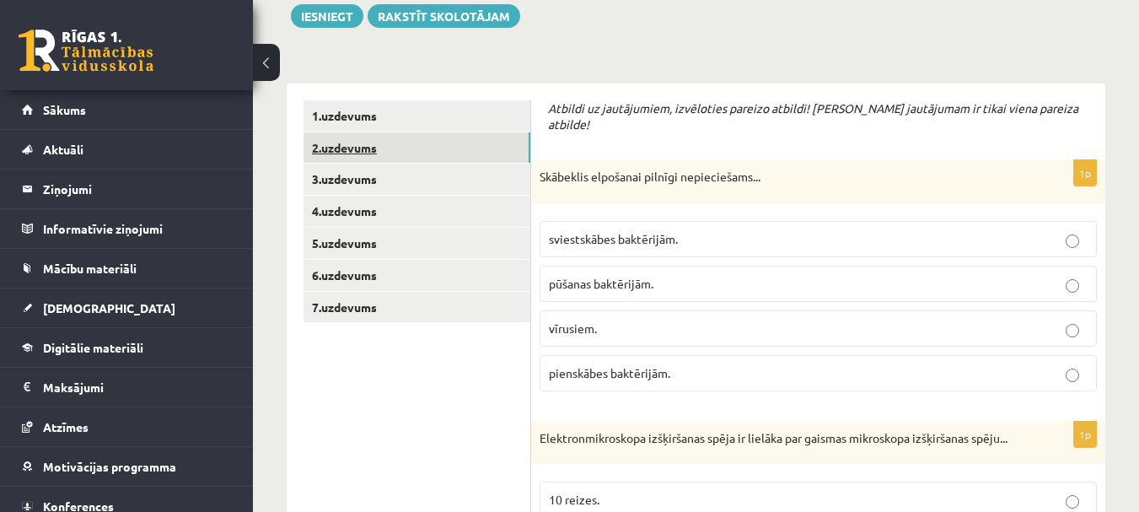
click at [363, 154] on link "2.uzdevums" at bounding box center [417, 147] width 227 height 31
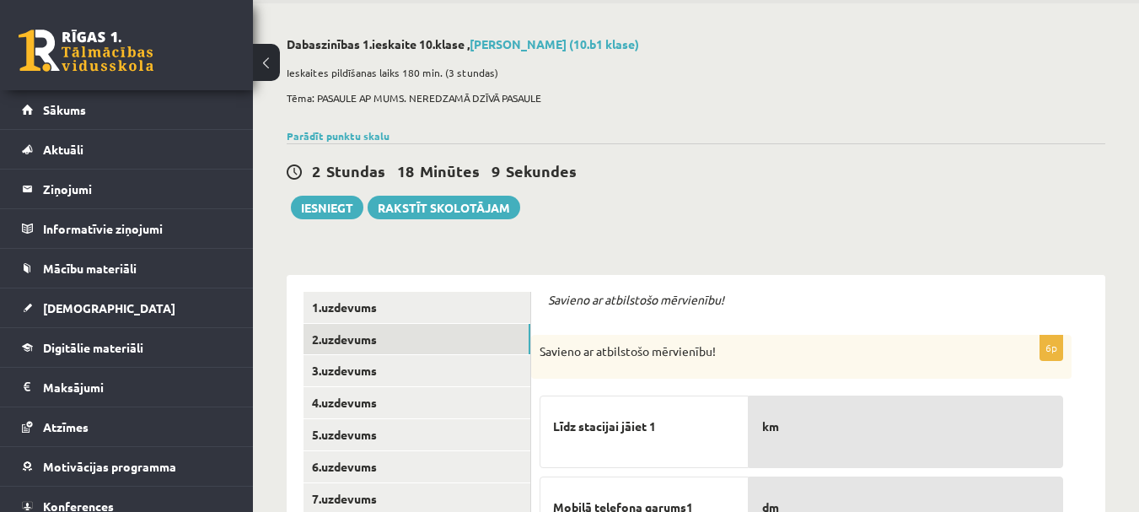
scroll to position [0, 0]
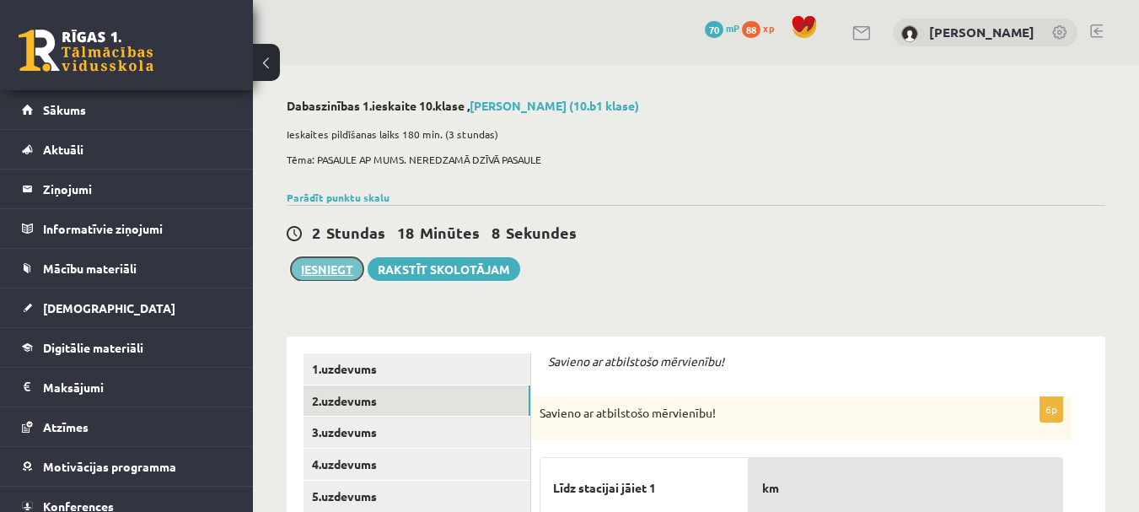
click at [340, 269] on button "Iesniegt" at bounding box center [327, 269] width 73 height 24
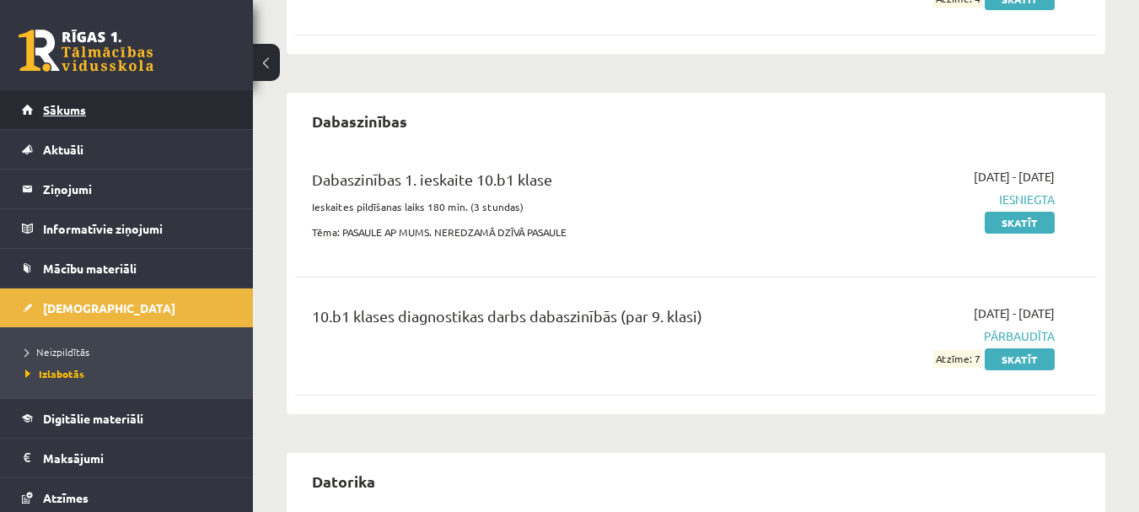
scroll to position [296, 0]
click at [116, 102] on link "Sākums" at bounding box center [127, 109] width 210 height 39
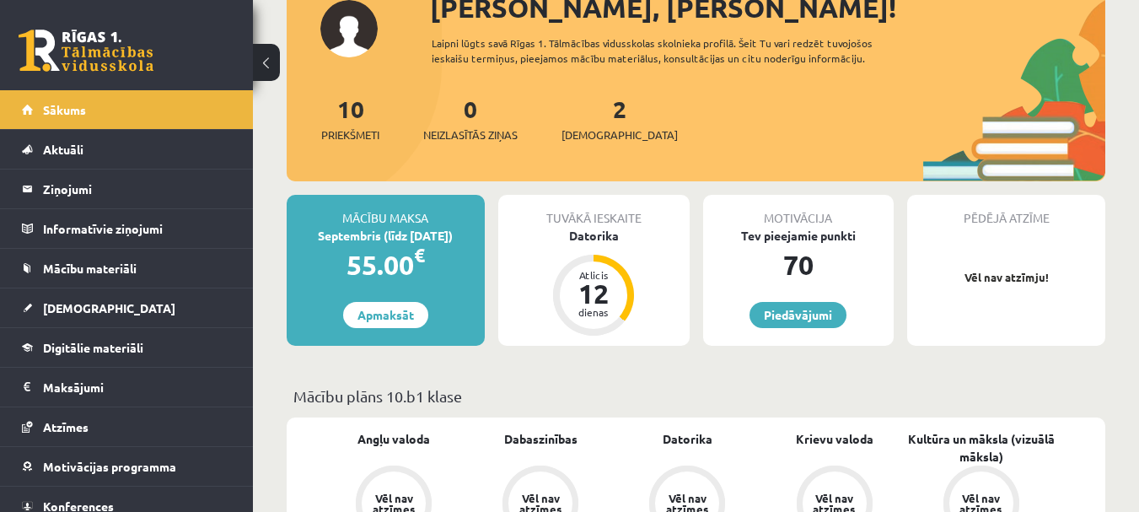
scroll to position [169, 0]
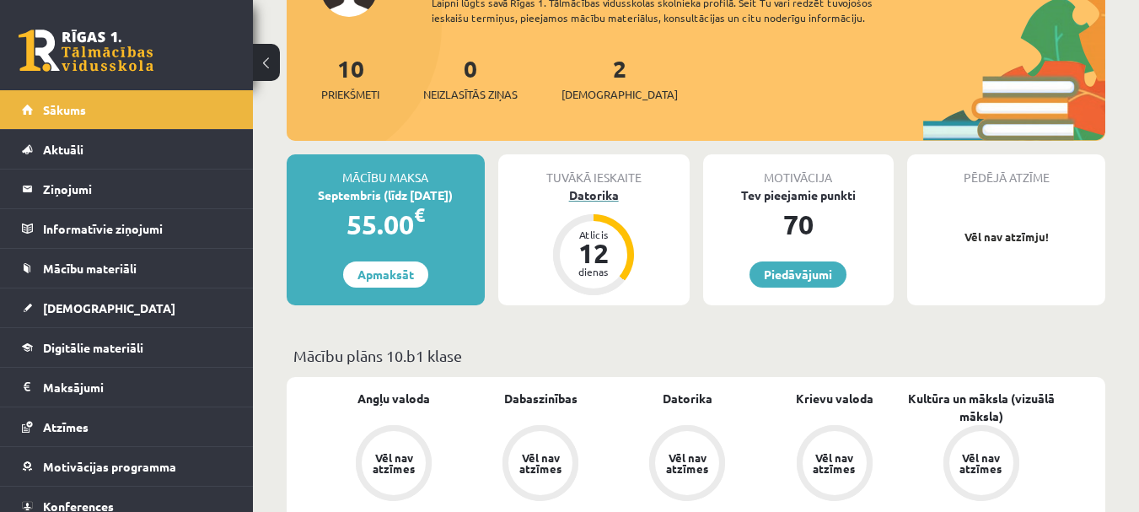
click at [578, 191] on div "Datorika" at bounding box center [593, 195] width 191 height 18
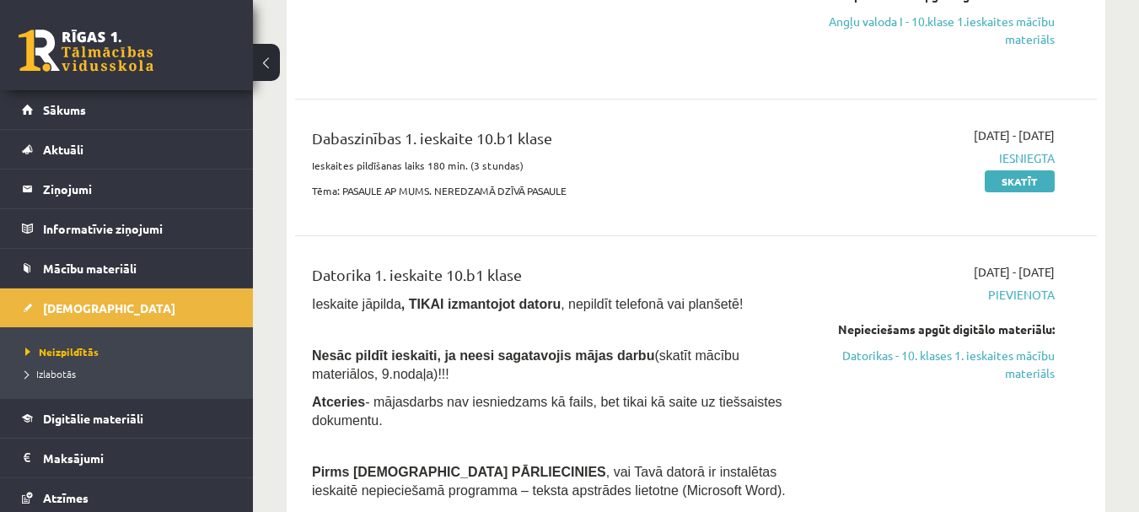
scroll to position [337, 0]
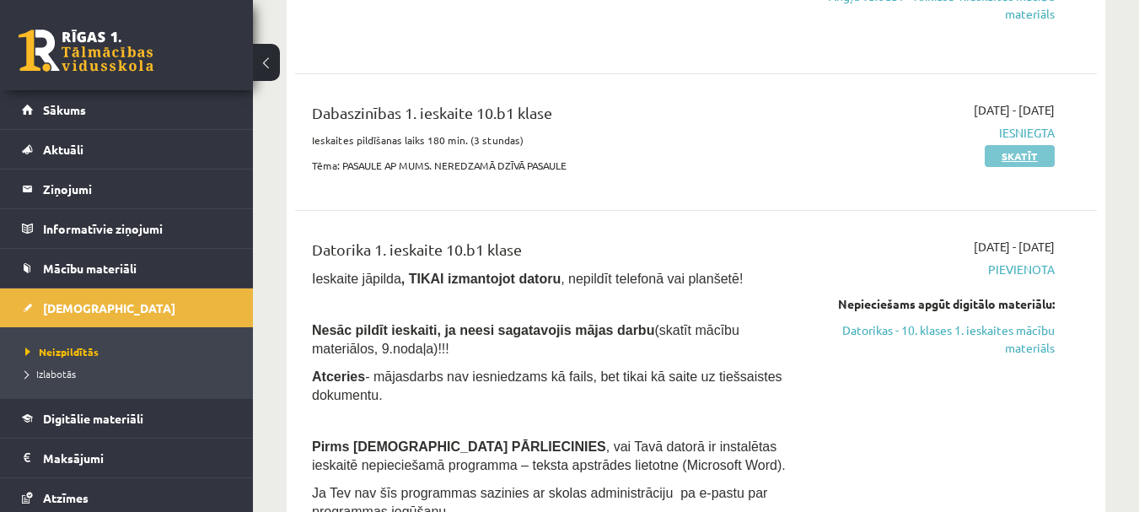
click at [1031, 153] on link "Skatīt" at bounding box center [1020, 156] width 70 height 22
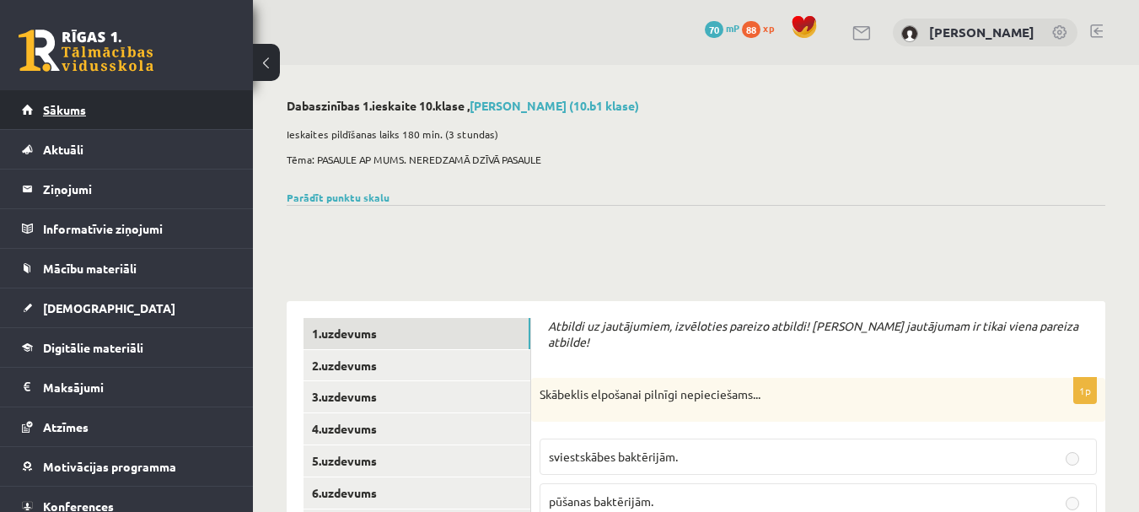
click at [124, 94] on link "Sākums" at bounding box center [127, 109] width 210 height 39
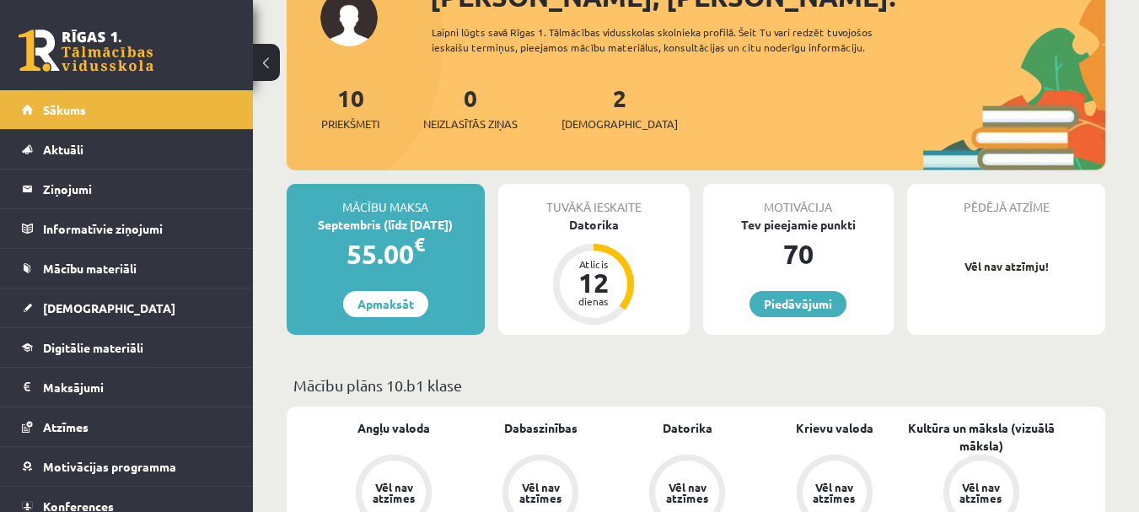
scroll to position [169, 0]
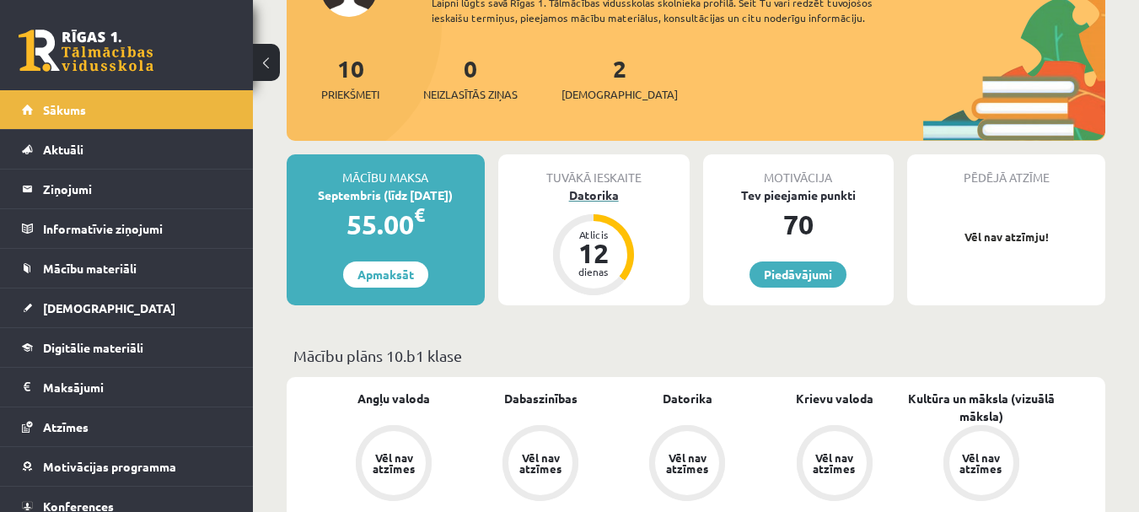
click at [600, 192] on div "Datorika" at bounding box center [593, 195] width 191 height 18
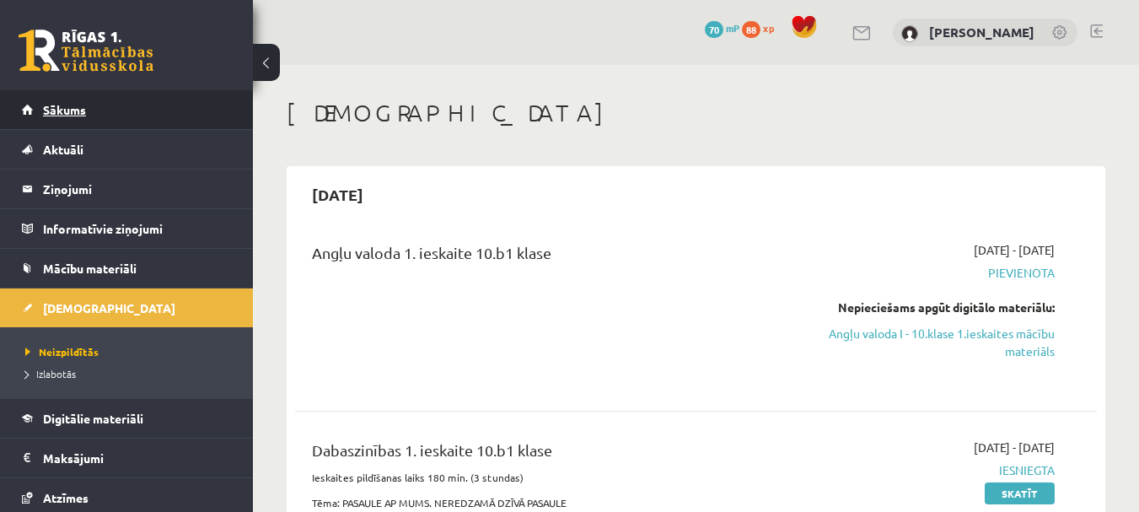
click at [144, 123] on link "Sākums" at bounding box center [127, 109] width 210 height 39
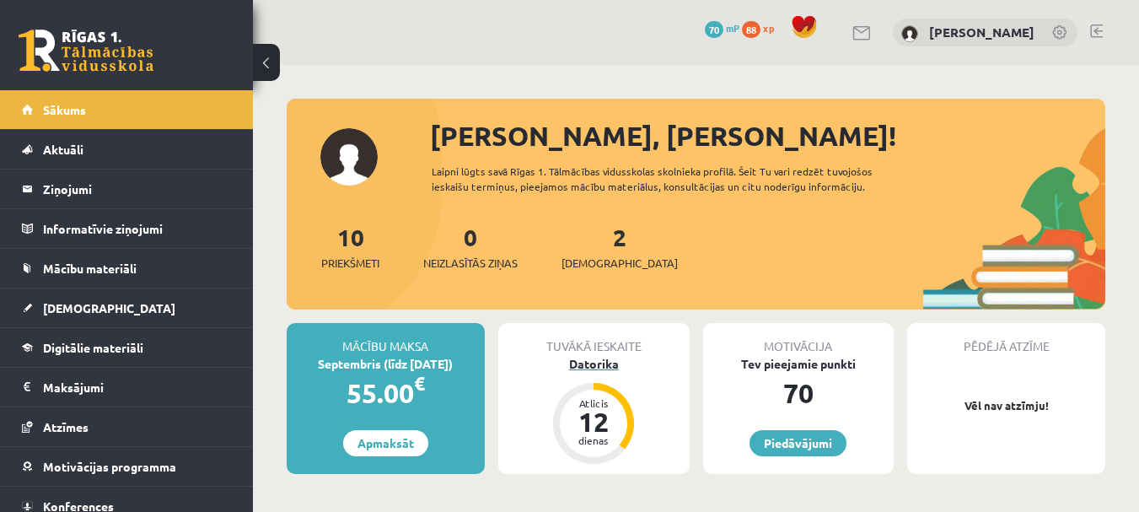
click at [586, 360] on div "Datorika" at bounding box center [593, 364] width 191 height 18
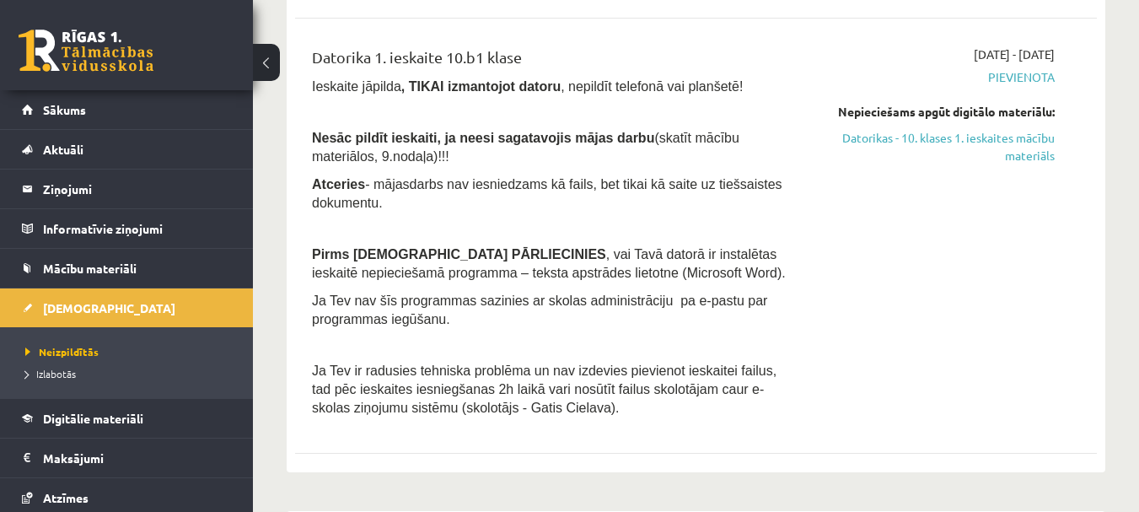
scroll to position [422, 0]
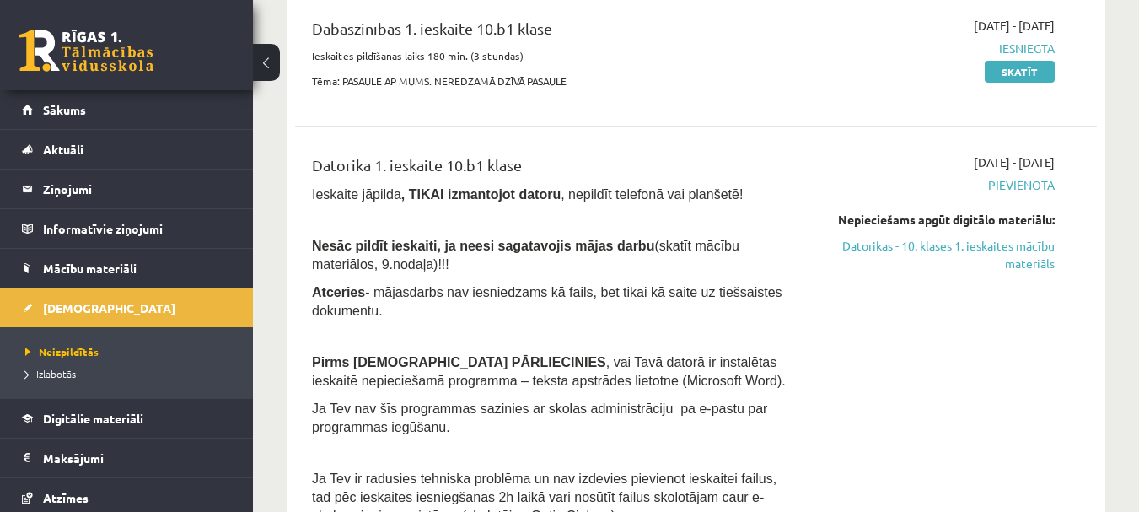
click at [1006, 183] on span "Pievienota" at bounding box center [939, 185] width 231 height 18
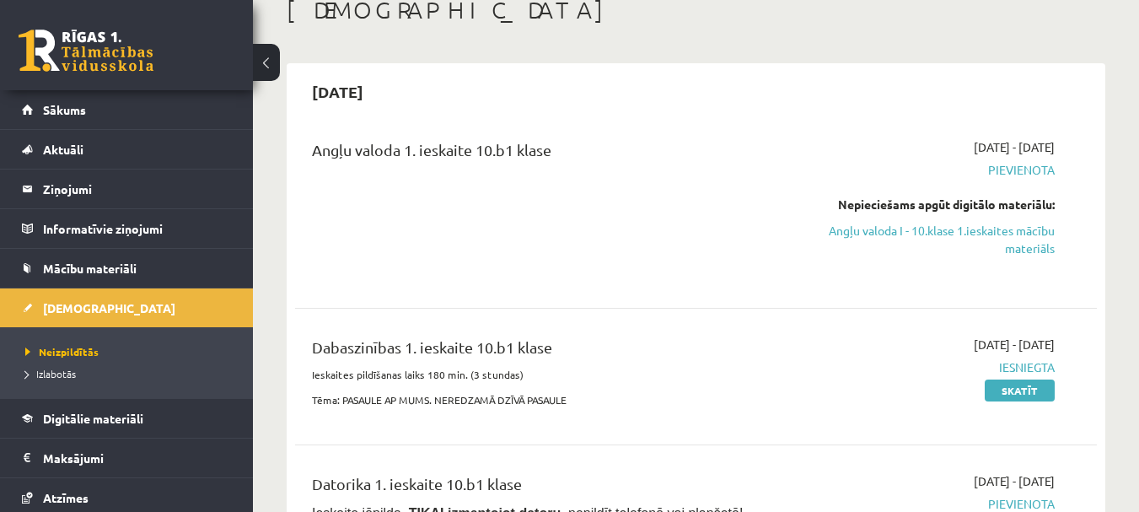
scroll to position [84, 0]
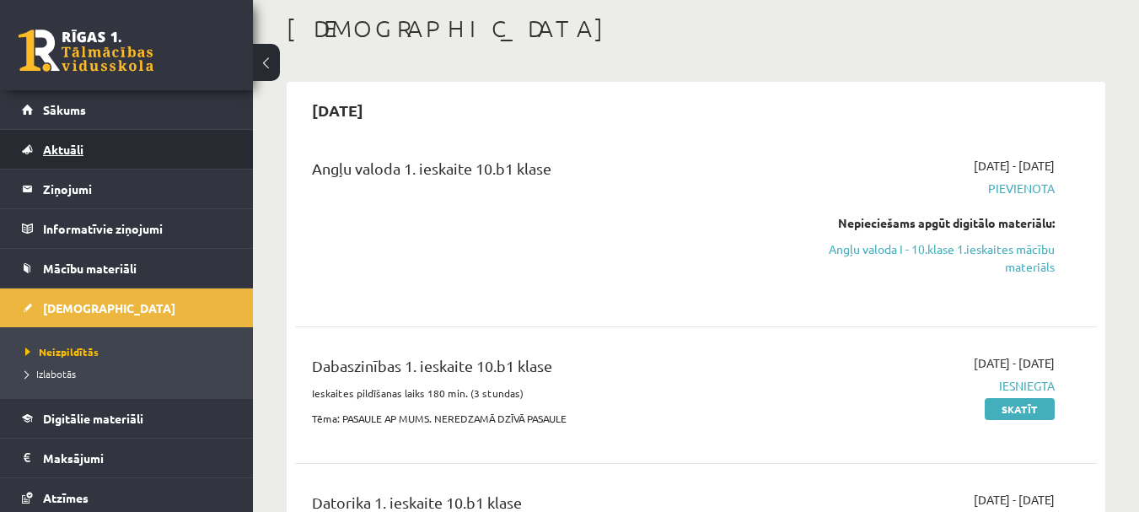
click at [83, 132] on link "Aktuāli" at bounding box center [127, 149] width 210 height 39
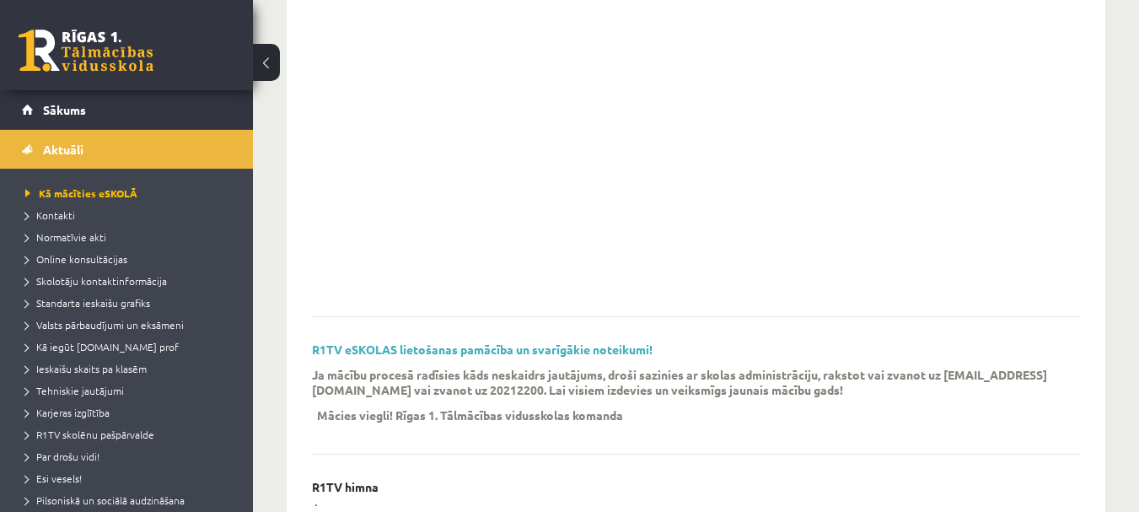
scroll to position [169, 0]
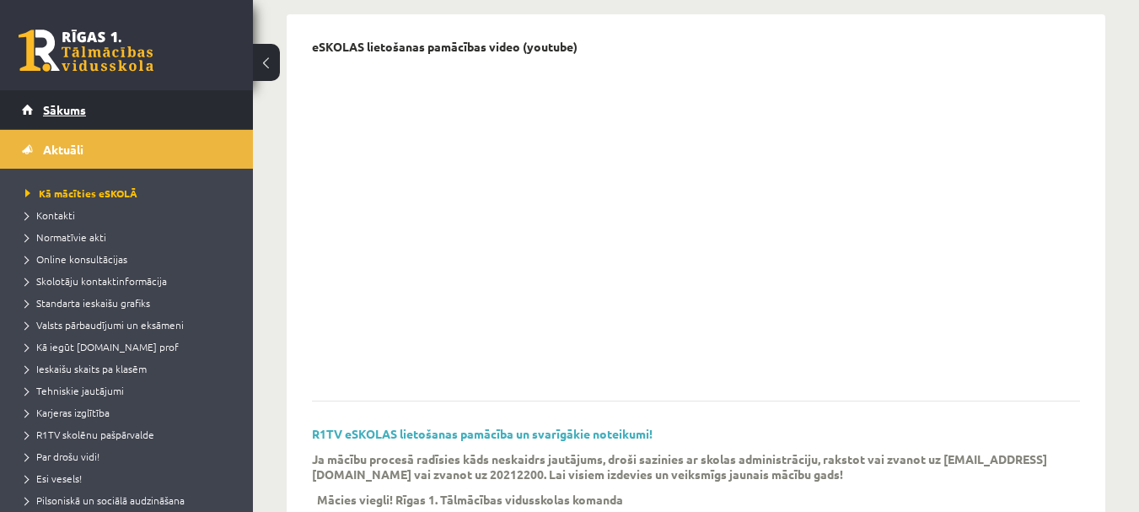
click at [142, 116] on link "Sākums" at bounding box center [127, 109] width 210 height 39
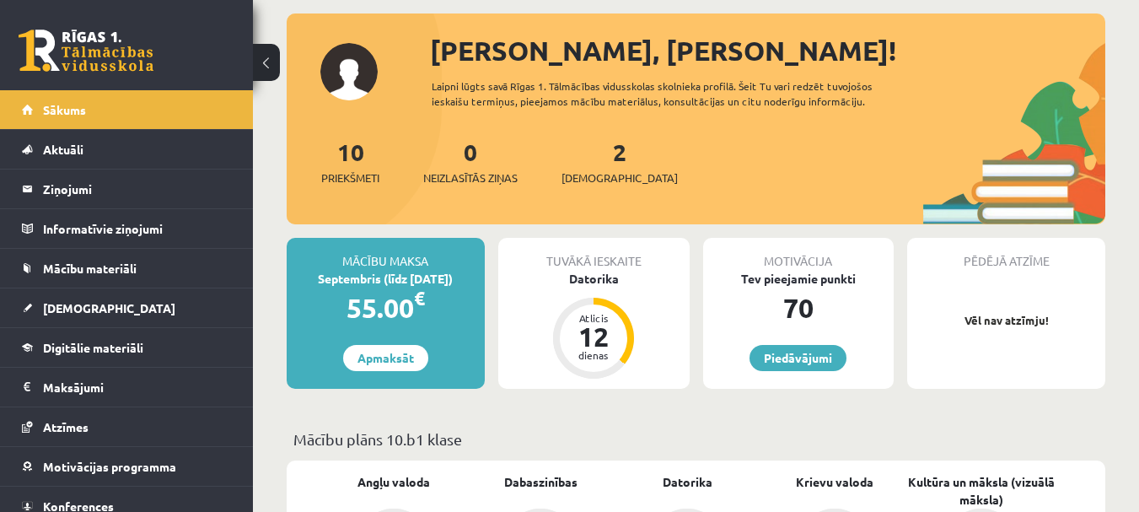
scroll to position [84, 0]
click at [330, 158] on div "10 Priekšmeti" at bounding box center [350, 161] width 58 height 52
click at [343, 158] on link "10 Priekšmeti" at bounding box center [350, 162] width 58 height 50
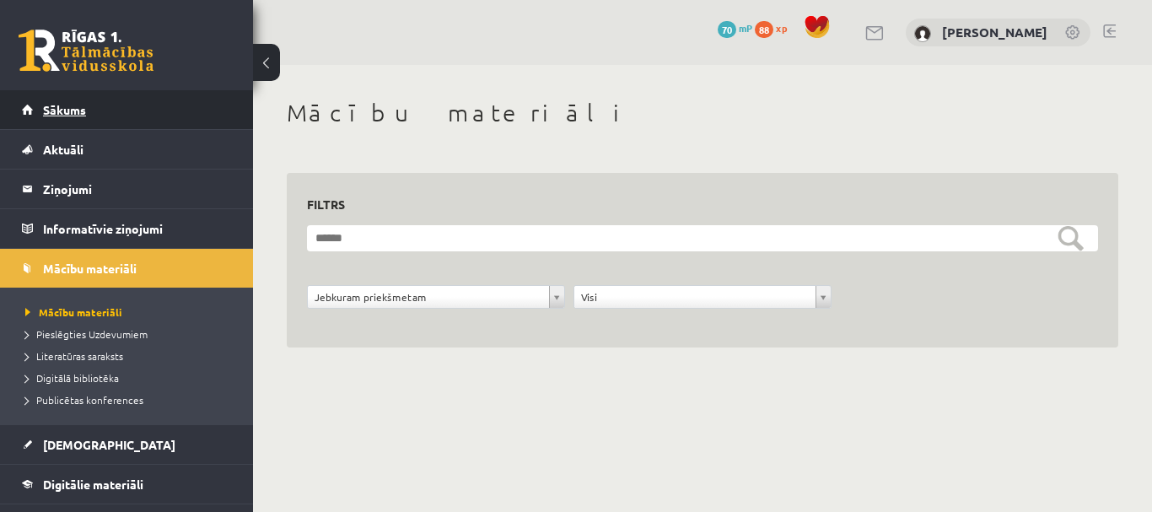
click at [135, 117] on link "Sākums" at bounding box center [127, 109] width 210 height 39
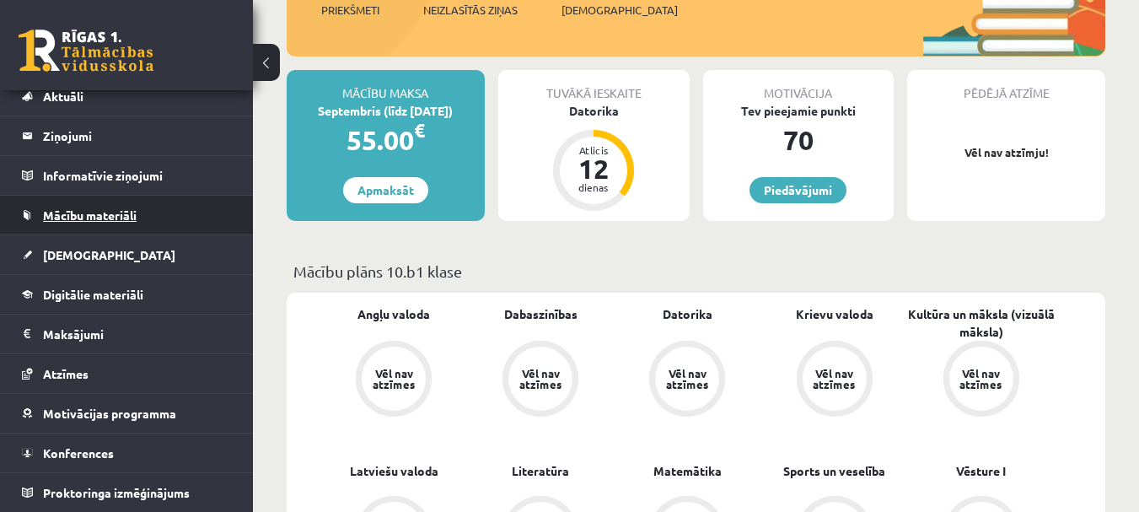
scroll to position [337, 0]
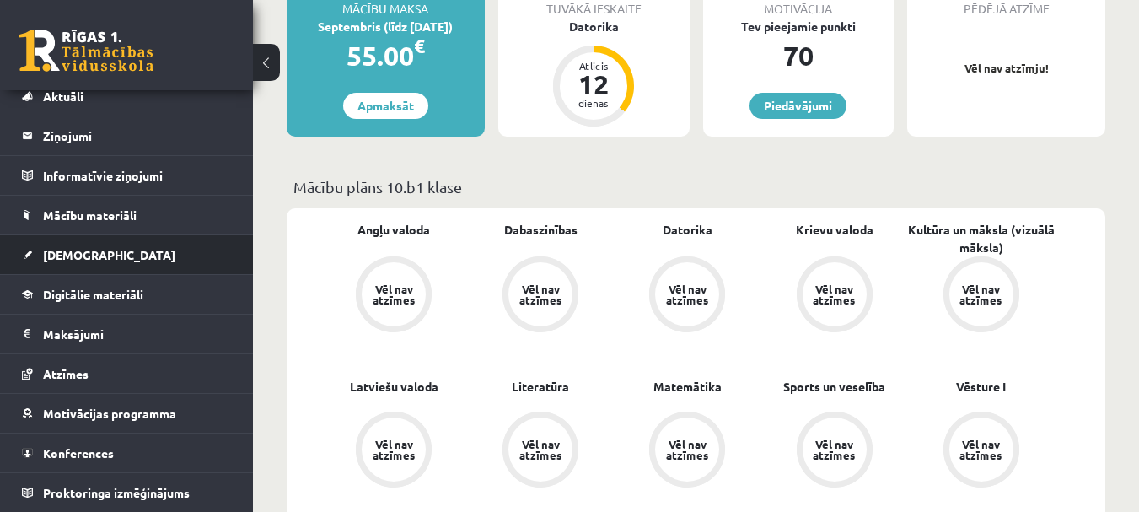
click at [136, 254] on link "[DEMOGRAPHIC_DATA]" at bounding box center [127, 254] width 210 height 39
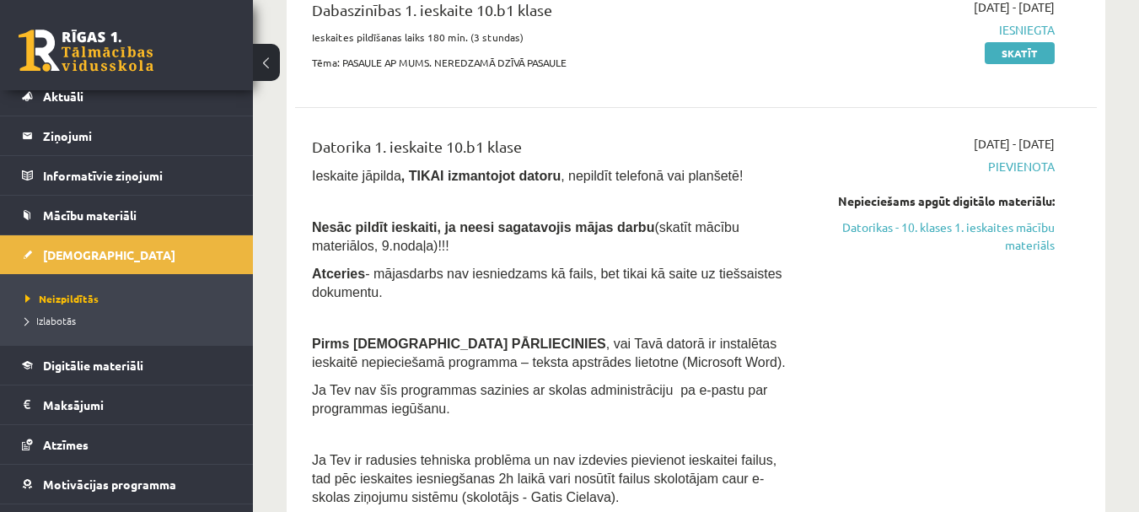
scroll to position [337, 0]
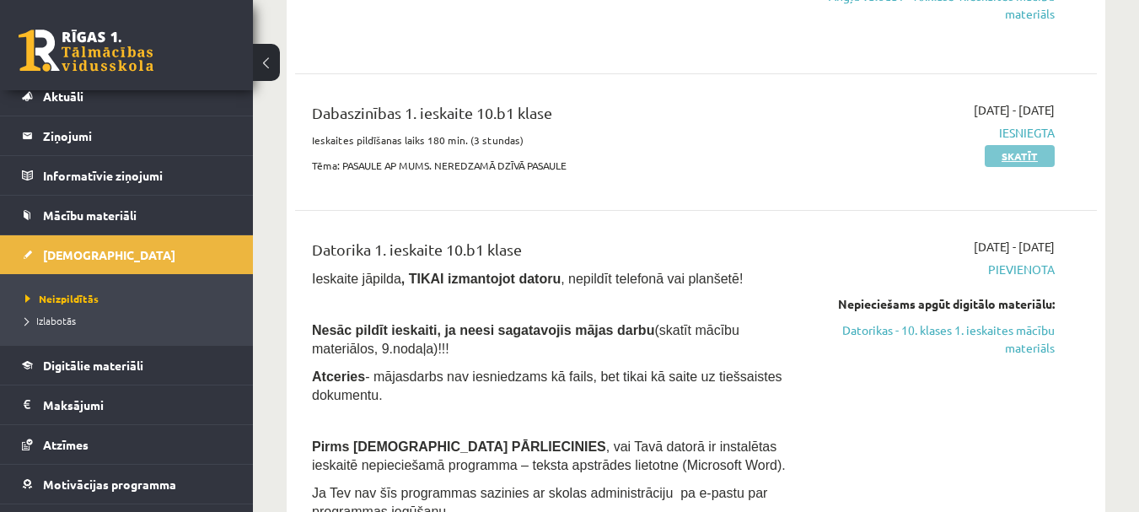
click at [1038, 157] on link "Skatīt" at bounding box center [1020, 156] width 70 height 22
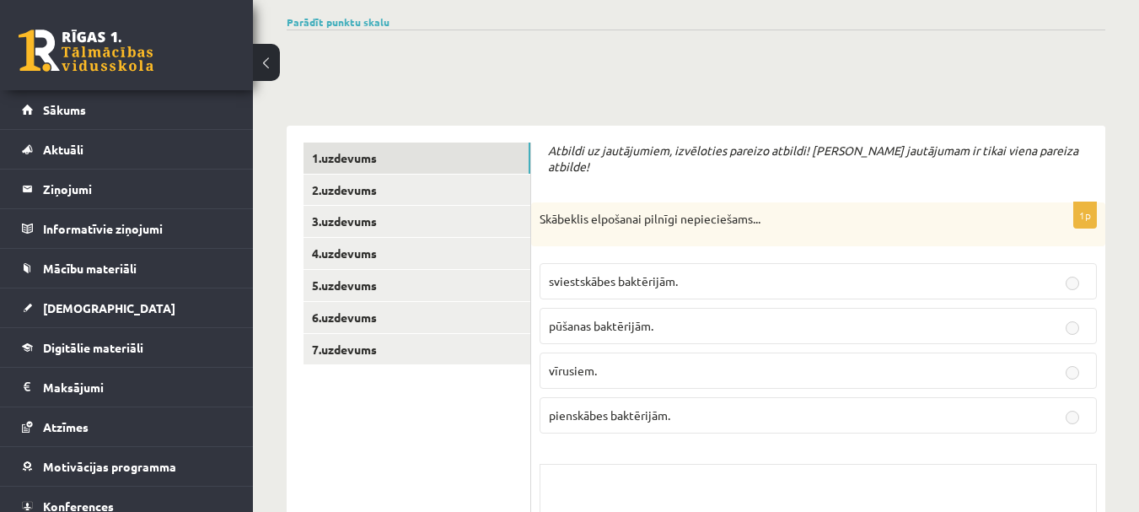
scroll to position [169, 0]
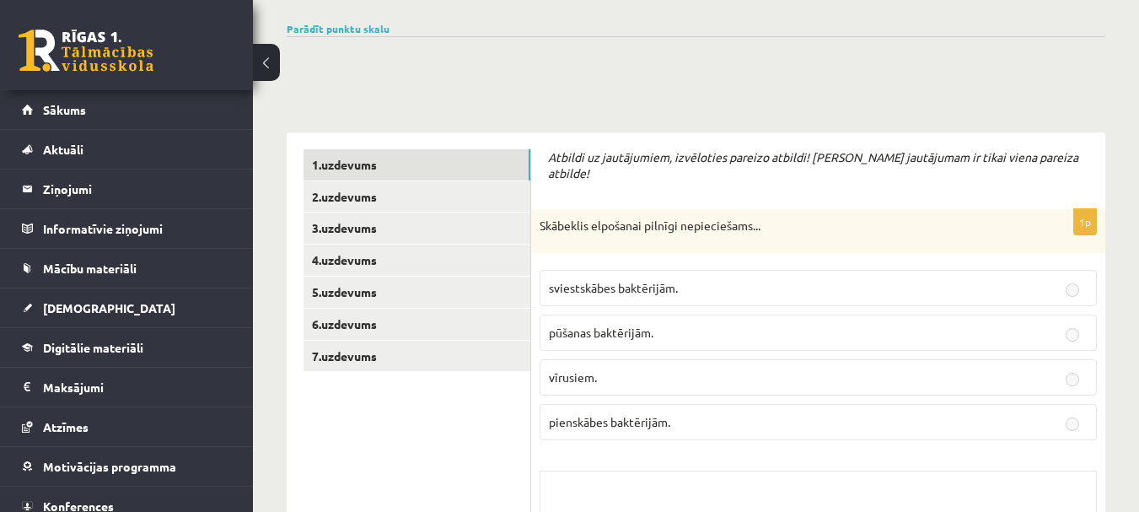
click at [269, 56] on button at bounding box center [266, 62] width 27 height 37
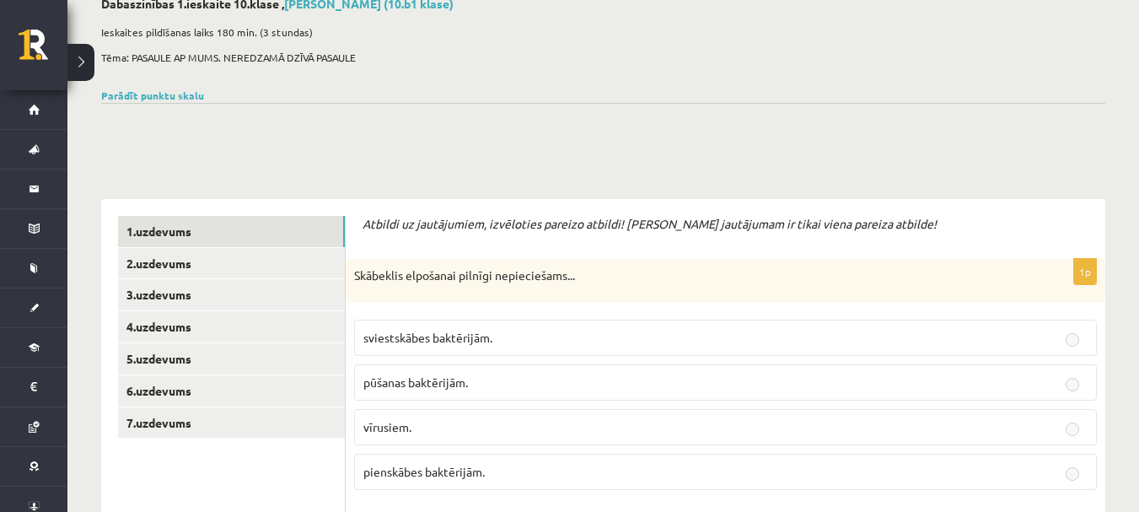
scroll to position [0, 0]
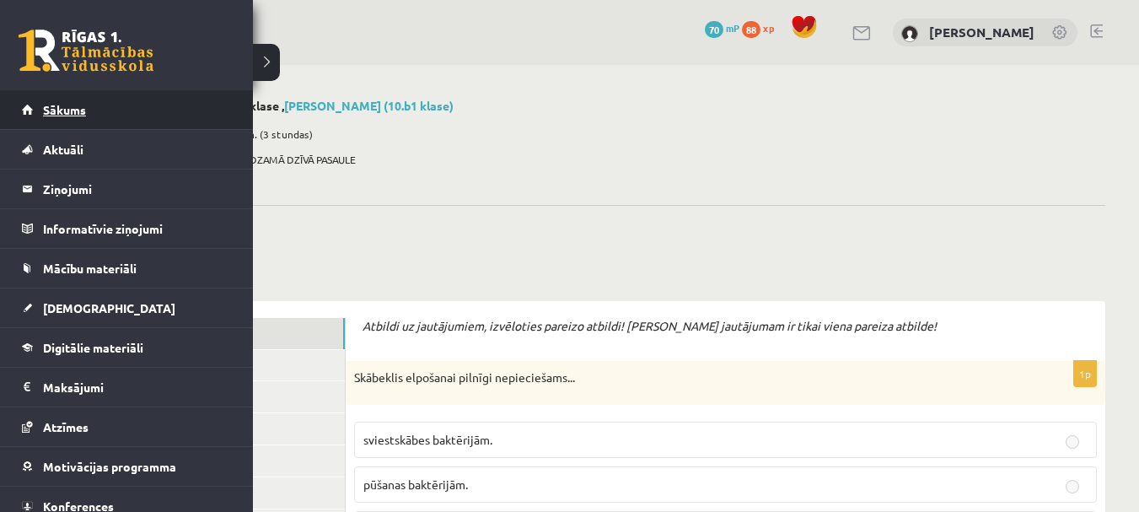
click at [34, 104] on link "Sākums" at bounding box center [127, 109] width 210 height 39
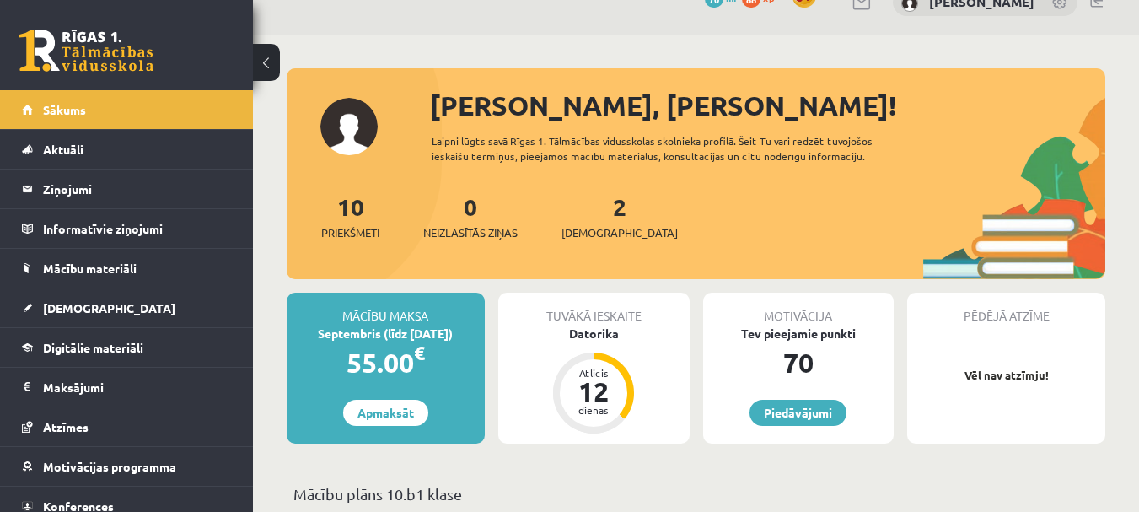
scroll to position [84, 0]
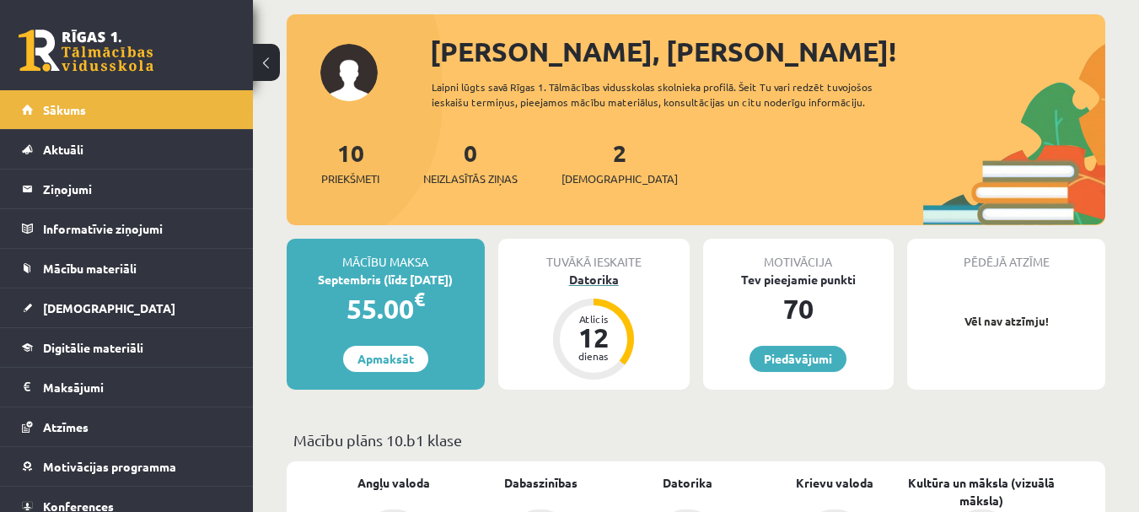
click at [610, 280] on div "Datorika" at bounding box center [593, 280] width 191 height 18
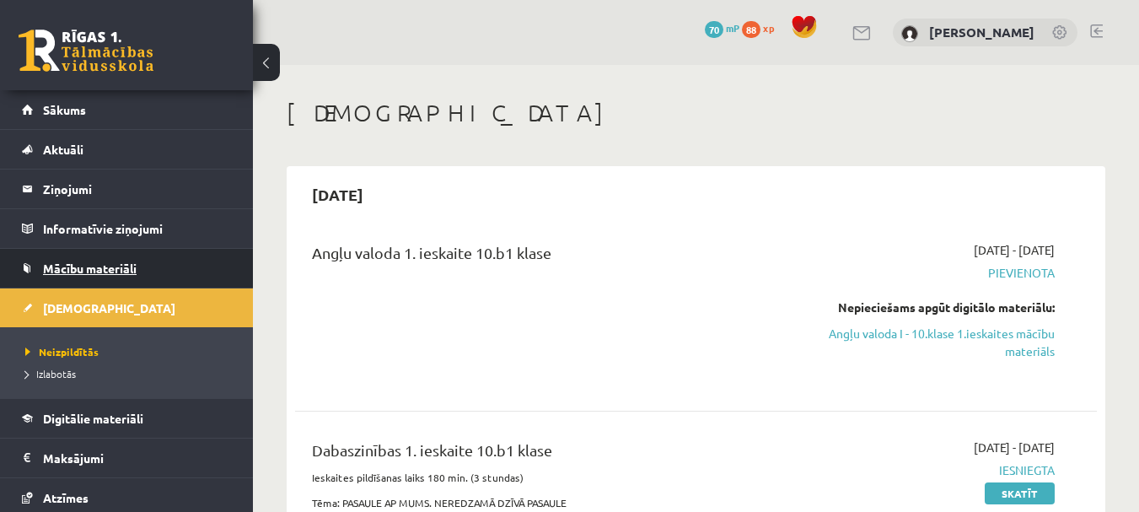
click at [158, 255] on link "Mācību materiāli" at bounding box center [127, 268] width 210 height 39
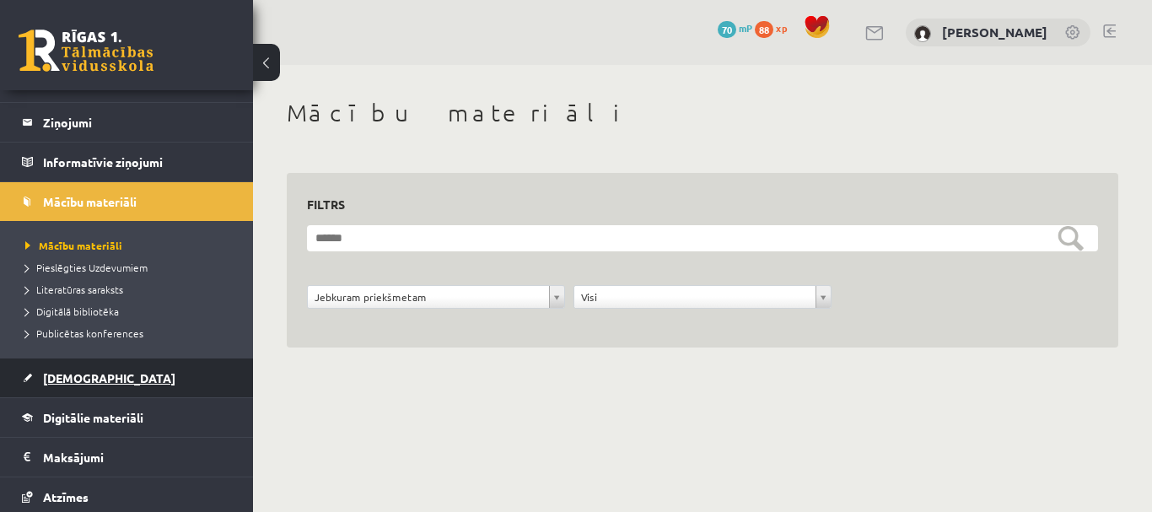
scroll to position [190, 0]
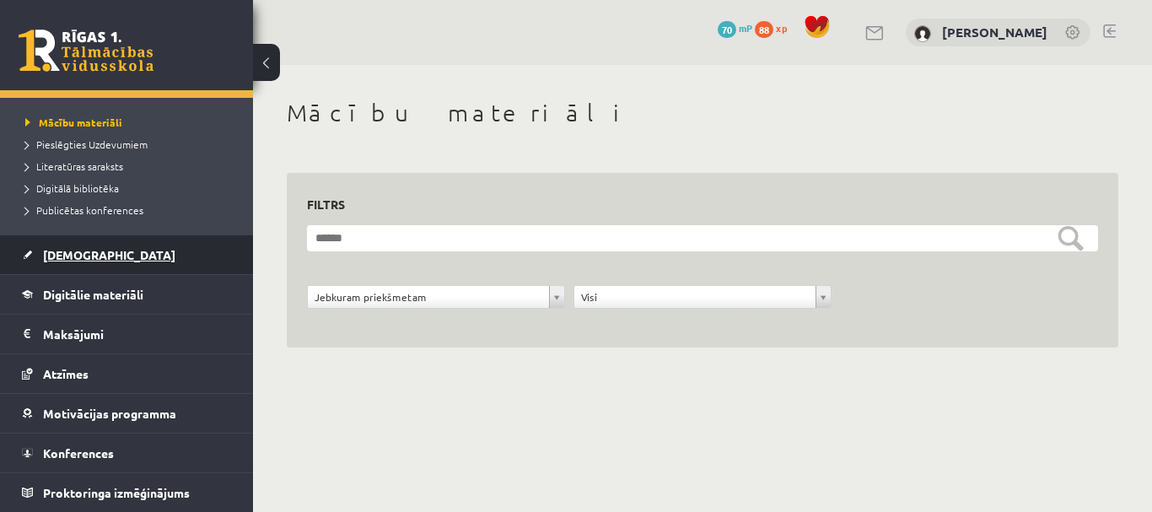
click at [100, 266] on link "[DEMOGRAPHIC_DATA]" at bounding box center [127, 254] width 210 height 39
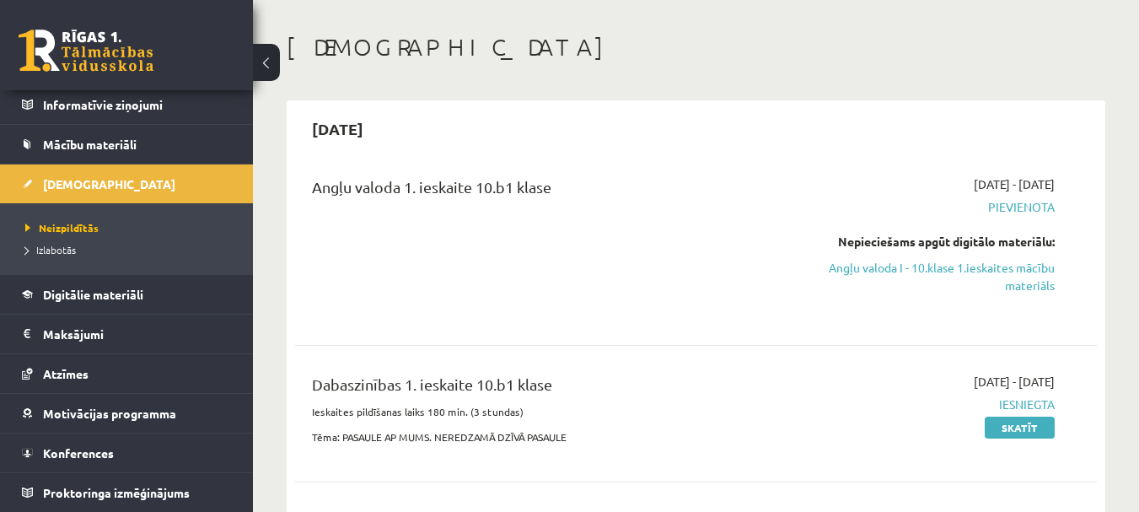
scroll to position [422, 0]
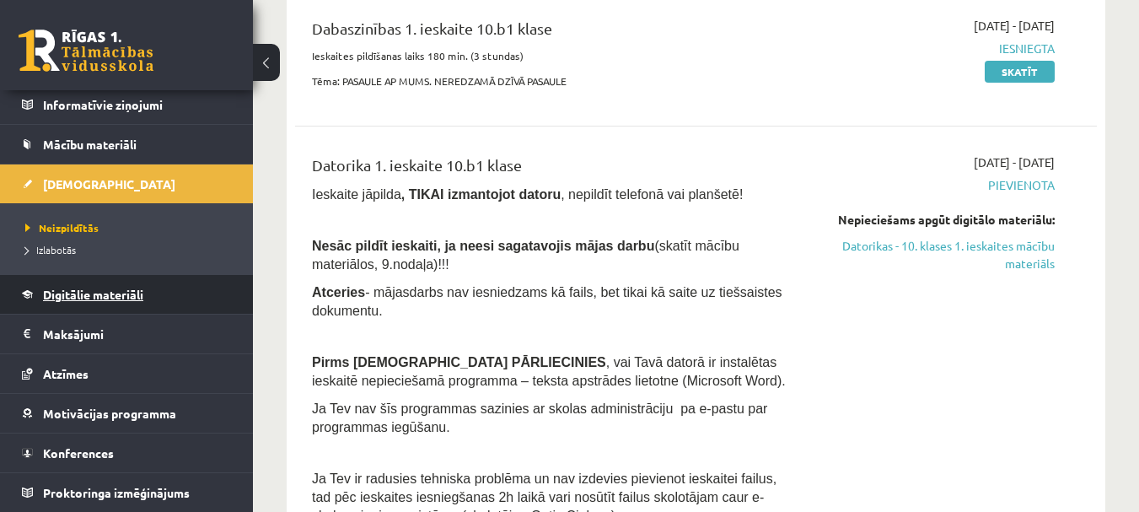
click at [143, 296] on span "Digitālie materiāli" at bounding box center [93, 294] width 100 height 15
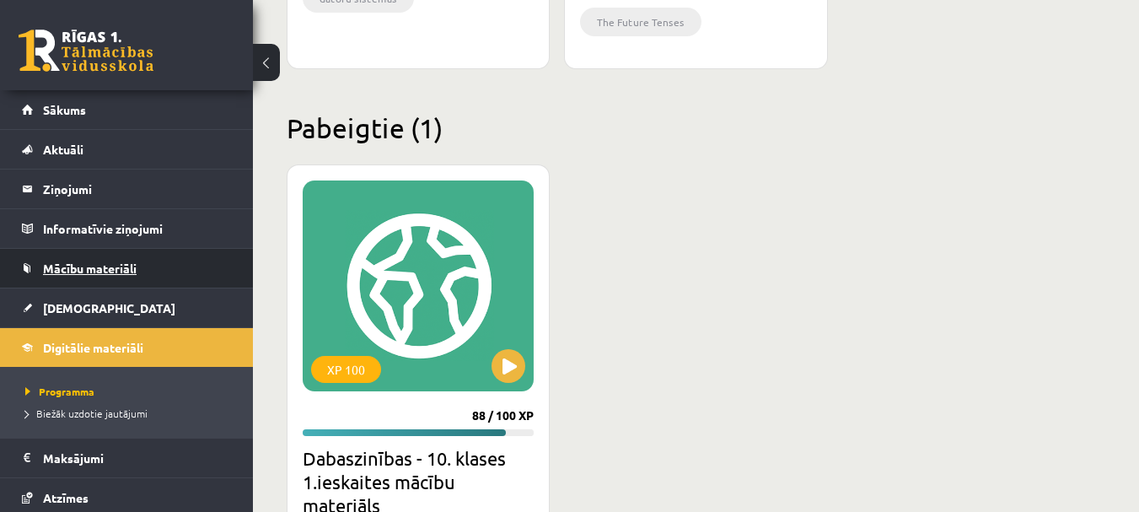
scroll to position [814, 0]
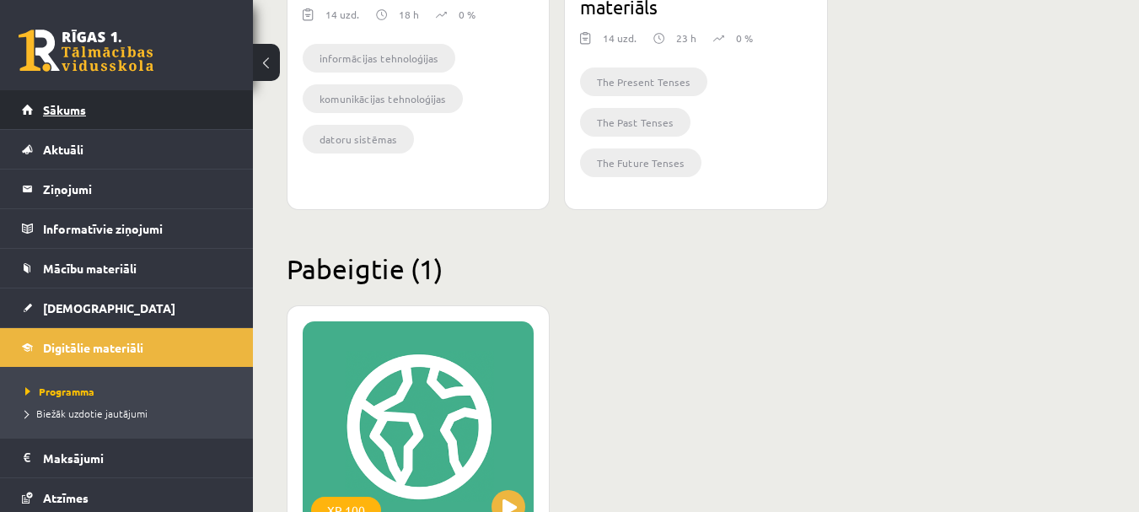
click at [201, 105] on link "Sākums" at bounding box center [127, 109] width 210 height 39
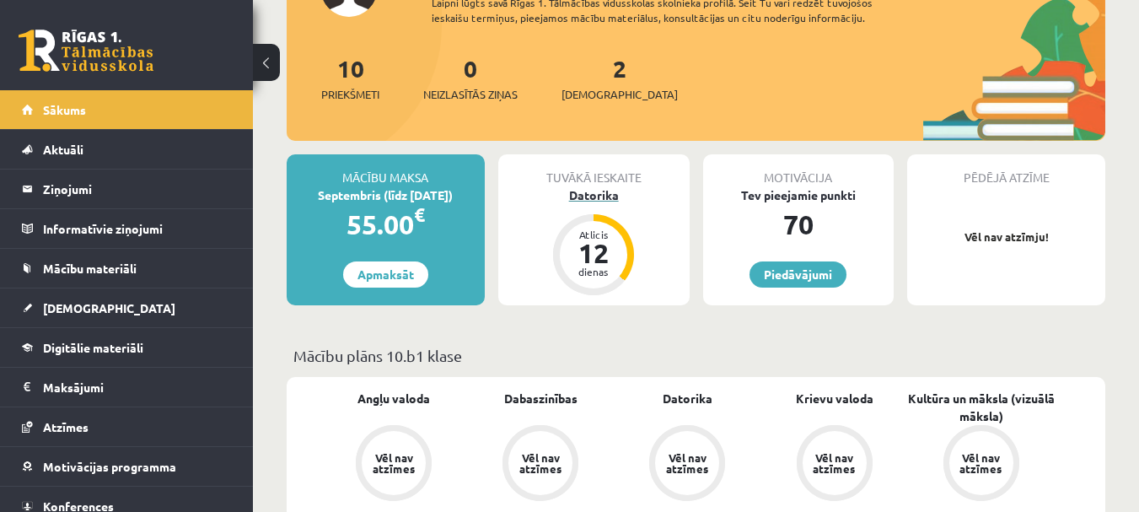
scroll to position [253, 0]
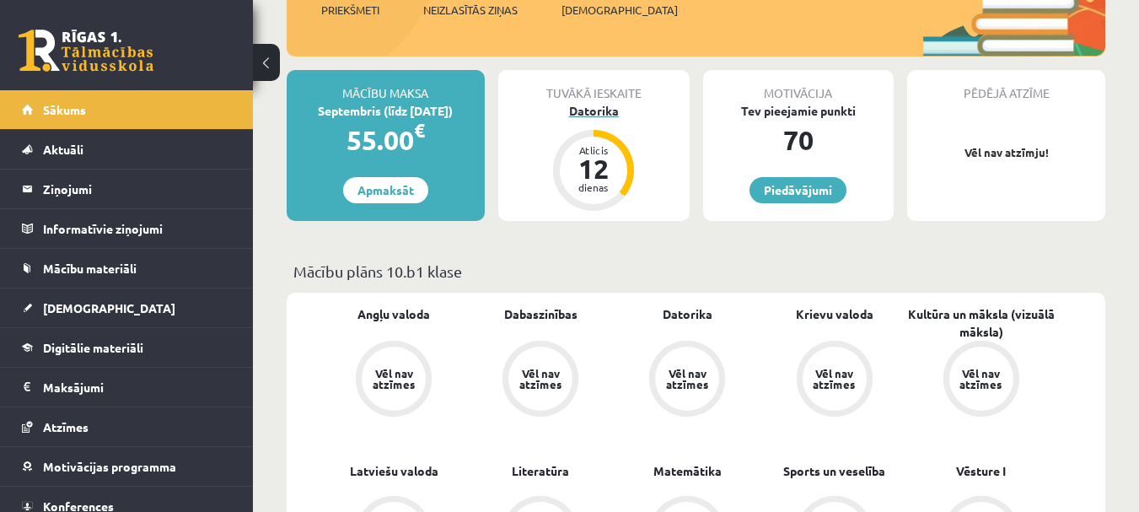
click at [608, 110] on div "Datorika" at bounding box center [593, 111] width 191 height 18
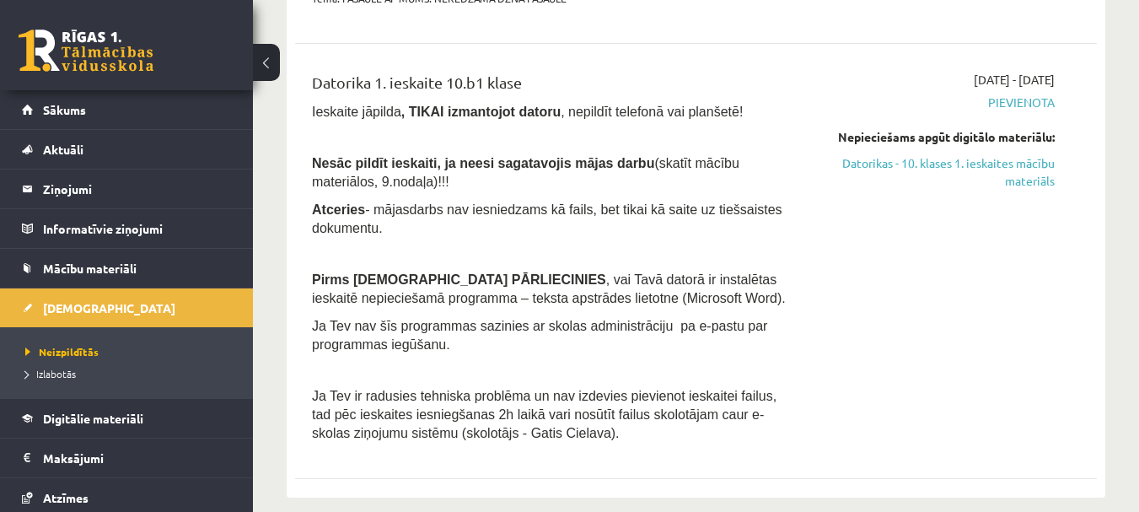
scroll to position [506, 0]
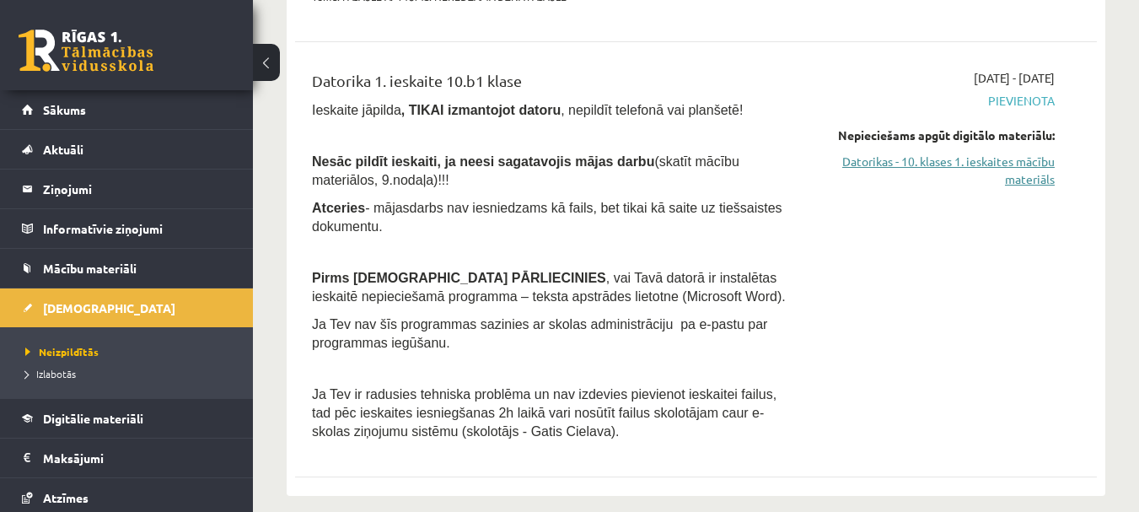
click at [878, 159] on link "Datorikas - 10. klases 1. ieskaites mācību materiāls" at bounding box center [939, 170] width 231 height 35
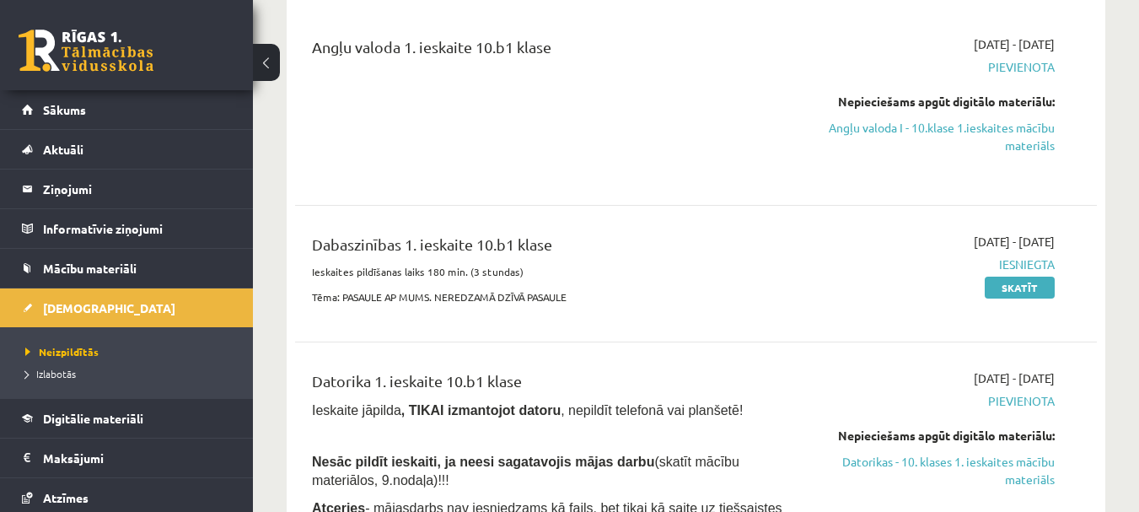
scroll to position [84, 0]
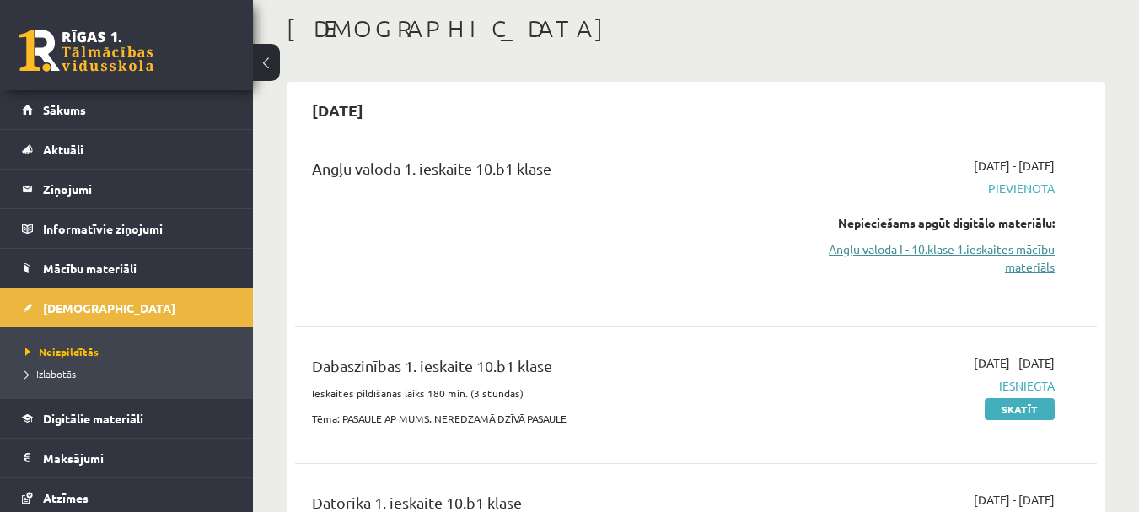
click at [909, 240] on link "Angļu valoda I - 10.klase 1.ieskaites mācību materiāls" at bounding box center [939, 257] width 231 height 35
click at [993, 252] on link "Angļu valoda I - 10.klase 1.ieskaites mācību materiāls" at bounding box center [939, 257] width 231 height 35
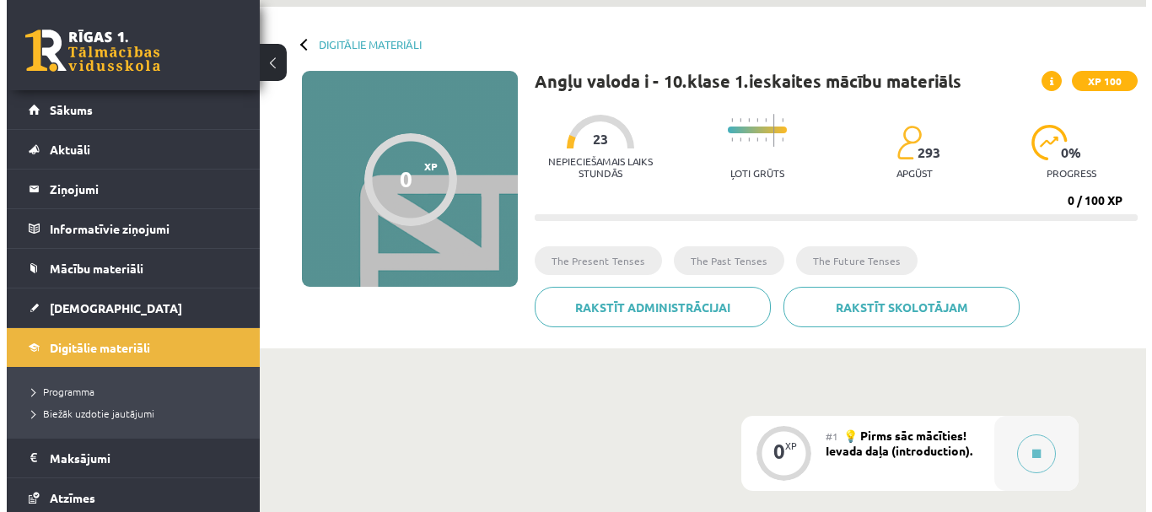
scroll to position [84, 0]
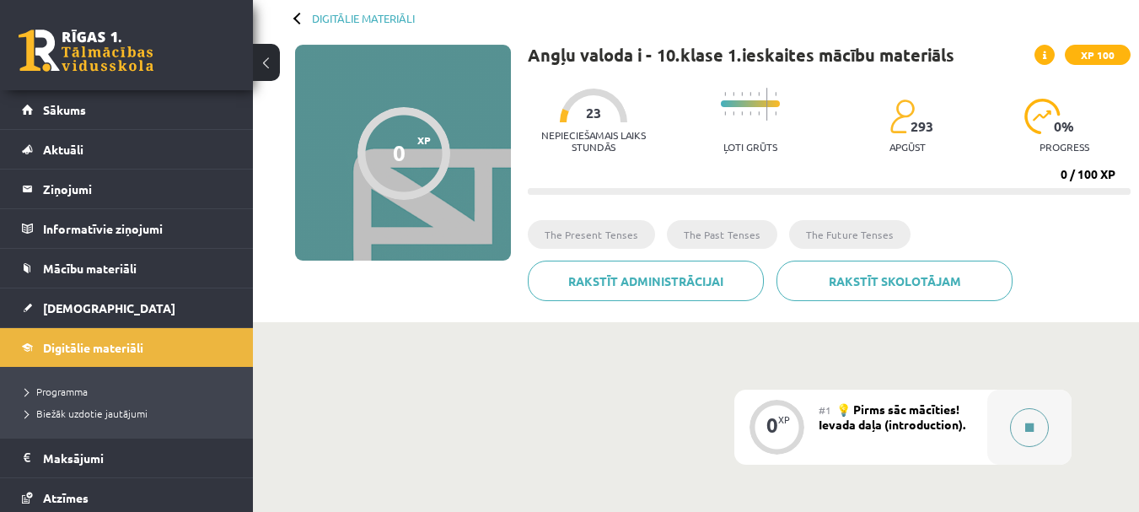
click at [997, 428] on div at bounding box center [1029, 426] width 84 height 75
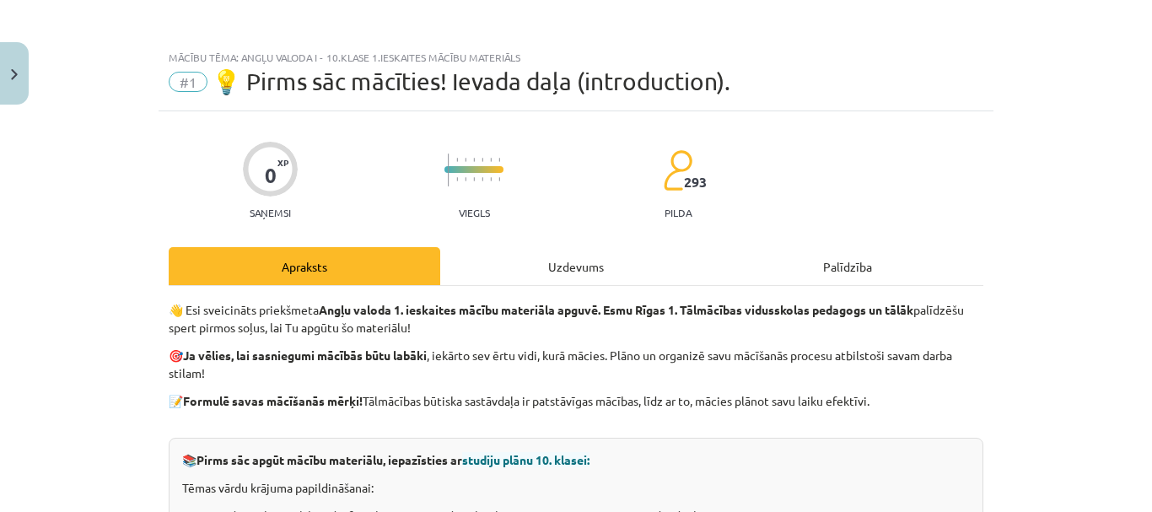
scroll to position [0, 0]
click at [567, 262] on div "Uzdevums" at bounding box center [575, 267] width 271 height 38
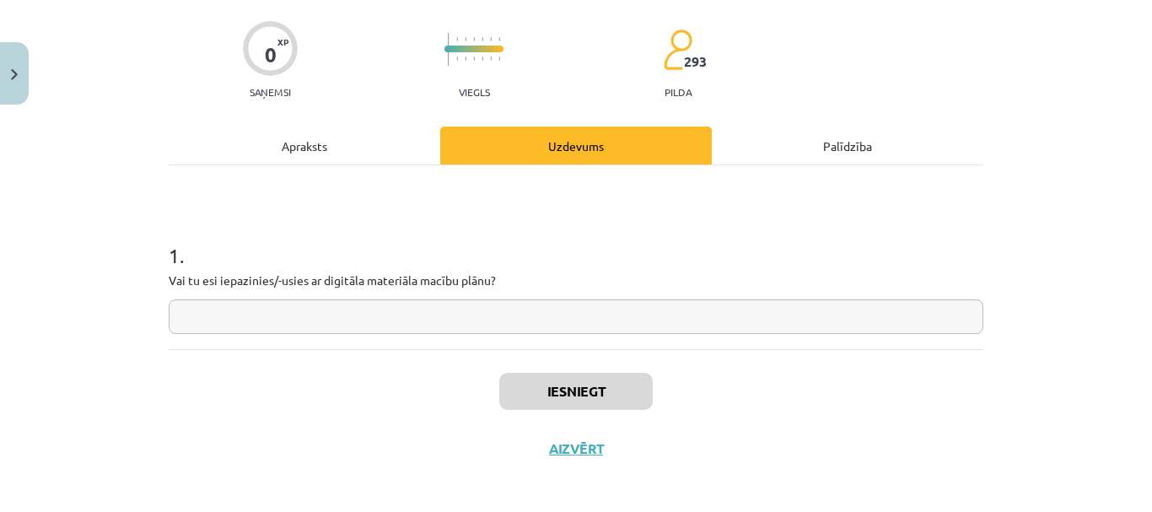
scroll to position [129, 0]
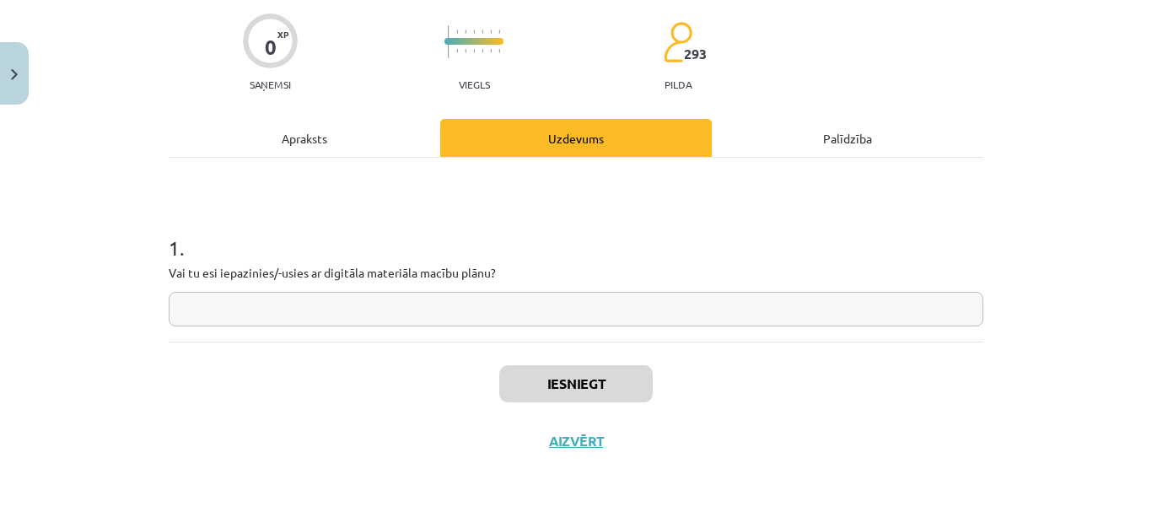
click at [573, 309] on input "text" at bounding box center [576, 309] width 814 height 35
type input "**"
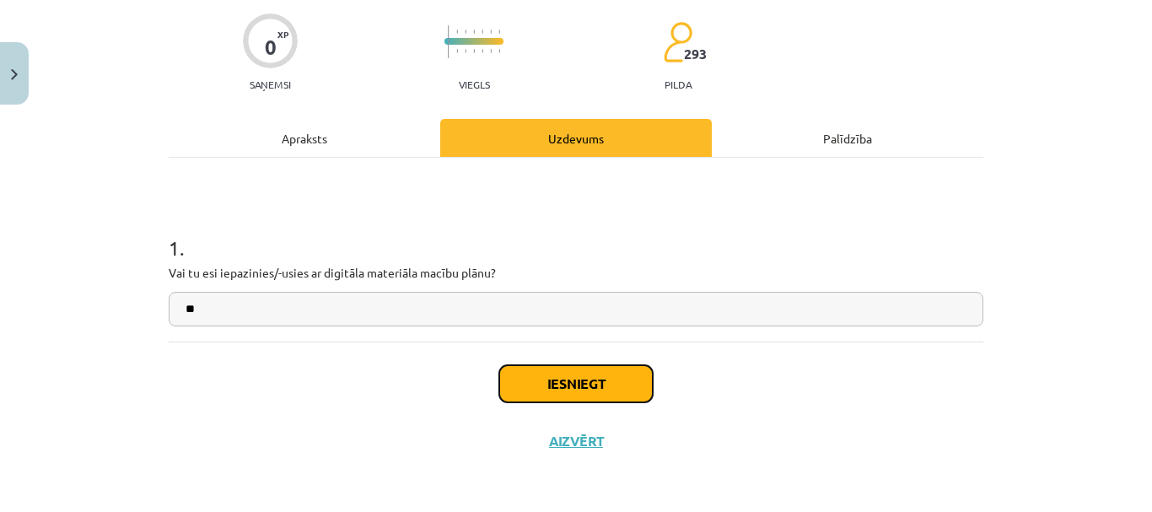
click at [572, 386] on button "Iesniegt" at bounding box center [575, 383] width 153 height 37
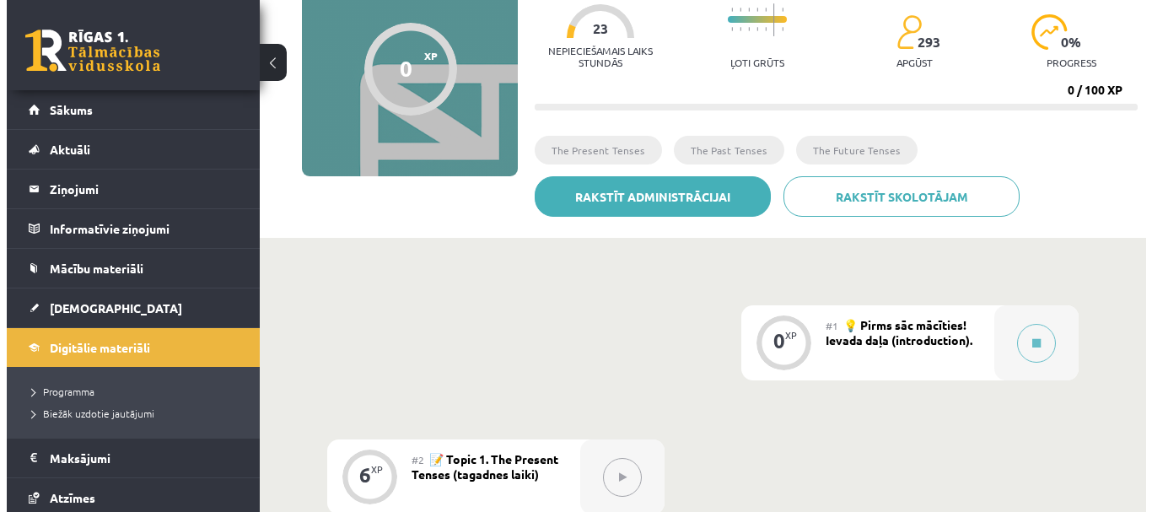
scroll to position [84, 0]
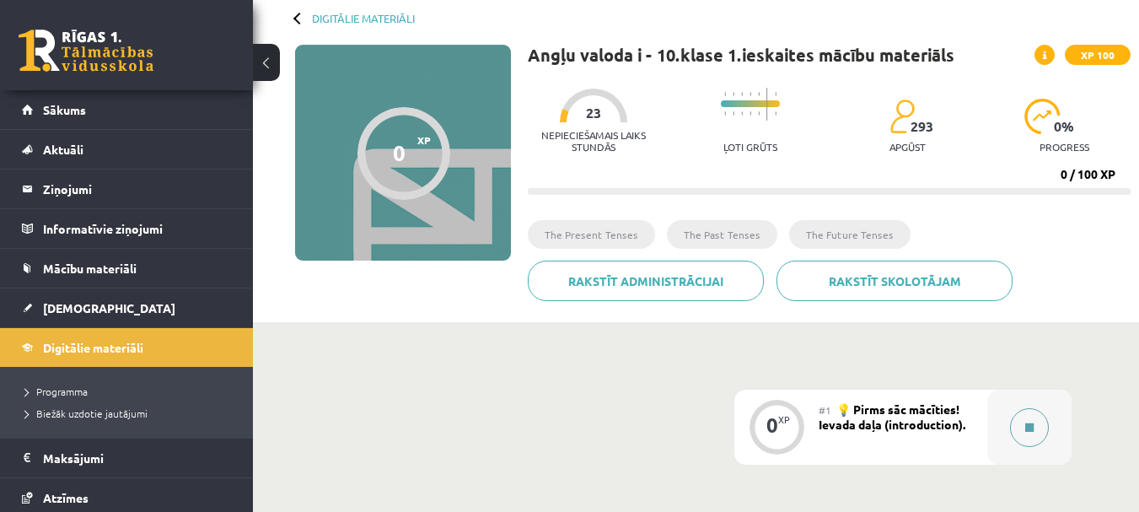
click at [1024, 410] on button at bounding box center [1029, 427] width 39 height 39
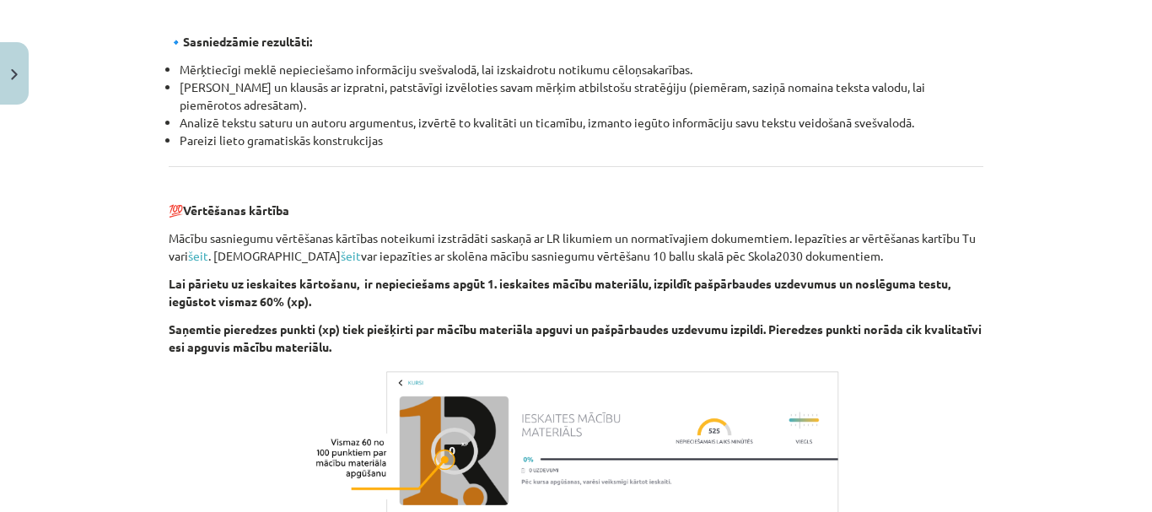
scroll to position [2024, 0]
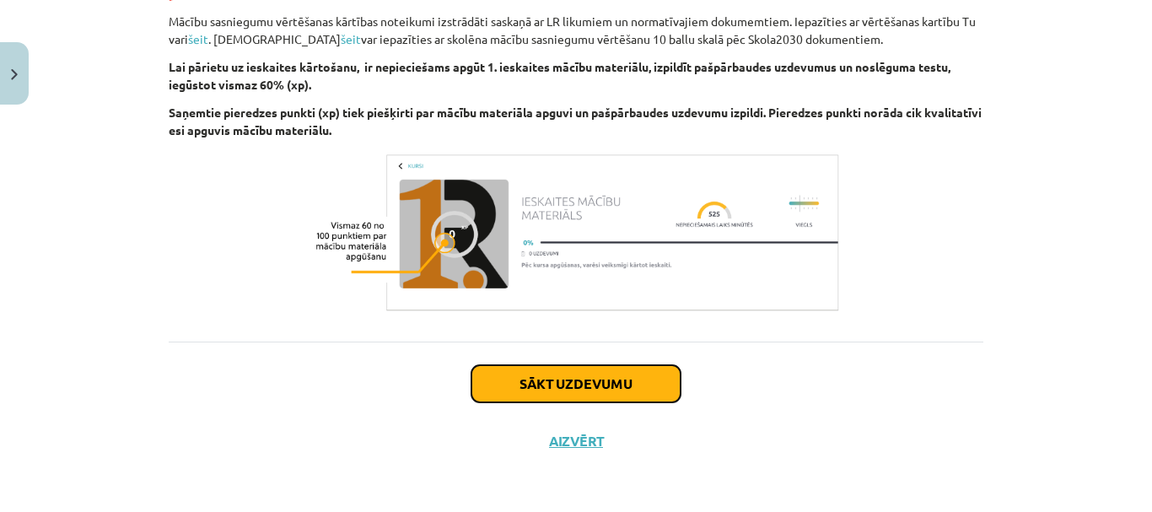
click at [606, 378] on button "Sākt uzdevumu" at bounding box center [575, 383] width 209 height 37
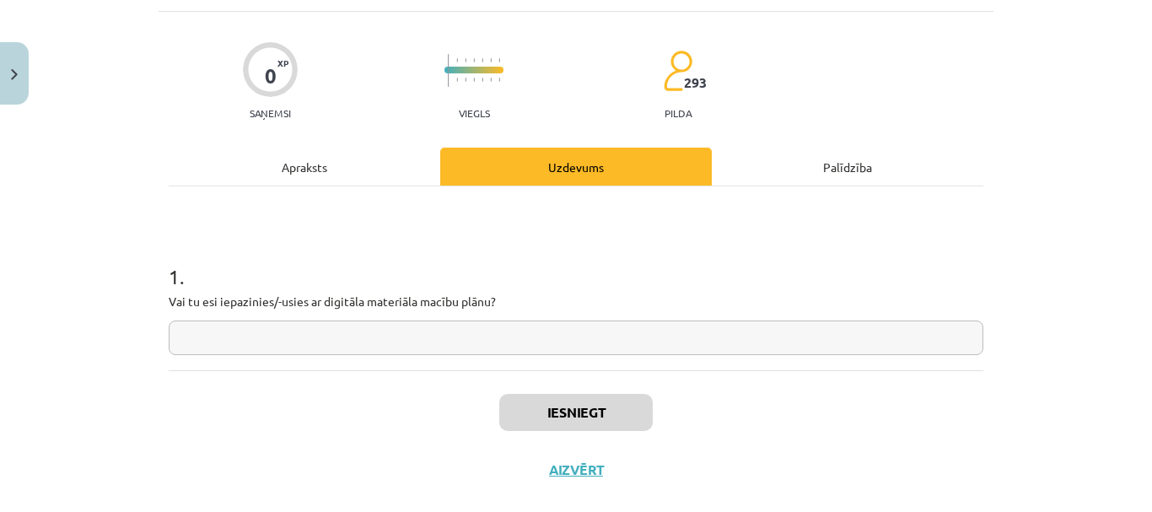
scroll to position [126, 0]
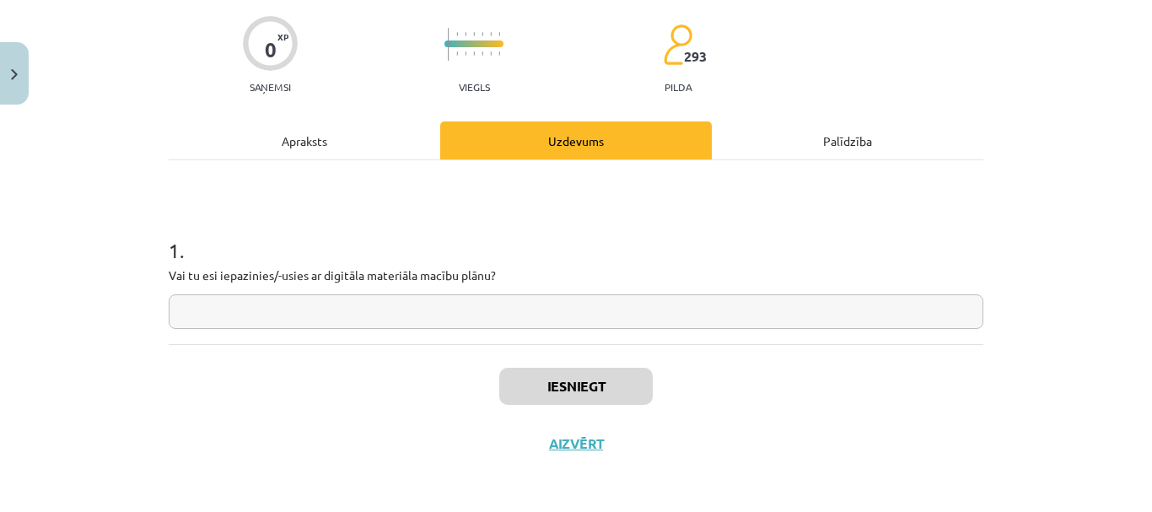
click at [614, 309] on input "text" at bounding box center [576, 311] width 814 height 35
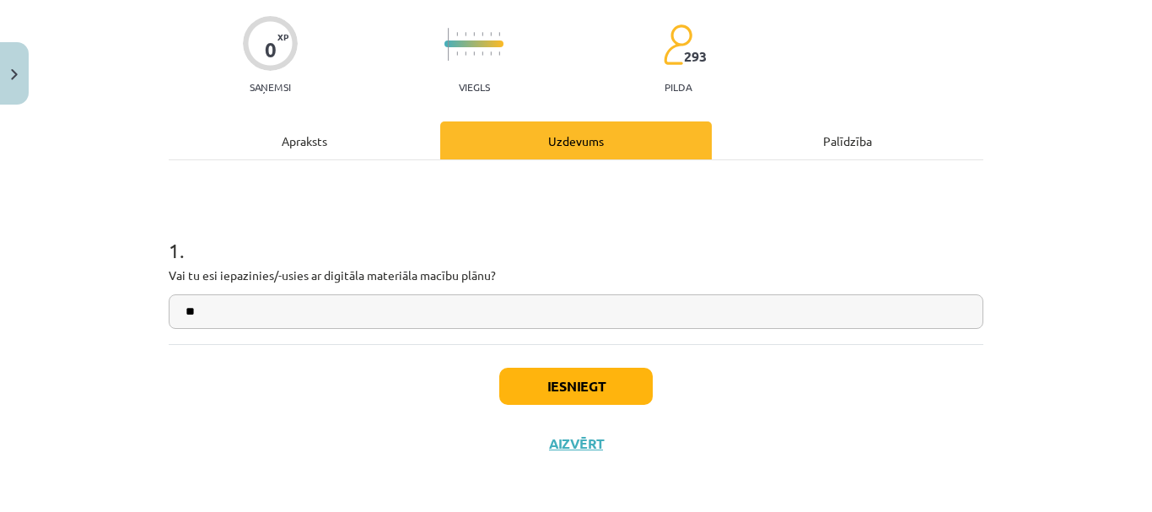
type input "**"
click at [551, 388] on button "Iesniegt" at bounding box center [575, 386] width 153 height 37
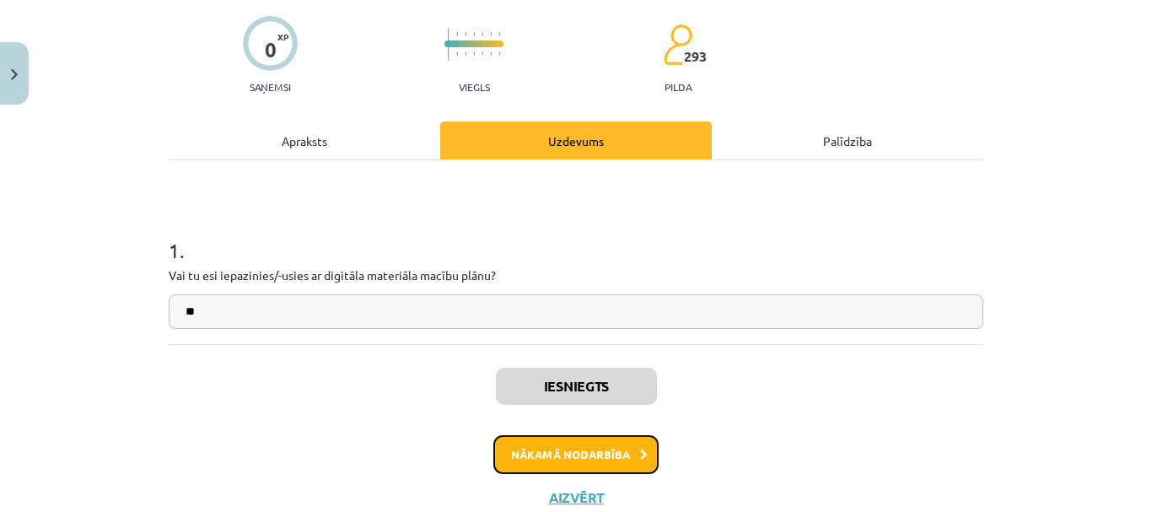
click at [615, 460] on button "Nākamā nodarbība" at bounding box center [575, 454] width 165 height 39
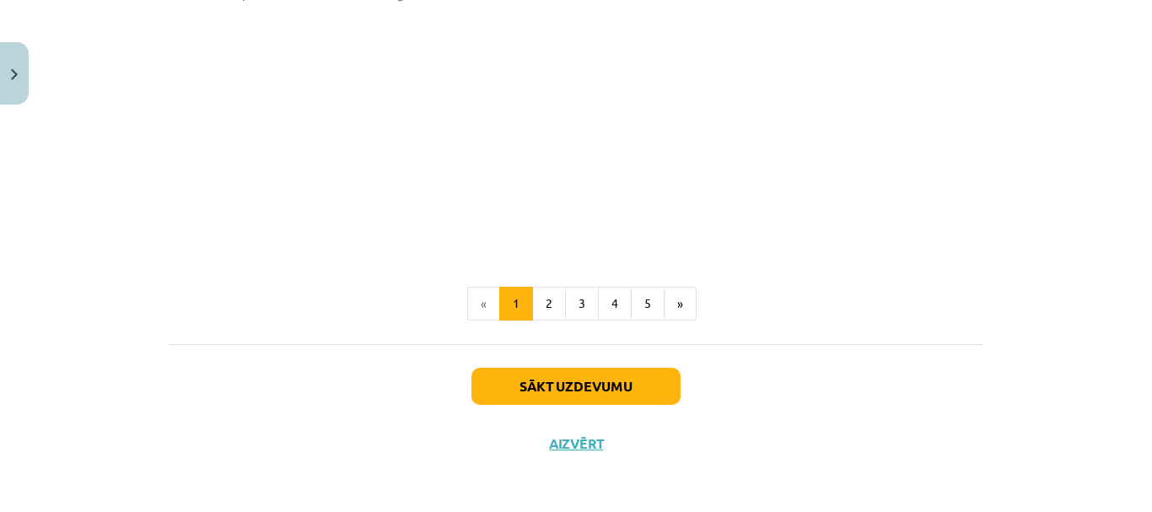
scroll to position [1107, 0]
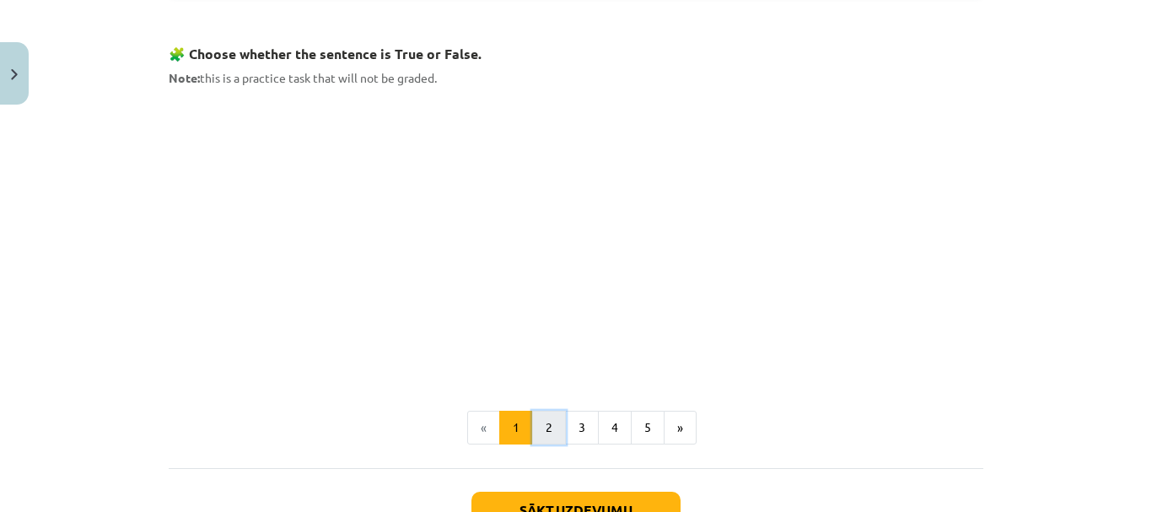
click at [549, 427] on button "2" at bounding box center [549, 428] width 34 height 34
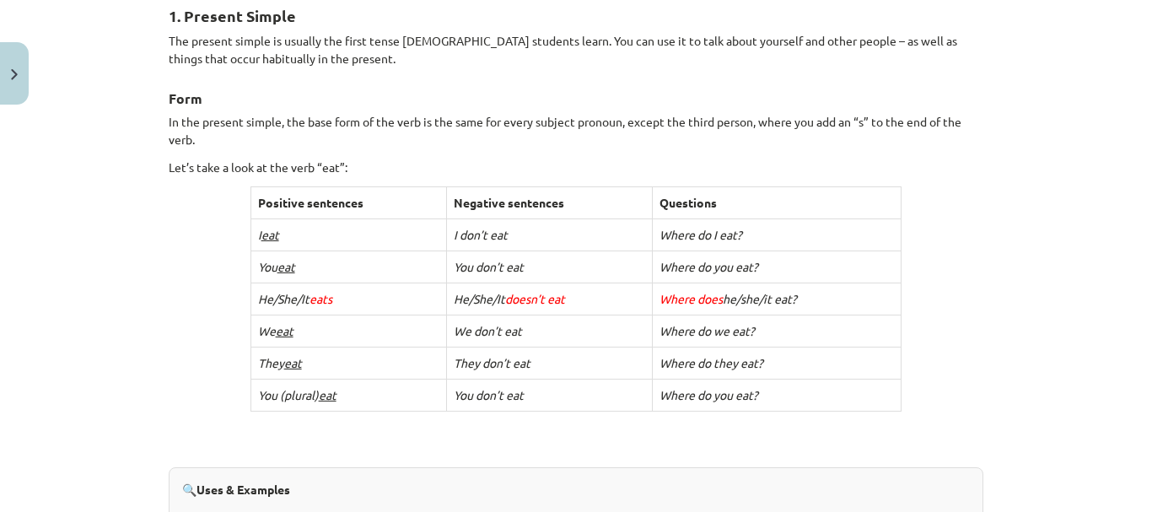
scroll to position [302, 0]
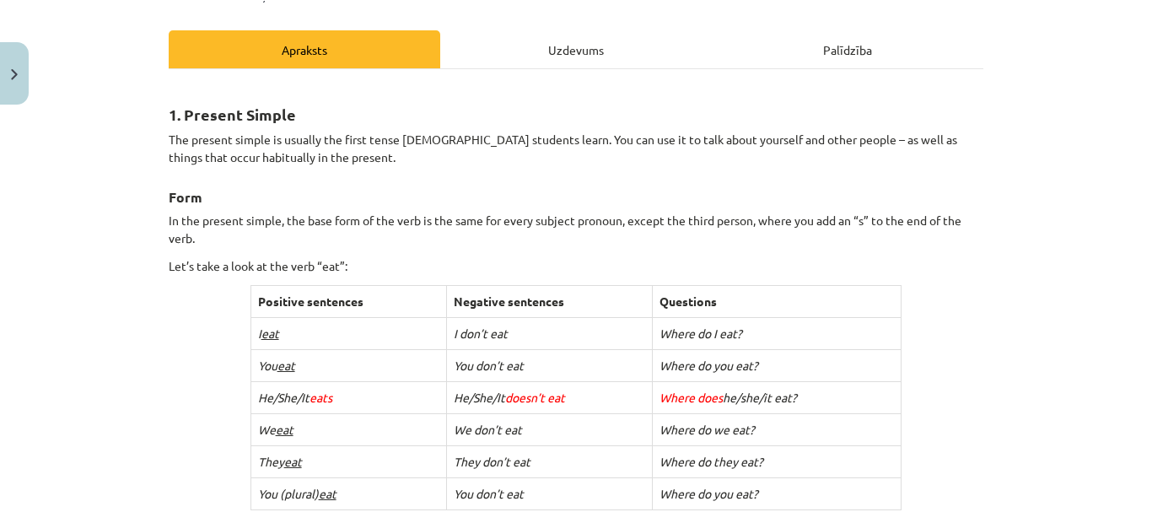
drag, startPoint x: 572, startPoint y: 44, endPoint x: 583, endPoint y: 77, distance: 34.7
click at [572, 45] on div "Uzdevums" at bounding box center [575, 49] width 271 height 38
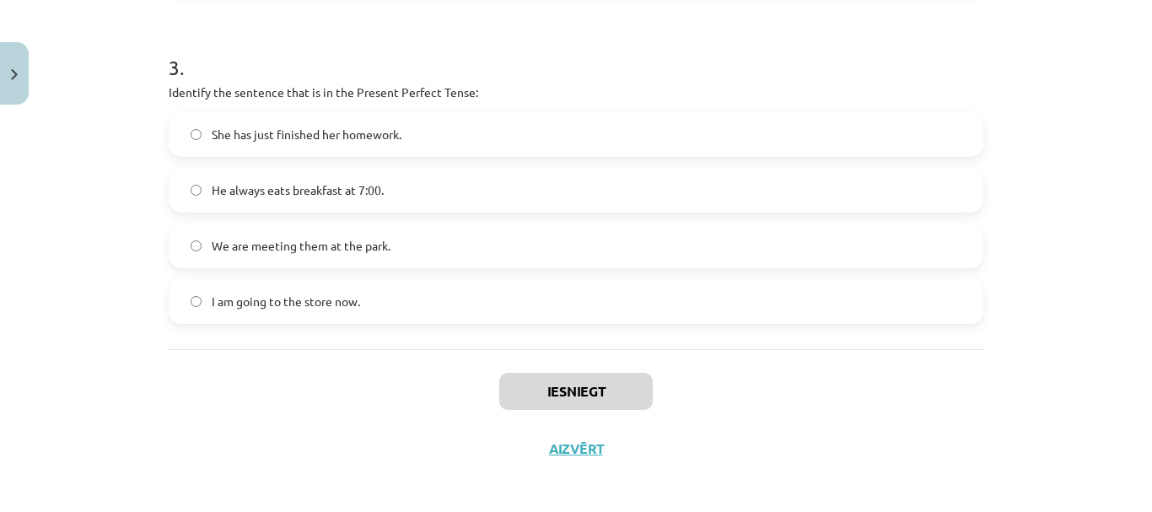
scroll to position [980, 0]
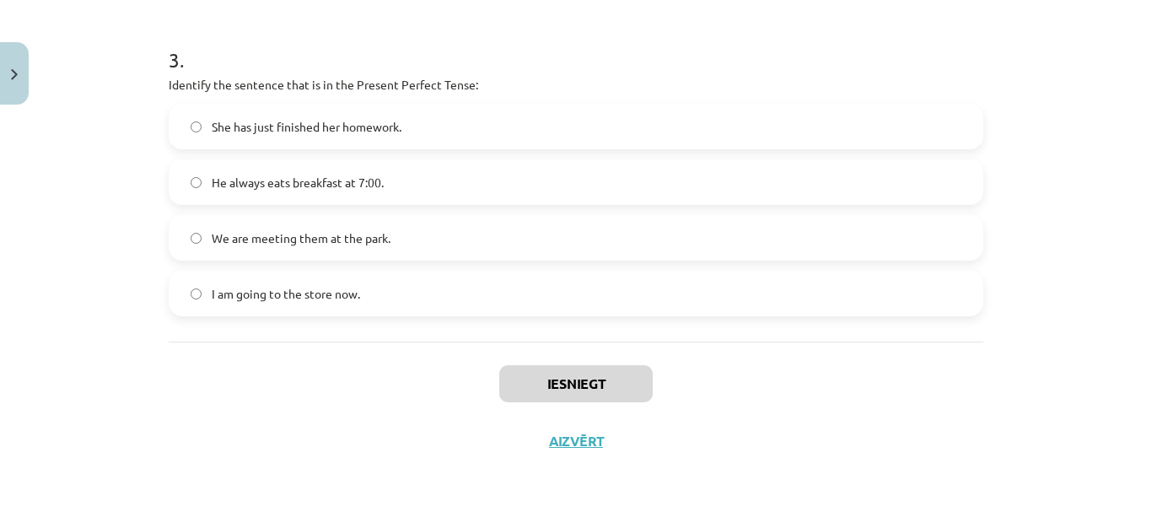
click at [1052, 298] on div "Mācību tēma: Angļu valoda i - 10.klase 1.ieskaites mācību materiāls #2 📝 Topic …" at bounding box center [576, 256] width 1152 height 512
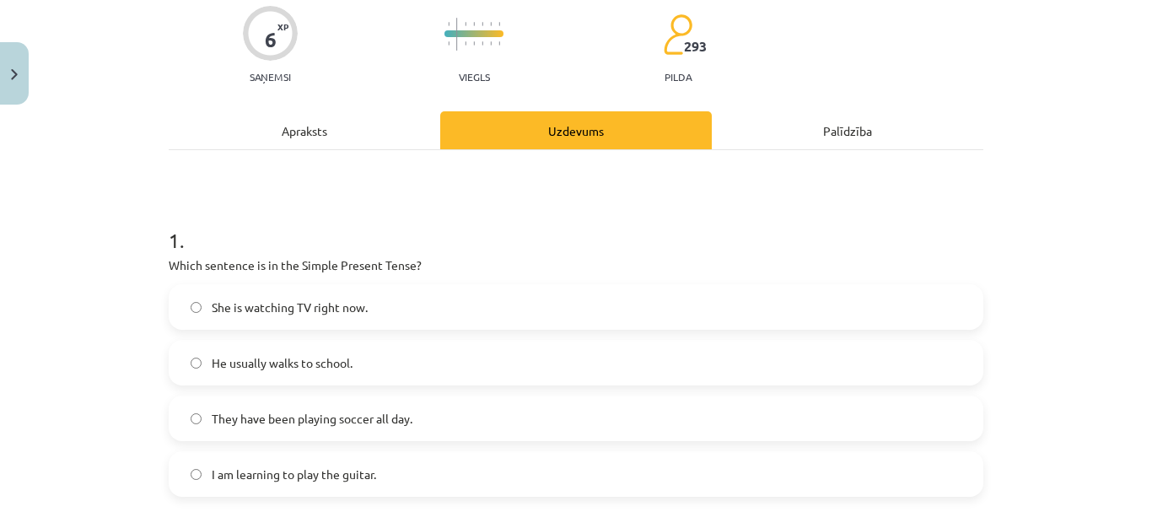
scroll to position [221, 0]
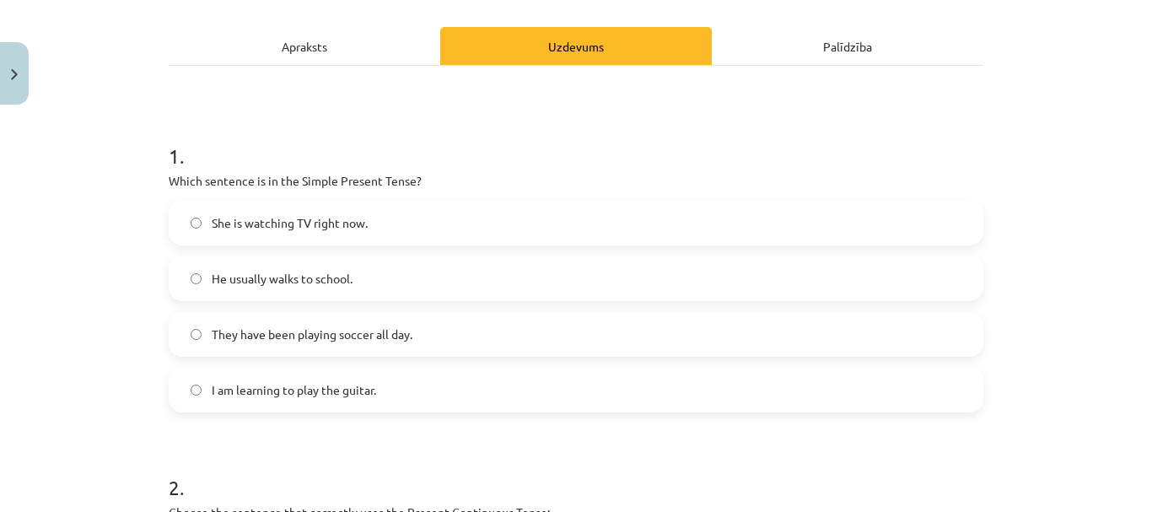
drag, startPoint x: 234, startPoint y: 402, endPoint x: 288, endPoint y: 407, distance: 54.2
click at [235, 400] on label "I am learning to play the guitar." at bounding box center [575, 389] width 811 height 42
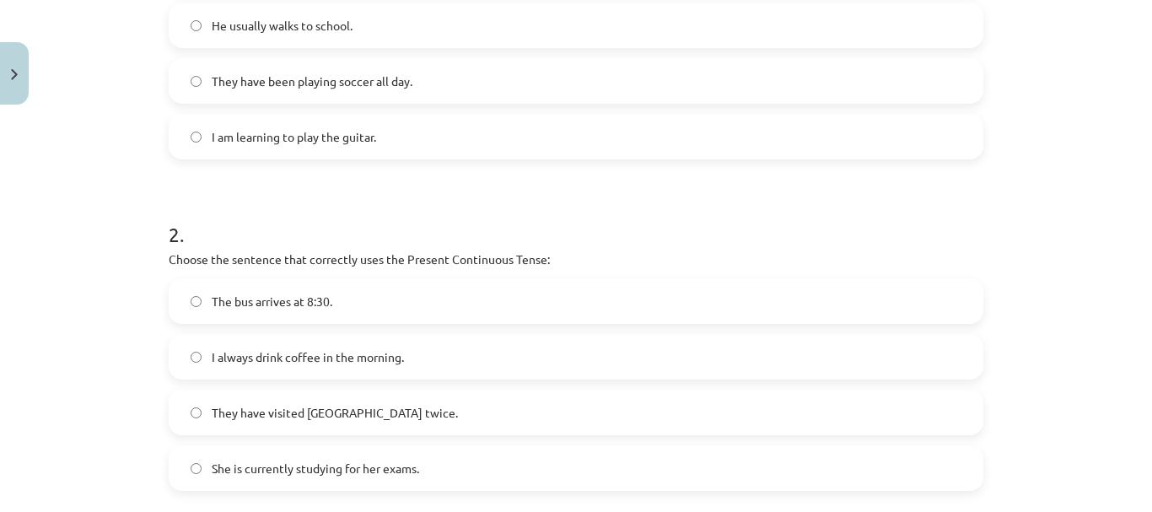
scroll to position [558, 0]
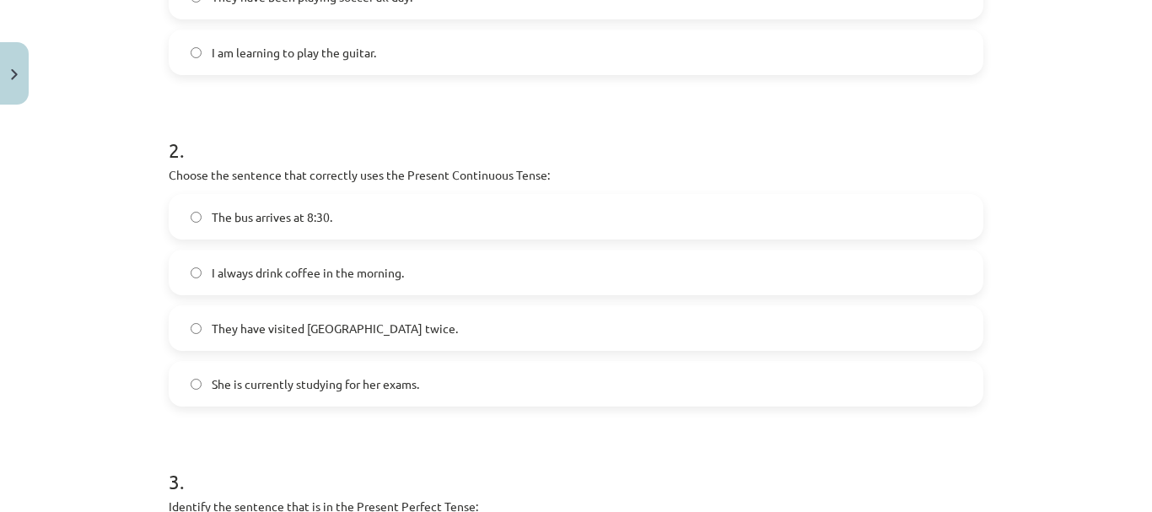
click at [255, 384] on span "She is currently studying for her exams." at bounding box center [315, 384] width 207 height 18
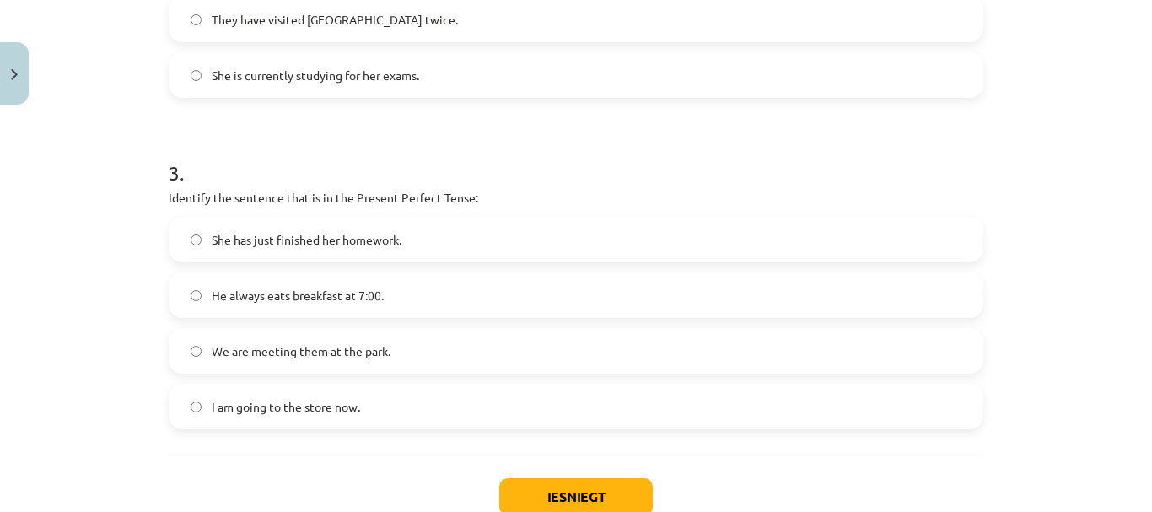
scroll to position [895, 0]
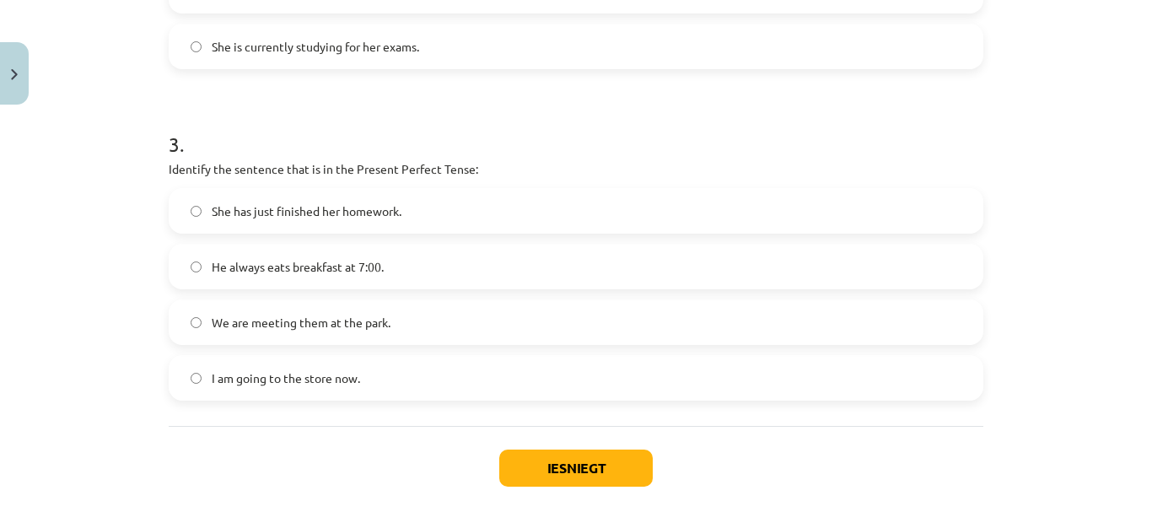
click at [448, 381] on label "I am going to the store now." at bounding box center [575, 378] width 811 height 42
click at [532, 465] on button "Iesniegt" at bounding box center [575, 467] width 153 height 37
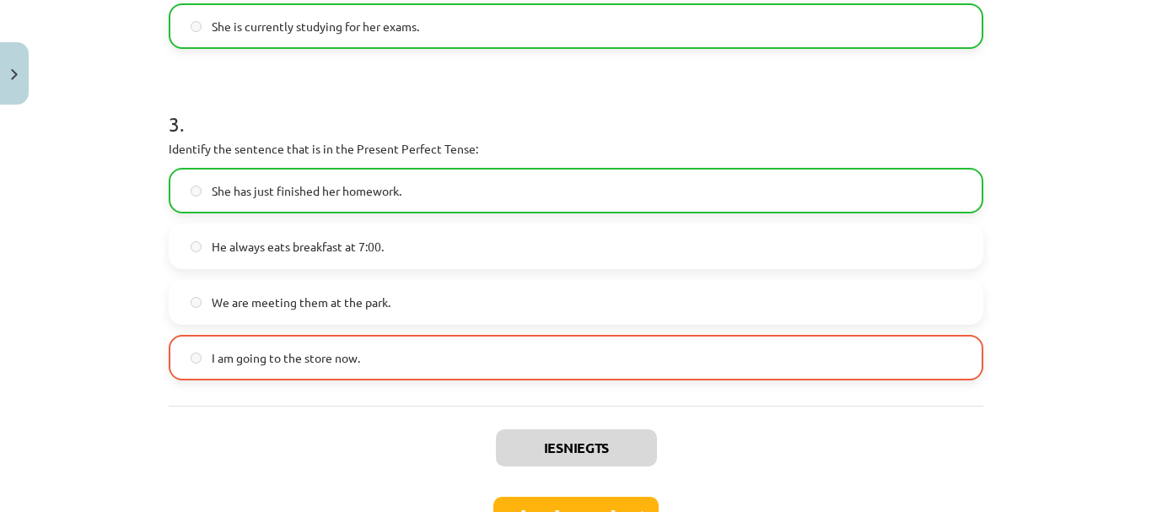
scroll to position [1034, 0]
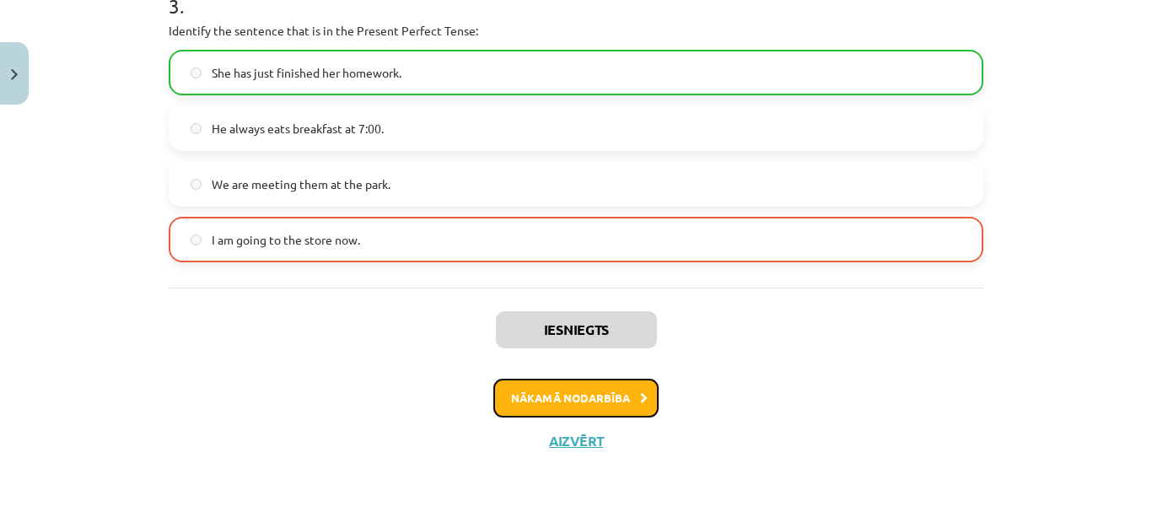
click at [589, 389] on button "Nākamā nodarbība" at bounding box center [575, 398] width 165 height 39
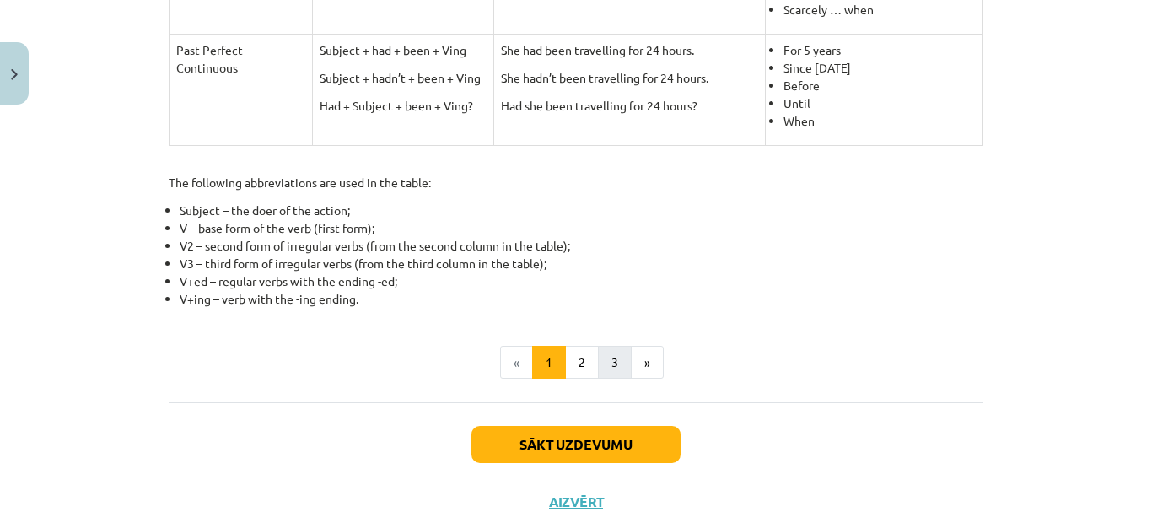
scroll to position [885, 0]
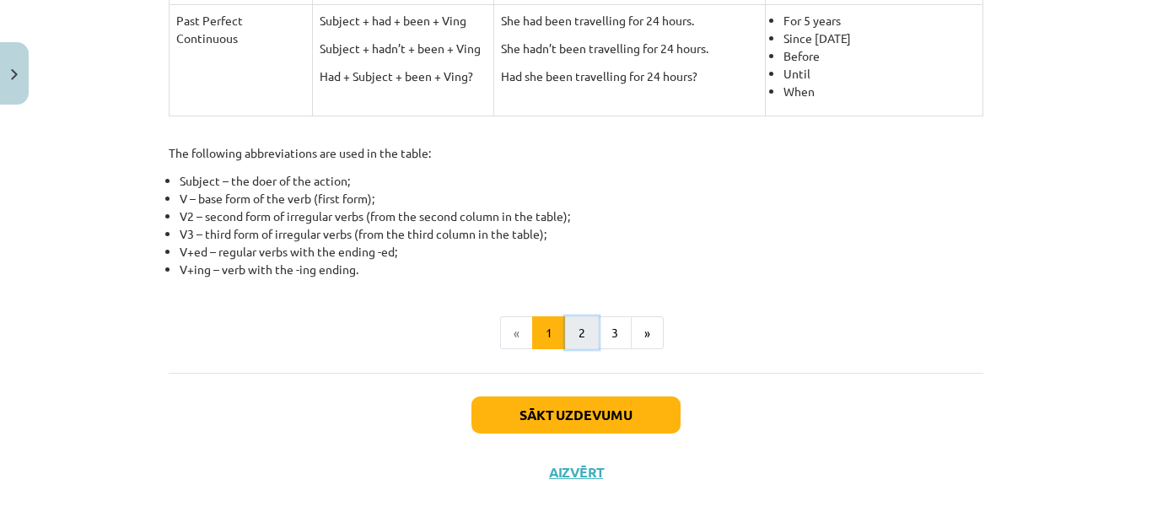
click at [576, 328] on button "2" at bounding box center [582, 333] width 34 height 34
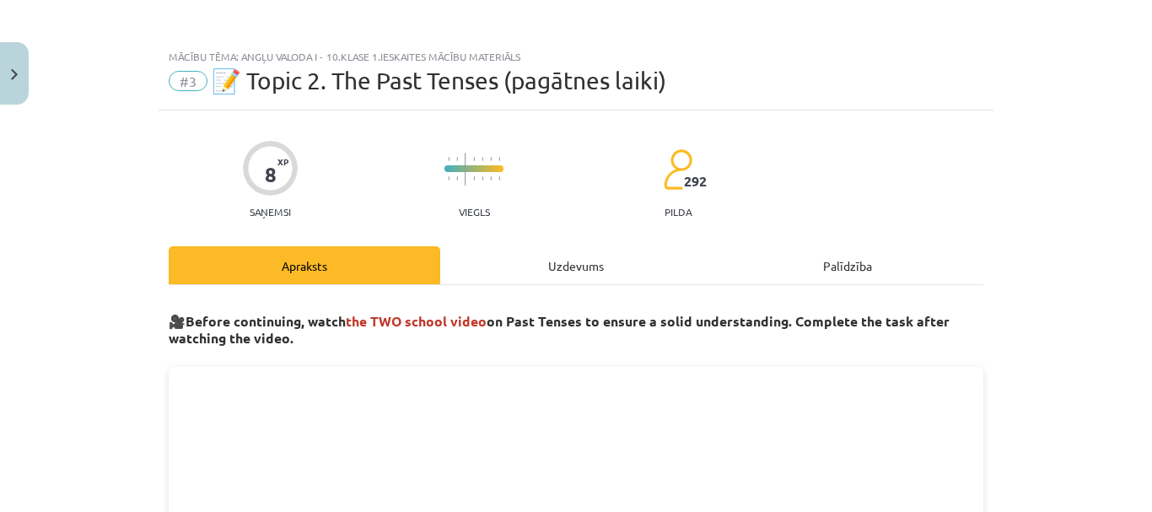
scroll to position [0, 0]
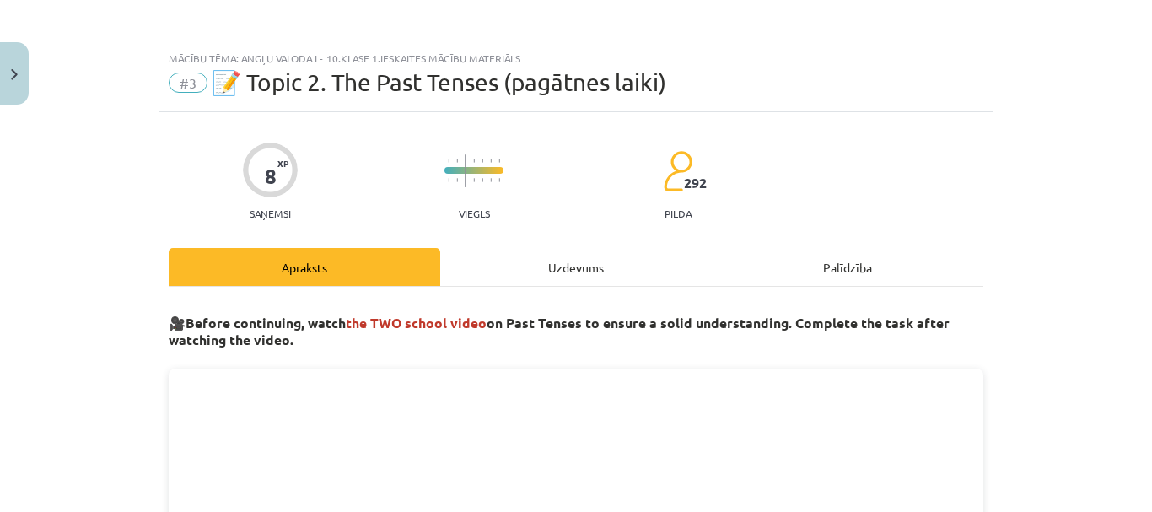
click at [578, 266] on div "Uzdevums" at bounding box center [575, 267] width 271 height 38
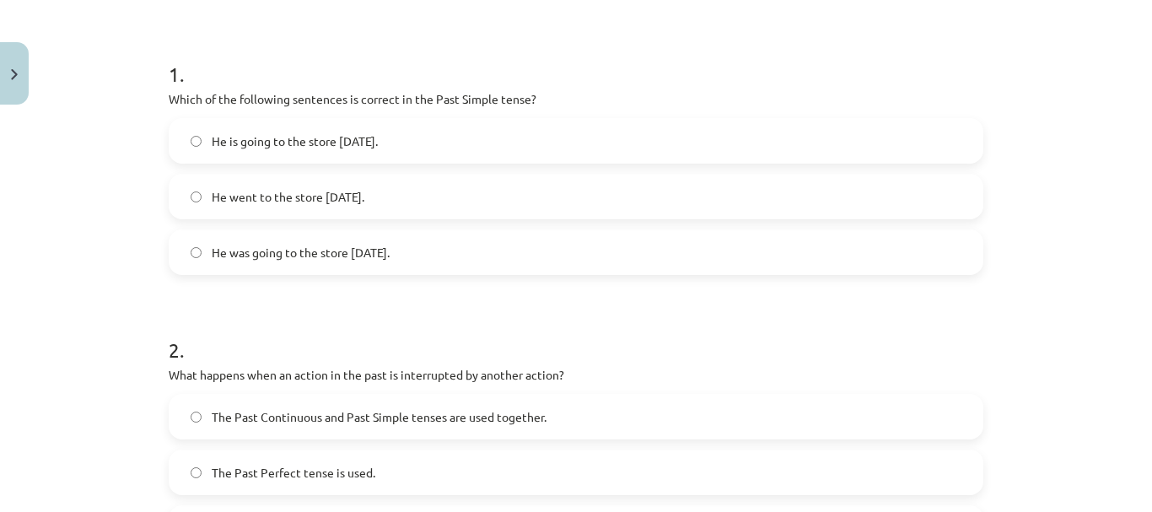
scroll to position [295, 0]
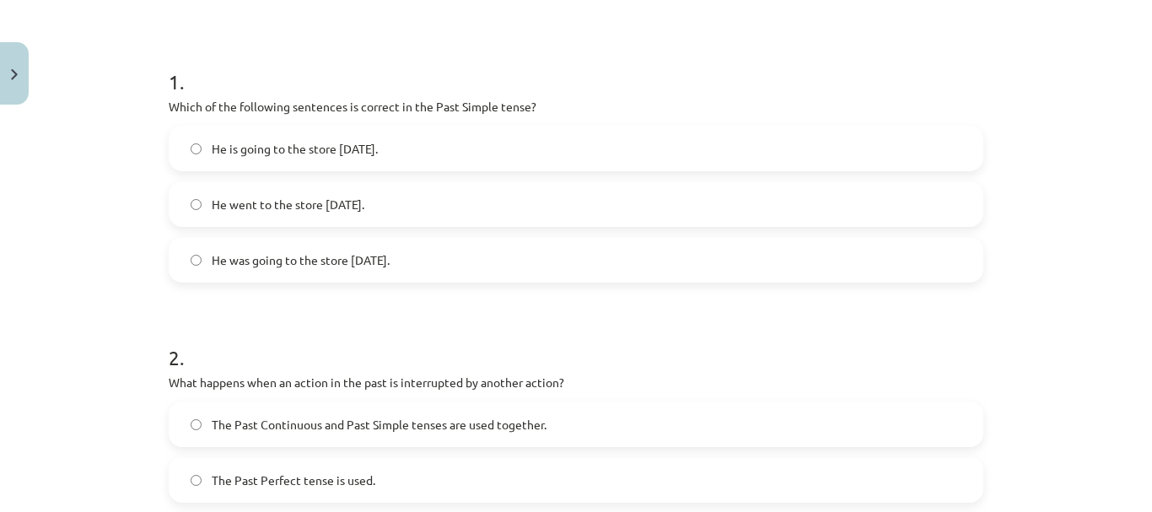
click at [416, 207] on label "He went to the store yesterday." at bounding box center [575, 204] width 811 height 42
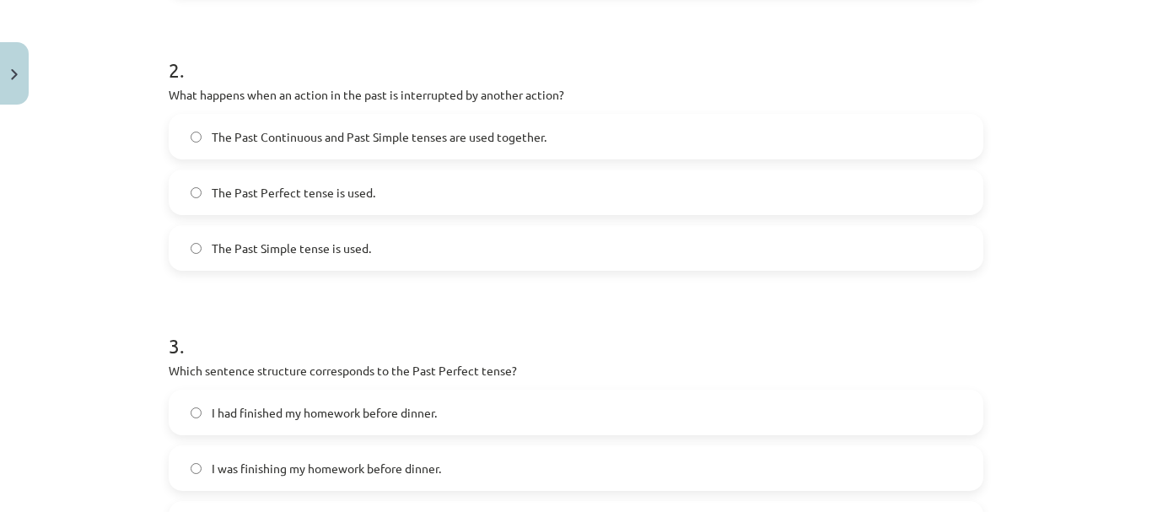
scroll to position [667, 0]
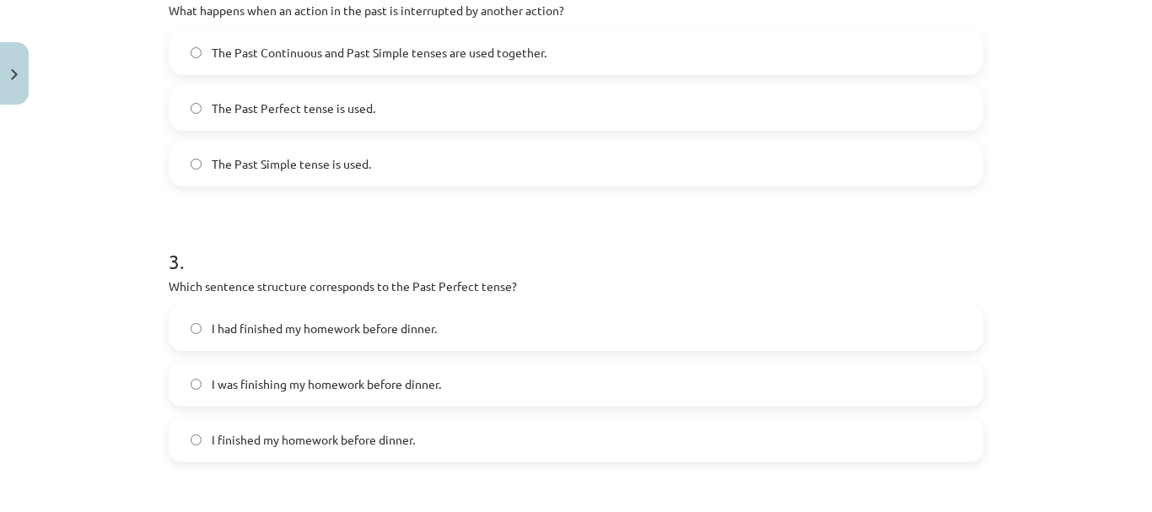
click at [469, 44] on span "The Past Continuous and Past Simple tenses are used together." at bounding box center [379, 53] width 335 height 18
click at [347, 327] on span "I had finished my homework before dinner." at bounding box center [324, 329] width 225 height 18
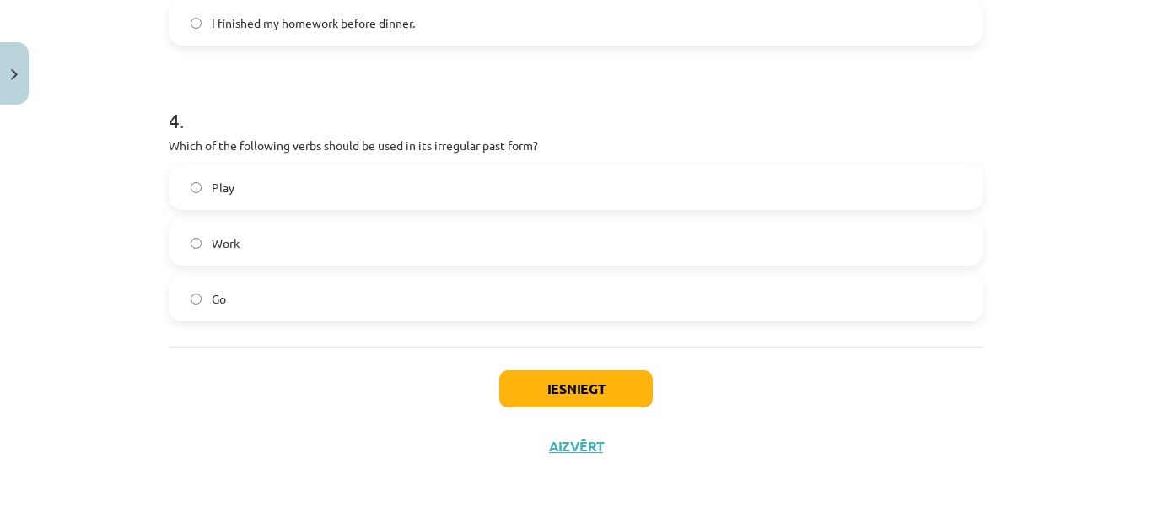
scroll to position [1088, 0]
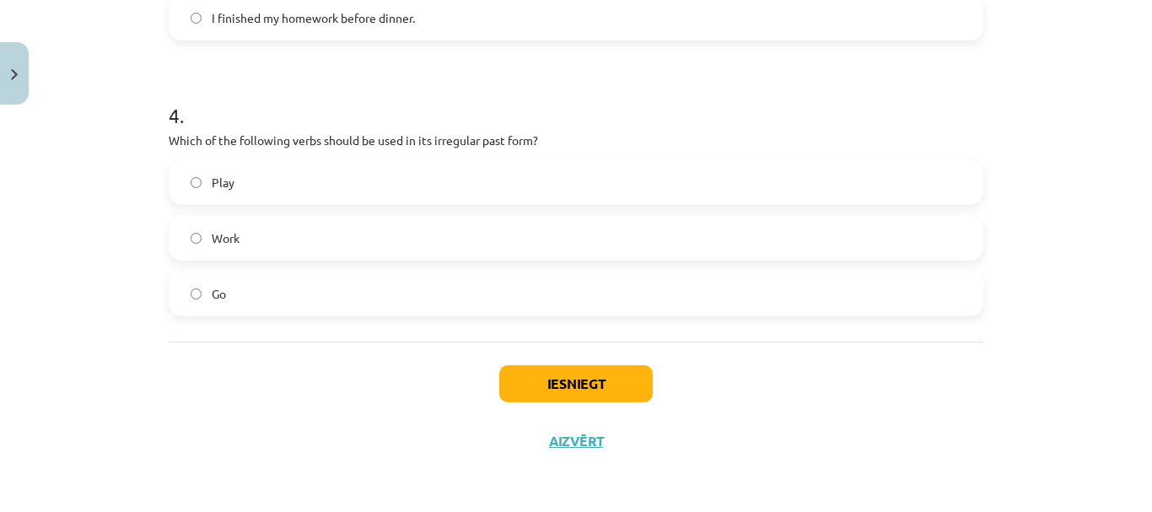
click at [234, 312] on label "Go" at bounding box center [575, 293] width 811 height 42
click at [576, 397] on button "Iesniegt" at bounding box center [575, 383] width 153 height 37
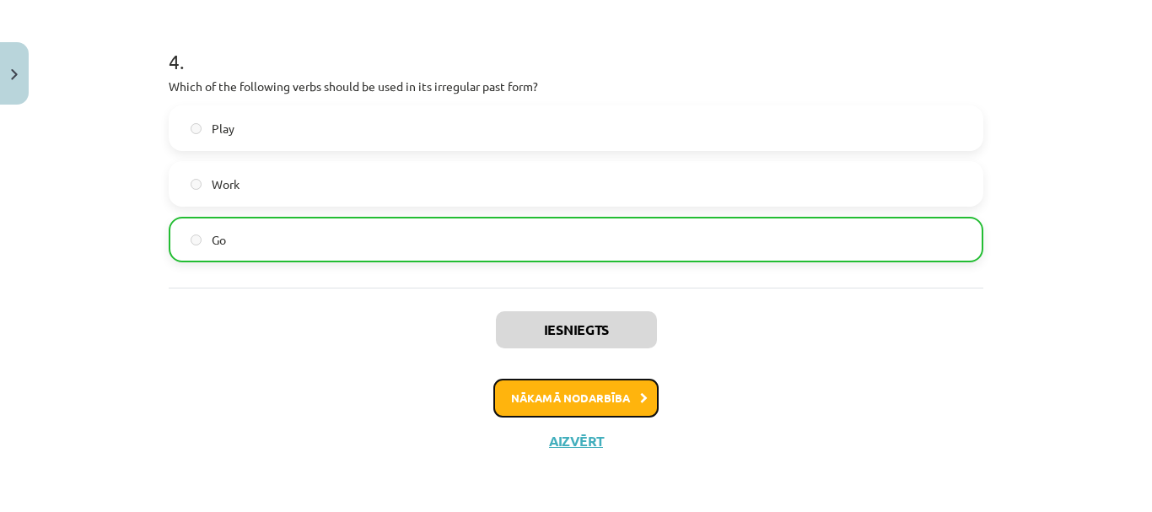
click at [540, 400] on button "Nākamā nodarbība" at bounding box center [575, 398] width 165 height 39
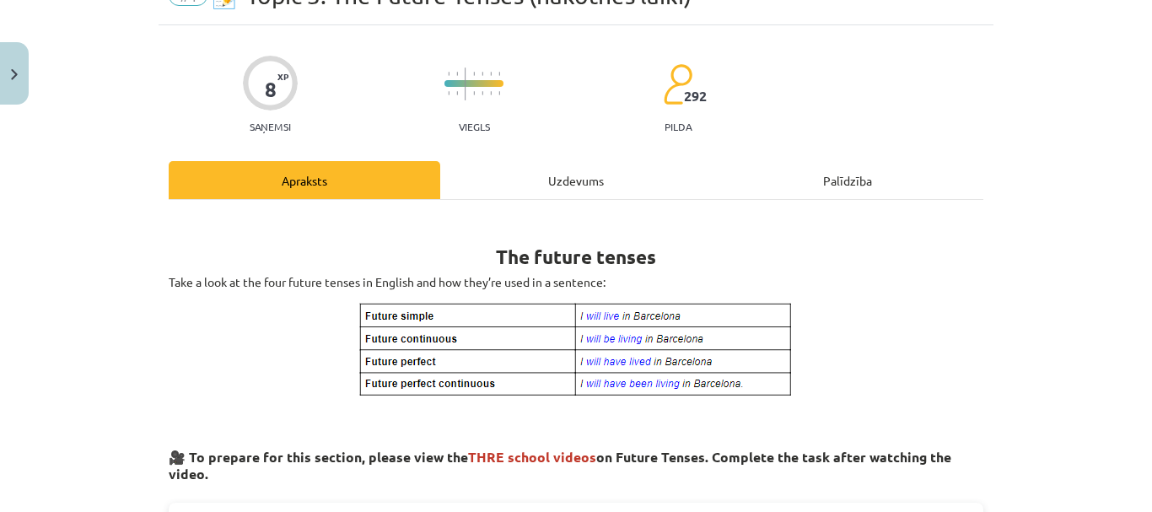
scroll to position [42, 0]
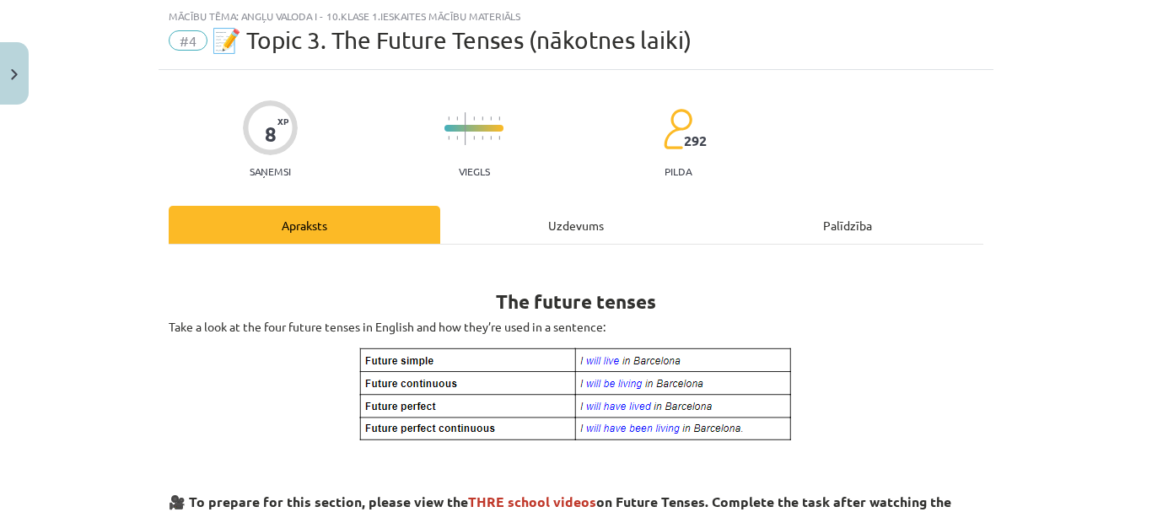
click at [542, 222] on div "Uzdevums" at bounding box center [575, 225] width 271 height 38
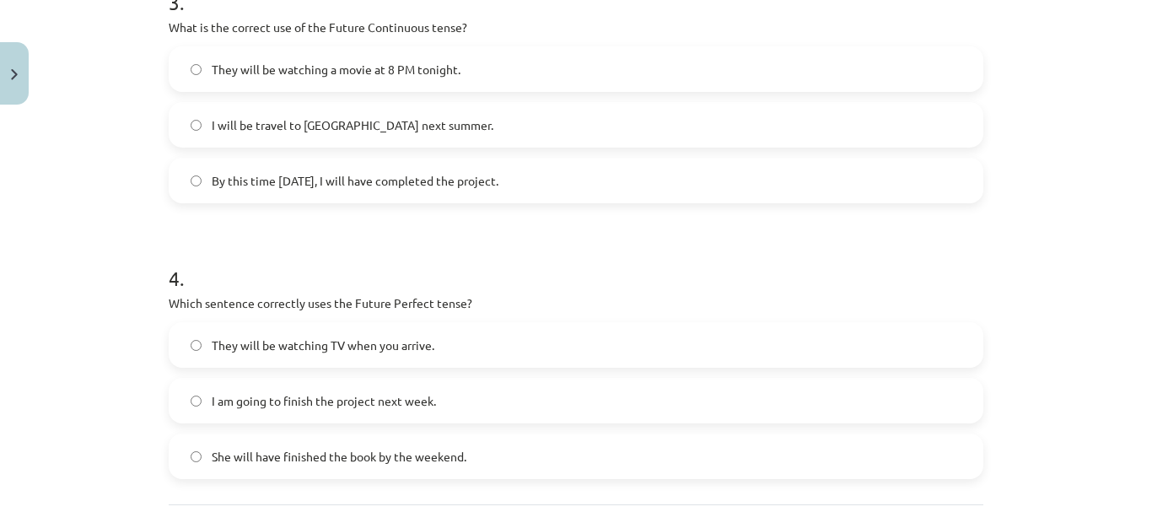
scroll to position [917, 0]
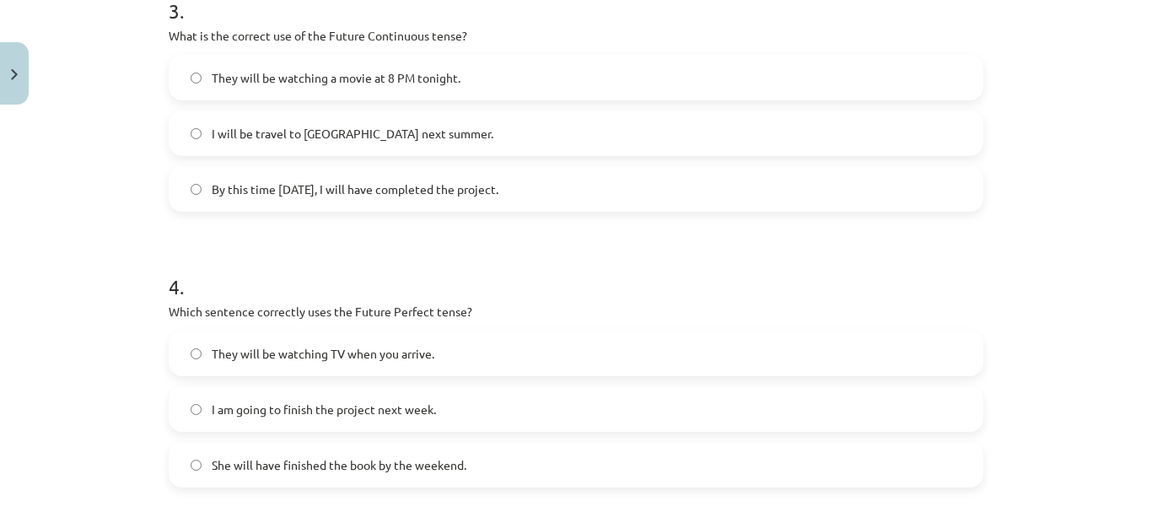
click at [309, 451] on label "She will have finished the book by the weekend." at bounding box center [575, 464] width 811 height 42
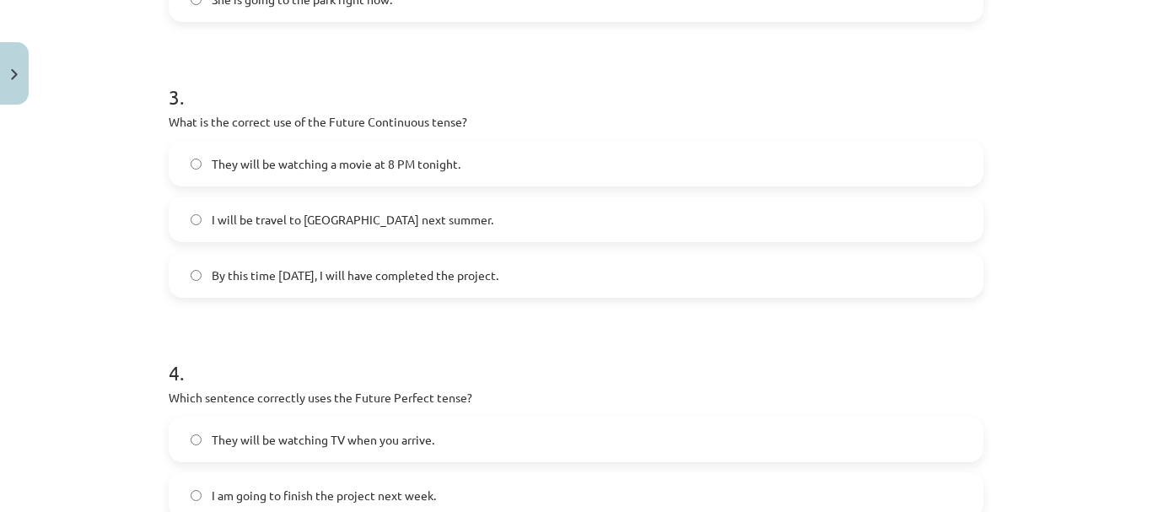
scroll to position [749, 0]
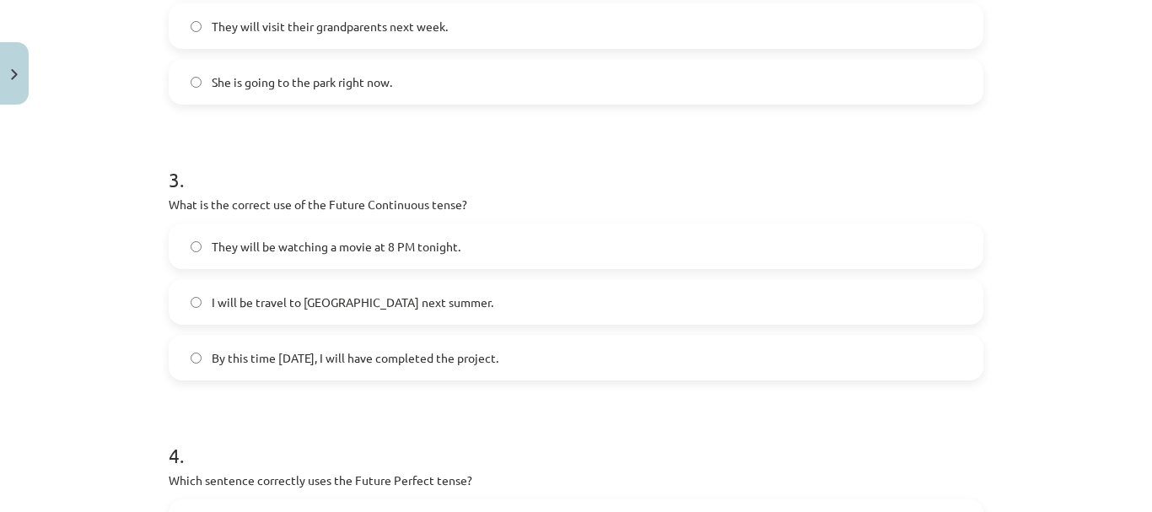
click at [445, 250] on span "They will be watching a movie at 8 PM tonight." at bounding box center [336, 247] width 249 height 18
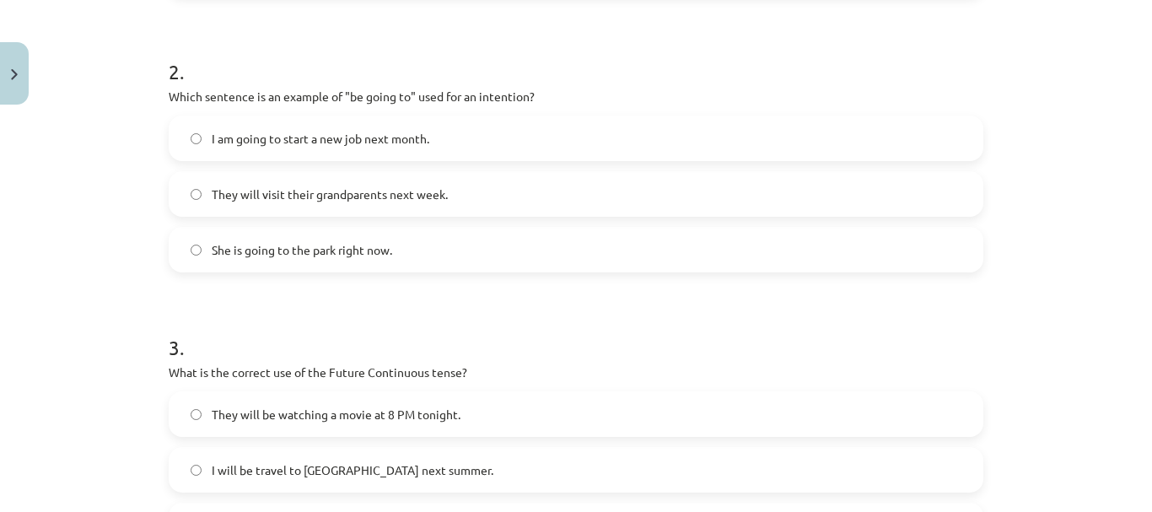
scroll to position [496, 0]
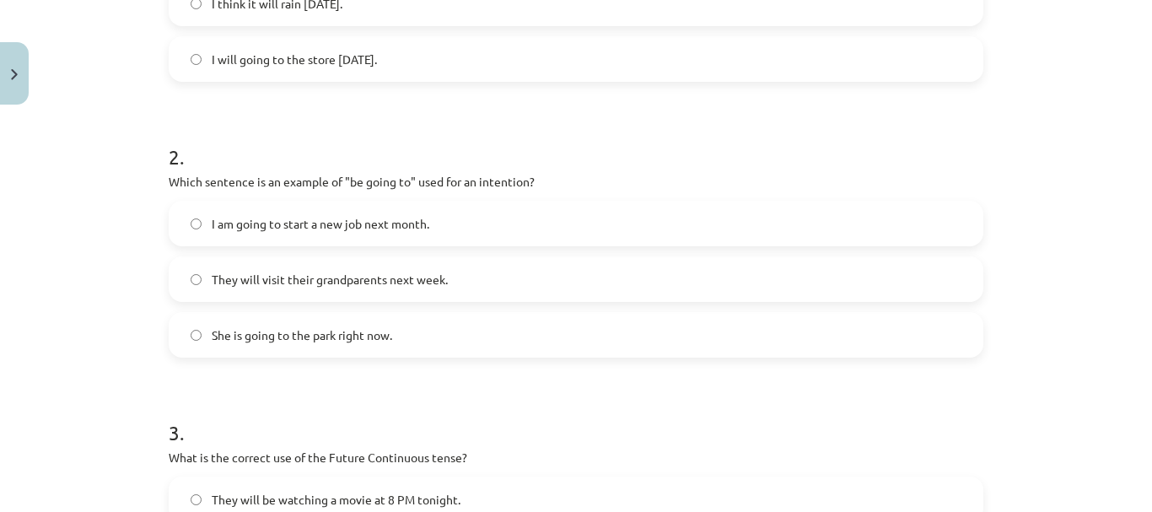
click at [470, 227] on label "I am going to start a new job next month." at bounding box center [575, 223] width 811 height 42
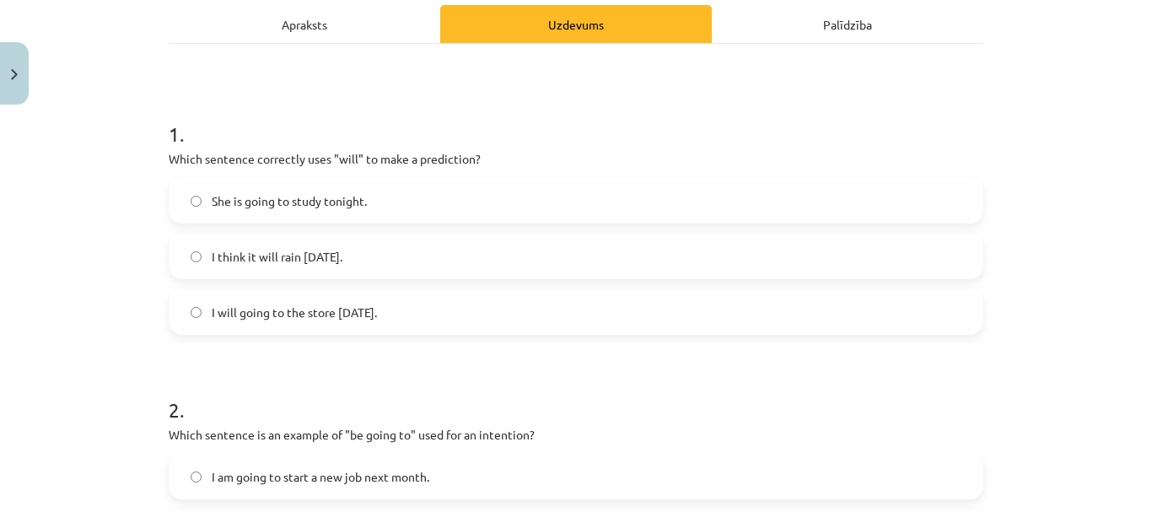
scroll to position [158, 0]
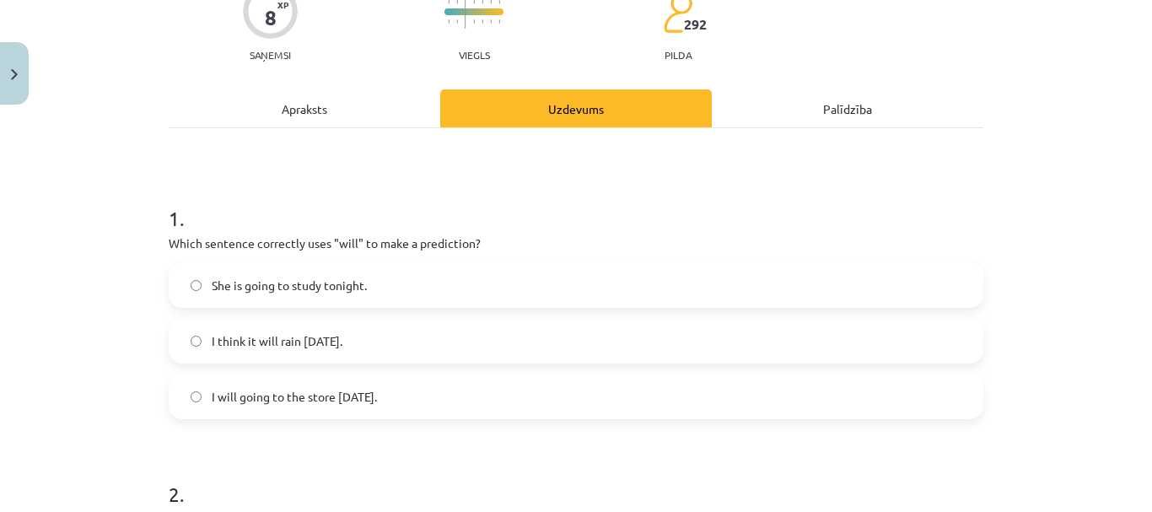
click at [389, 341] on label "I think it will rain tomorrow." at bounding box center [575, 341] width 811 height 42
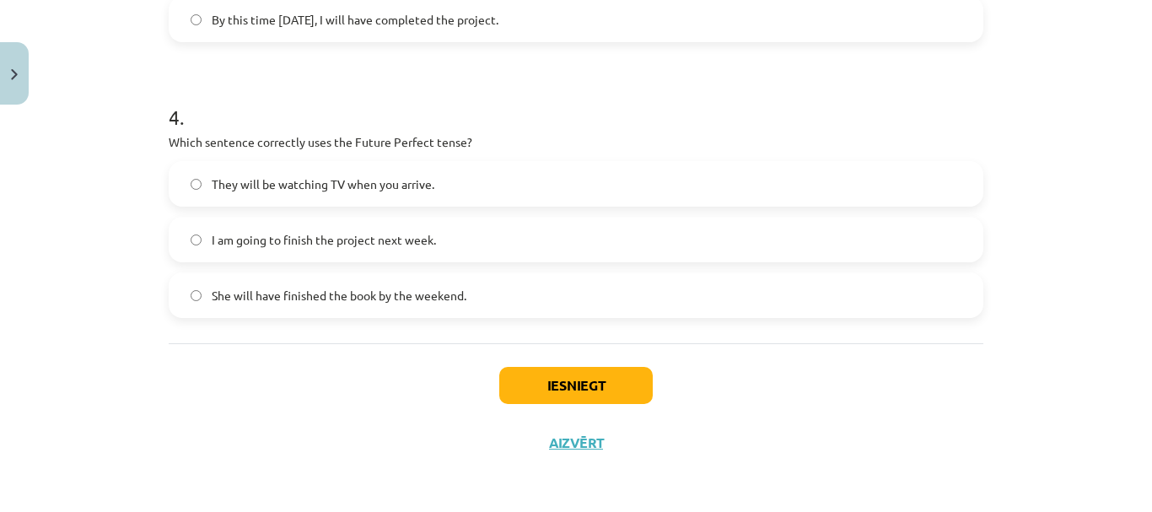
scroll to position [1088, 0]
click at [516, 370] on button "Iesniegt" at bounding box center [575, 383] width 153 height 37
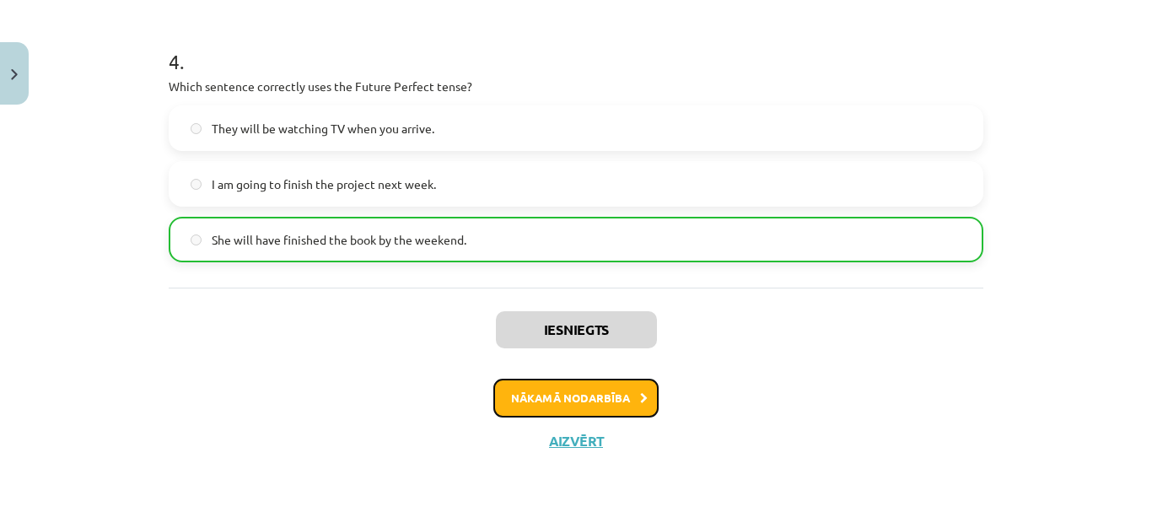
click at [599, 400] on button "Nākamā nodarbība" at bounding box center [575, 398] width 165 height 39
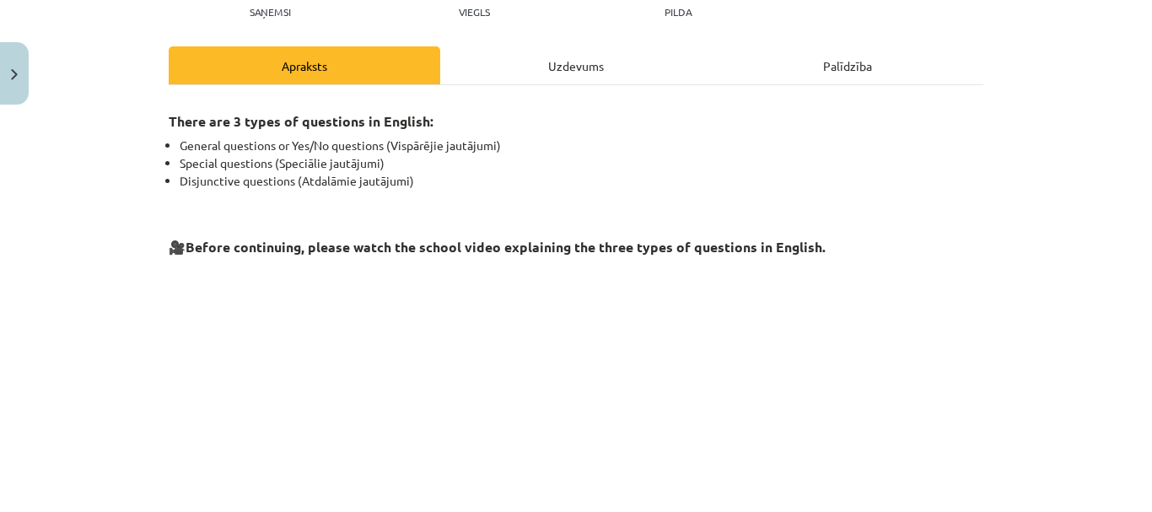
scroll to position [126, 0]
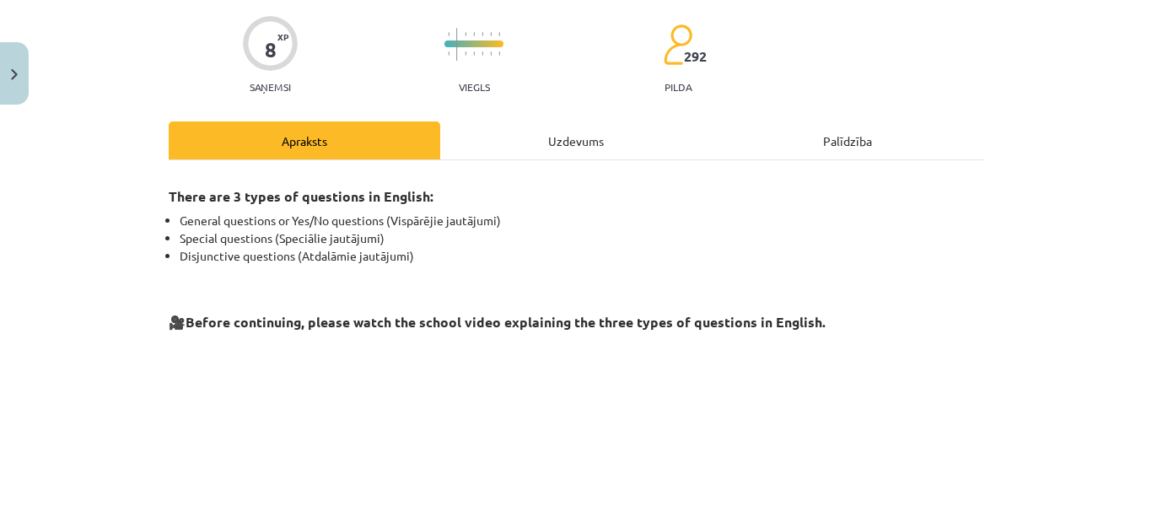
click at [512, 136] on div "Uzdevums" at bounding box center [575, 140] width 271 height 38
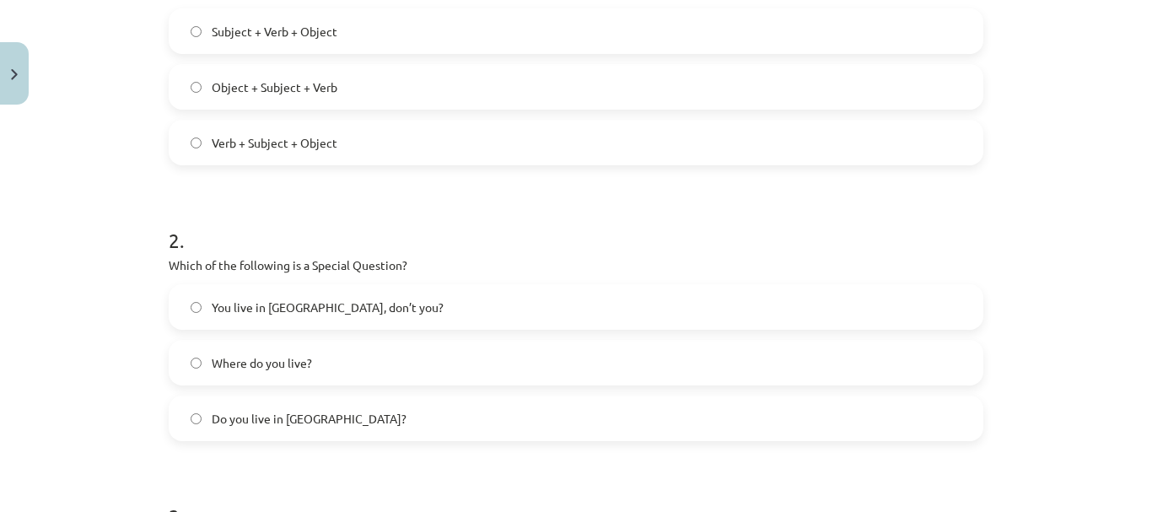
scroll to position [330, 0]
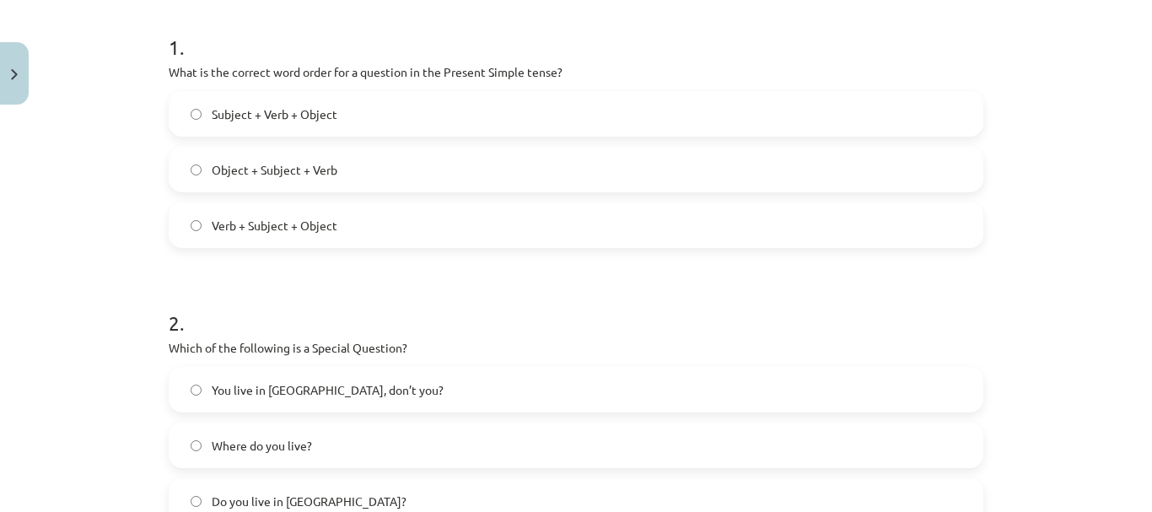
click at [219, 223] on span "Verb + Subject + Object" at bounding box center [275, 226] width 126 height 18
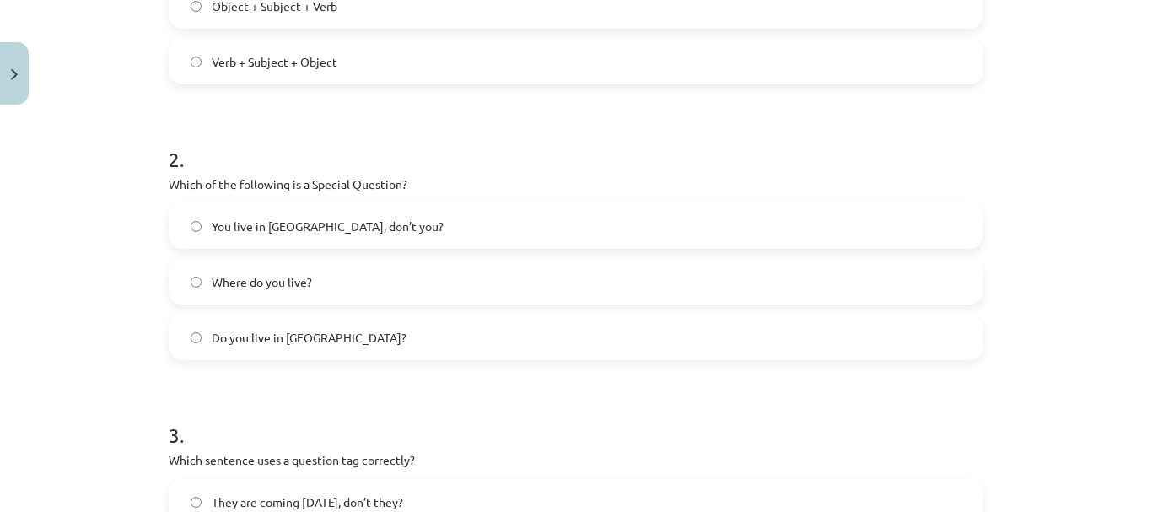
scroll to position [498, 0]
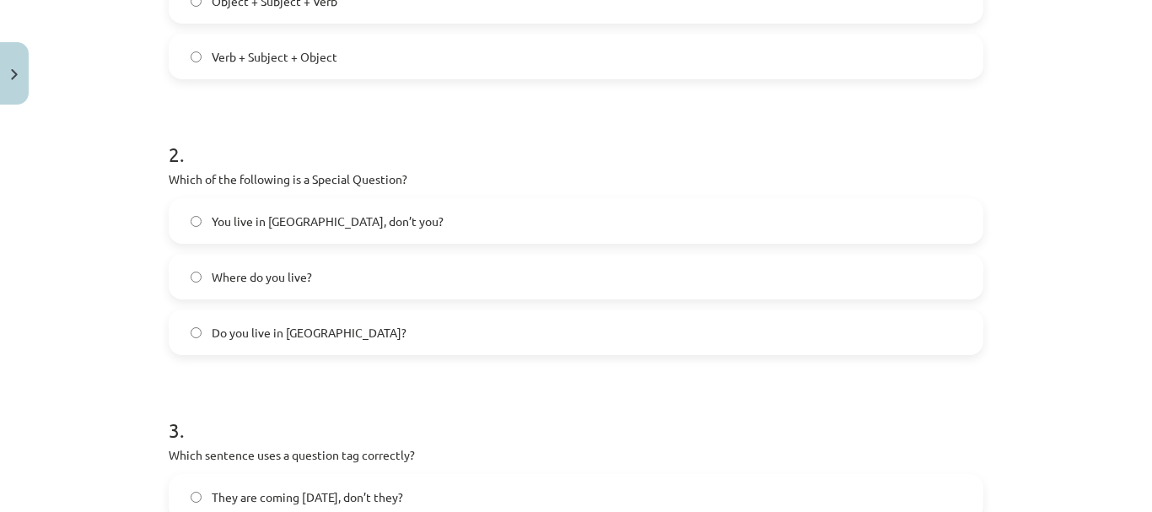
click at [215, 275] on span "Where do you live?" at bounding box center [262, 277] width 100 height 18
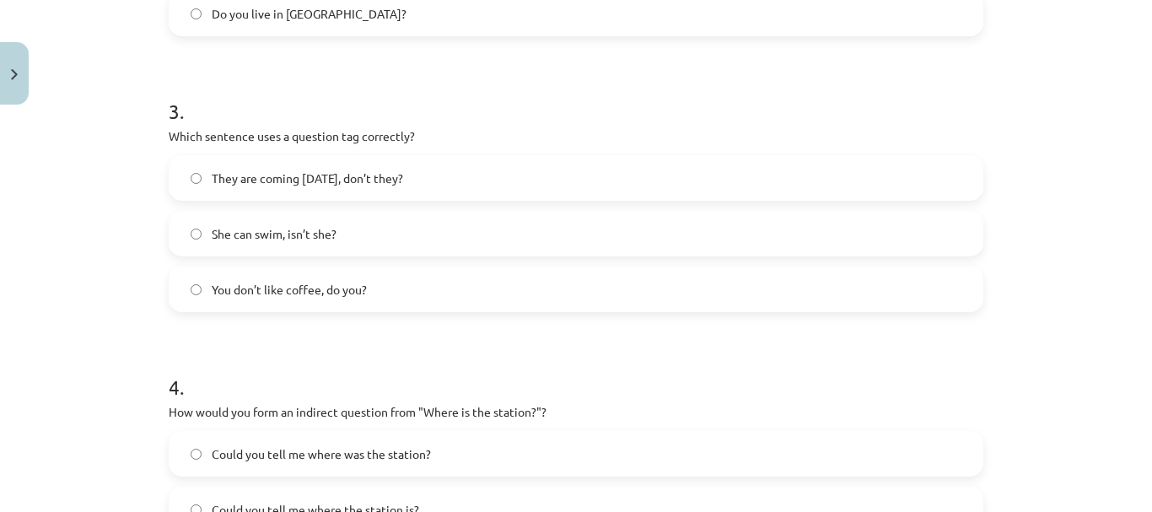
scroll to position [835, 0]
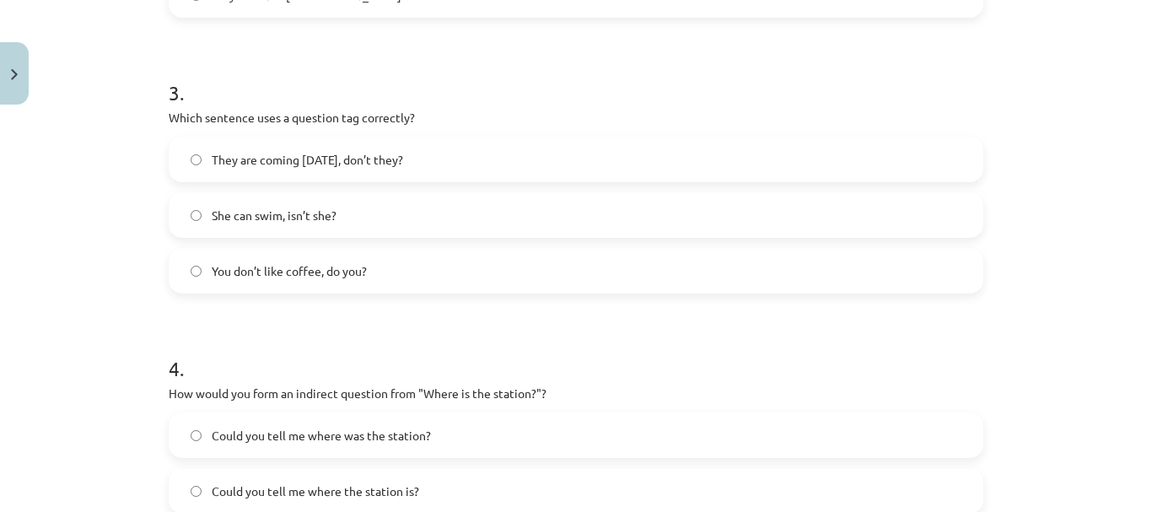
click at [195, 255] on label "You don’t like coffee, do you?" at bounding box center [575, 271] width 811 height 42
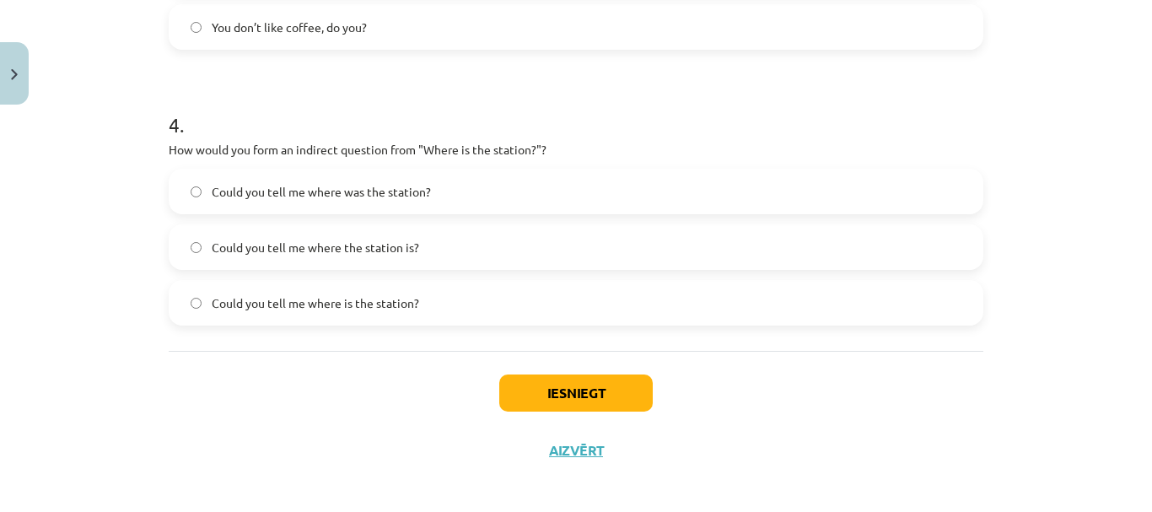
scroll to position [1088, 0]
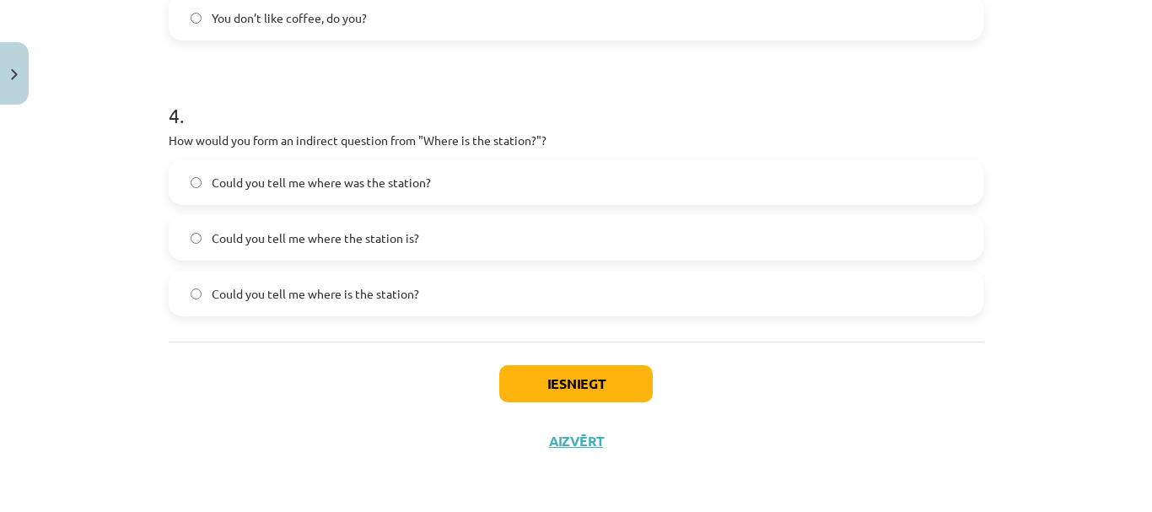
click at [196, 237] on label "Could you tell me where the station is?" at bounding box center [575, 238] width 811 height 42
click at [517, 386] on button "Iesniegt" at bounding box center [575, 383] width 153 height 37
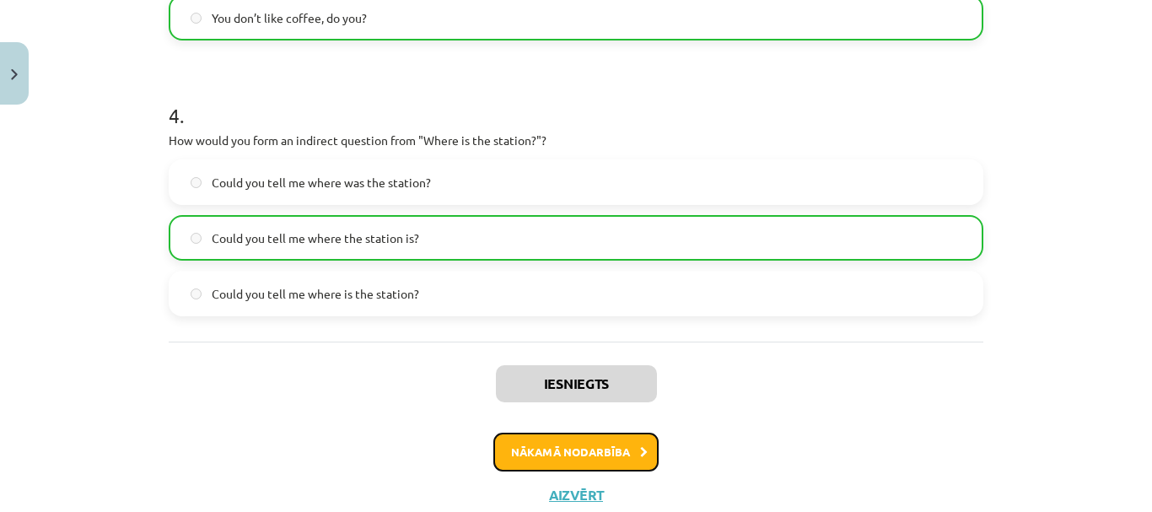
click at [592, 456] on button "Nākamā nodarbība" at bounding box center [575, 451] width 165 height 39
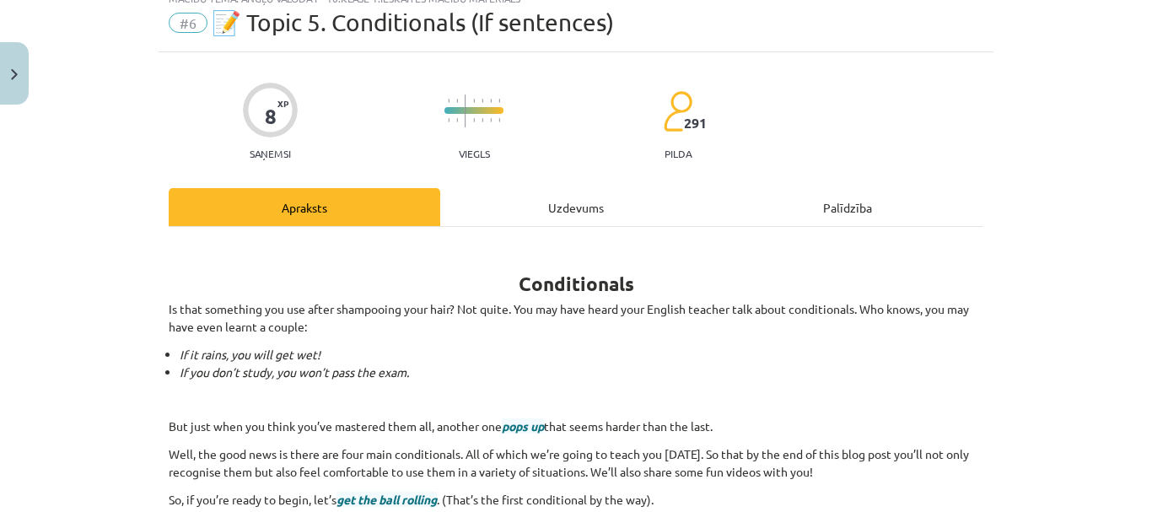
scroll to position [42, 0]
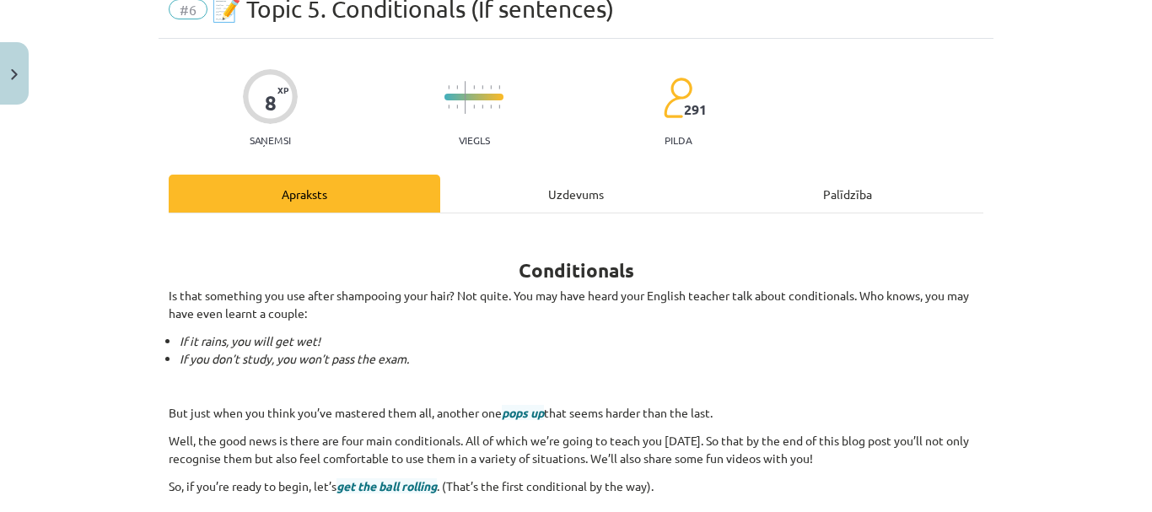
click at [545, 185] on div "Uzdevums" at bounding box center [575, 194] width 271 height 38
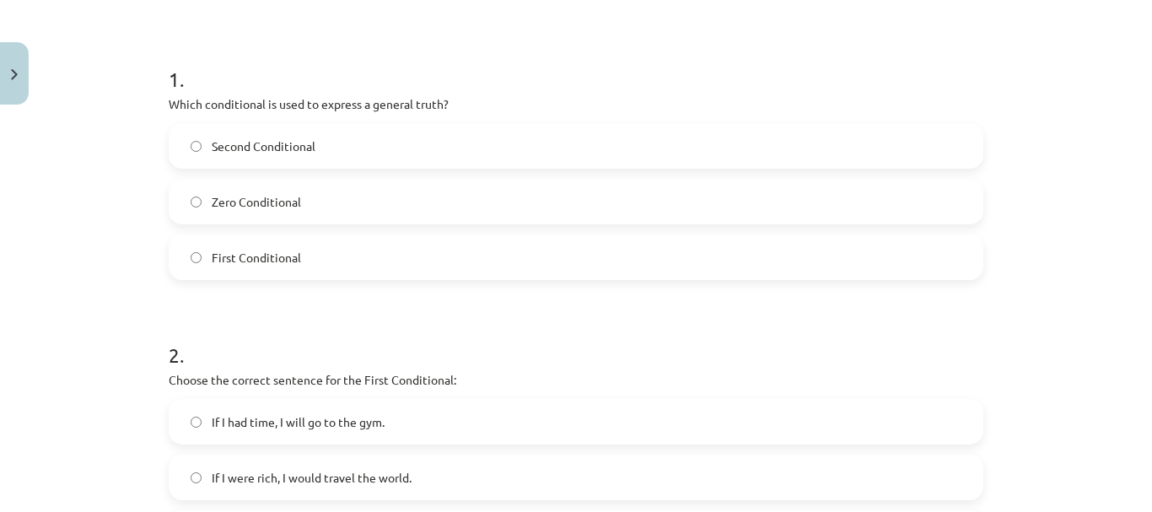
scroll to position [295, 0]
click at [320, 201] on label "Zero Conditional" at bounding box center [575, 204] width 811 height 42
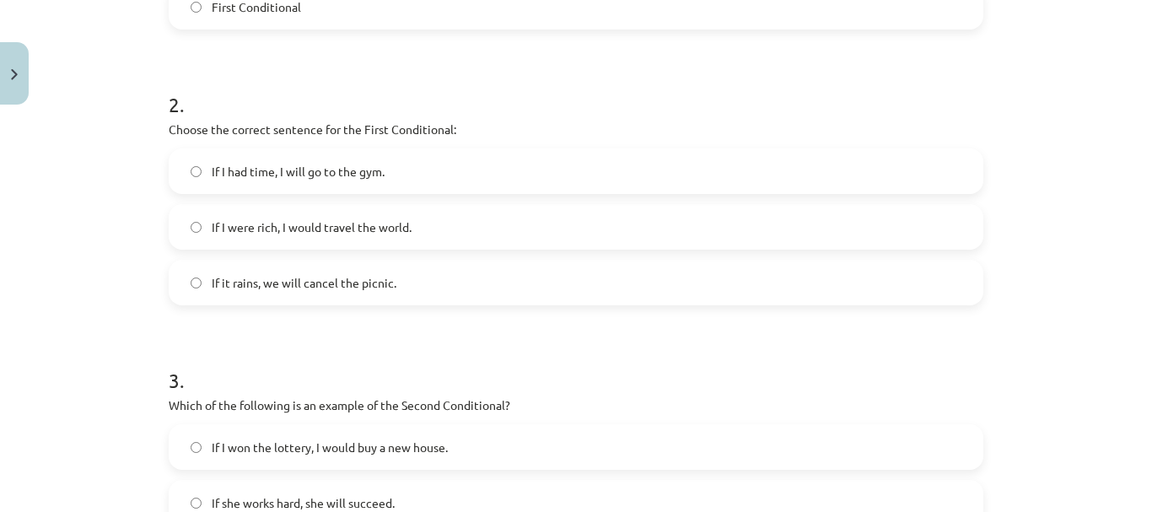
scroll to position [632, 0]
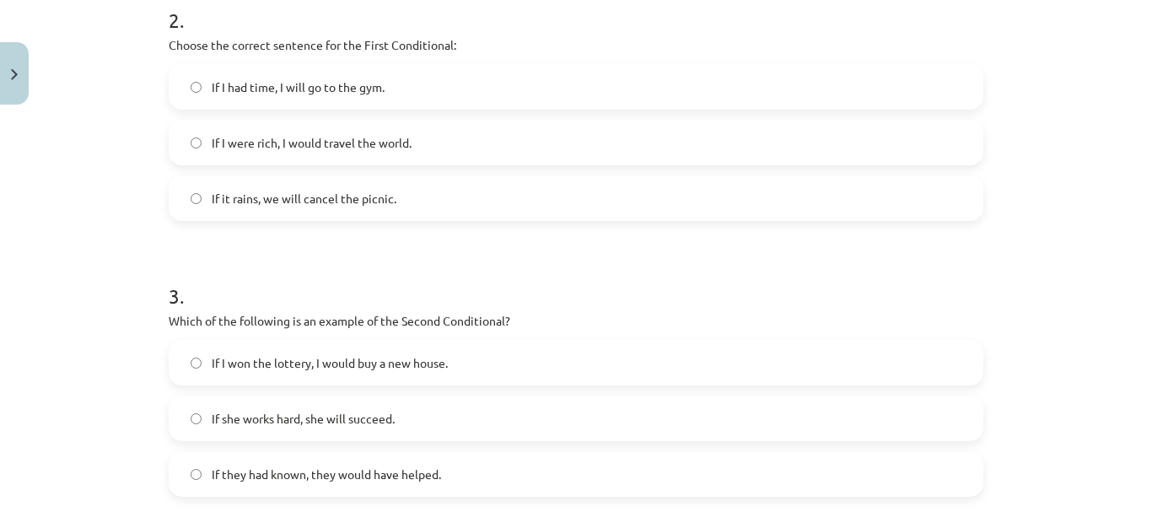
click at [285, 191] on span "If it rains, we will cancel the picnic." at bounding box center [304, 199] width 185 height 18
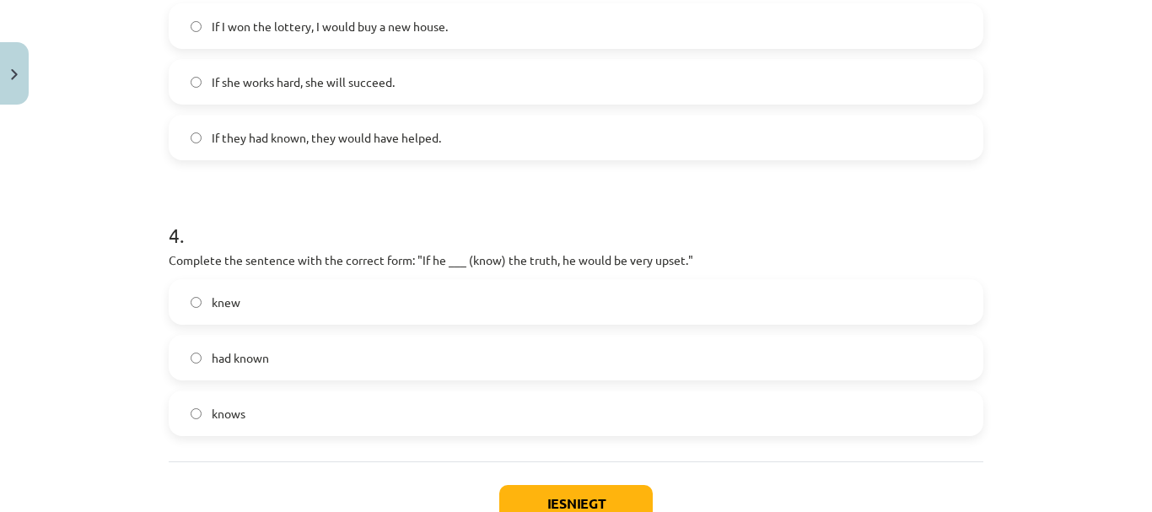
scroll to position [970, 0]
click at [273, 19] on span "If I won the lottery, I would buy a new house." at bounding box center [330, 26] width 236 height 18
click at [264, 289] on label "knew" at bounding box center [575, 301] width 811 height 42
click at [603, 487] on button "Iesniegt" at bounding box center [575, 502] width 153 height 37
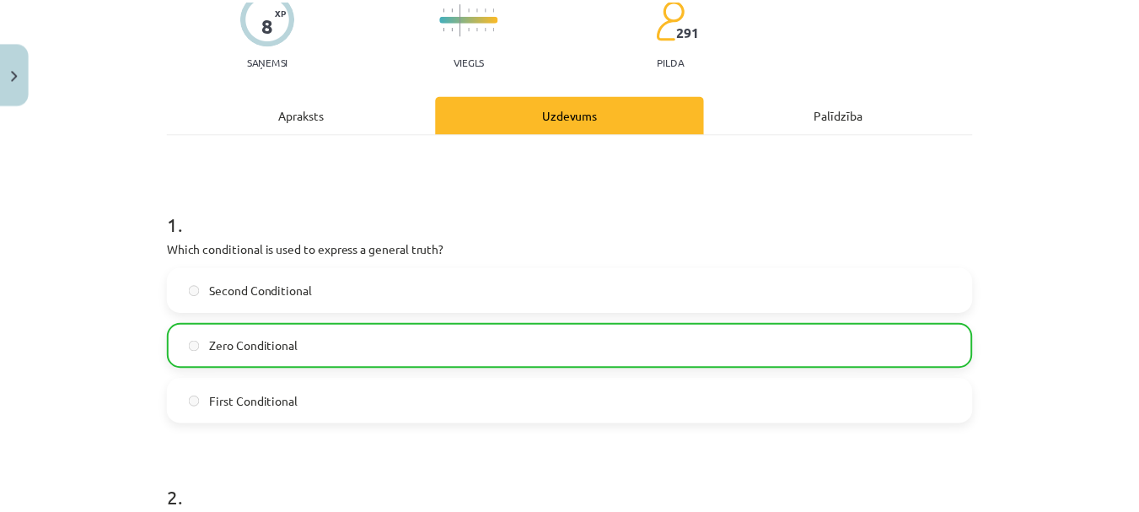
scroll to position [169, 0]
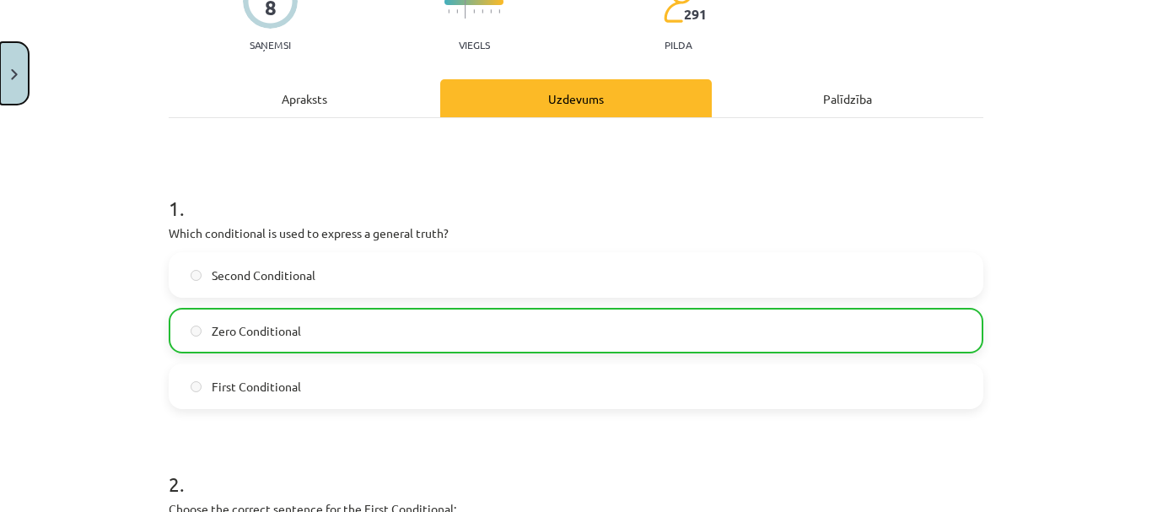
click at [14, 53] on button "Close" at bounding box center [14, 73] width 29 height 62
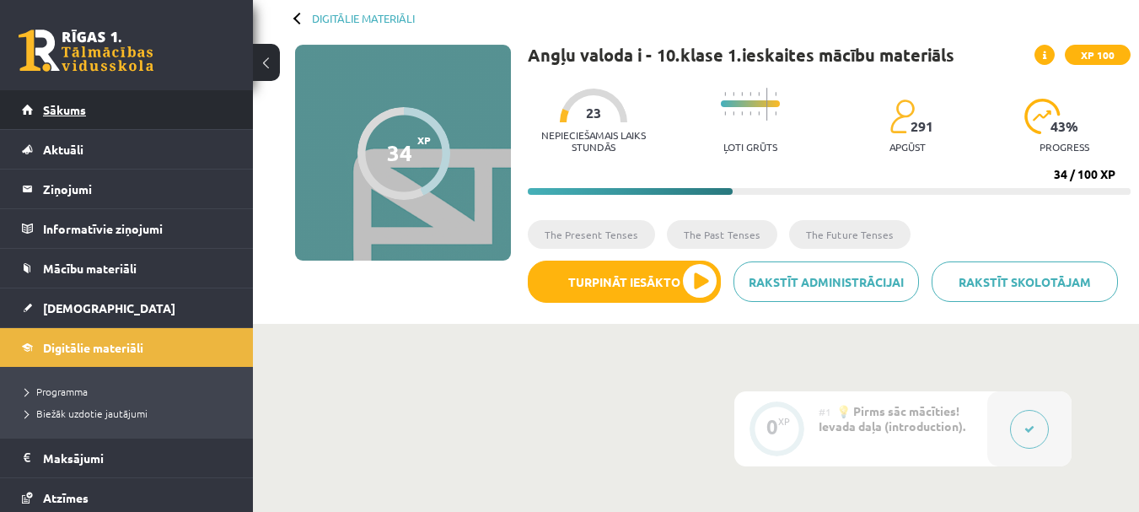
click at [59, 111] on span "Sākums" at bounding box center [64, 109] width 43 height 15
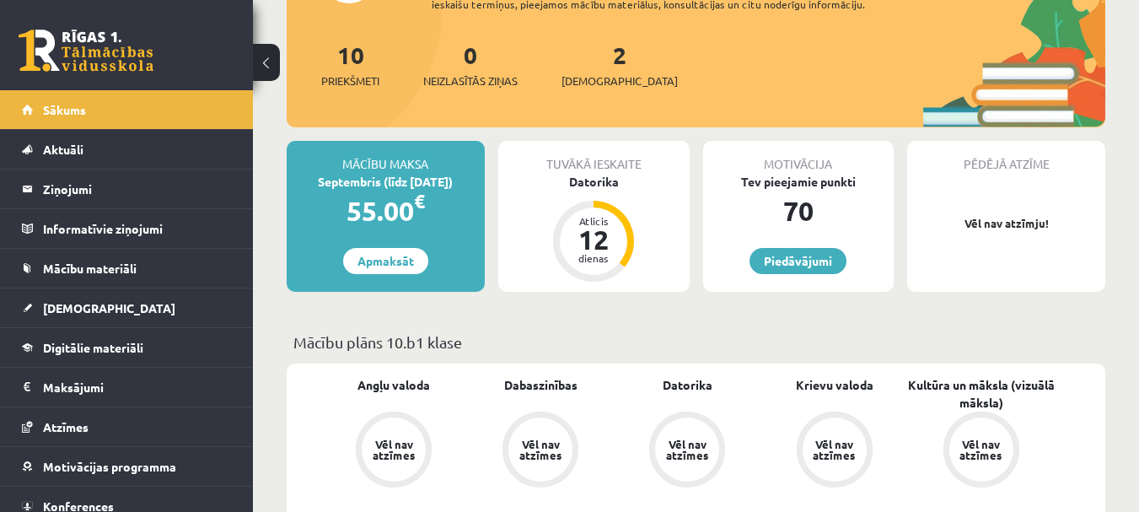
scroll to position [169, 0]
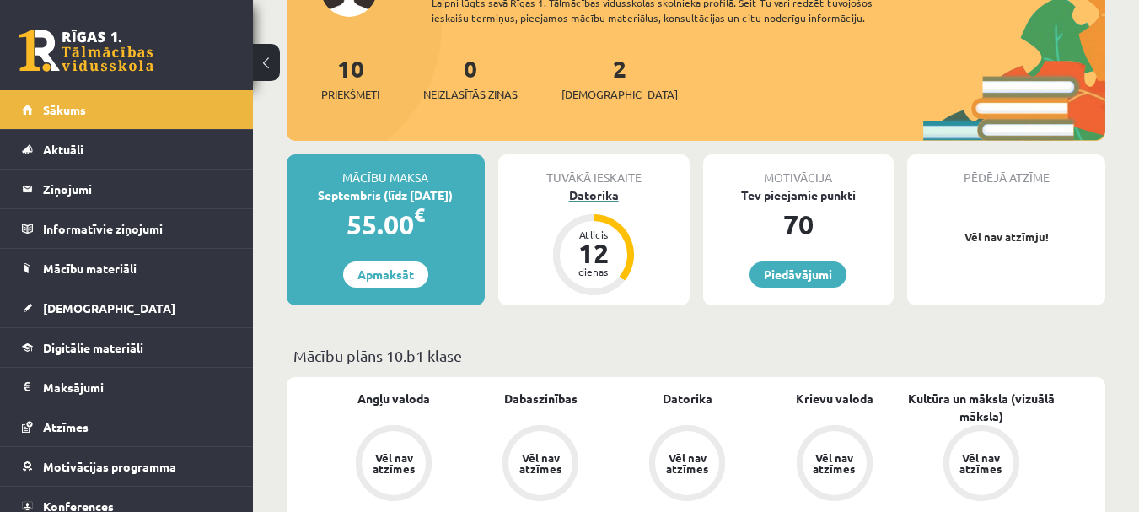
click at [600, 196] on div "Datorika" at bounding box center [593, 195] width 191 height 18
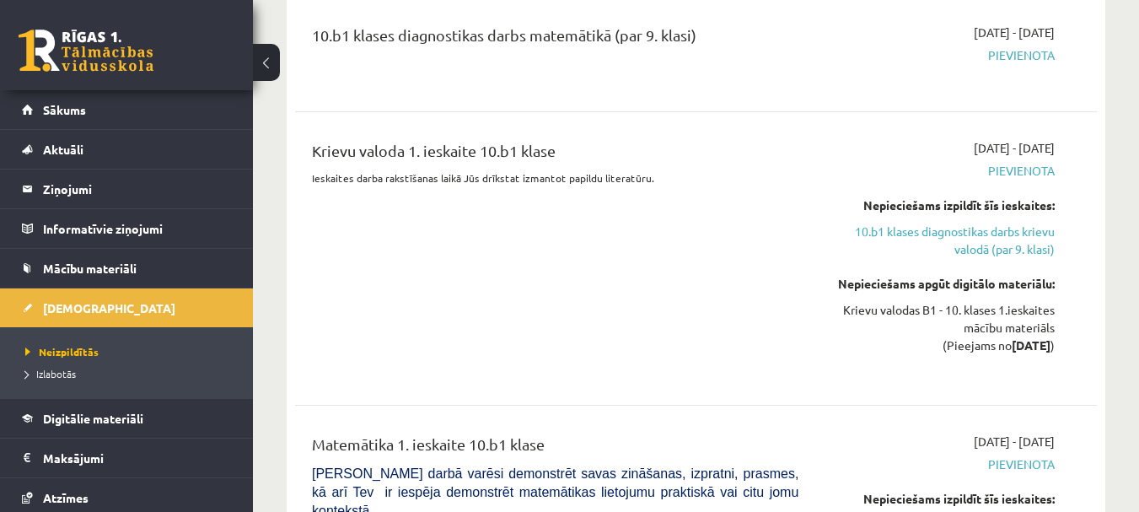
scroll to position [2192, 0]
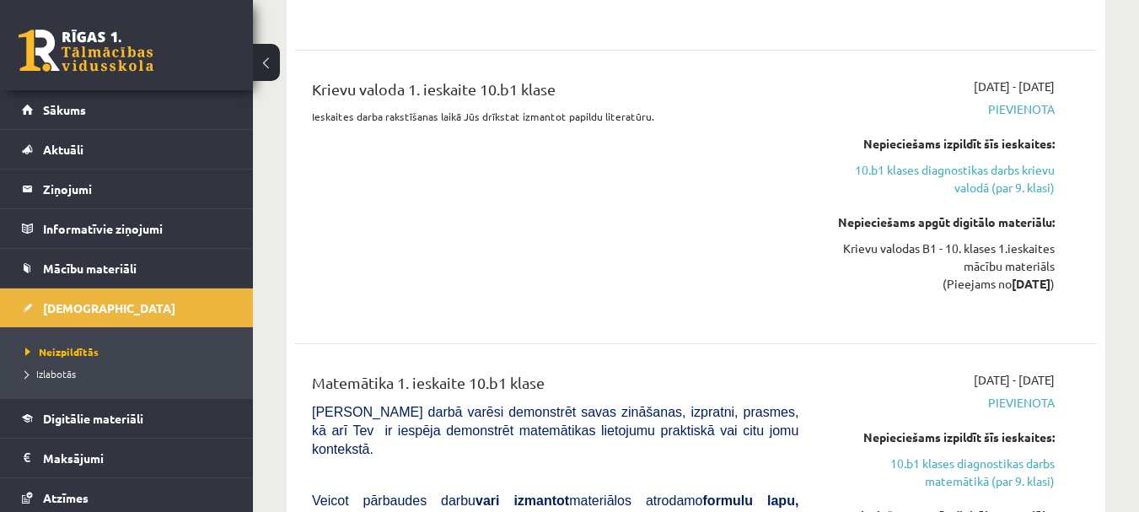
click at [899, 176] on link "10.b1 klases diagnostikas darbs krievu valodā (par 9. klasi)" at bounding box center [939, 178] width 231 height 35
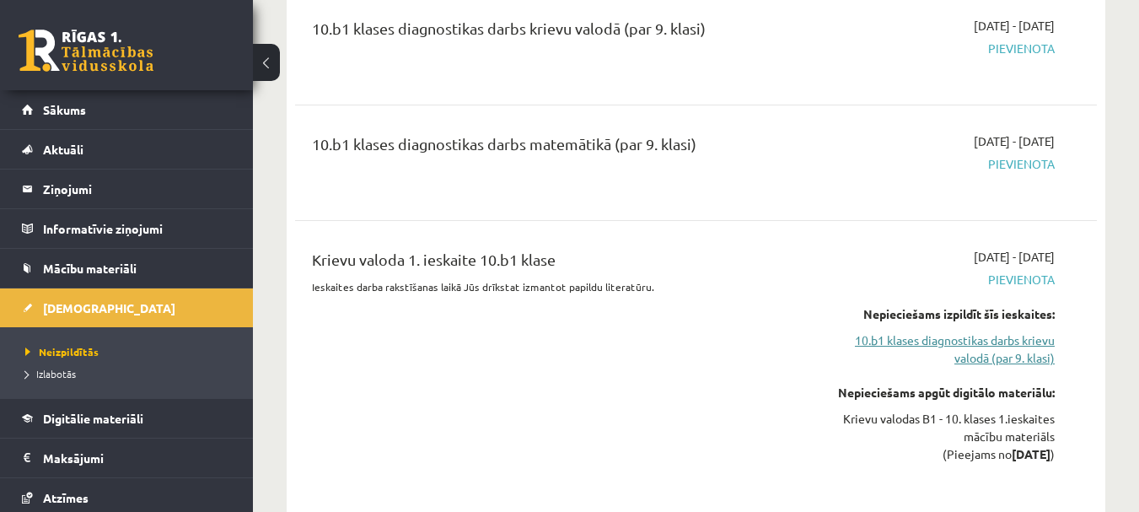
click at [919, 334] on link "10.b1 klases diagnostikas darbs krievu valodā (par 9. klasi)" at bounding box center [939, 348] width 231 height 35
click at [917, 333] on link "10.b1 klases diagnostikas darbs krievu valodā (par 9. klasi)" at bounding box center [939, 348] width 231 height 35
click at [916, 333] on link "10.b1 klases diagnostikas darbs krievu valodā (par 9. klasi)" at bounding box center [939, 348] width 231 height 35
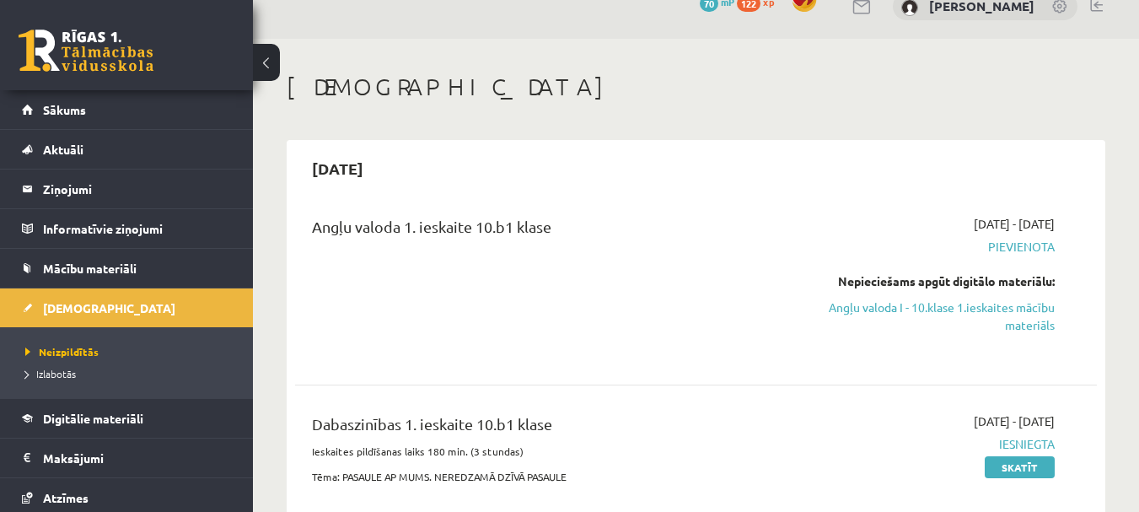
scroll to position [0, 0]
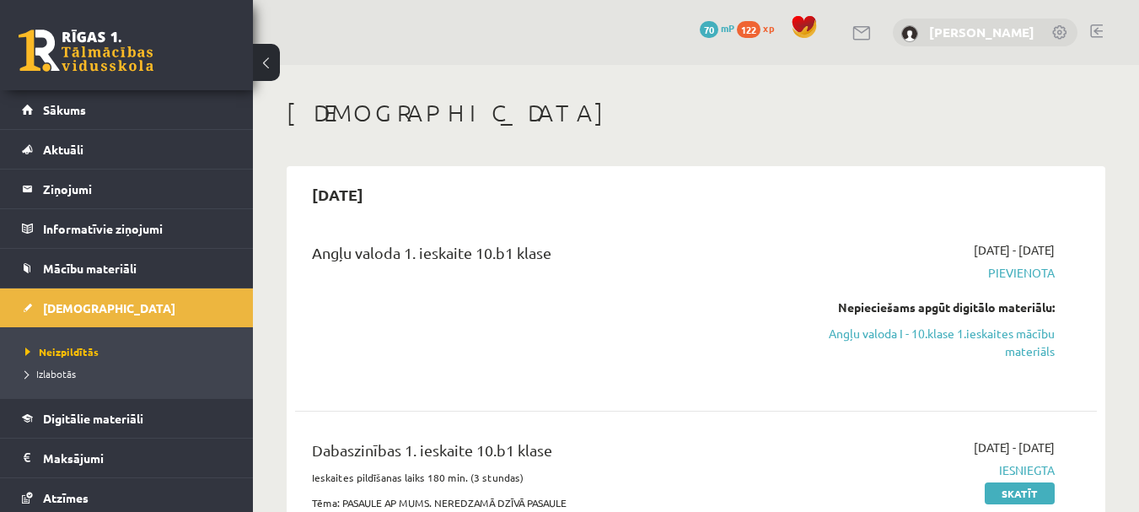
click at [929, 26] on link "[PERSON_NAME]" at bounding box center [981, 32] width 105 height 17
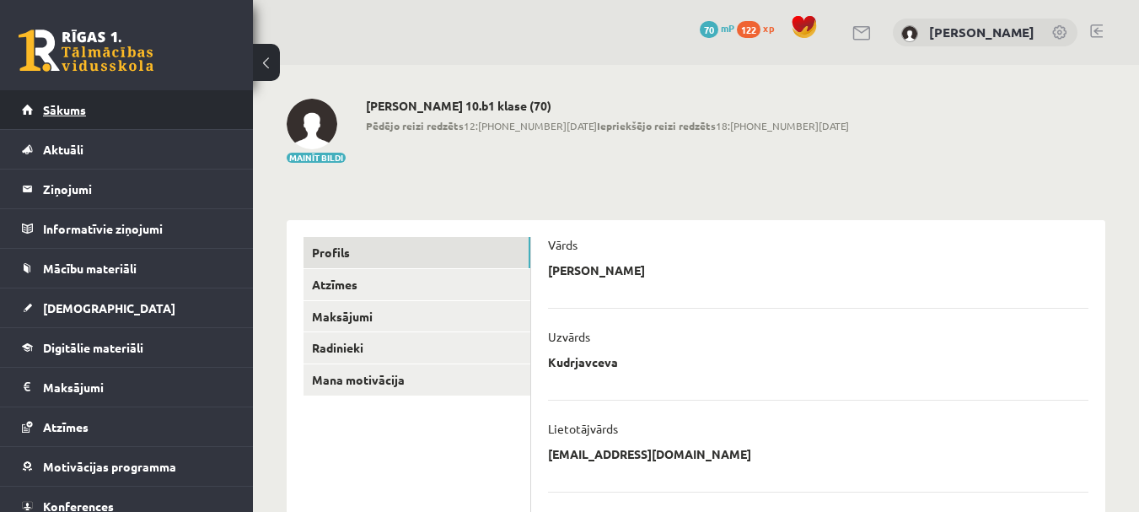
click at [101, 116] on link "Sākums" at bounding box center [127, 109] width 210 height 39
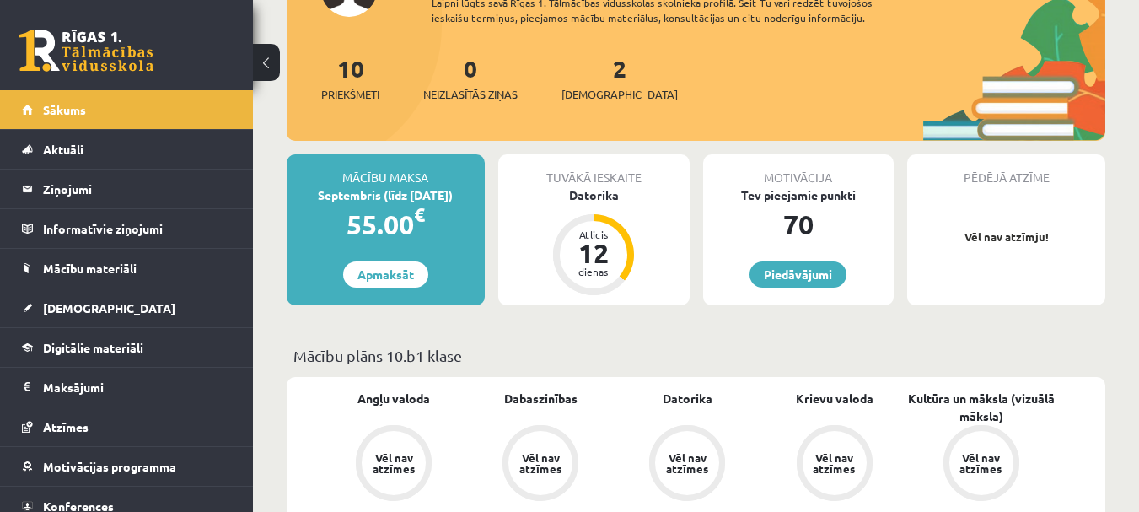
scroll to position [253, 0]
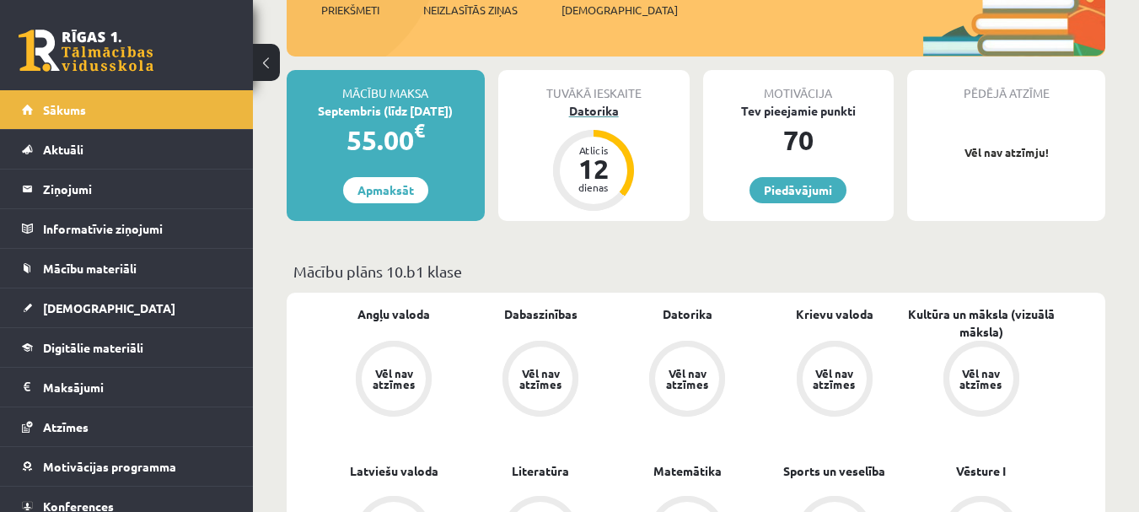
click at [633, 118] on div "Datorika" at bounding box center [593, 111] width 191 height 18
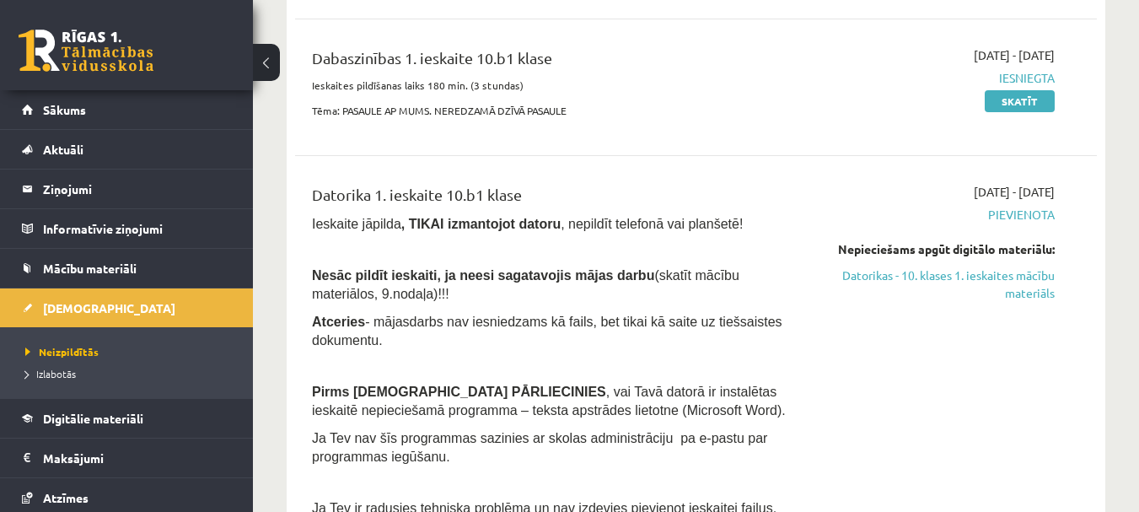
scroll to position [422, 0]
